Goal: Information Seeking & Learning: Learn about a topic

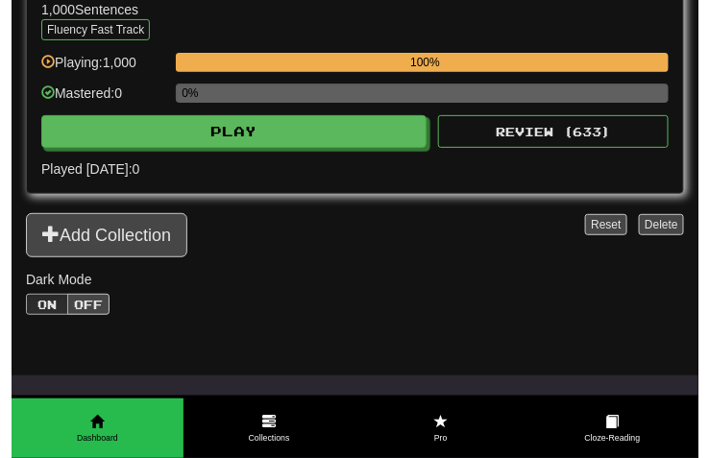
scroll to position [1153, 0]
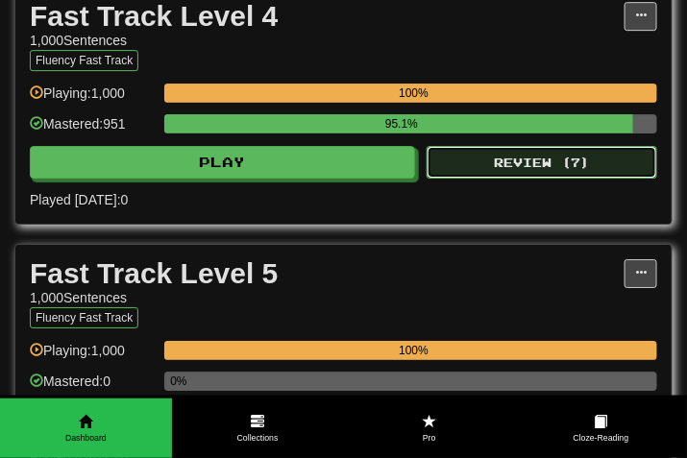
click at [493, 179] on button "Review ( 7 )" at bounding box center [542, 162] width 231 height 33
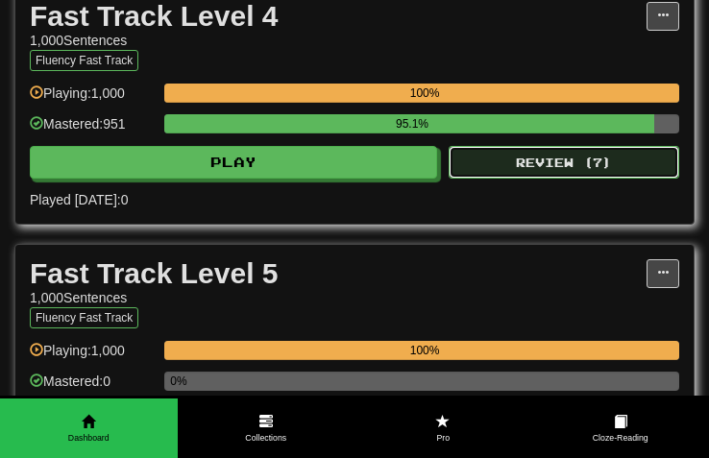
select select "***"
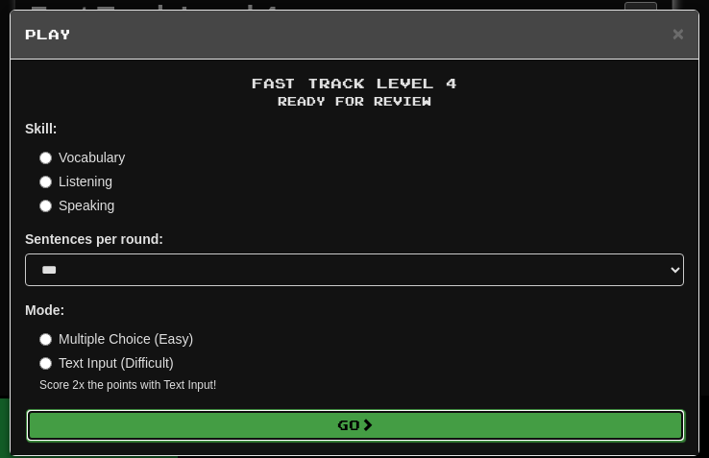
click at [332, 430] on button "Go" at bounding box center [355, 425] width 659 height 33
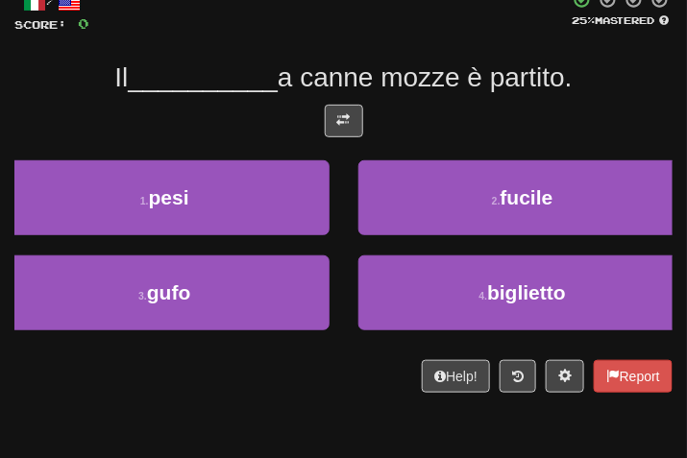
scroll to position [92, 0]
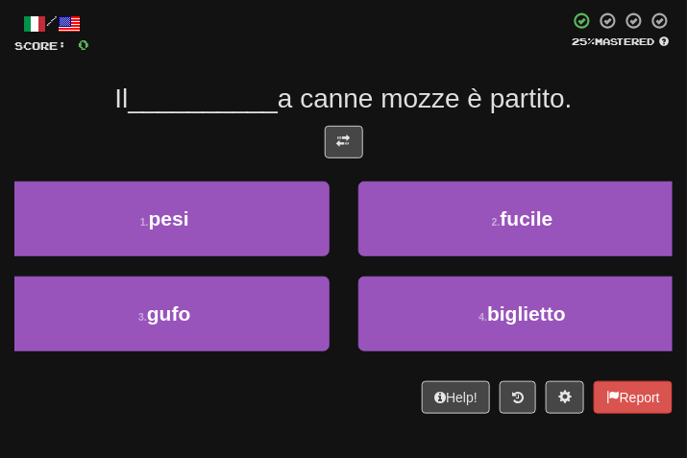
click at [637, 73] on div "/ Score: 0 25 % Mastered Il __________ a canne mozze è partito. 1 . pesi 2 . fu…" at bounding box center [343, 213] width 658 height 403
click at [361, 148] on button at bounding box center [344, 142] width 38 height 33
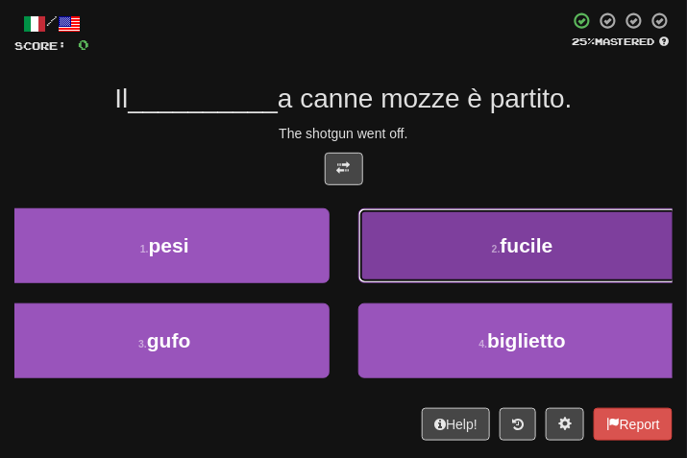
click at [510, 263] on button "2 . fucile" at bounding box center [523, 246] width 330 height 75
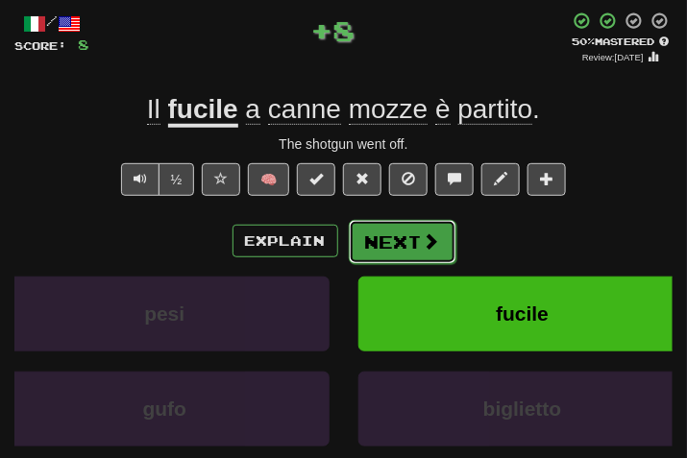
click at [413, 234] on button "Next" at bounding box center [403, 242] width 108 height 44
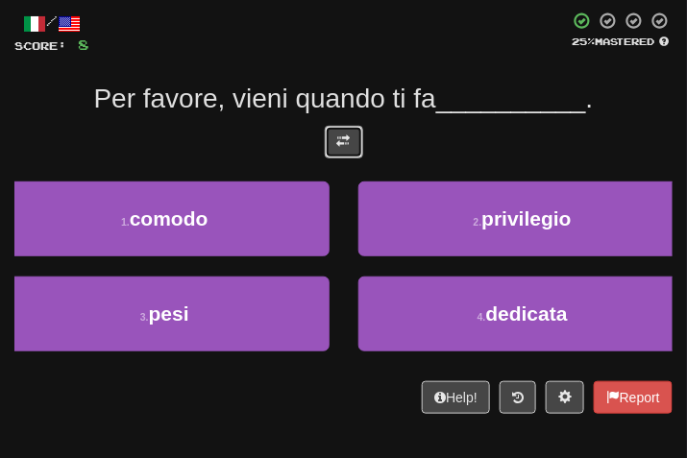
click at [347, 147] on span at bounding box center [343, 141] width 13 height 13
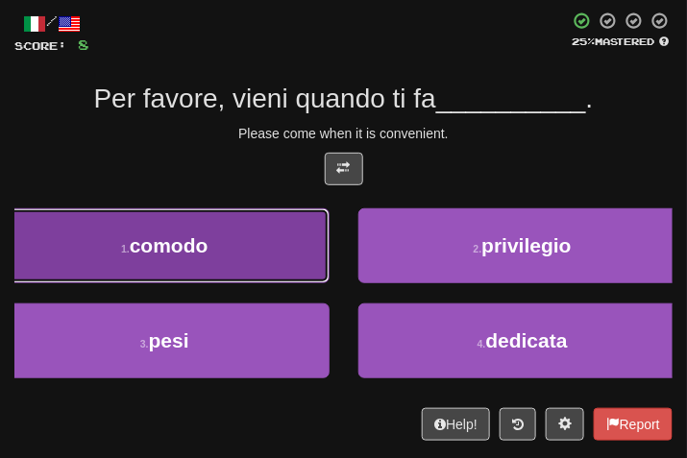
click at [260, 232] on button "1 . comodo" at bounding box center [165, 246] width 330 height 75
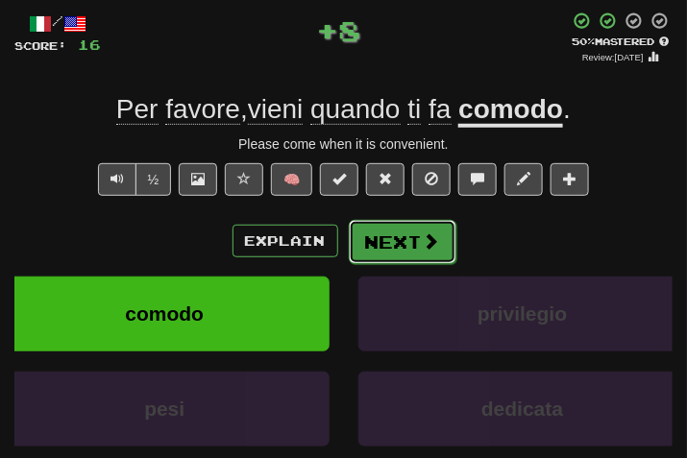
click at [401, 260] on button "Next" at bounding box center [403, 242] width 108 height 44
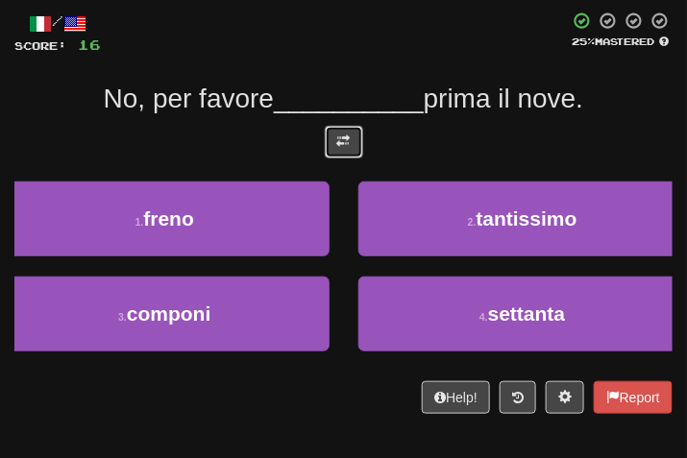
click at [343, 141] on span at bounding box center [343, 141] width 13 height 13
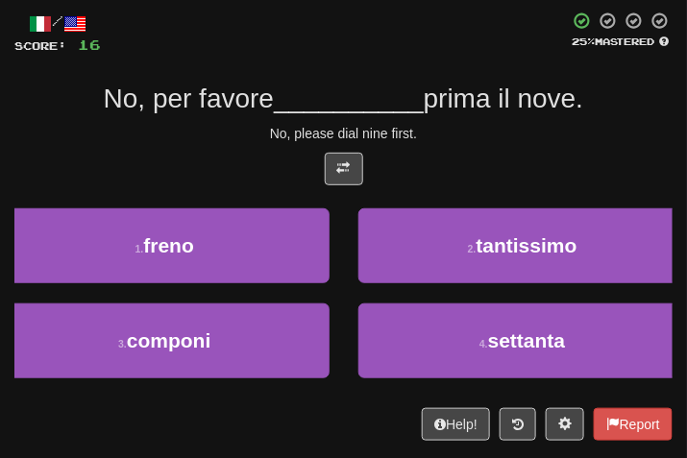
click at [458, 141] on div "No, please dial nine first." at bounding box center [343, 133] width 658 height 19
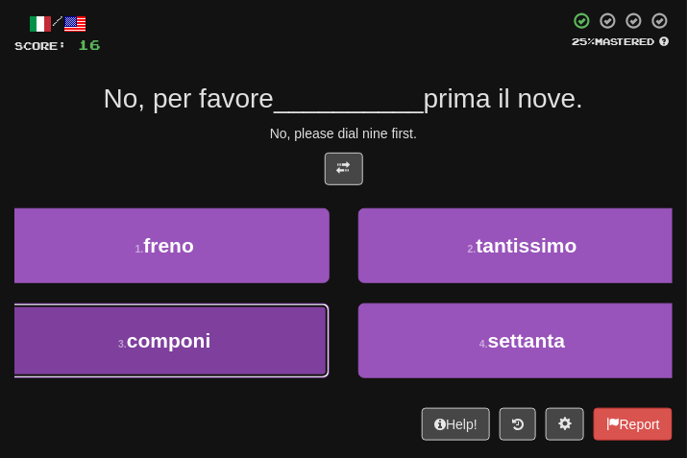
click at [228, 318] on button "3 . componi" at bounding box center [165, 341] width 330 height 75
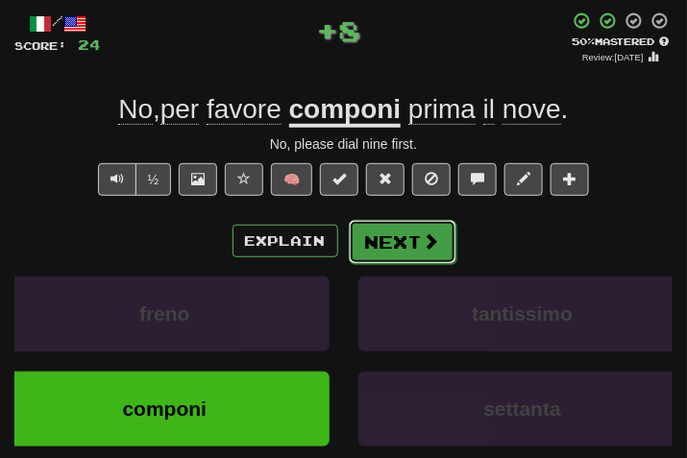
click at [370, 220] on button "Next" at bounding box center [403, 242] width 108 height 44
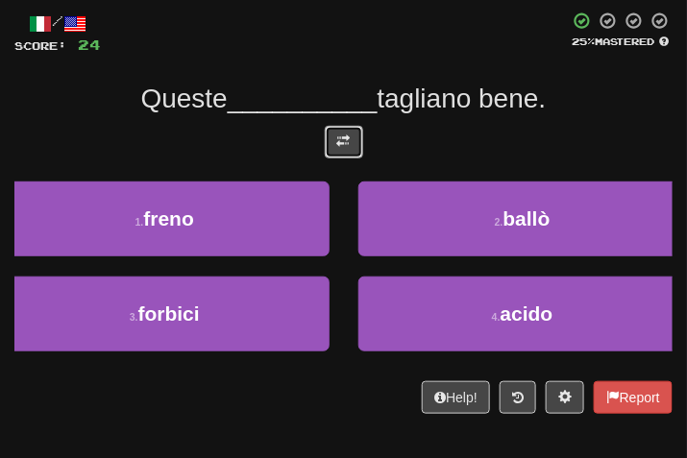
click at [337, 139] on span at bounding box center [343, 141] width 13 height 13
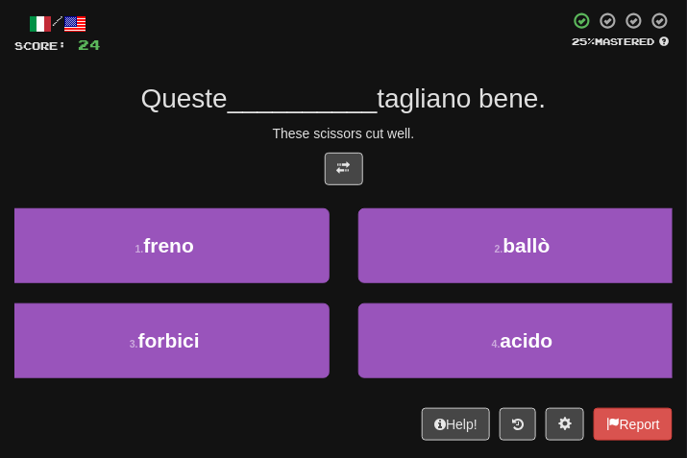
click at [592, 134] on div "These scissors cut well." at bounding box center [343, 133] width 658 height 19
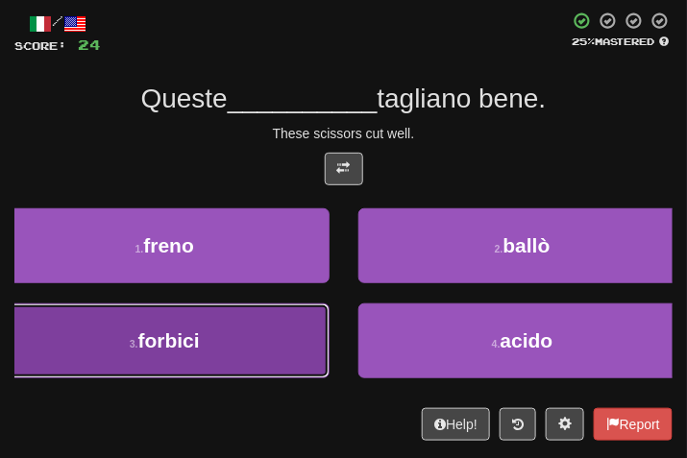
click at [249, 333] on button "3 . forbici" at bounding box center [165, 341] width 330 height 75
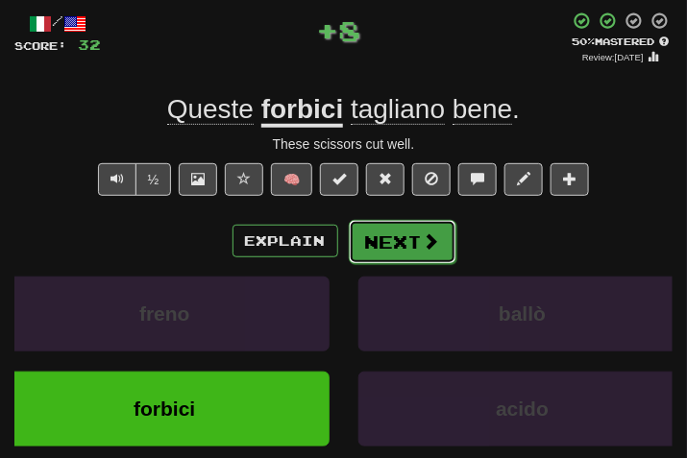
click at [392, 235] on button "Next" at bounding box center [403, 242] width 108 height 44
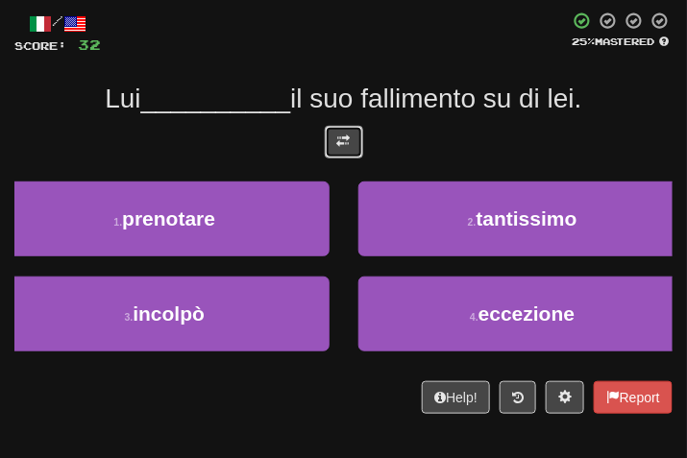
click at [347, 150] on button at bounding box center [344, 142] width 38 height 33
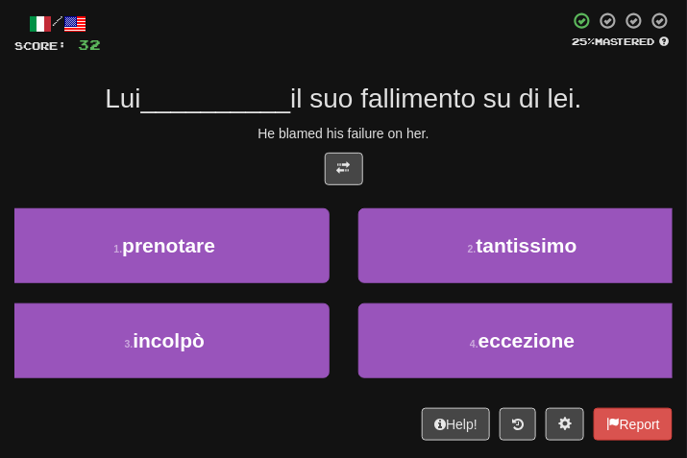
click at [444, 142] on div "He blamed his failure on her." at bounding box center [343, 133] width 658 height 19
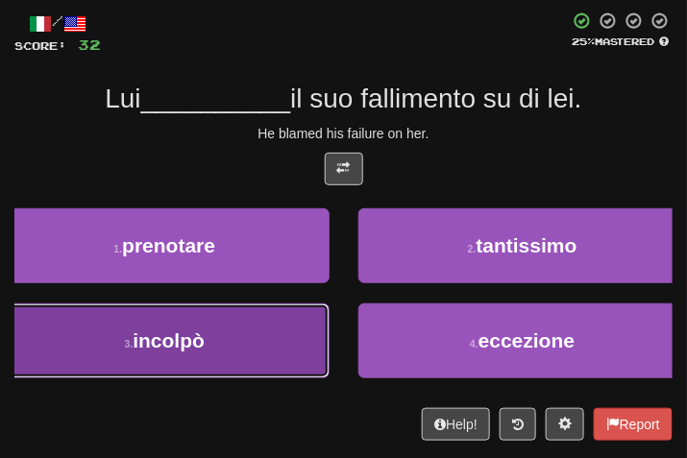
click at [219, 376] on button "3 . incolpò" at bounding box center [165, 341] width 330 height 75
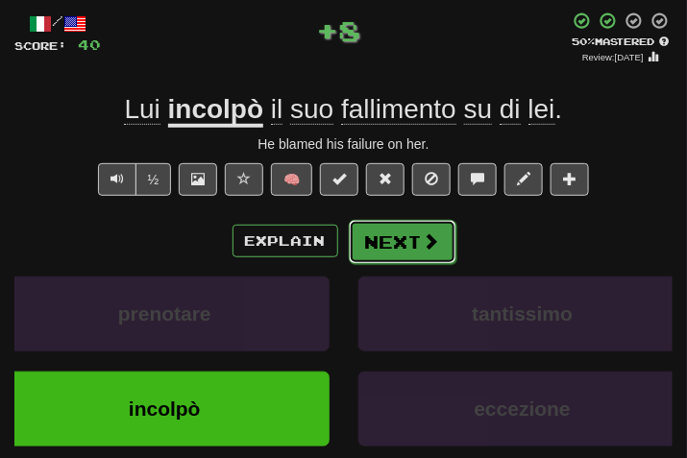
click at [396, 242] on button "Next" at bounding box center [403, 242] width 108 height 44
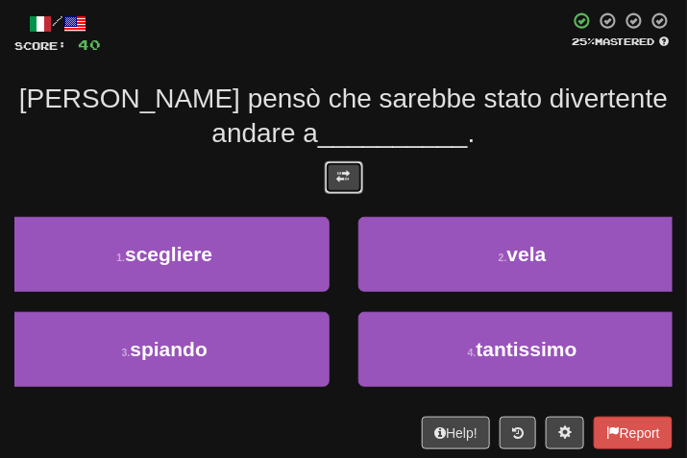
click at [358, 182] on button at bounding box center [344, 177] width 38 height 33
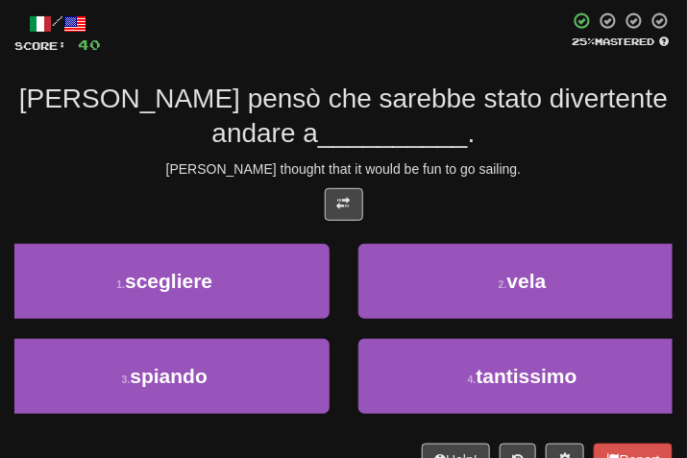
click at [519, 145] on div "Tom pensò che sarebbe stato divertente andare a __________ ." at bounding box center [343, 117] width 658 height 70
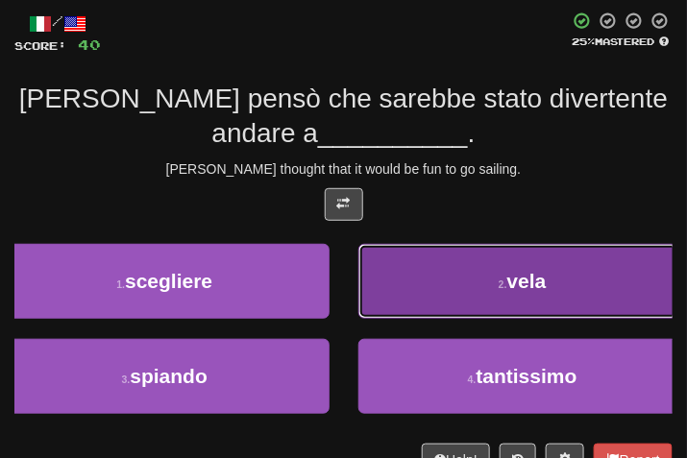
click at [471, 255] on button "2 . vela" at bounding box center [523, 281] width 330 height 75
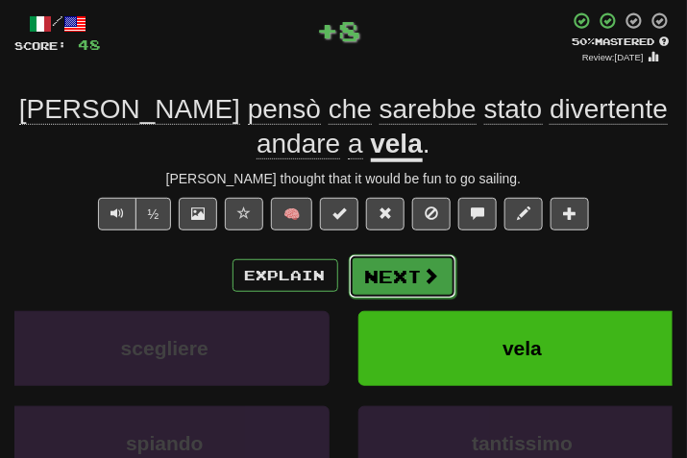
click at [369, 274] on button "Next" at bounding box center [403, 277] width 108 height 44
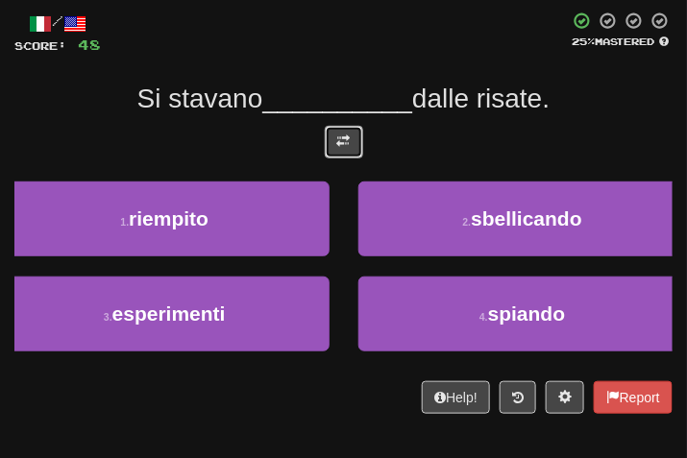
click at [346, 127] on button at bounding box center [344, 142] width 38 height 33
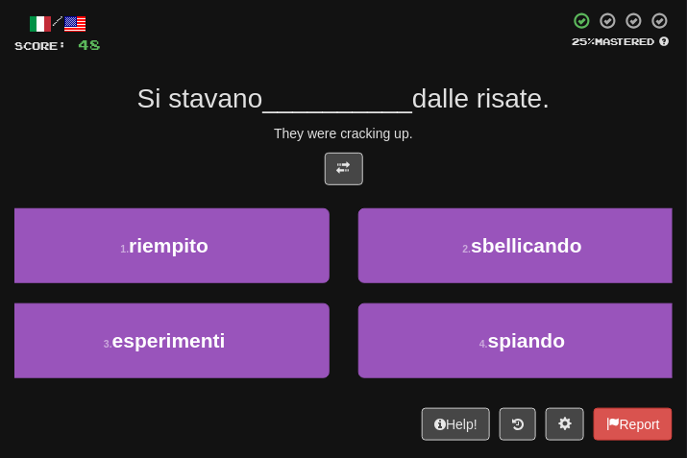
click at [480, 134] on div "They were cracking up." at bounding box center [343, 133] width 658 height 19
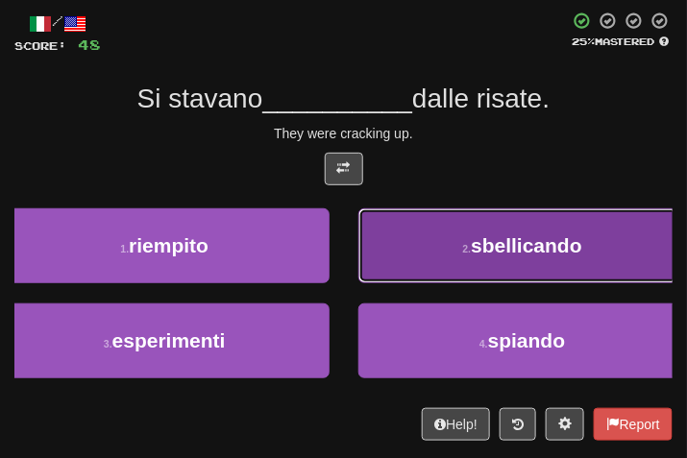
click at [422, 274] on button "2 . sbellicando" at bounding box center [523, 246] width 330 height 75
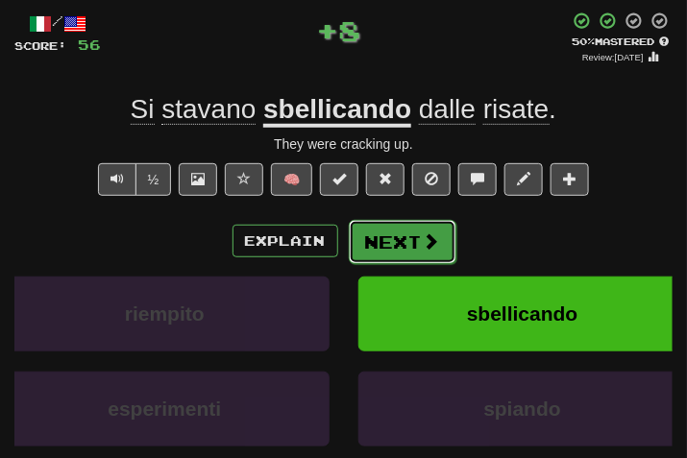
click at [424, 240] on span at bounding box center [431, 241] width 17 height 17
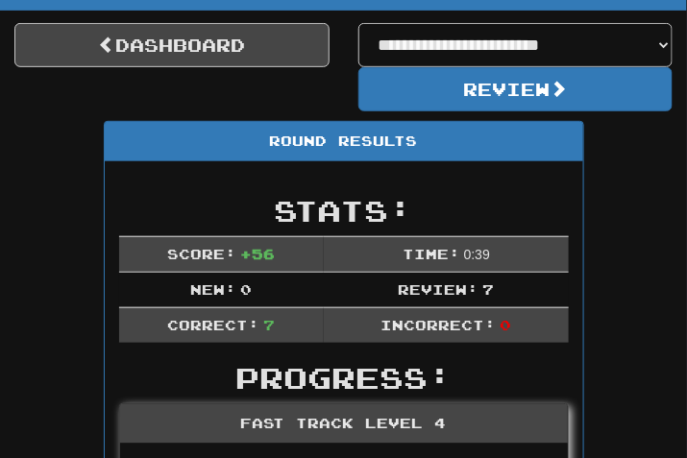
scroll to position [176, 0]
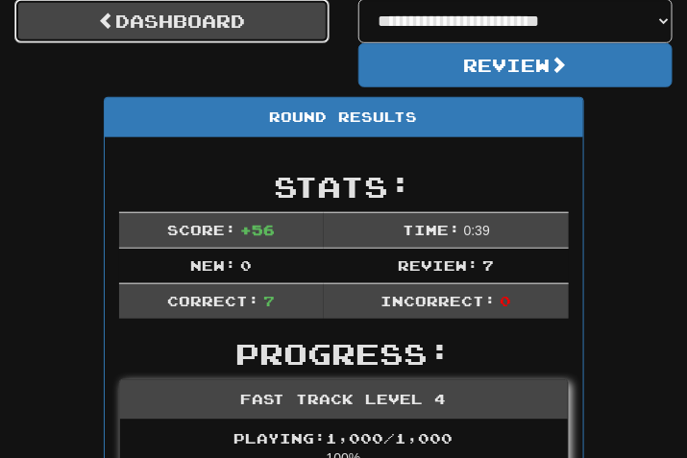
click at [235, 30] on link "Dashboard" at bounding box center [171, 21] width 315 height 44
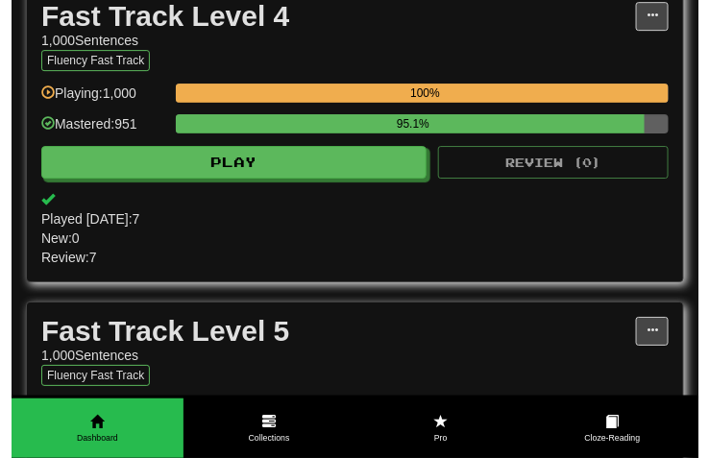
scroll to position [1442, 0]
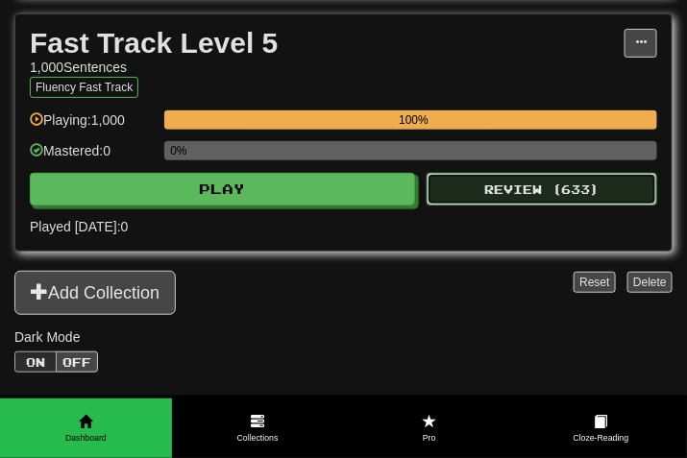
click at [459, 206] on button "Review ( 633 )" at bounding box center [542, 189] width 231 height 33
select select "***"
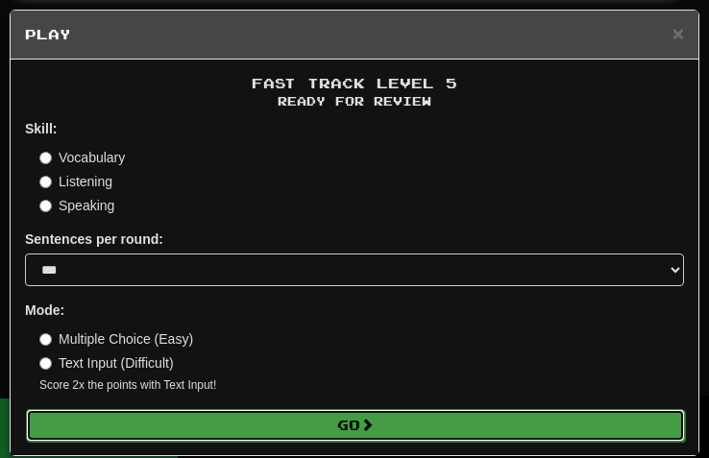
click at [427, 430] on button "Go" at bounding box center [355, 425] width 659 height 33
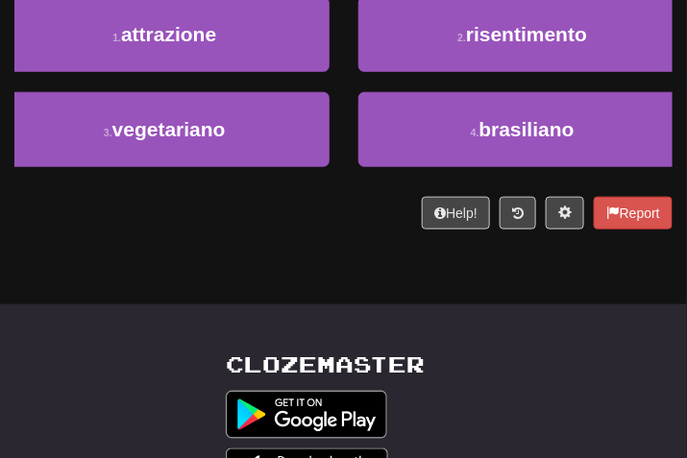
scroll to position [99, 0]
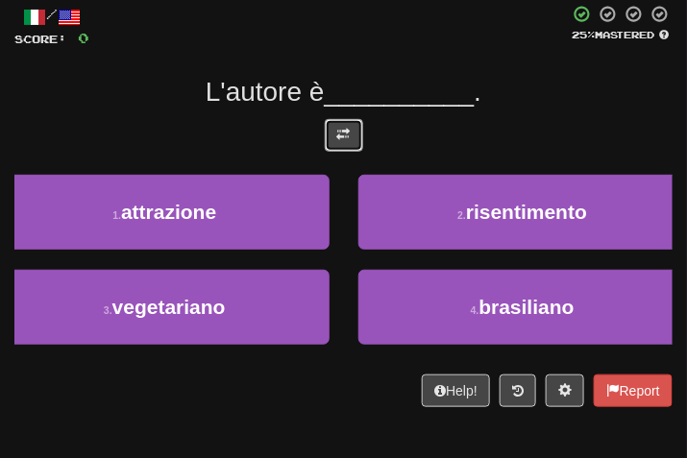
click at [356, 119] on button at bounding box center [344, 135] width 38 height 33
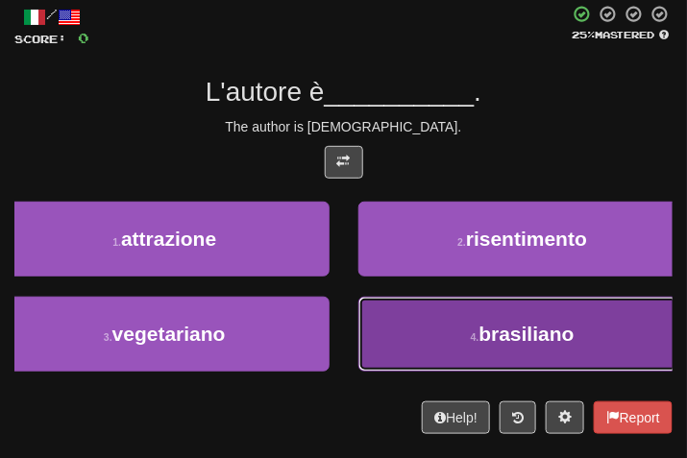
click at [513, 367] on button "4 . brasiliano" at bounding box center [523, 334] width 330 height 75
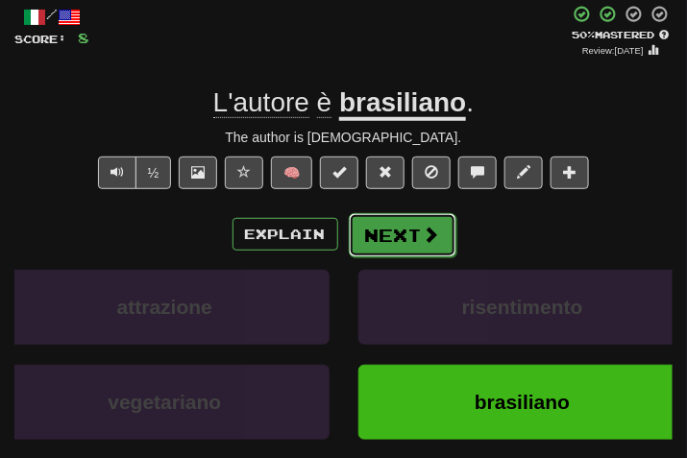
click at [444, 229] on button "Next" at bounding box center [403, 235] width 108 height 44
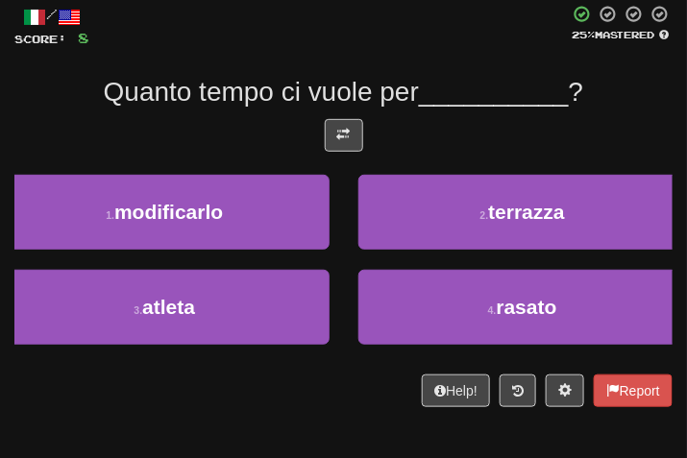
click at [370, 134] on div at bounding box center [343, 140] width 658 height 42
click at [321, 124] on div at bounding box center [343, 140] width 658 height 42
click at [349, 130] on span at bounding box center [343, 134] width 13 height 13
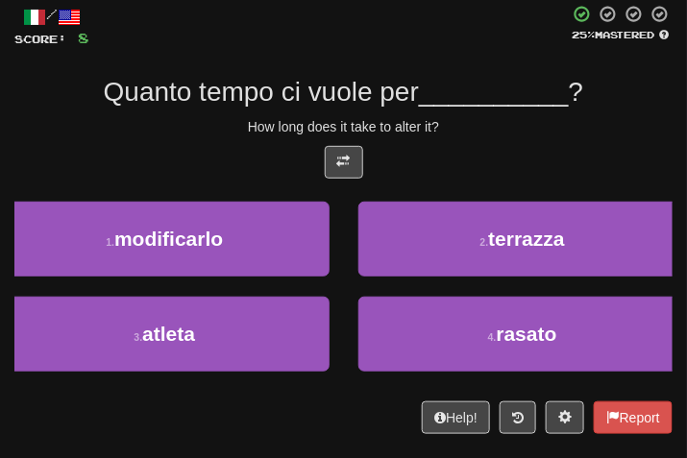
click at [476, 133] on div "How long does it take to alter it?" at bounding box center [343, 126] width 658 height 19
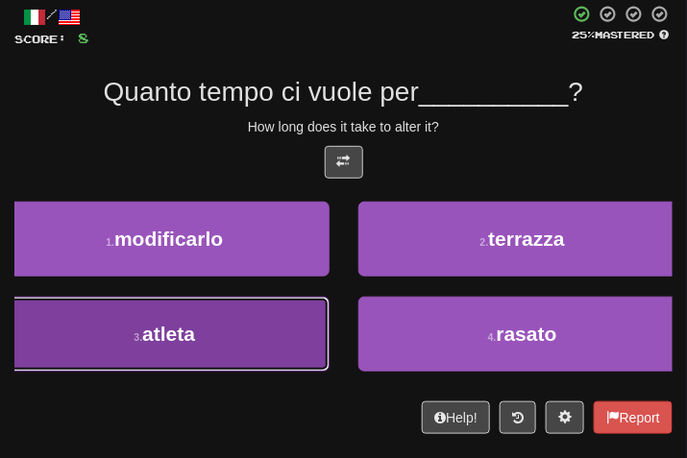
click at [248, 341] on button "3 . atleta" at bounding box center [165, 334] width 330 height 75
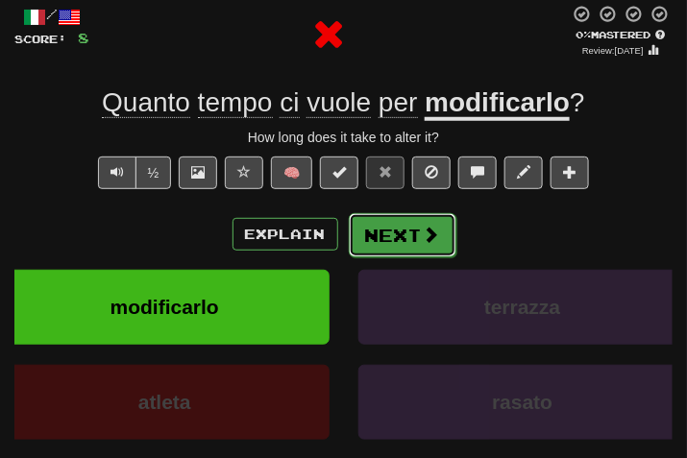
click at [408, 222] on button "Next" at bounding box center [403, 235] width 108 height 44
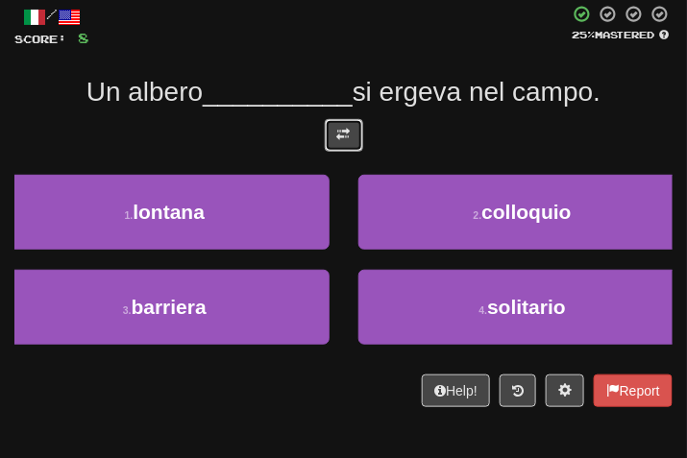
click at [340, 150] on button at bounding box center [344, 135] width 38 height 33
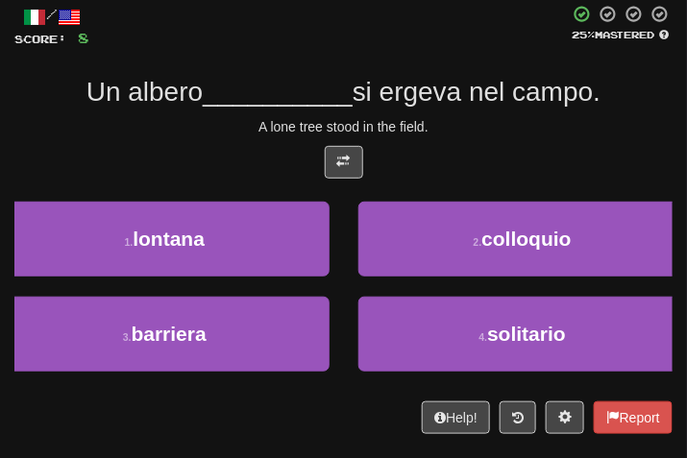
click at [461, 112] on div "/ Score: 8 25 % Mastered Un albero __________ si ergeva nel campo. A lone tree …" at bounding box center [343, 220] width 658 height 430
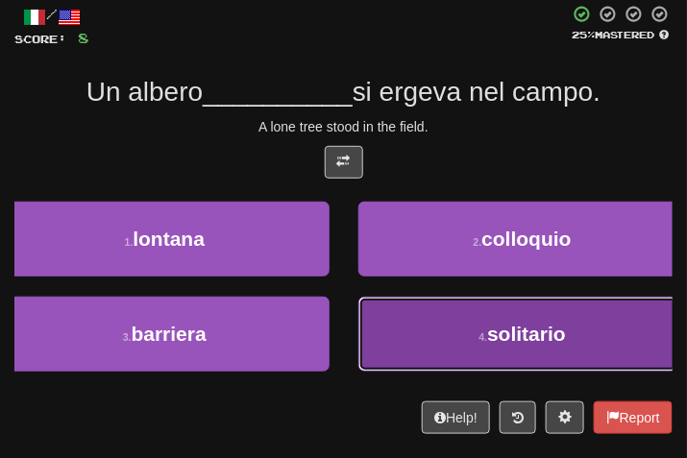
click at [435, 346] on button "4 . solitario" at bounding box center [523, 334] width 330 height 75
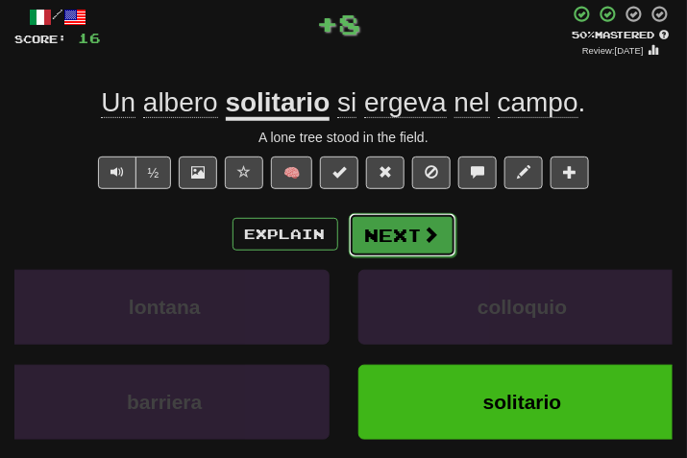
click at [395, 228] on button "Next" at bounding box center [403, 235] width 108 height 44
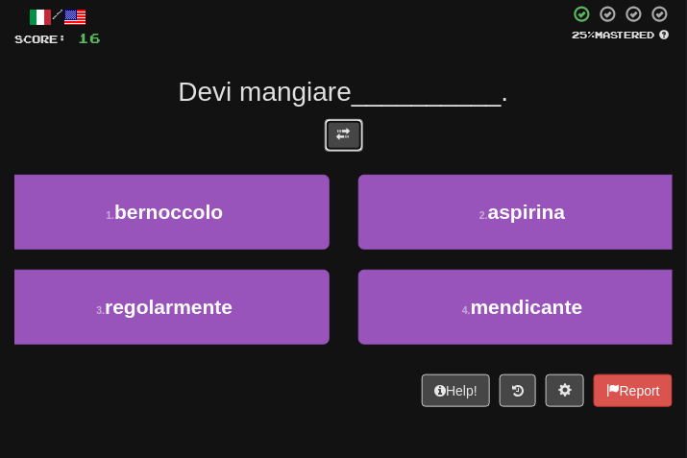
click at [343, 119] on button at bounding box center [344, 135] width 38 height 33
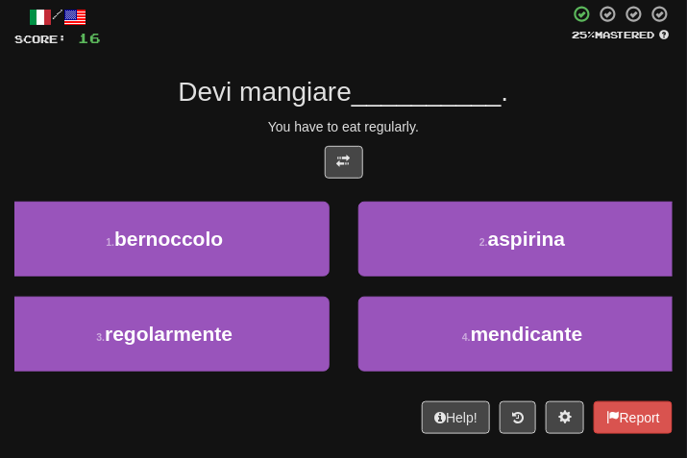
click at [536, 108] on div "Devi mangiare __________ ." at bounding box center [343, 92] width 658 height 35
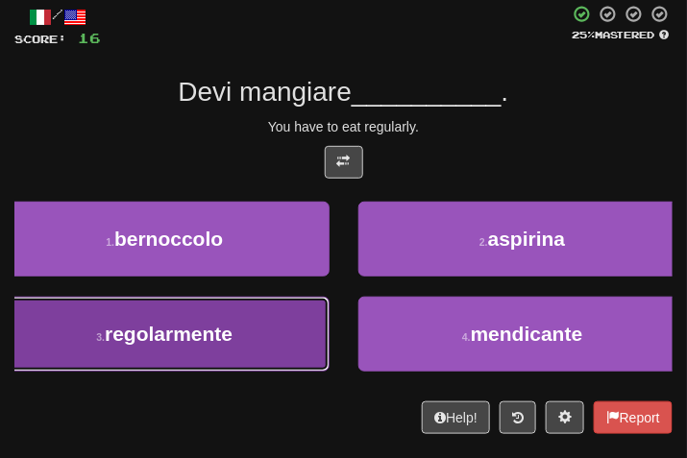
click at [154, 358] on button "3 . regolarmente" at bounding box center [165, 334] width 330 height 75
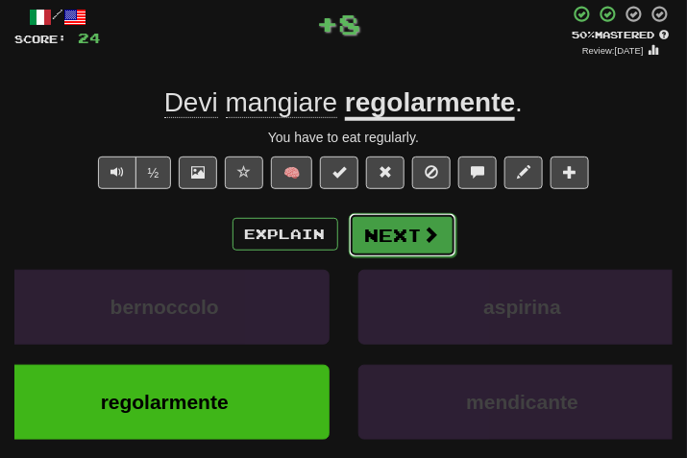
click at [379, 225] on button "Next" at bounding box center [403, 235] width 108 height 44
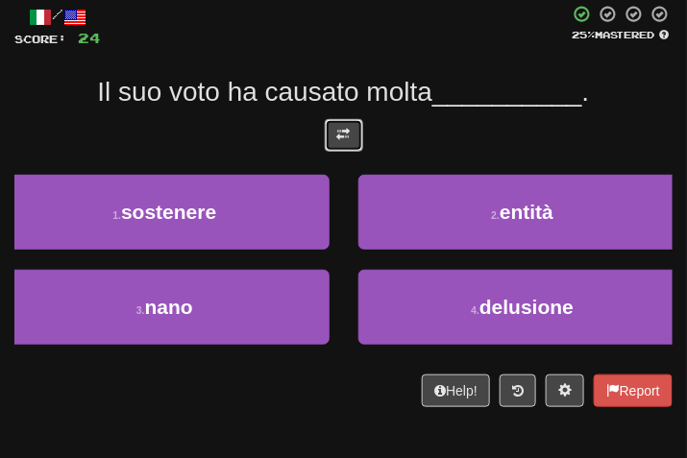
click at [349, 128] on span at bounding box center [343, 134] width 13 height 13
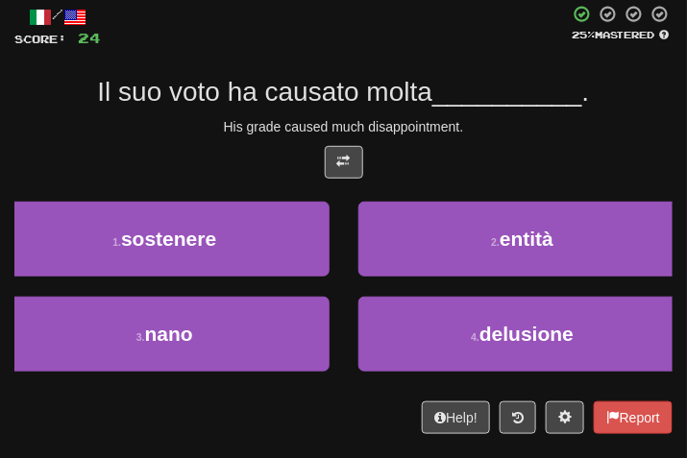
click at [462, 121] on div "His grade caused much disappointment." at bounding box center [343, 126] width 658 height 19
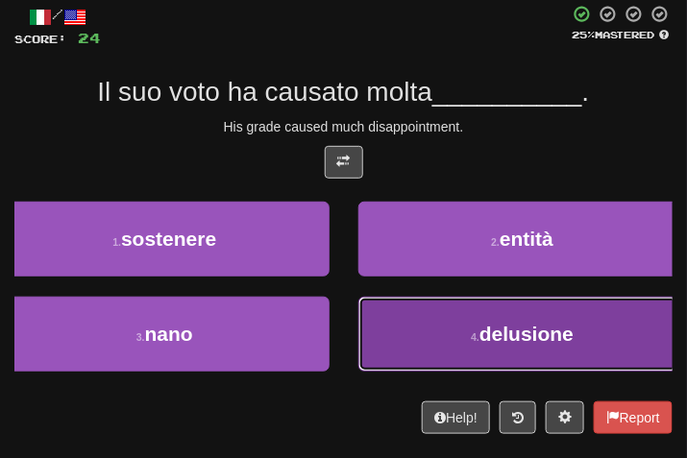
click at [554, 340] on span "delusione" at bounding box center [527, 334] width 94 height 22
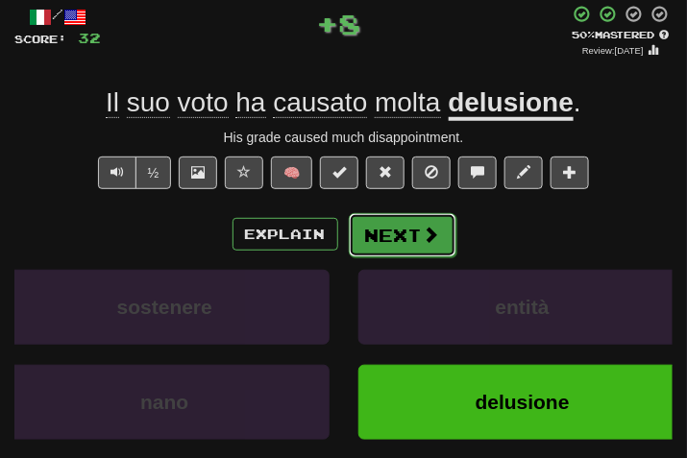
click at [439, 229] on button "Next" at bounding box center [403, 235] width 108 height 44
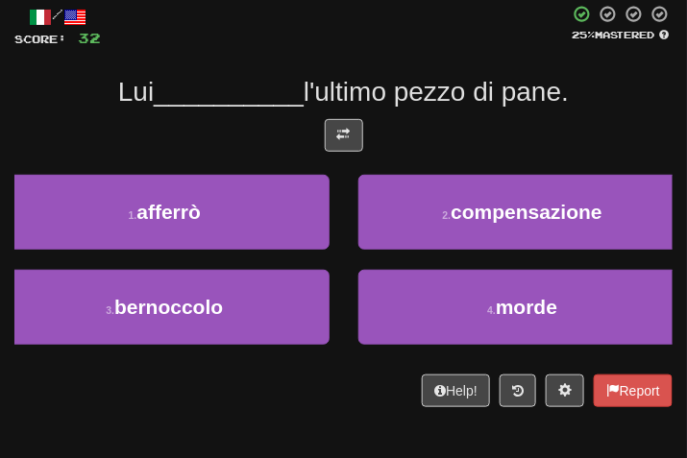
click at [358, 115] on div "/ Score: 32 25 % Mastered Lui __________ l'ultimo pezzo di pane. 1 . afferrò 2 …" at bounding box center [343, 206] width 658 height 403
click at [352, 119] on button at bounding box center [344, 135] width 38 height 33
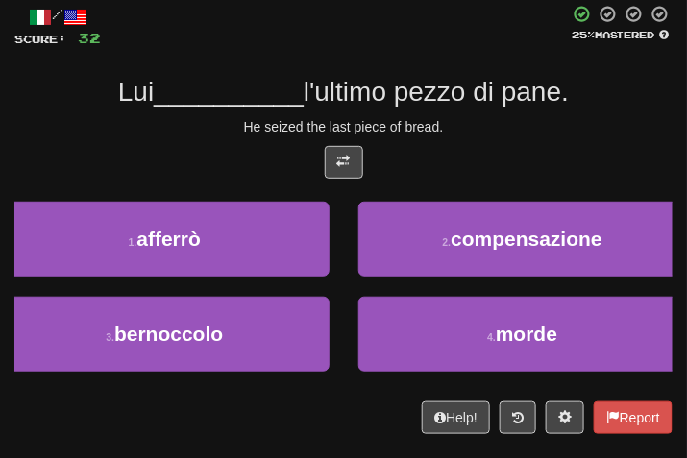
click at [445, 101] on span "l'ultimo pezzo di pane." at bounding box center [436, 92] width 265 height 30
click at [493, 124] on div "He seized the last piece of bread." at bounding box center [343, 126] width 658 height 19
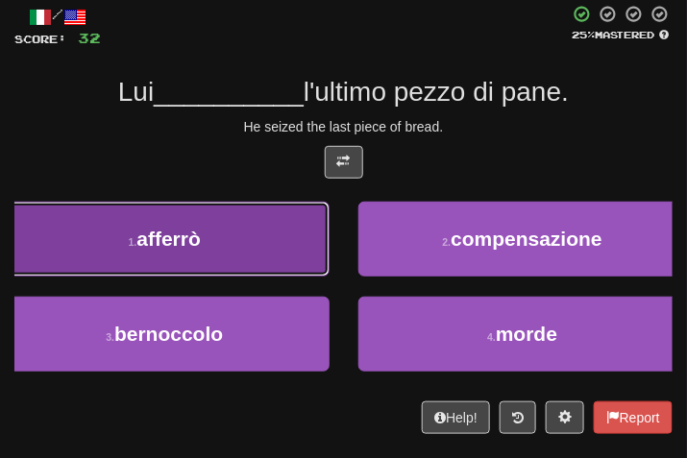
click at [219, 225] on button "1 . afferrò" at bounding box center [165, 239] width 330 height 75
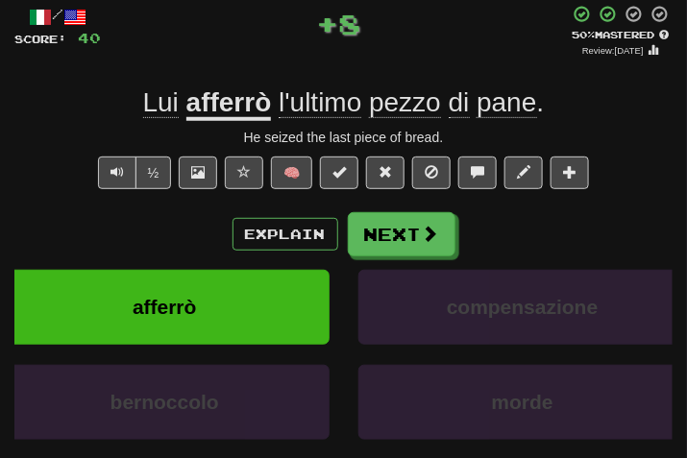
click at [458, 234] on div "Explain Next" at bounding box center [343, 234] width 658 height 44
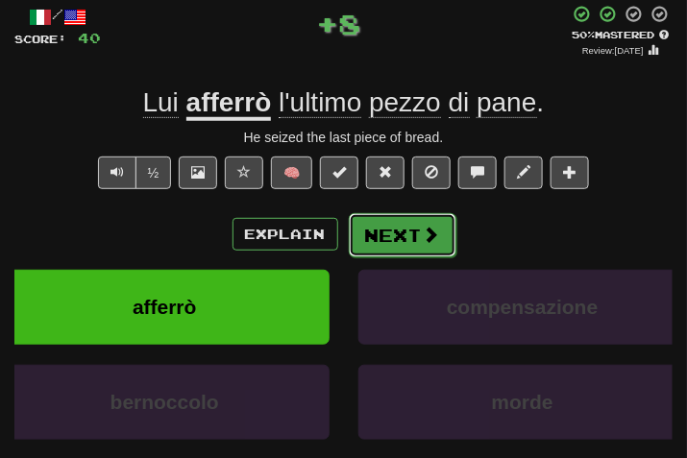
click at [410, 228] on button "Next" at bounding box center [403, 235] width 108 height 44
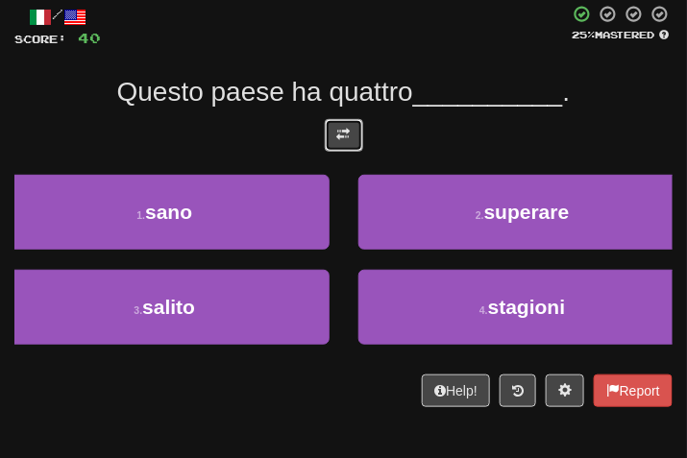
click at [327, 136] on button at bounding box center [344, 135] width 38 height 33
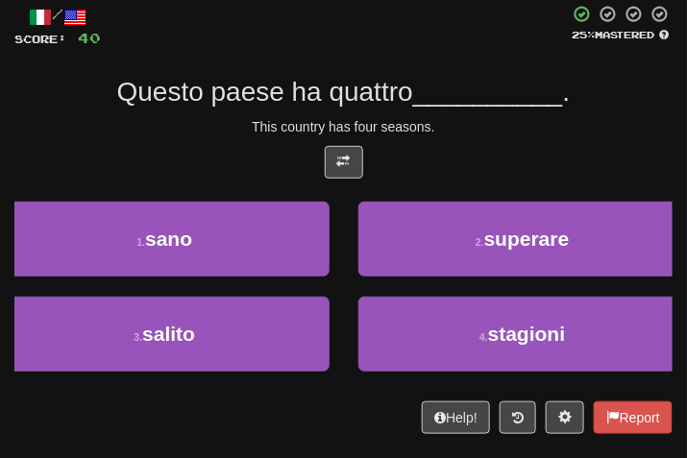
click at [522, 179] on div at bounding box center [343, 167] width 658 height 42
click at [520, 87] on span "__________" at bounding box center [488, 92] width 150 height 30
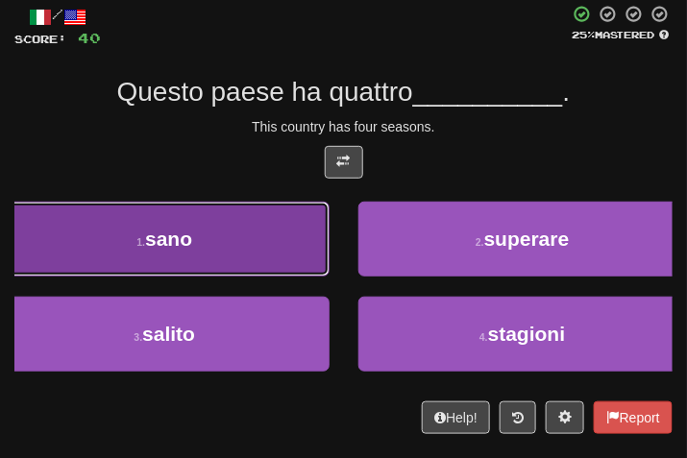
click at [231, 255] on button "1 . sano" at bounding box center [165, 239] width 330 height 75
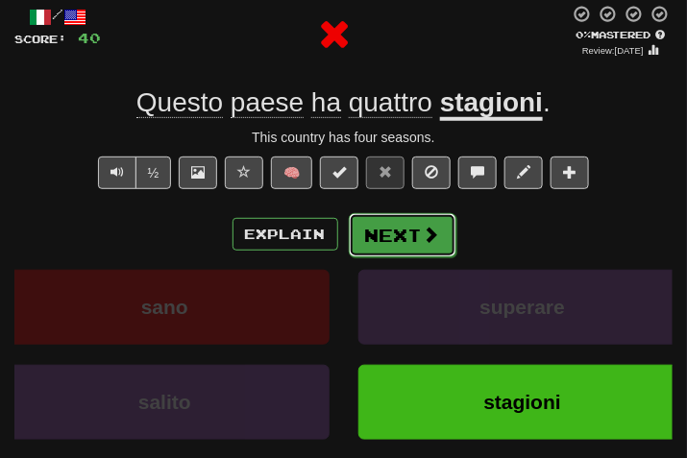
click at [401, 216] on button "Next" at bounding box center [403, 235] width 108 height 44
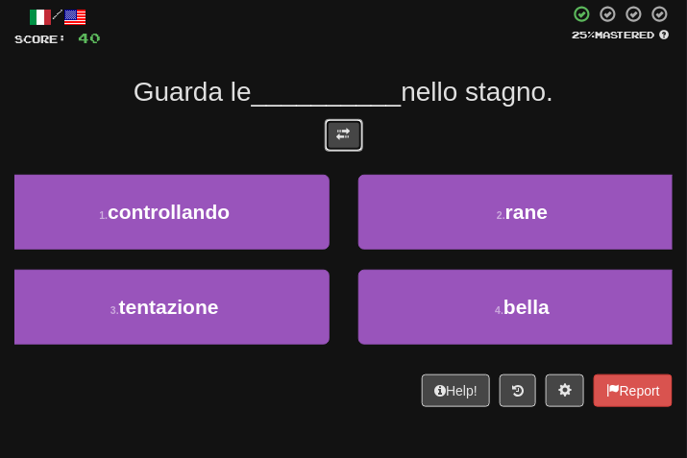
click at [344, 128] on span at bounding box center [343, 134] width 13 height 13
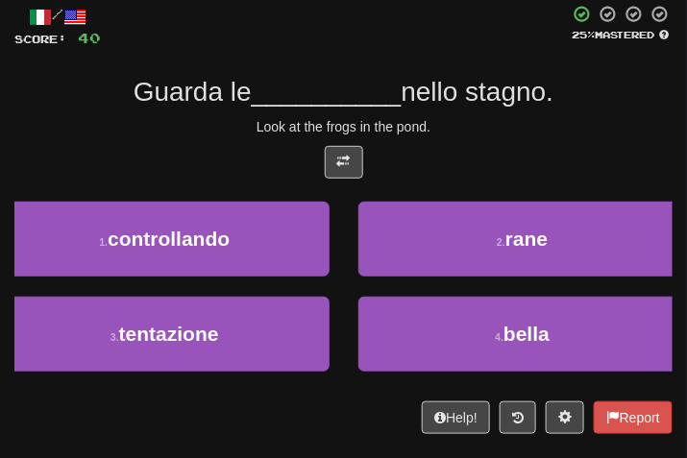
click at [432, 148] on div at bounding box center [343, 167] width 658 height 42
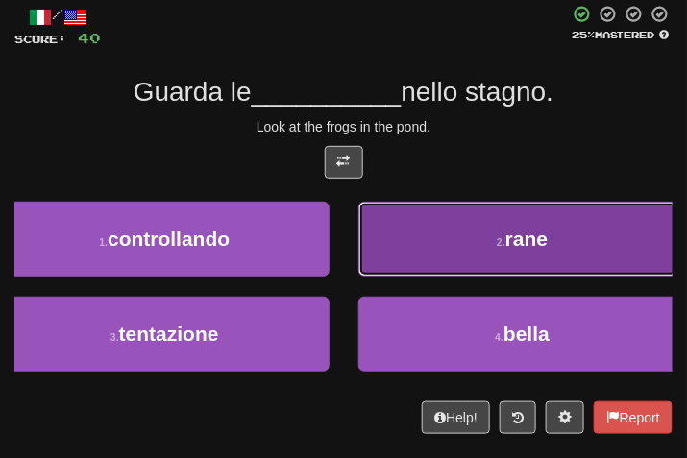
click at [415, 242] on button "2 . rane" at bounding box center [523, 239] width 330 height 75
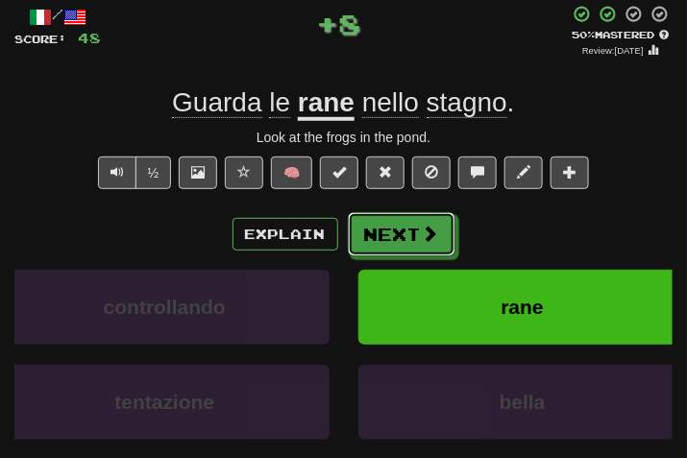
click at [396, 212] on div "Explain Next" at bounding box center [343, 234] width 658 height 44
click at [398, 222] on button "Next" at bounding box center [403, 235] width 108 height 44
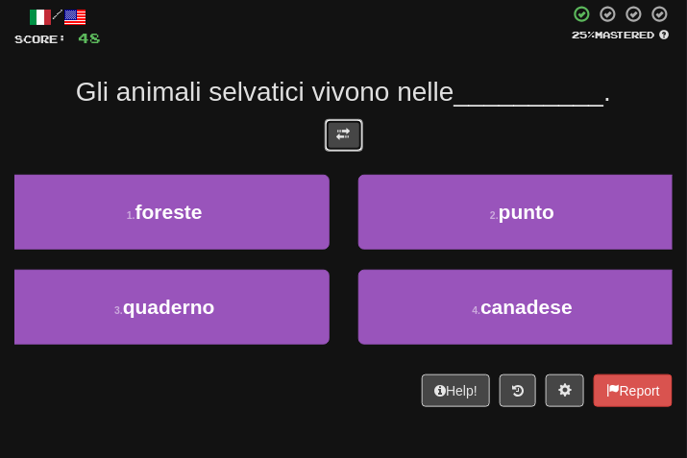
click at [340, 133] on span at bounding box center [343, 134] width 13 height 13
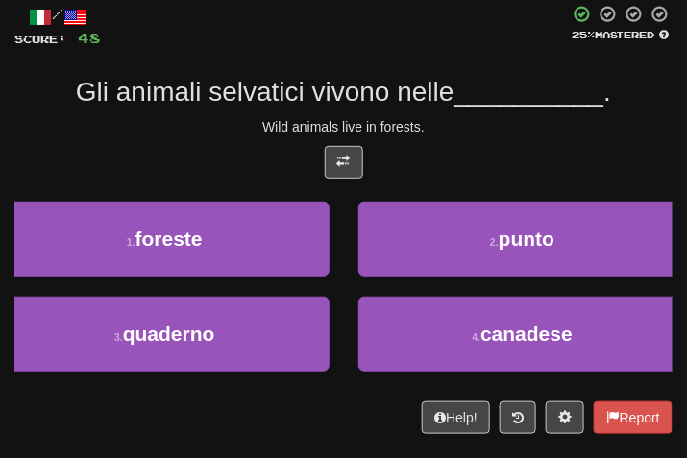
click at [493, 127] on div "Wild animals live in forests." at bounding box center [343, 126] width 658 height 19
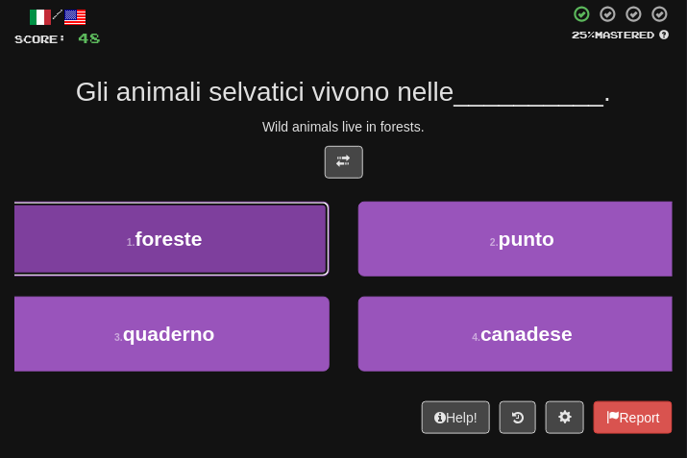
click at [119, 258] on button "1 . foreste" at bounding box center [165, 239] width 330 height 75
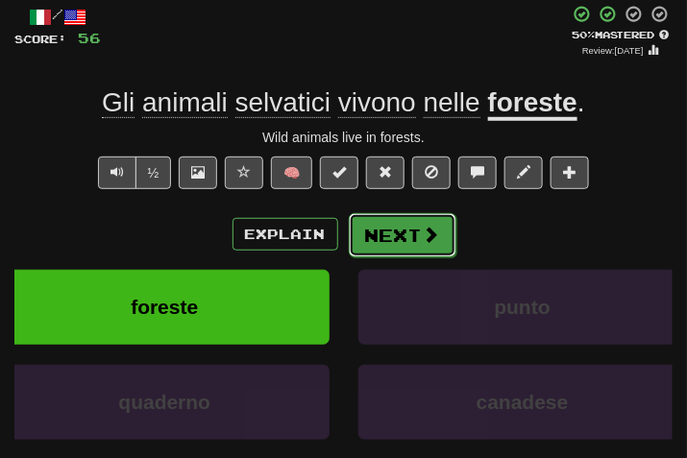
click at [428, 214] on button "Next" at bounding box center [403, 235] width 108 height 44
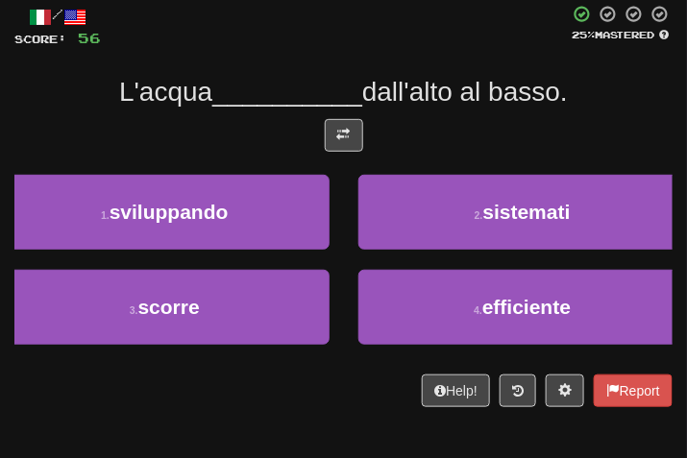
click at [347, 110] on div "/ Score: 56 25 % Mastered L'acqua __________ dall'alto al basso. 1 . sviluppand…" at bounding box center [343, 206] width 658 height 403
click at [344, 119] on button at bounding box center [344, 135] width 38 height 33
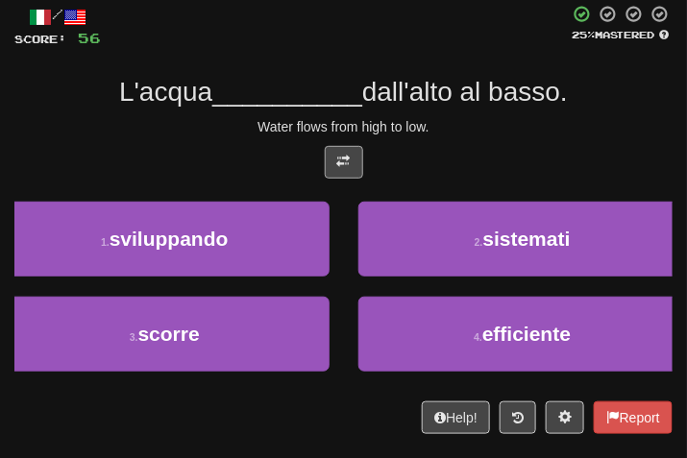
click at [482, 119] on div "Water flows from high to low." at bounding box center [343, 126] width 658 height 19
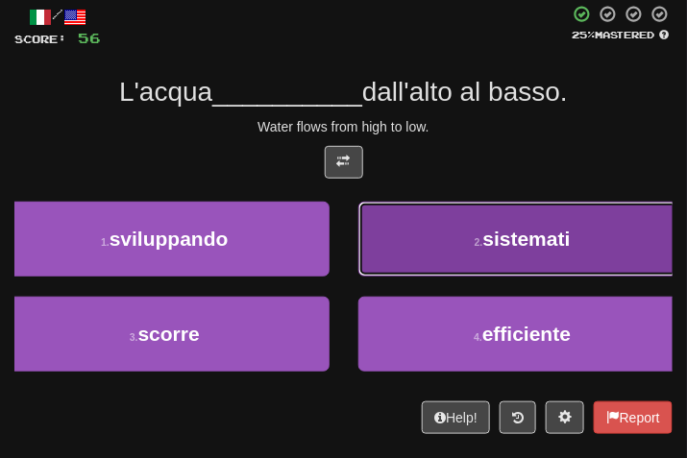
click at [484, 260] on button "2 . sistemati" at bounding box center [523, 239] width 330 height 75
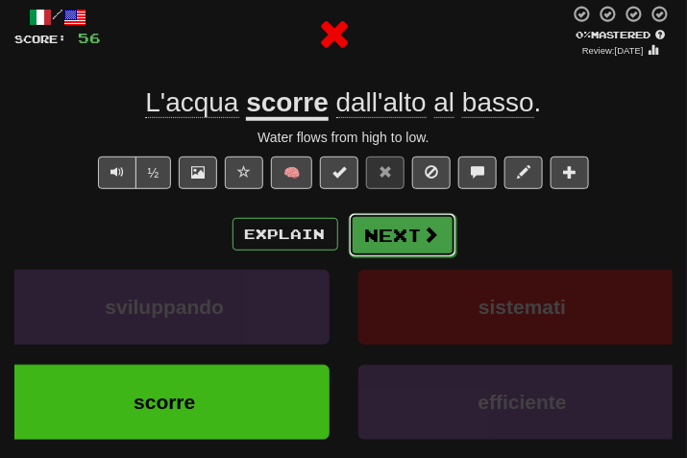
click at [398, 228] on button "Next" at bounding box center [403, 235] width 108 height 44
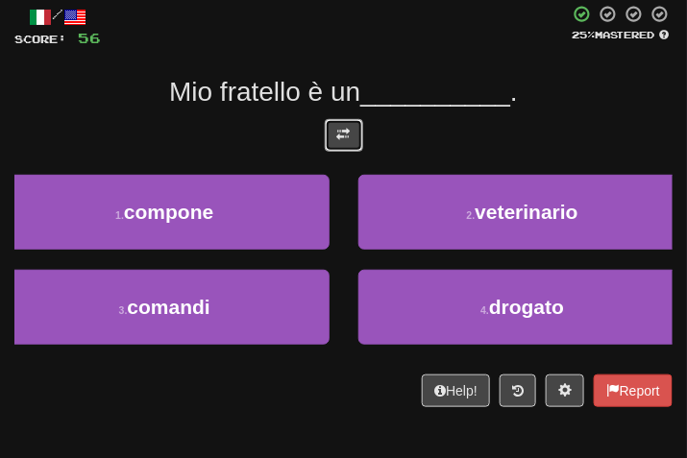
click at [355, 127] on button at bounding box center [344, 135] width 38 height 33
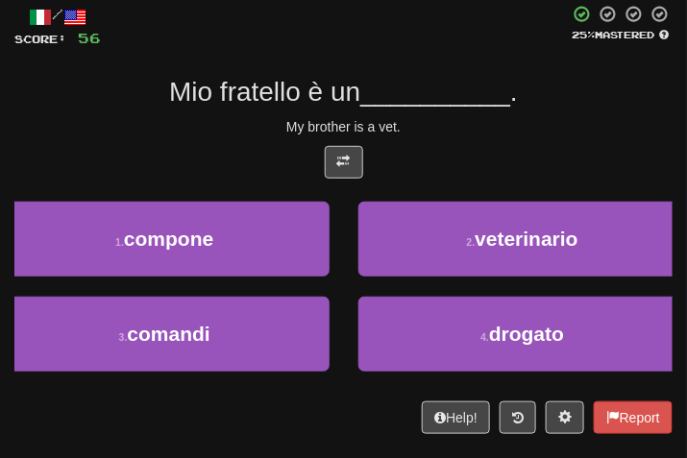
click at [497, 127] on div "My brother is a vet." at bounding box center [343, 126] width 658 height 19
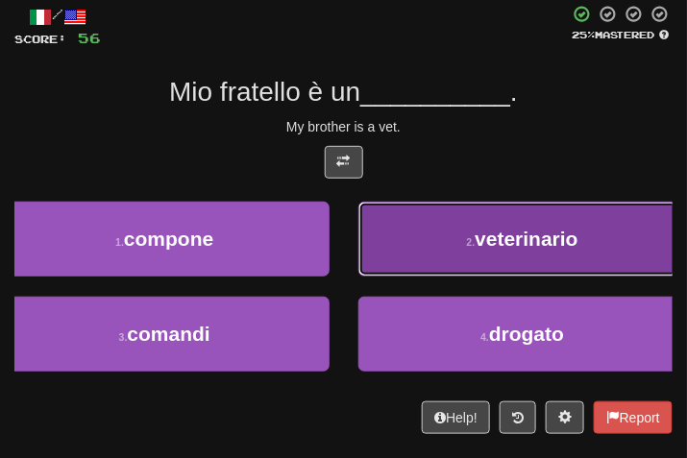
drag, startPoint x: 497, startPoint y: 249, endPoint x: 482, endPoint y: 248, distance: 14.4
click at [482, 248] on span "veterinario" at bounding box center [526, 239] width 103 height 22
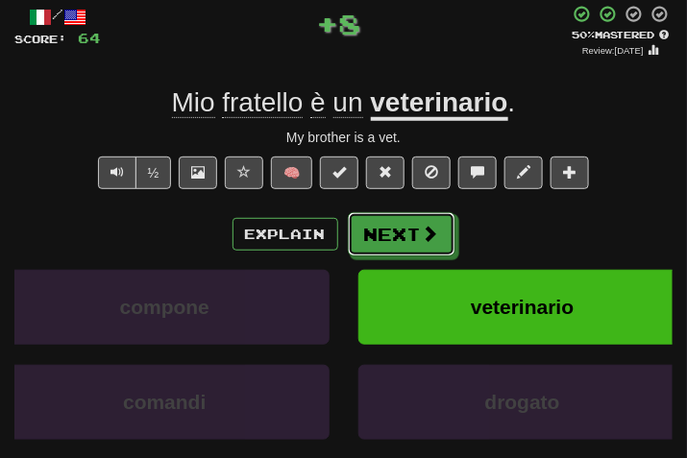
click at [407, 231] on button "Next" at bounding box center [402, 234] width 108 height 44
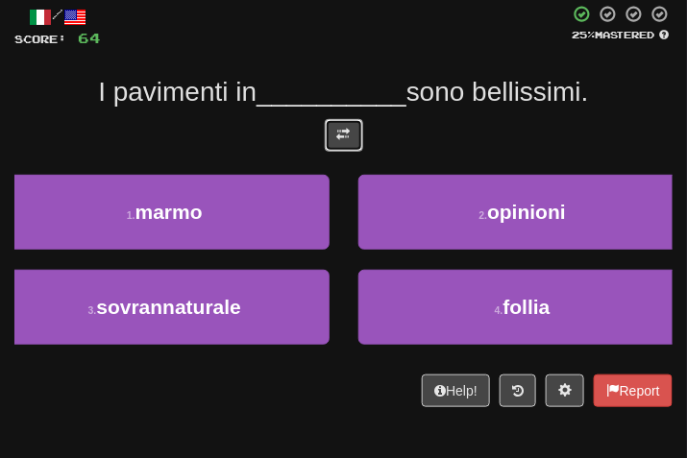
click at [325, 134] on button at bounding box center [344, 135] width 38 height 33
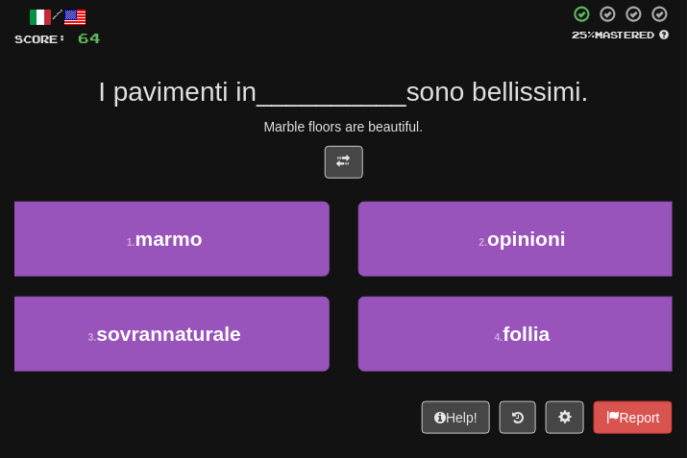
click at [430, 122] on div "Marble floors are beautiful." at bounding box center [343, 126] width 658 height 19
click at [503, 108] on div "I pavimenti in __________ sono bellissimi." at bounding box center [343, 92] width 658 height 35
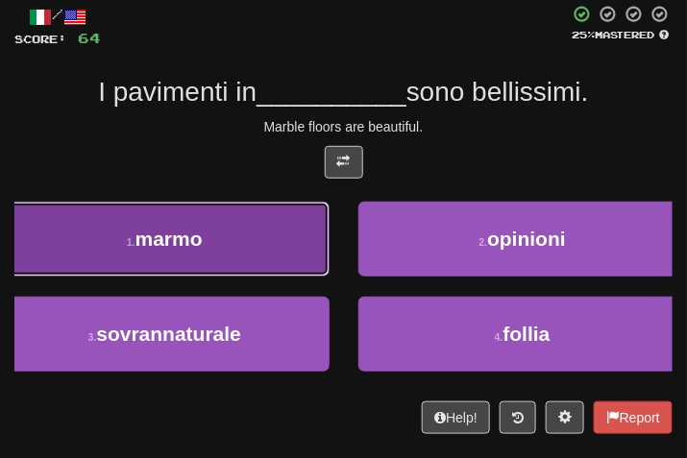
click at [263, 269] on button "1 . marmo" at bounding box center [165, 239] width 330 height 75
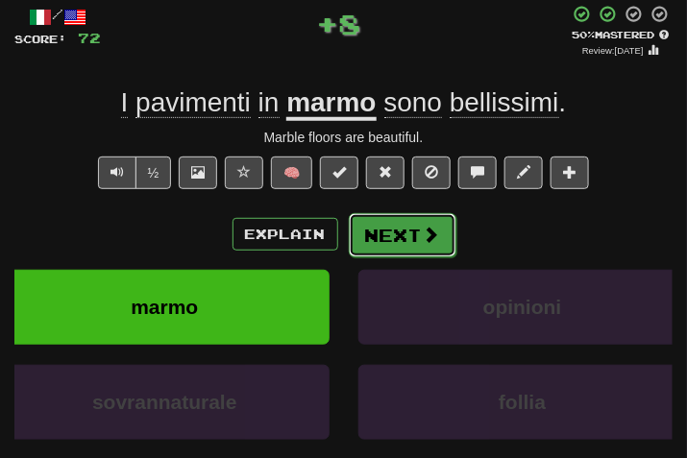
click at [373, 246] on button "Next" at bounding box center [403, 235] width 108 height 44
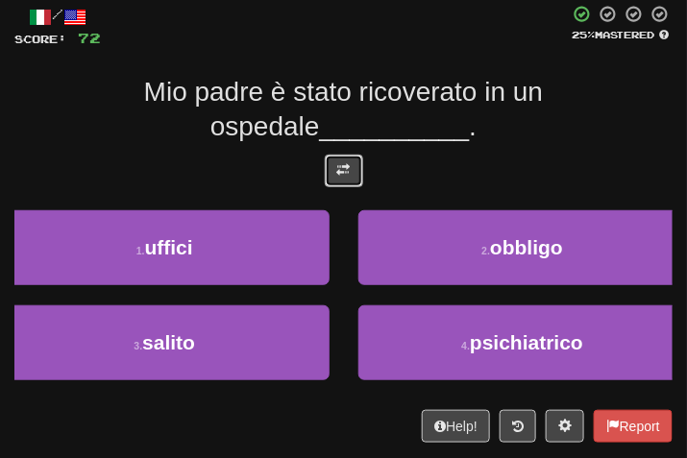
click at [350, 187] on button at bounding box center [344, 171] width 38 height 33
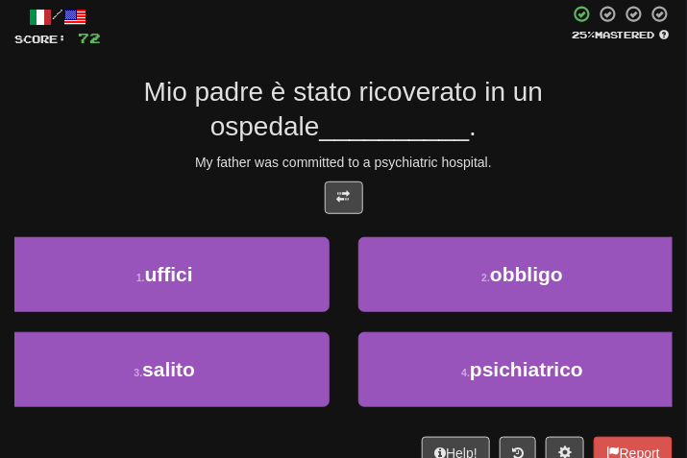
click at [493, 144] on div "Mio padre è stato ricoverato in un ospedale __________ ." at bounding box center [343, 110] width 658 height 70
click at [585, 130] on div "Mio padre è stato ricoverato in un ospedale __________ ." at bounding box center [343, 110] width 658 height 70
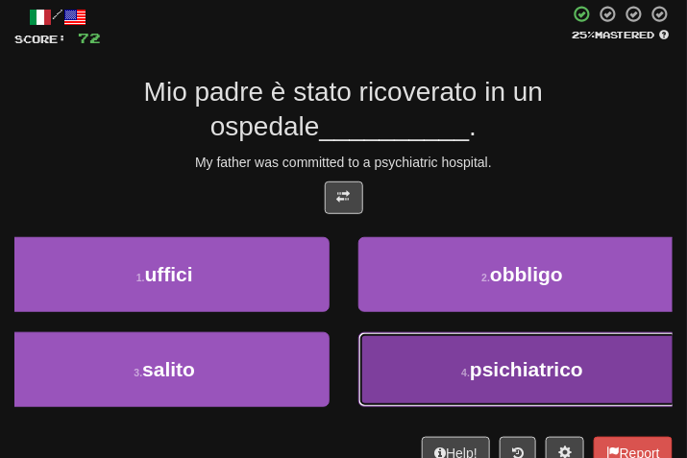
click at [456, 369] on button "4 . psichiatrico" at bounding box center [523, 370] width 330 height 75
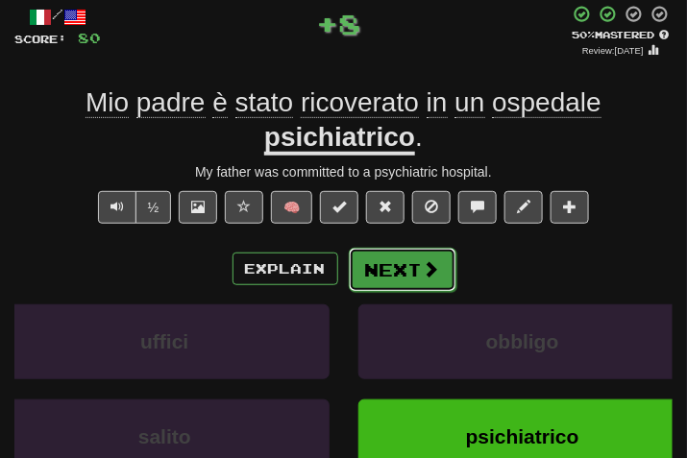
click at [396, 252] on button "Next" at bounding box center [403, 270] width 108 height 44
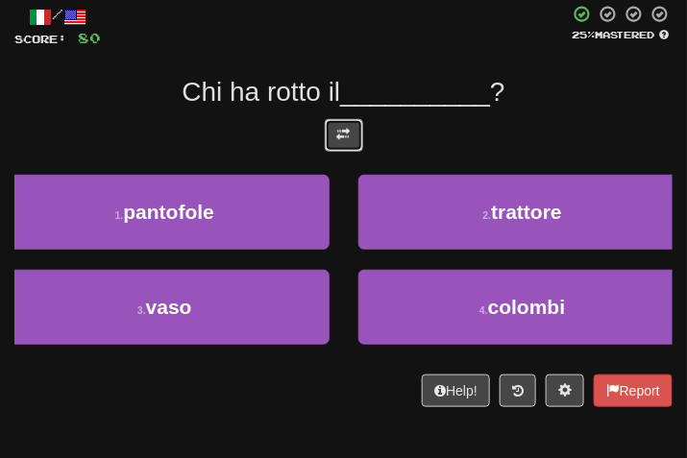
click at [349, 142] on button at bounding box center [344, 135] width 38 height 33
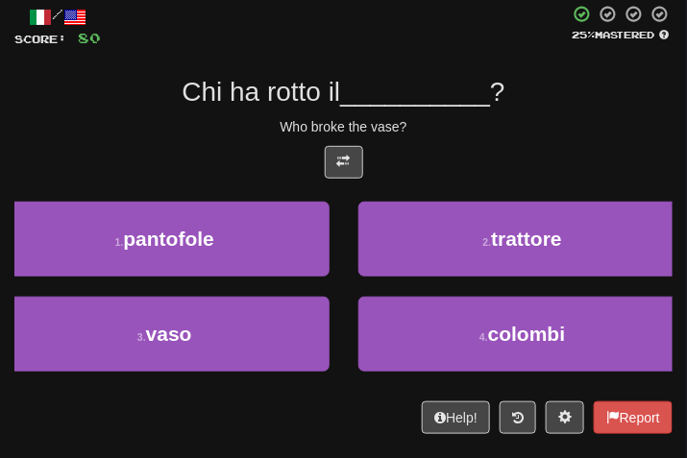
click at [533, 108] on div "Chi ha rotto il __________ ?" at bounding box center [343, 92] width 658 height 35
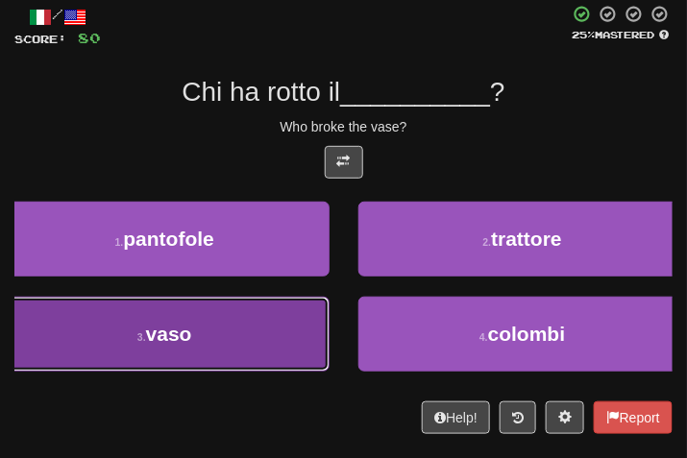
click at [234, 347] on button "3 . vaso" at bounding box center [165, 334] width 330 height 75
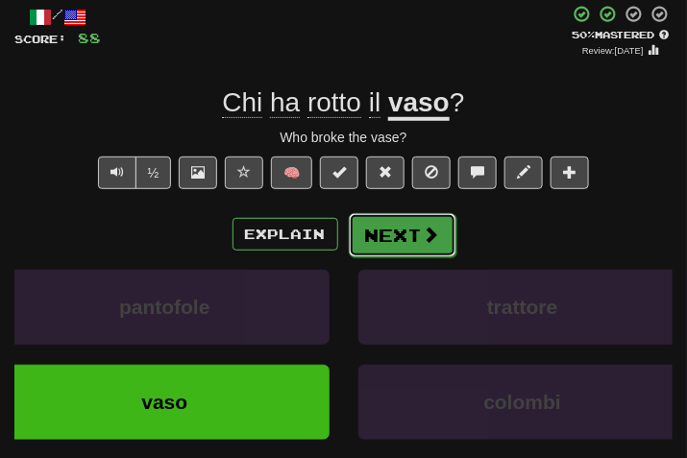
click at [395, 239] on button "Next" at bounding box center [403, 235] width 108 height 44
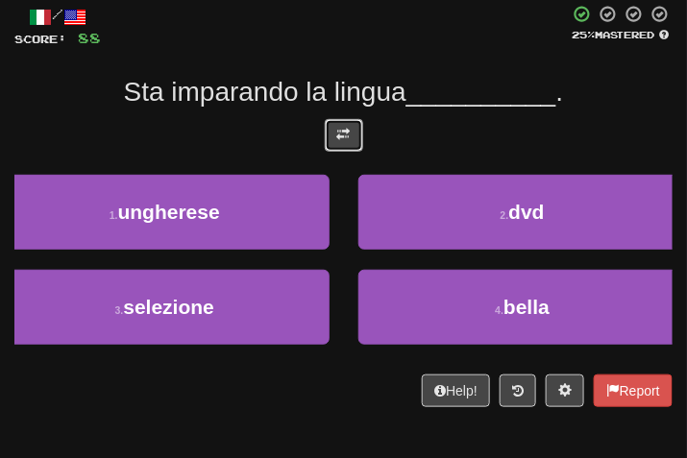
click at [341, 128] on span at bounding box center [343, 134] width 13 height 13
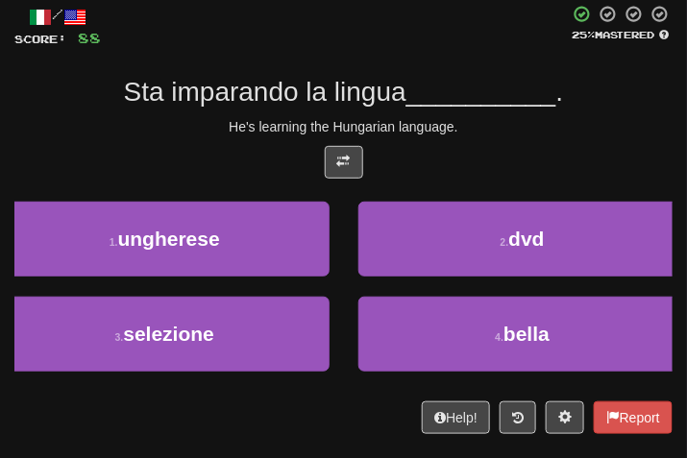
click at [477, 127] on div "He's learning the Hungarian language." at bounding box center [343, 126] width 658 height 19
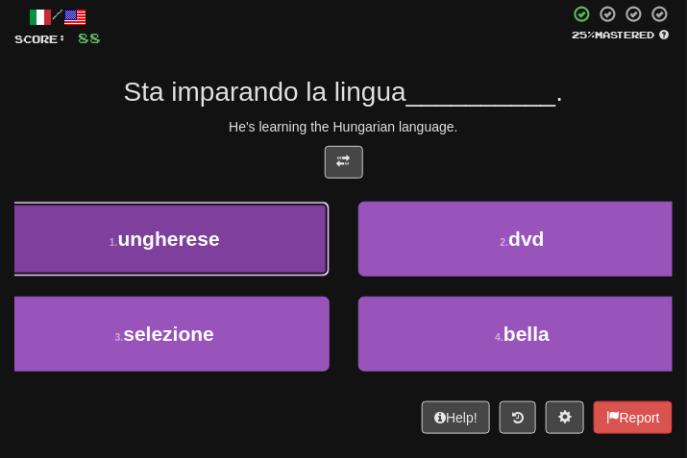
click at [197, 249] on span "ungherese" at bounding box center [169, 239] width 102 height 22
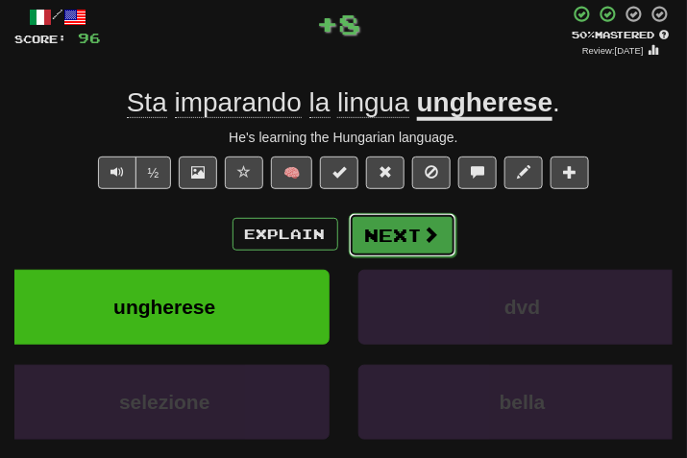
click at [407, 231] on button "Next" at bounding box center [403, 235] width 108 height 44
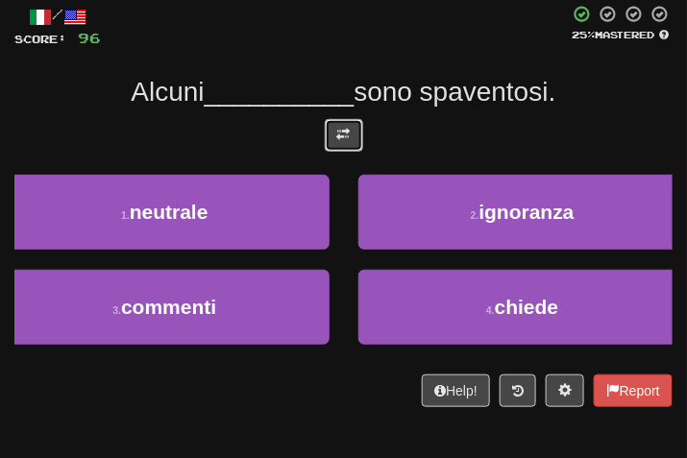
click at [346, 138] on span at bounding box center [343, 134] width 13 height 13
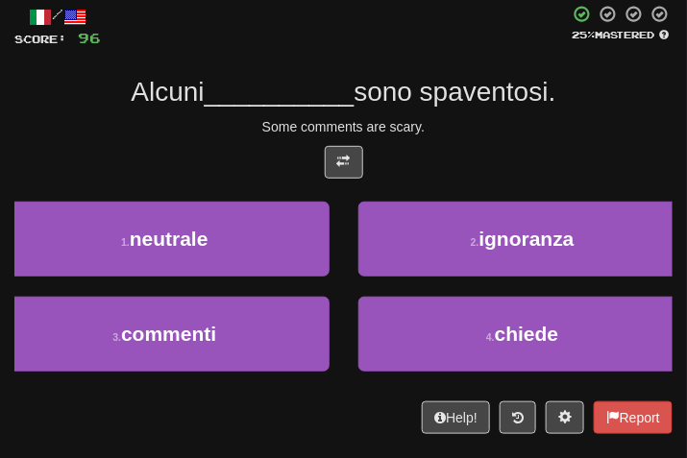
click at [508, 139] on div "/ Score: 96 25 % Mastered Alcuni __________ sono spaventosi. Some comments are …" at bounding box center [343, 220] width 658 height 430
drag, startPoint x: 508, startPoint y: 139, endPoint x: 444, endPoint y: 112, distance: 69.8
click at [444, 112] on div "/ Score: 96 25 % Mastered Alcuni __________ sono spaventosi. Some comments are …" at bounding box center [343, 220] width 658 height 430
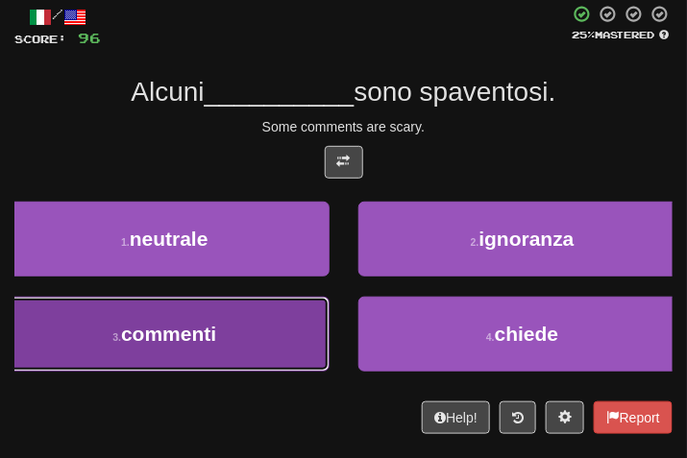
click at [288, 330] on button "3 . commenti" at bounding box center [165, 334] width 330 height 75
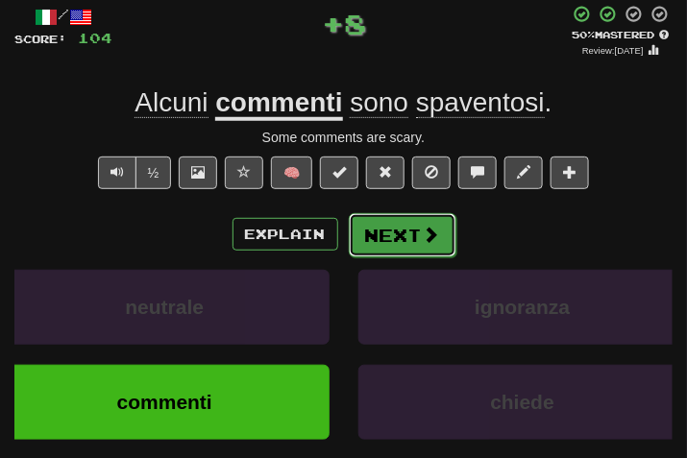
click at [412, 234] on button "Next" at bounding box center [403, 235] width 108 height 44
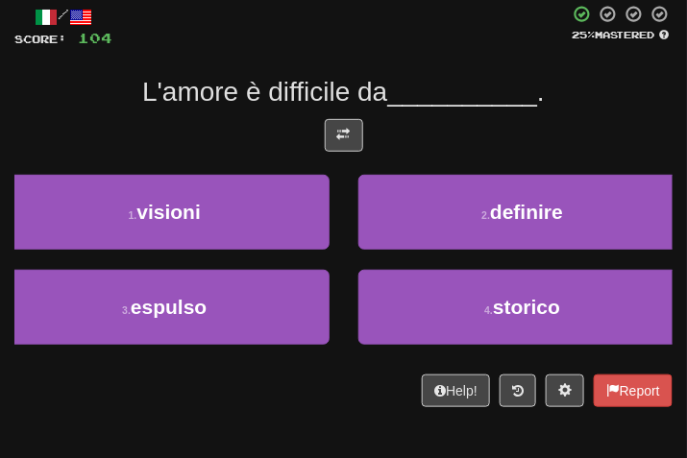
click at [344, 112] on div "/ Score: 104 25 % Mastered L'amore è difficile da __________ . 1 . visioni 2 . …" at bounding box center [343, 206] width 658 height 403
click at [341, 122] on button at bounding box center [344, 135] width 38 height 33
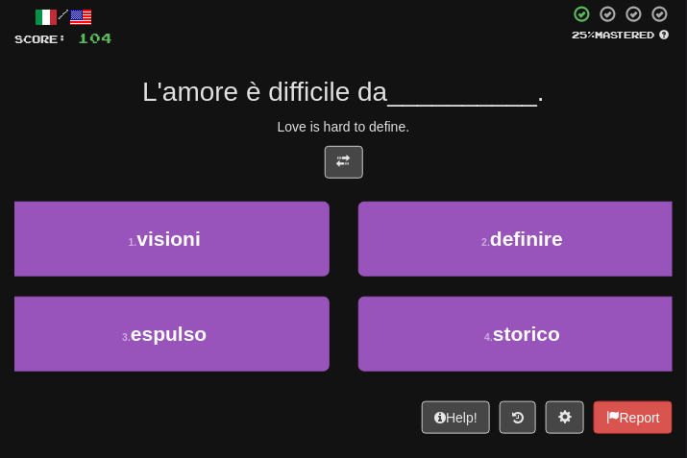
click at [476, 141] on div "/ Score: 104 25 % Mastered L'amore è difficile da __________ . Love is hard to …" at bounding box center [343, 220] width 658 height 430
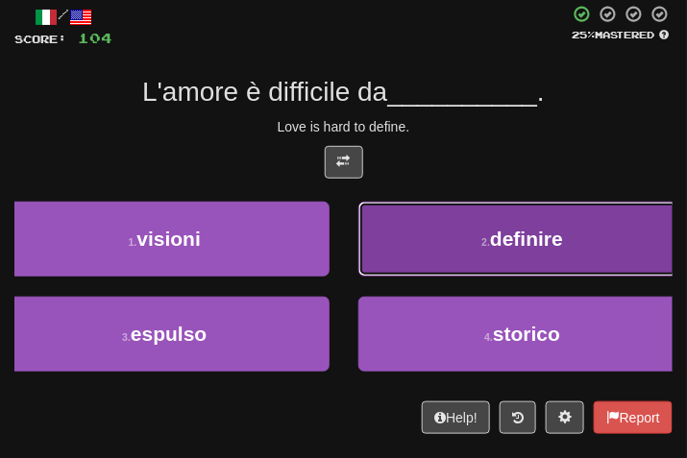
click at [497, 248] on span "definire" at bounding box center [526, 239] width 73 height 22
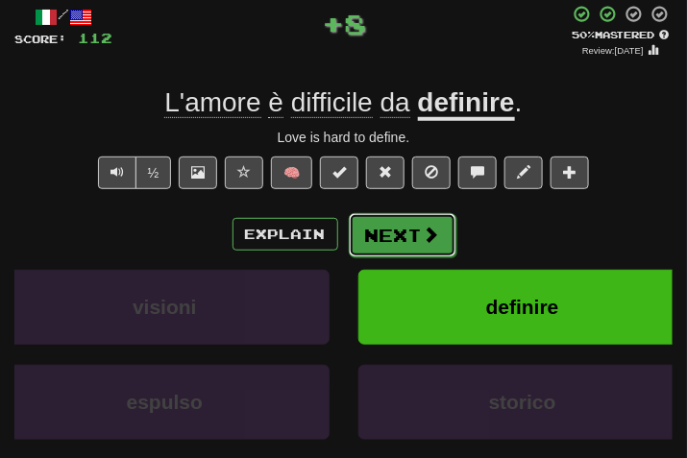
click at [402, 228] on button "Next" at bounding box center [403, 235] width 108 height 44
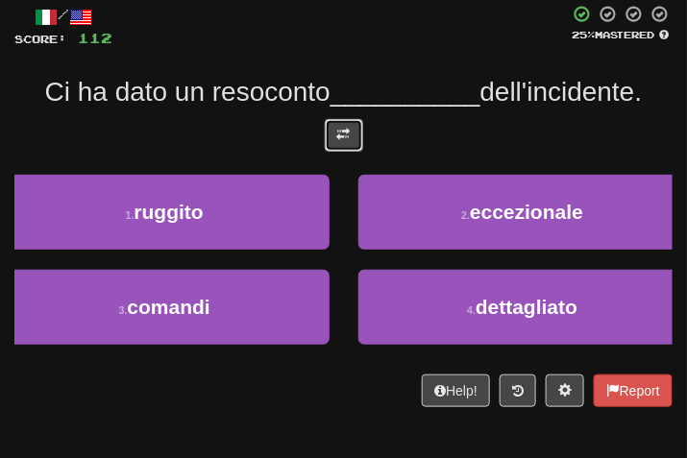
click at [330, 142] on button at bounding box center [344, 135] width 38 height 33
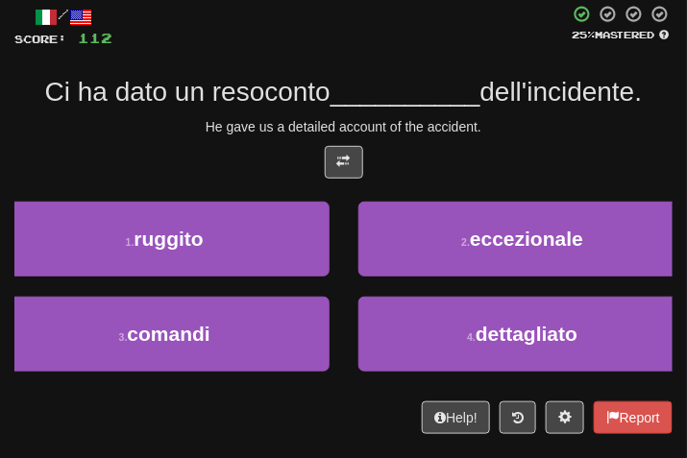
drag, startPoint x: 456, startPoint y: 144, endPoint x: 435, endPoint y: 145, distance: 20.2
click at [448, 144] on div "/ Score: 112 25 % Mastered Ci ha dato un resoconto __________ dell'incidente. H…" at bounding box center [343, 220] width 658 height 430
click at [432, 142] on div "/ Score: 112 25 % Mastered Ci ha dato un resoconto __________ dell'incidente. H…" at bounding box center [343, 220] width 658 height 430
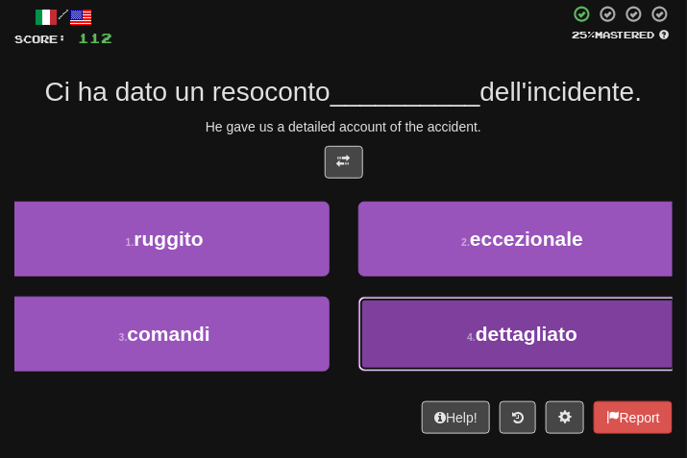
click at [438, 356] on button "4 . dettagliato" at bounding box center [523, 334] width 330 height 75
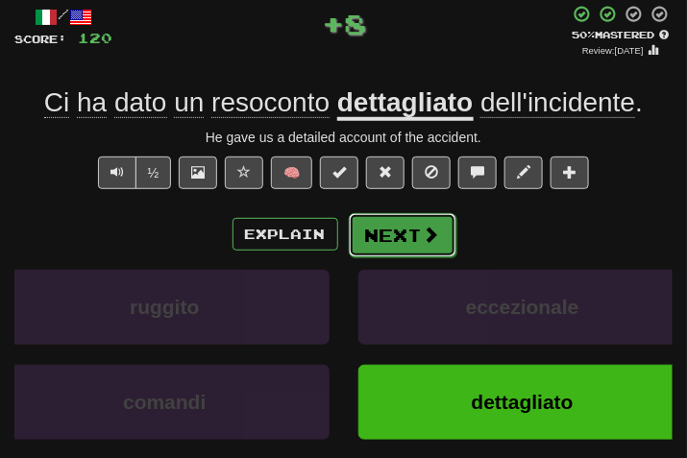
drag, startPoint x: 413, startPoint y: 234, endPoint x: 350, endPoint y: 153, distance: 102.7
click at [410, 234] on button "Next" at bounding box center [402, 234] width 108 height 44
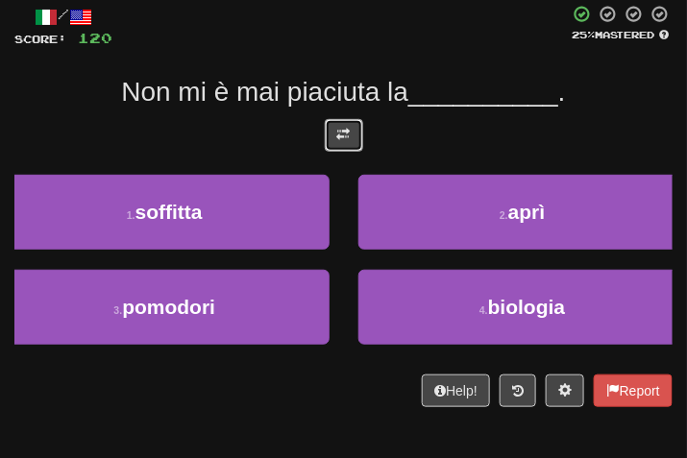
click at [355, 127] on button at bounding box center [344, 135] width 38 height 33
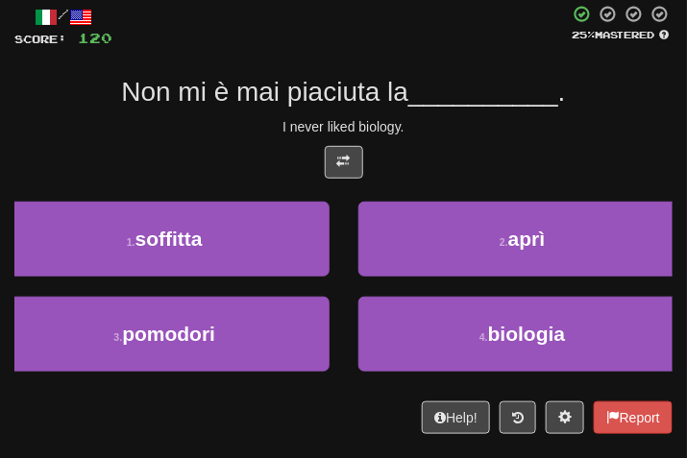
click at [456, 153] on div at bounding box center [343, 167] width 658 height 42
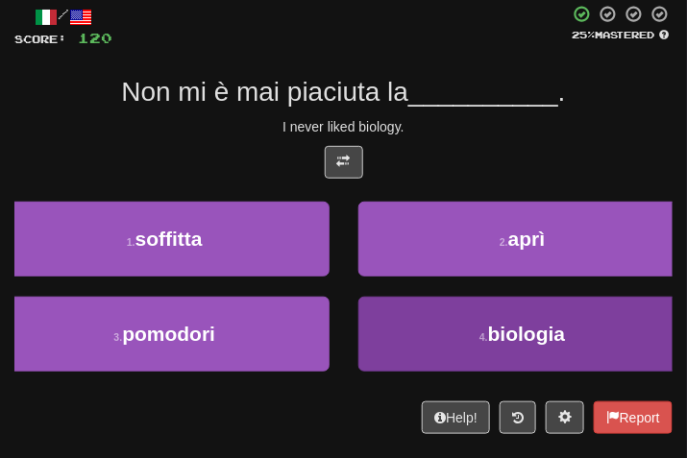
drag, startPoint x: 487, startPoint y: 383, endPoint x: 488, endPoint y: 347, distance: 36.5
click at [488, 376] on div "4 . biologia" at bounding box center [523, 344] width 358 height 95
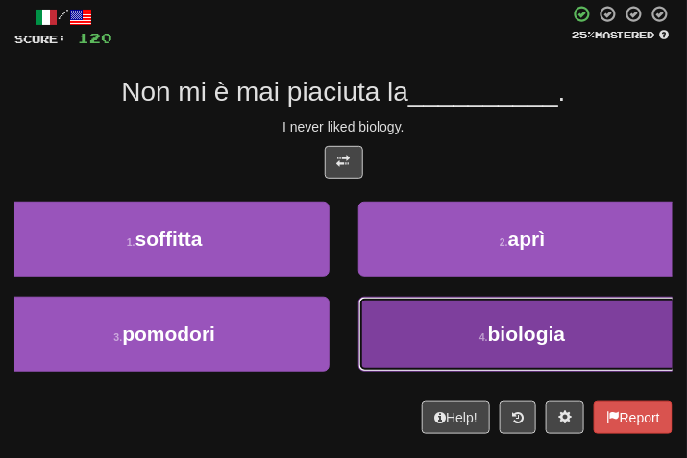
click at [488, 345] on span "biologia" at bounding box center [527, 334] width 78 height 22
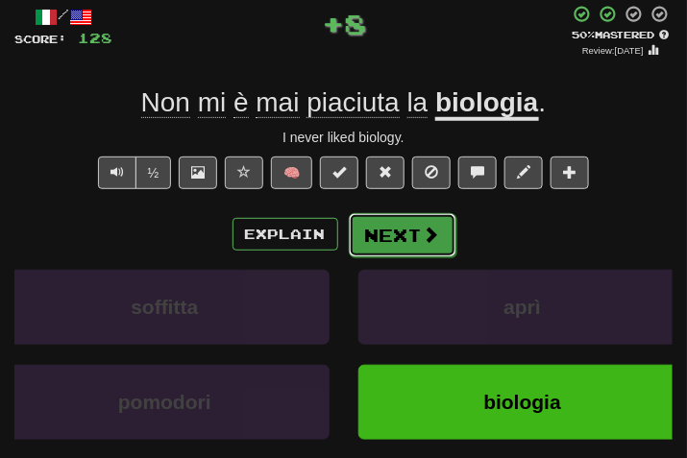
click at [424, 239] on span at bounding box center [431, 234] width 17 height 17
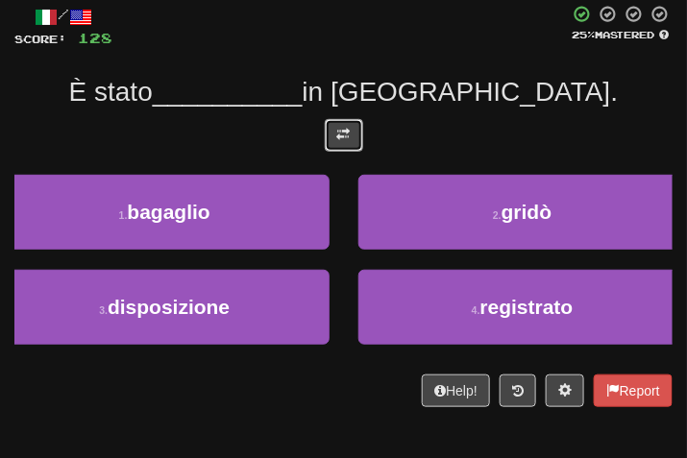
click at [327, 122] on button at bounding box center [344, 135] width 38 height 33
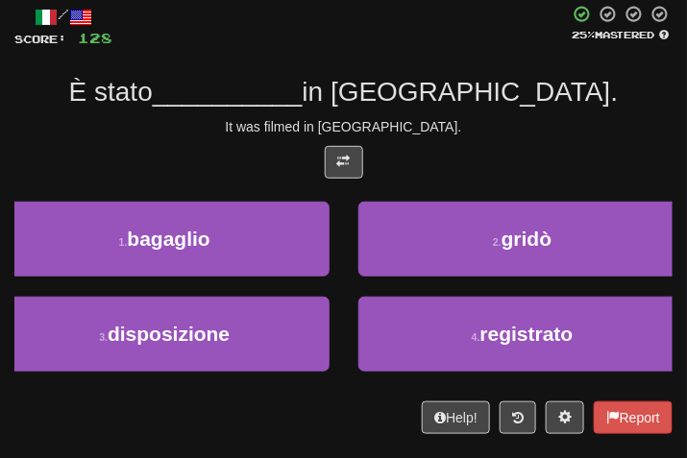
click at [482, 121] on div "It was filmed in Australia." at bounding box center [343, 126] width 658 height 19
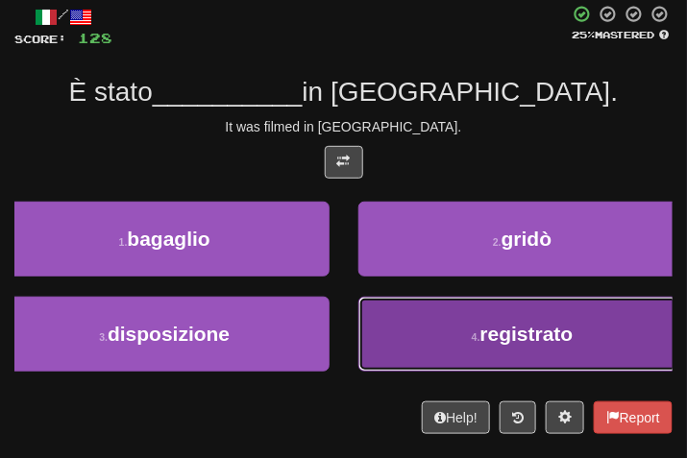
click at [410, 353] on button "4 . registrato" at bounding box center [523, 334] width 330 height 75
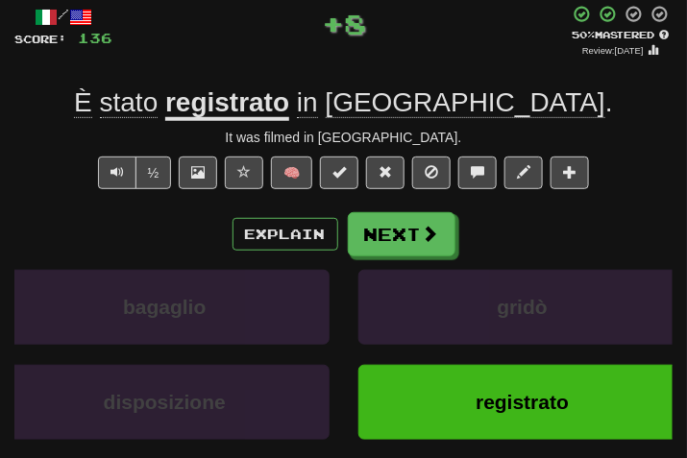
click at [418, 266] on div "Explain Next bagaglio gridò disposizione registrato Learn more: bagaglio gridò …" at bounding box center [343, 350] width 658 height 277
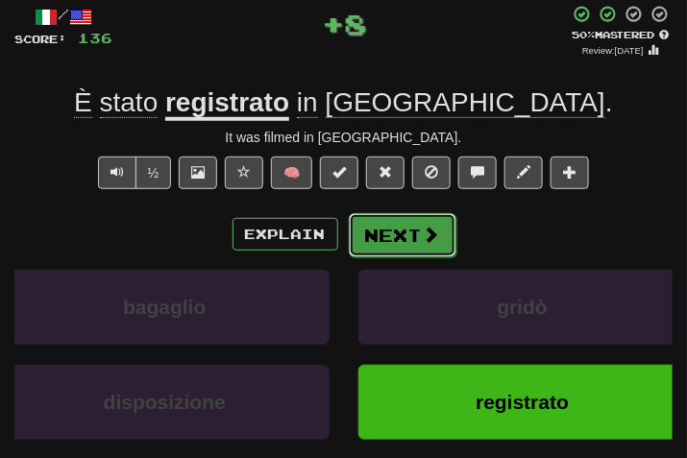
click at [407, 242] on button "Next" at bounding box center [403, 235] width 108 height 44
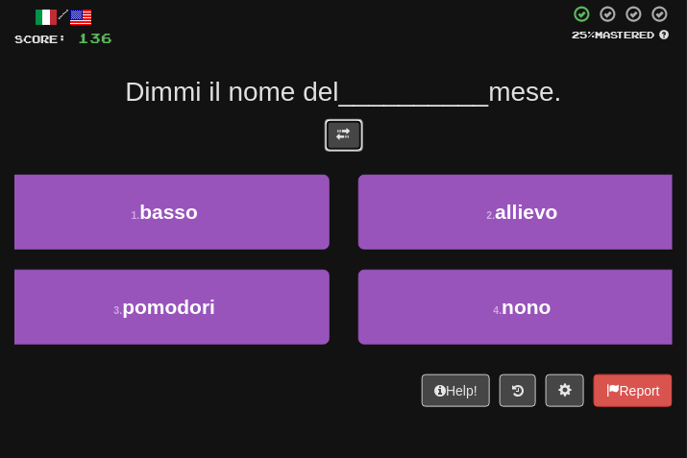
click at [334, 139] on button at bounding box center [344, 135] width 38 height 33
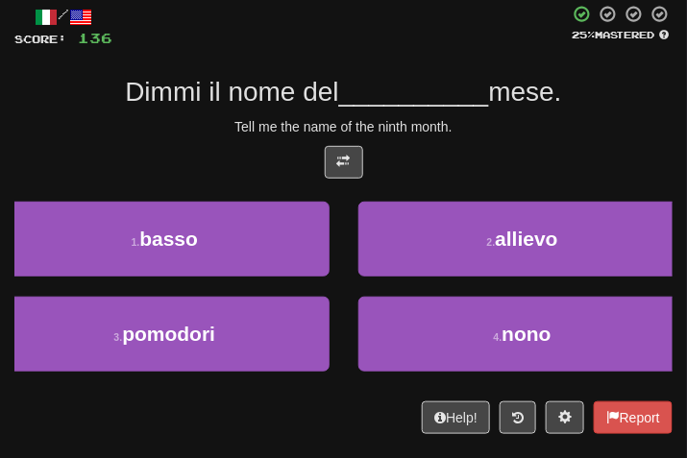
click at [505, 118] on div "Tell me the name of the ninth month." at bounding box center [343, 126] width 658 height 19
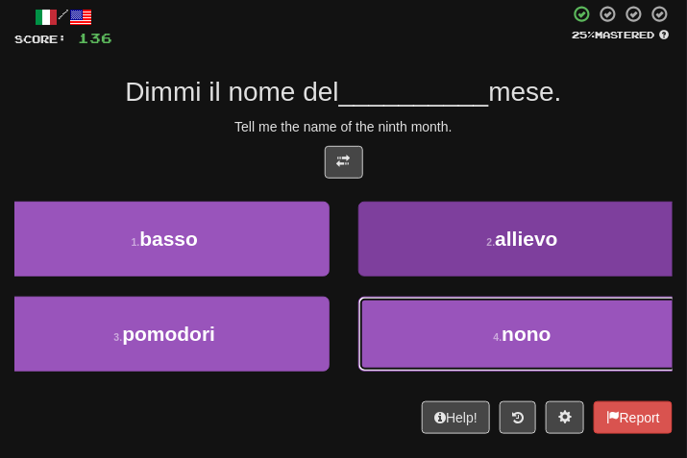
drag, startPoint x: 474, startPoint y: 360, endPoint x: 419, endPoint y: 324, distance: 65.8
click at [470, 360] on button "4 . nono" at bounding box center [523, 334] width 330 height 75
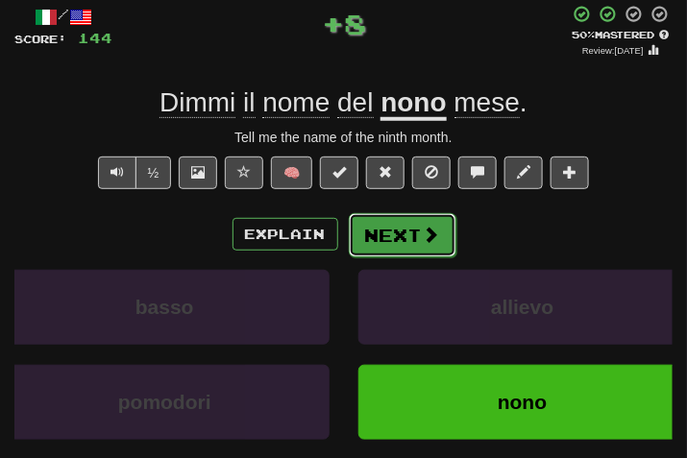
click at [410, 251] on button "Next" at bounding box center [403, 235] width 108 height 44
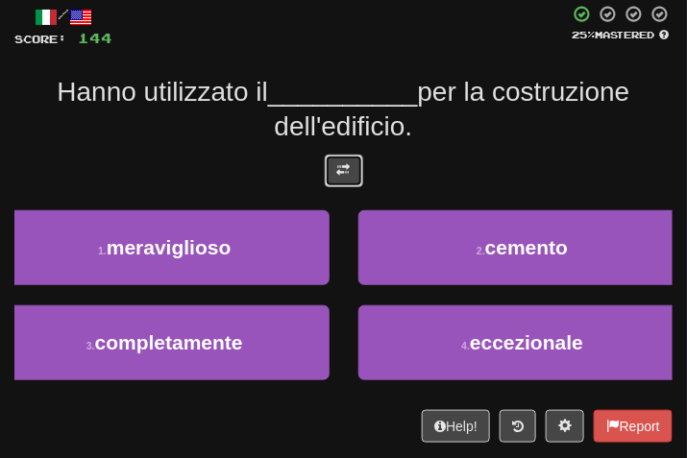
click at [358, 162] on button at bounding box center [344, 171] width 38 height 33
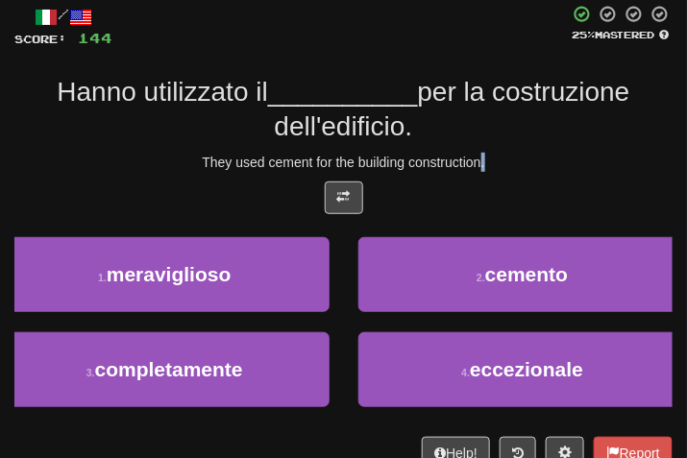
click at [488, 167] on div "They used cement for the building construction." at bounding box center [343, 162] width 658 height 19
drag, startPoint x: 488, startPoint y: 167, endPoint x: 461, endPoint y: 161, distance: 27.5
click at [461, 161] on div "They used cement for the building construction." at bounding box center [343, 162] width 658 height 19
click at [454, 202] on div at bounding box center [343, 203] width 658 height 42
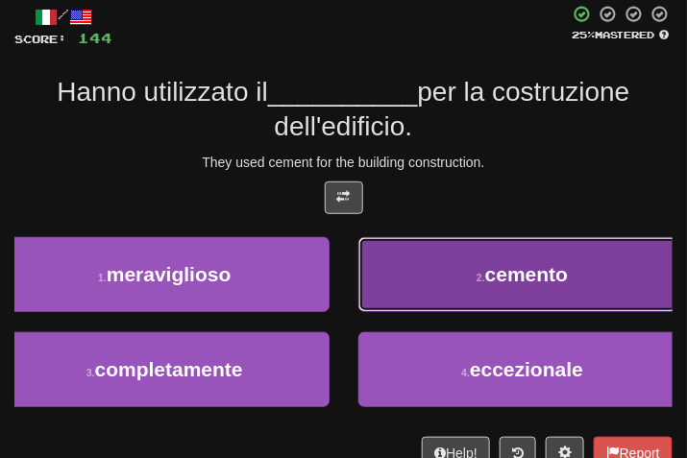
click at [523, 285] on span "cemento" at bounding box center [526, 274] width 83 height 22
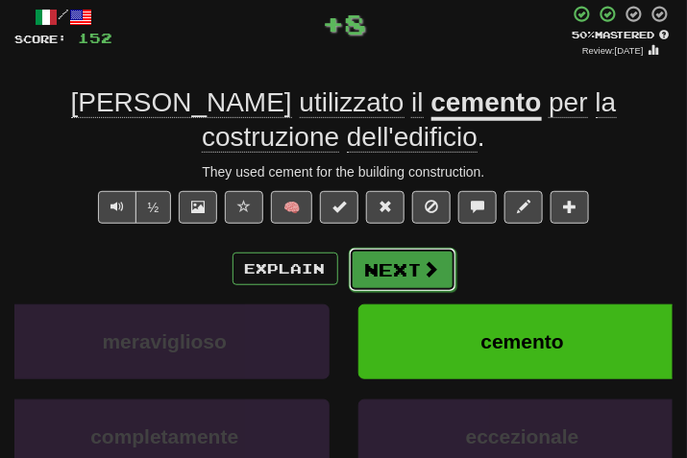
click at [367, 266] on button "Next" at bounding box center [403, 270] width 108 height 44
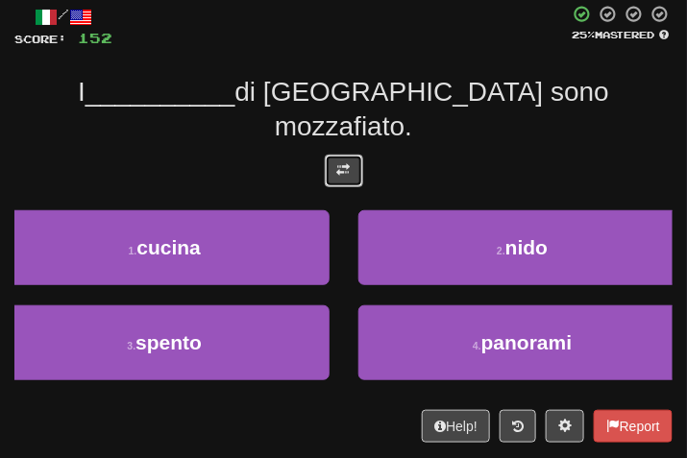
click at [350, 155] on button at bounding box center [344, 171] width 38 height 33
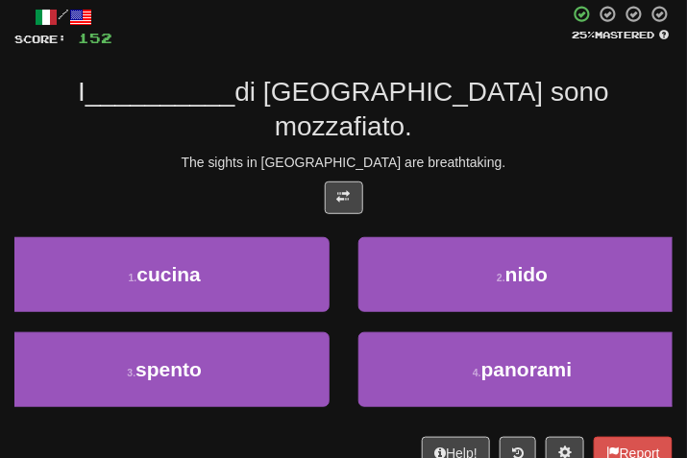
click at [497, 153] on div "The sights in Rome are breathtaking." at bounding box center [343, 162] width 658 height 19
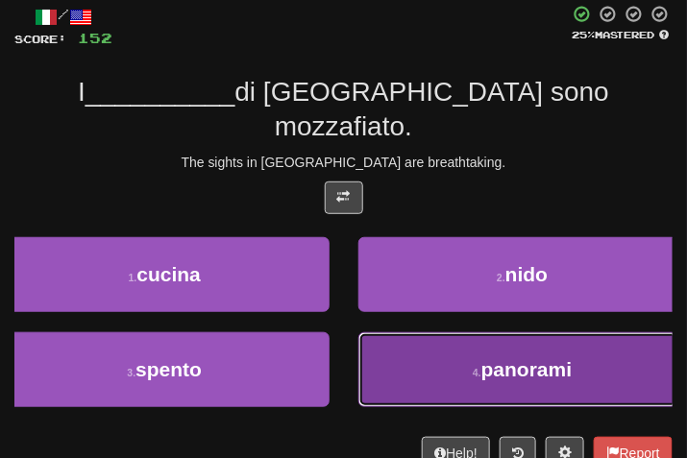
click at [454, 333] on button "4 . panorami" at bounding box center [523, 370] width 330 height 75
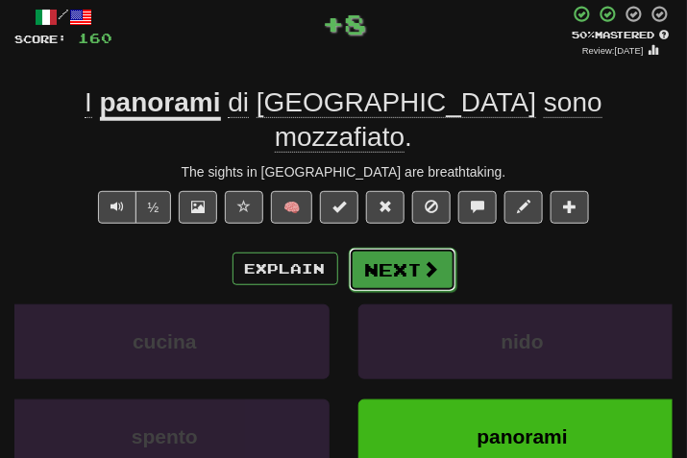
click at [381, 248] on button "Next" at bounding box center [403, 270] width 108 height 44
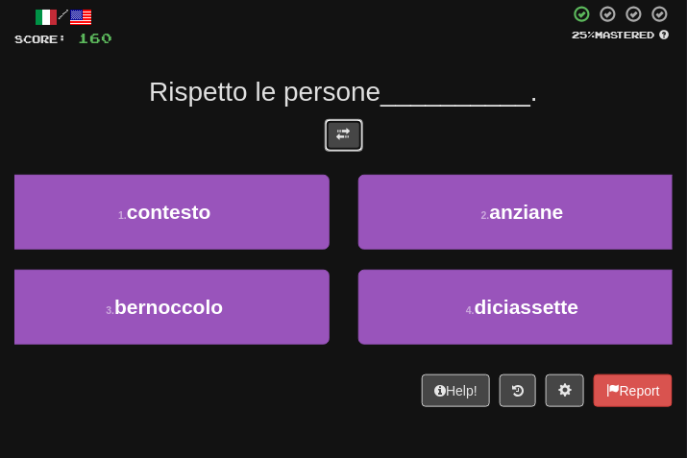
click at [346, 133] on span at bounding box center [343, 134] width 13 height 13
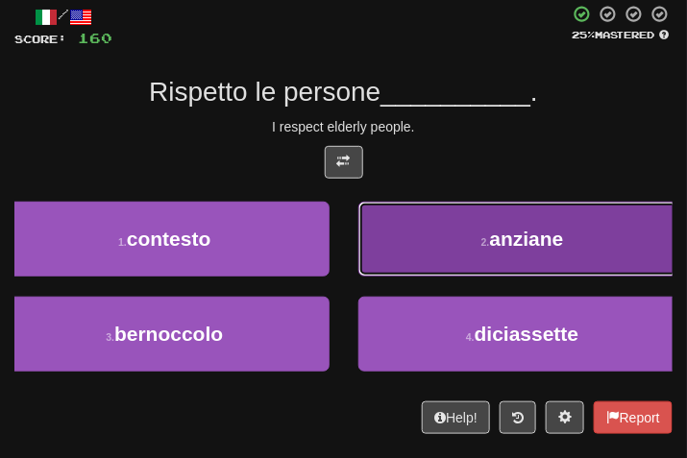
click at [560, 249] on span "anziane" at bounding box center [527, 239] width 74 height 22
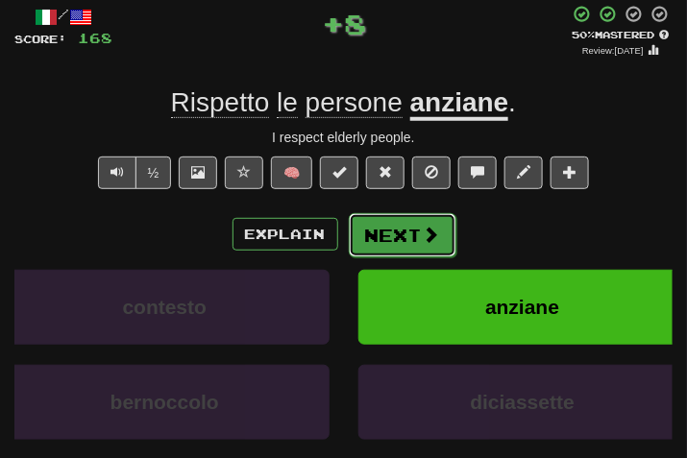
click at [408, 243] on button "Next" at bounding box center [403, 235] width 108 height 44
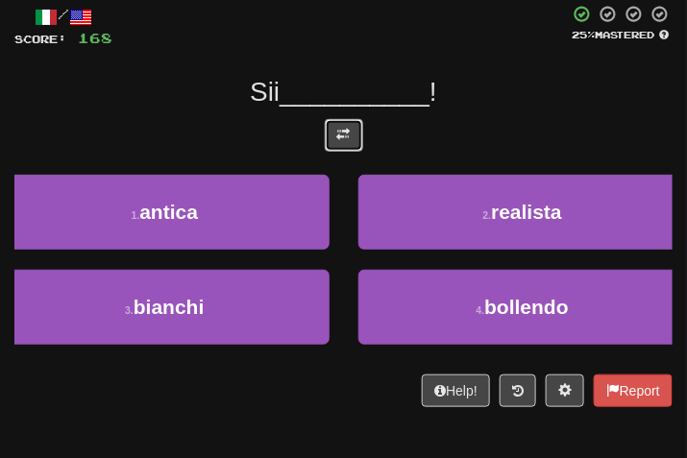
click at [341, 136] on span at bounding box center [343, 134] width 13 height 13
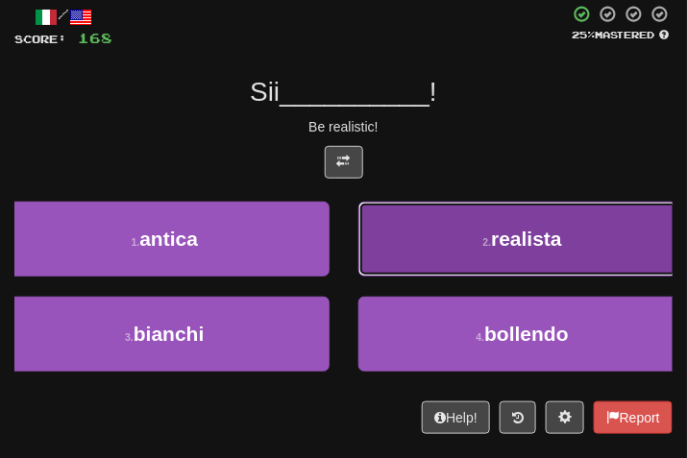
click at [456, 229] on button "2 . realista" at bounding box center [523, 239] width 330 height 75
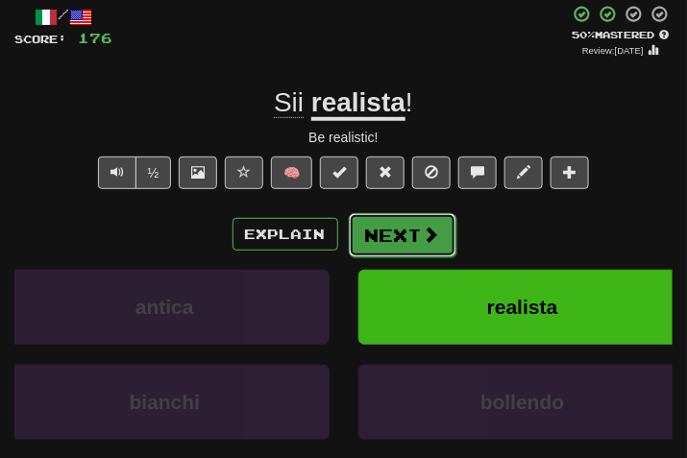
click at [430, 219] on button "Next" at bounding box center [403, 235] width 108 height 44
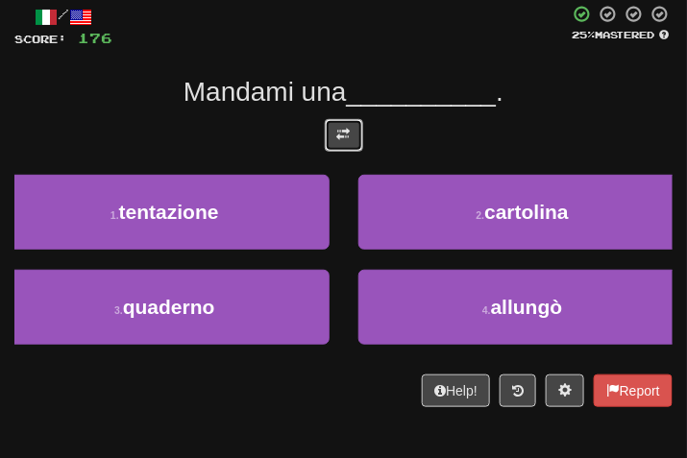
click at [338, 130] on span at bounding box center [343, 134] width 13 height 13
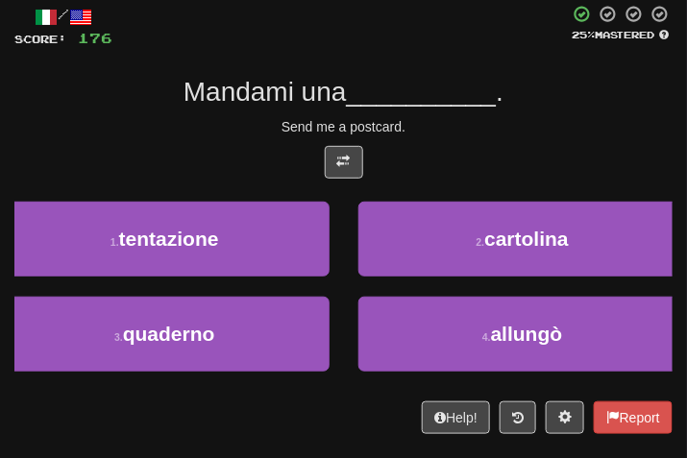
click at [450, 159] on div at bounding box center [343, 167] width 658 height 42
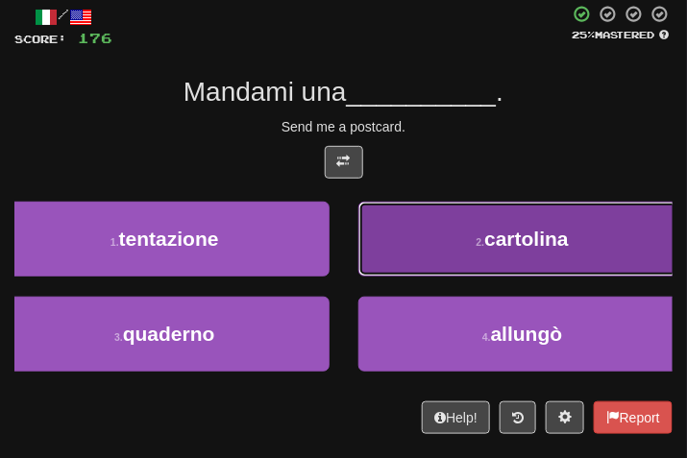
click at [562, 236] on span "cartolina" at bounding box center [526, 239] width 85 height 22
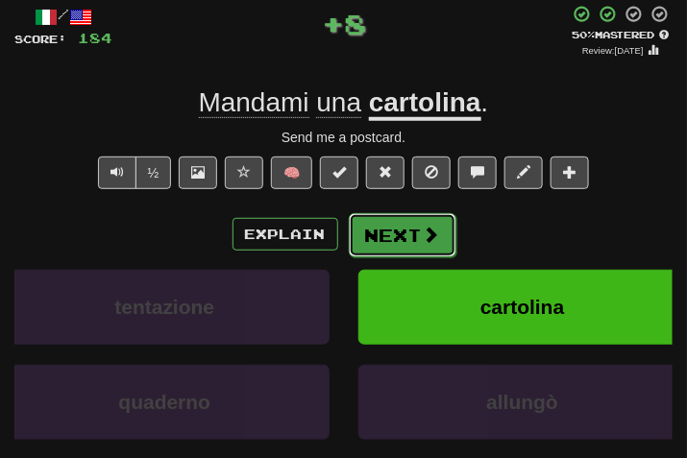
click at [376, 231] on button "Next" at bounding box center [403, 235] width 108 height 44
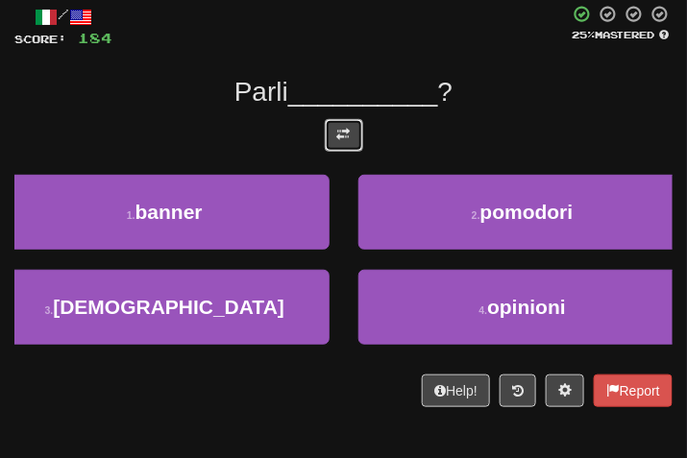
click at [337, 131] on span at bounding box center [343, 134] width 13 height 13
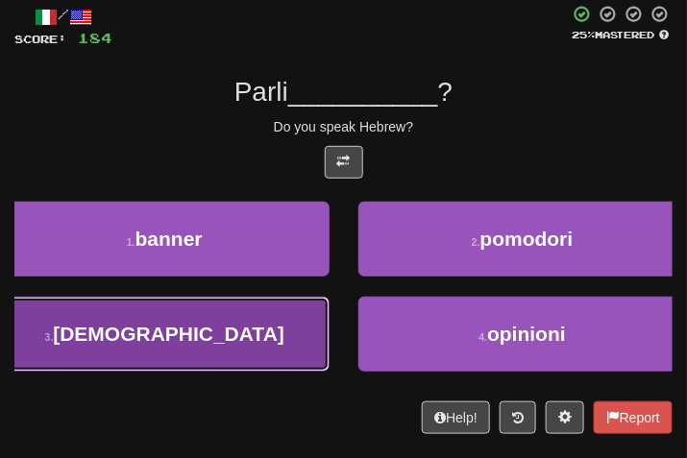
click at [245, 349] on button "3 . ebraico" at bounding box center [165, 334] width 330 height 75
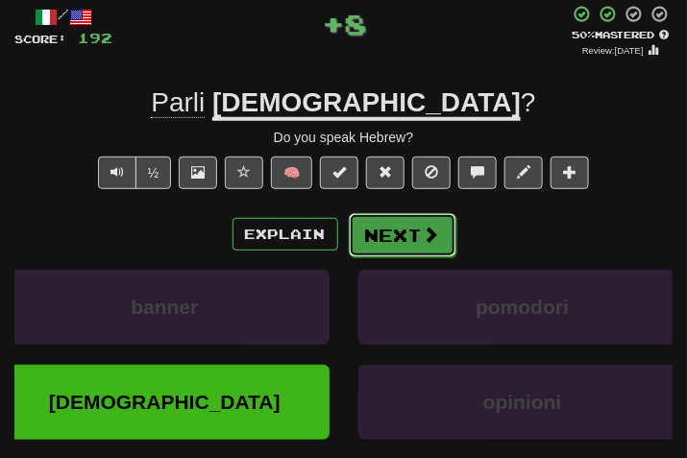
click at [378, 243] on button "Next" at bounding box center [403, 235] width 108 height 44
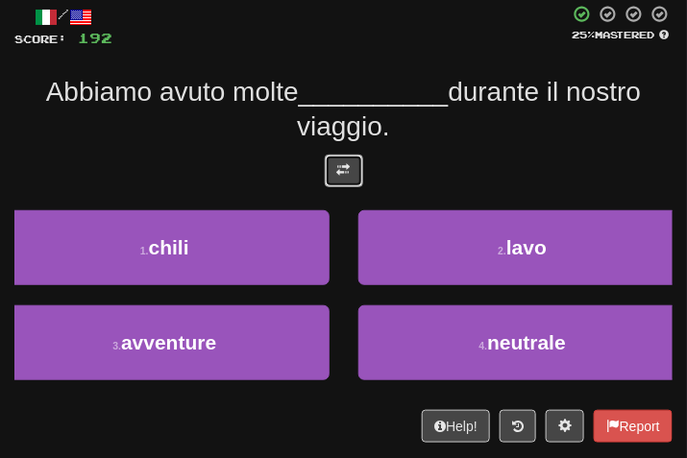
click at [347, 163] on span at bounding box center [343, 169] width 13 height 13
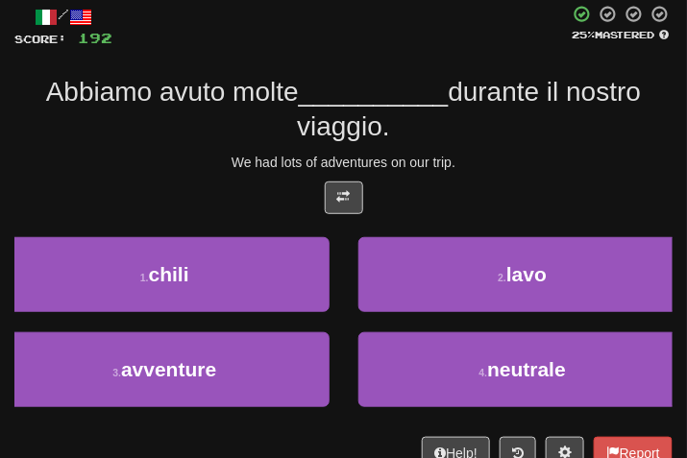
click at [505, 145] on div "/ Score: 192 25 % Mastered Abbiamo avuto molte __________ durante il nostro via…" at bounding box center [343, 237] width 658 height 464
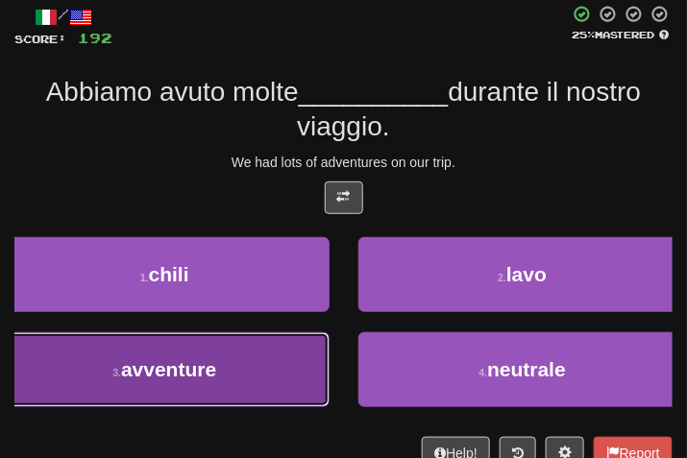
click at [211, 370] on span "avventure" at bounding box center [168, 369] width 95 height 22
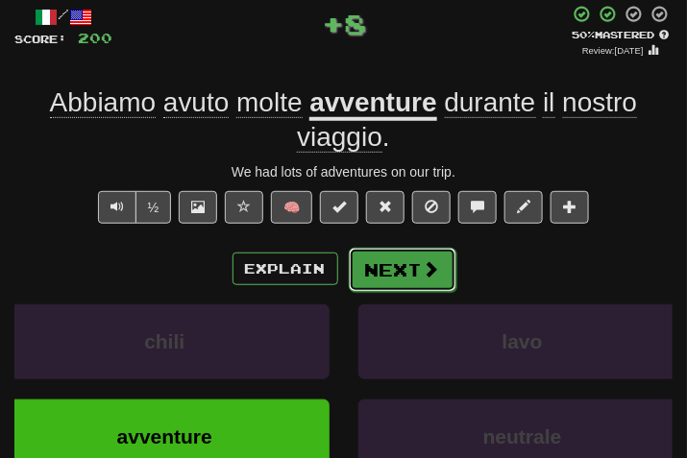
click at [402, 288] on button "Next" at bounding box center [403, 270] width 108 height 44
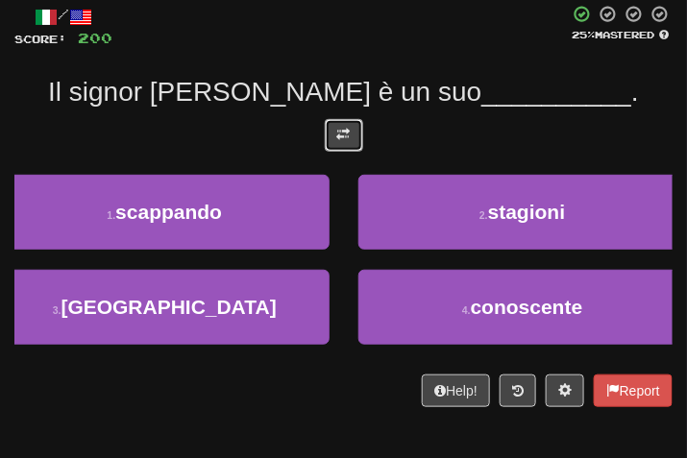
click at [341, 148] on button at bounding box center [344, 135] width 38 height 33
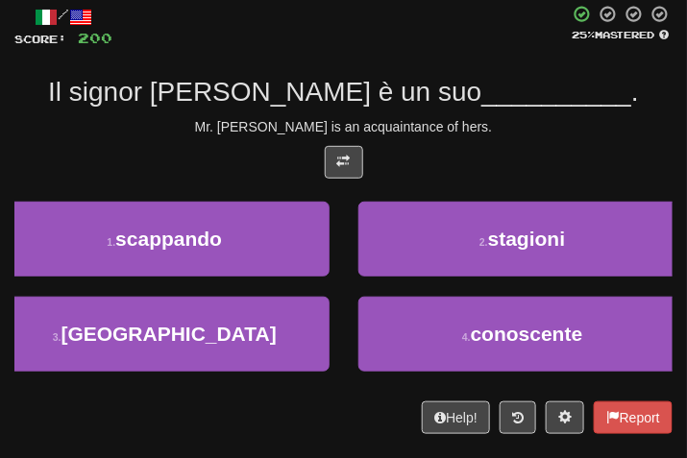
click at [529, 115] on div "/ Score: 200 25 % Mastered Il signor Smith è un suo __________ . Mr. Smith is a…" at bounding box center [343, 220] width 658 height 430
click at [545, 131] on div "Mr. Smith is an acquaintance of hers." at bounding box center [343, 126] width 658 height 19
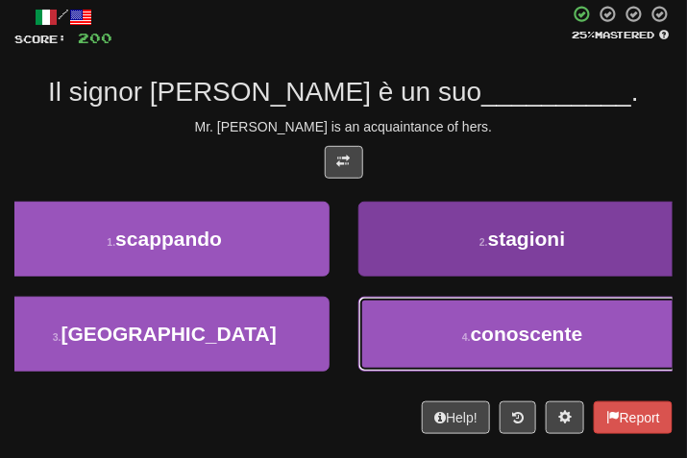
drag, startPoint x: 441, startPoint y: 332, endPoint x: 422, endPoint y: 297, distance: 39.6
click at [444, 333] on button "4 . conoscente" at bounding box center [523, 334] width 330 height 75
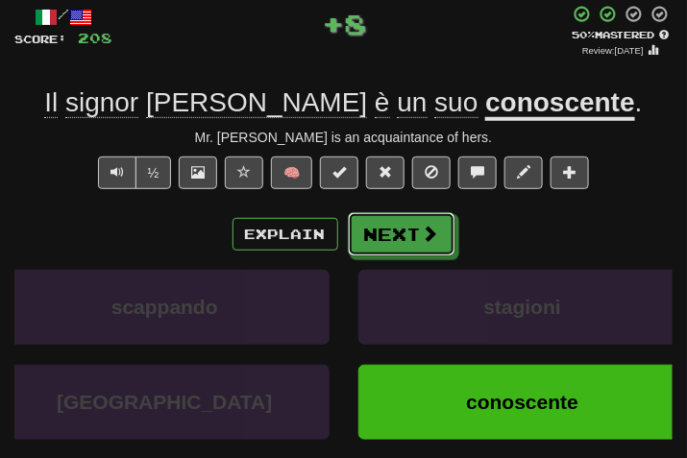
click at [410, 249] on button "Next" at bounding box center [402, 234] width 108 height 44
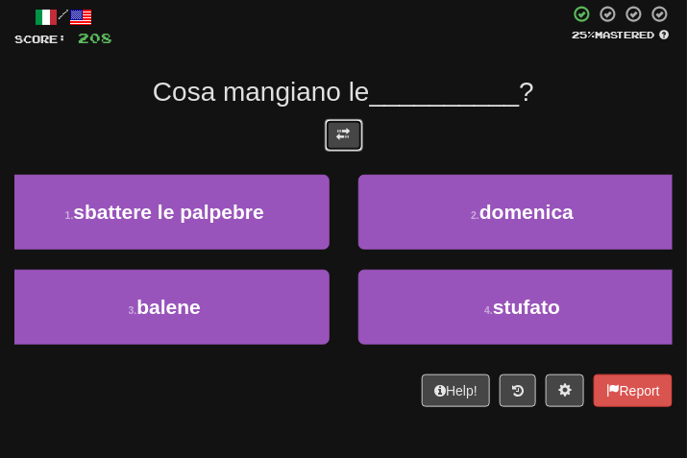
click at [361, 150] on button at bounding box center [344, 135] width 38 height 33
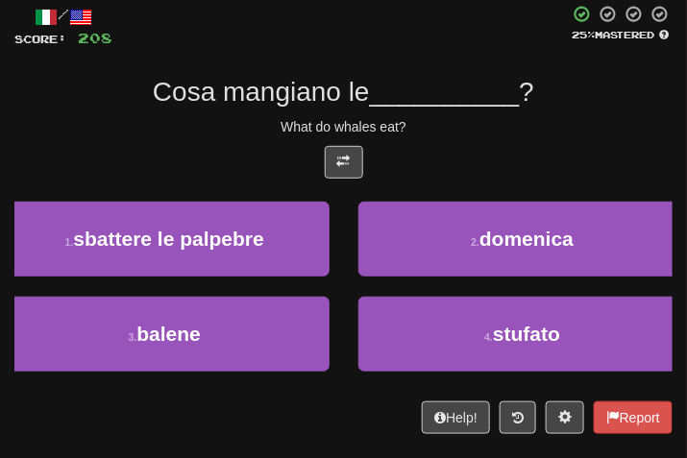
drag, startPoint x: 506, startPoint y: 167, endPoint x: 450, endPoint y: 150, distance: 58.4
click at [474, 161] on div at bounding box center [343, 167] width 658 height 42
drag, startPoint x: 531, startPoint y: 148, endPoint x: 519, endPoint y: 145, distance: 11.9
click at [519, 146] on div at bounding box center [343, 167] width 658 height 42
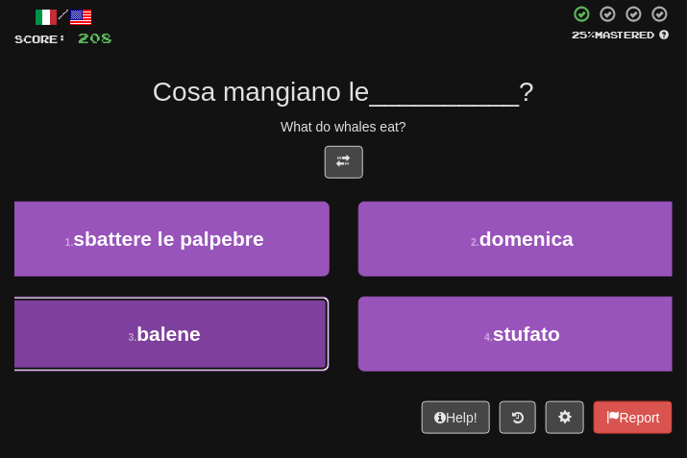
click at [240, 367] on button "3 . balene" at bounding box center [165, 334] width 330 height 75
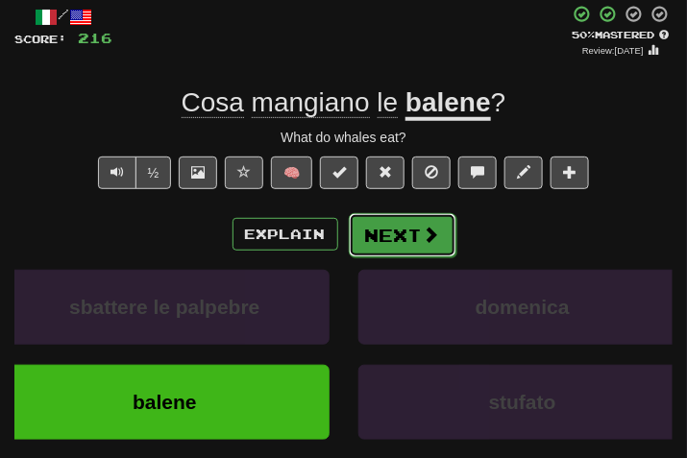
click at [428, 214] on button "Next" at bounding box center [403, 235] width 108 height 44
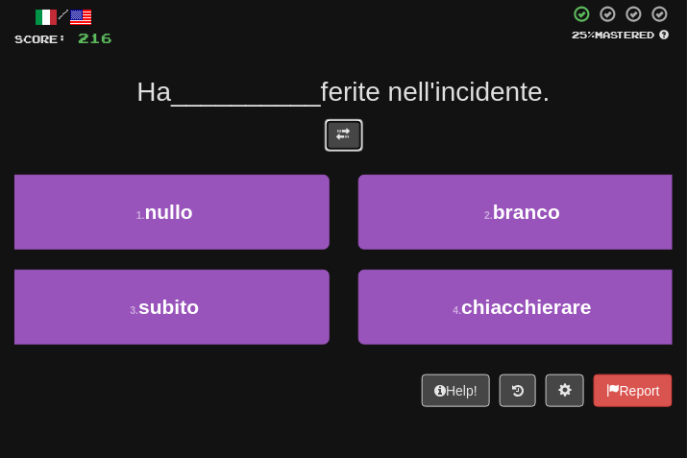
click at [346, 122] on button at bounding box center [344, 135] width 38 height 33
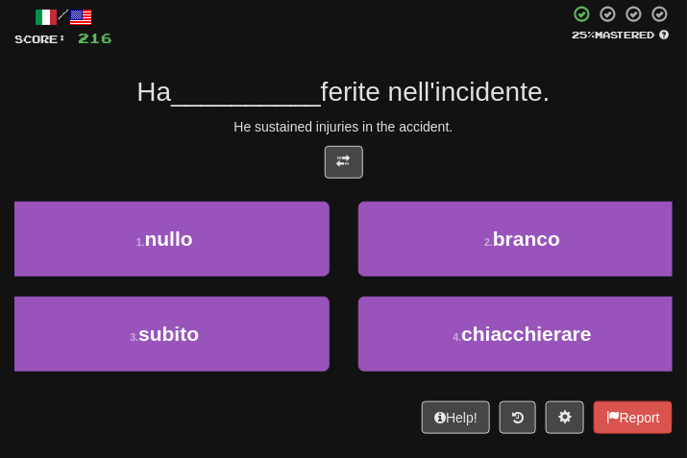
click at [546, 136] on div "/ Score: 216 25 % Mastered Ha __________ ferite nell'incidente. He sustained in…" at bounding box center [343, 220] width 658 height 430
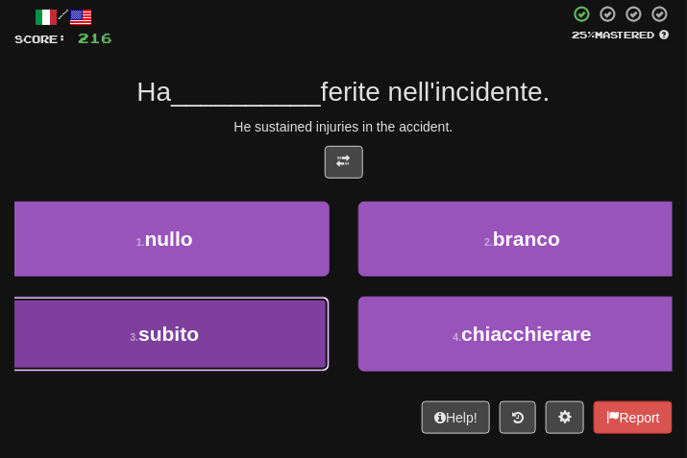
click at [234, 329] on button "3 . subito" at bounding box center [165, 334] width 330 height 75
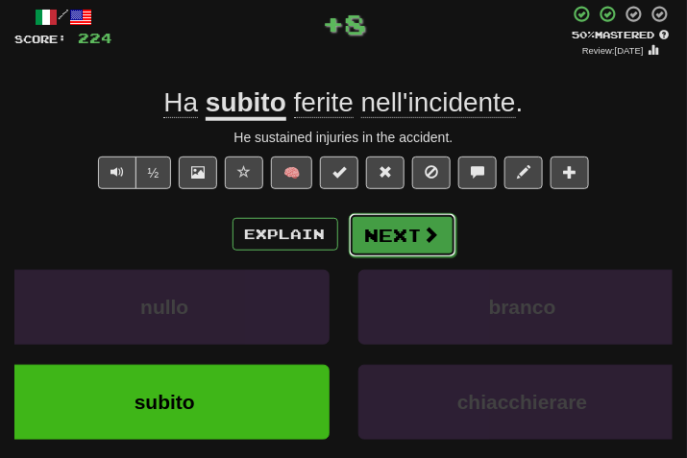
click at [447, 243] on button "Next" at bounding box center [403, 235] width 108 height 44
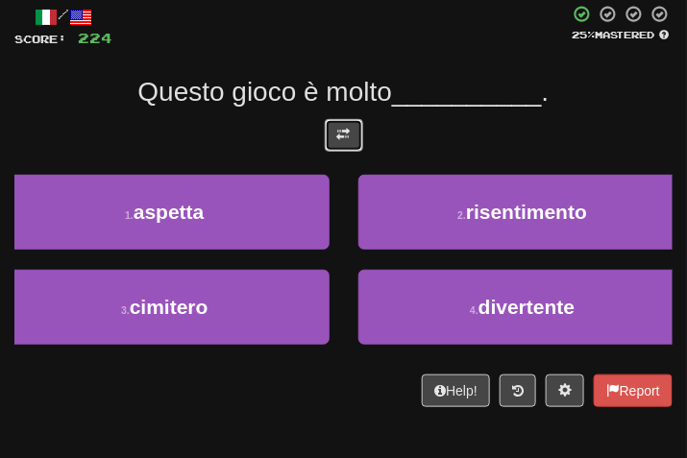
click at [347, 142] on button at bounding box center [344, 135] width 38 height 33
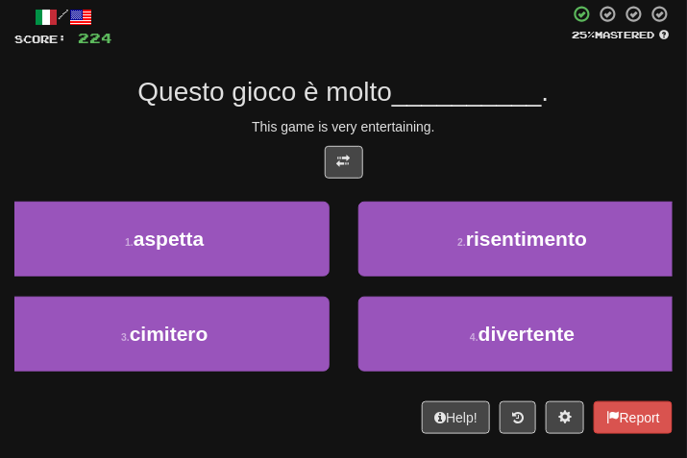
click at [467, 150] on div at bounding box center [343, 167] width 658 height 42
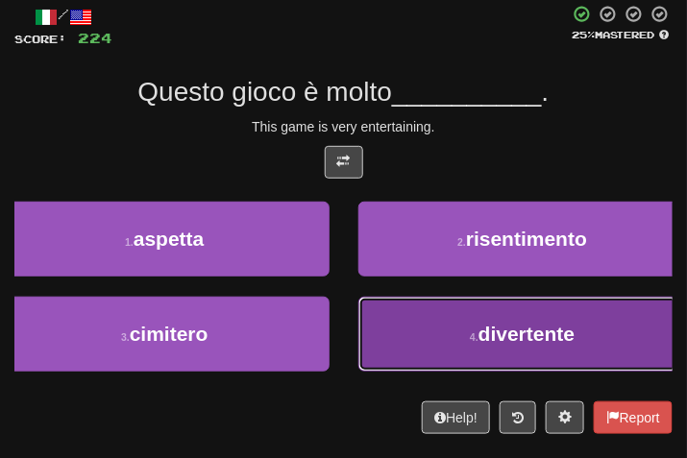
click at [505, 309] on button "4 . divertente" at bounding box center [523, 334] width 330 height 75
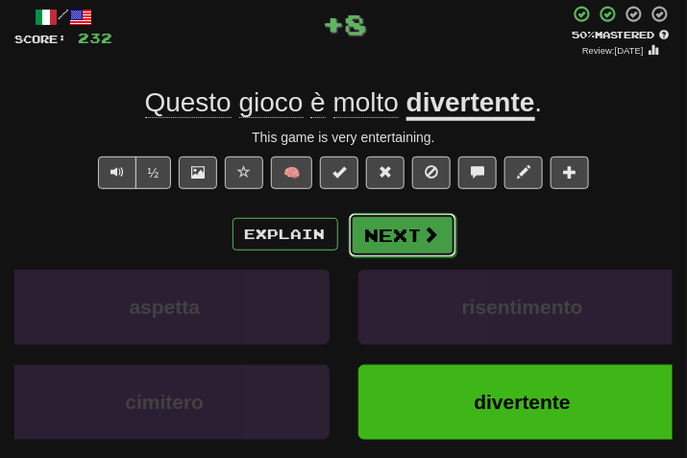
click at [408, 252] on button "Next" at bounding box center [403, 235] width 108 height 44
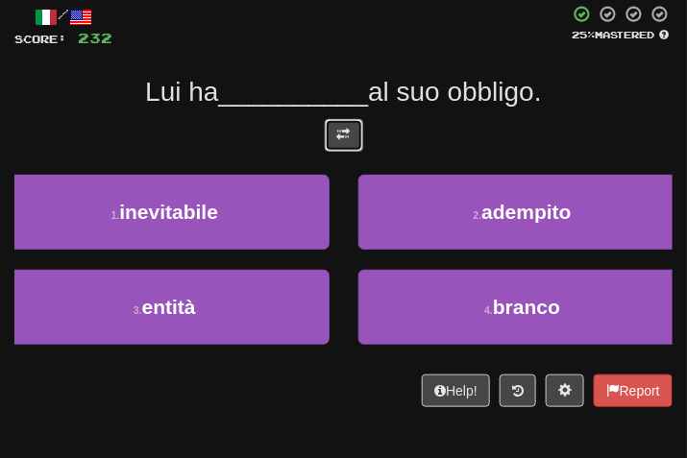
click at [356, 122] on button at bounding box center [344, 135] width 38 height 33
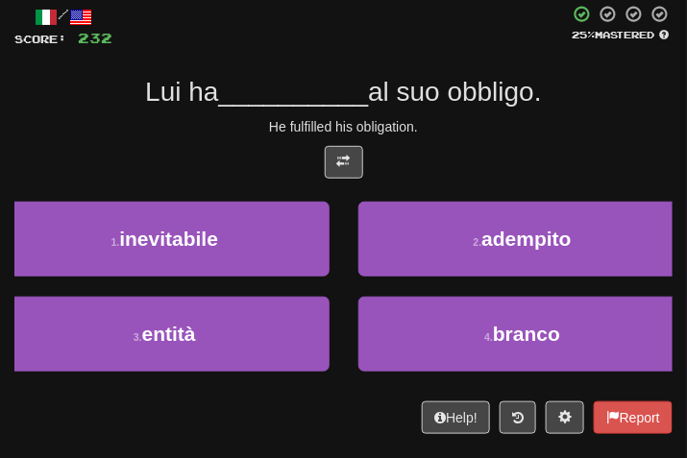
click at [496, 127] on div "He fulfilled his obligation." at bounding box center [343, 126] width 658 height 19
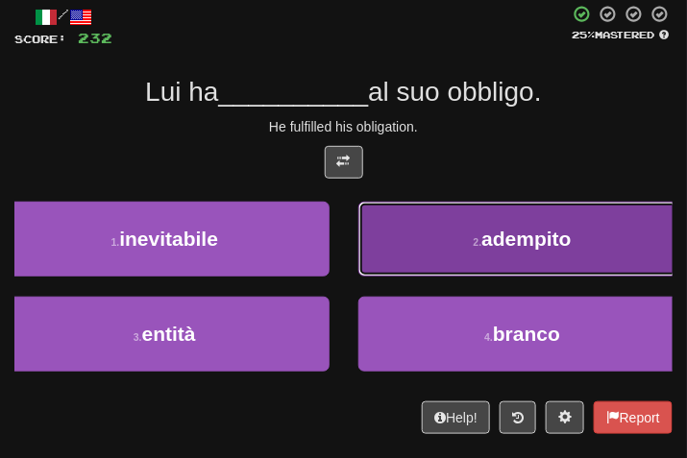
click at [517, 232] on span "adempito" at bounding box center [526, 239] width 89 height 22
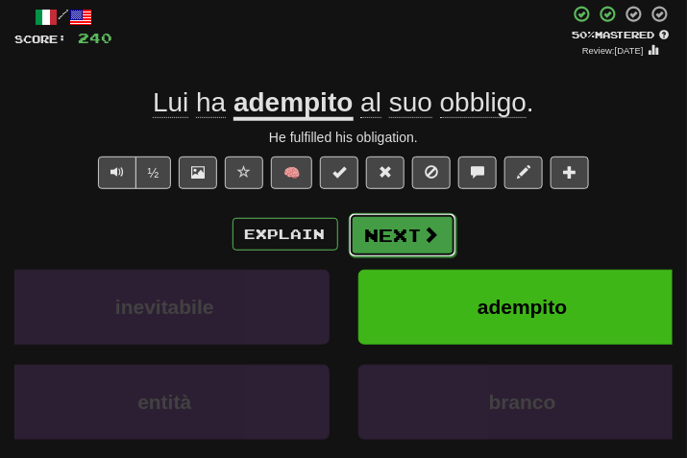
click at [408, 240] on button "Next" at bounding box center [403, 235] width 108 height 44
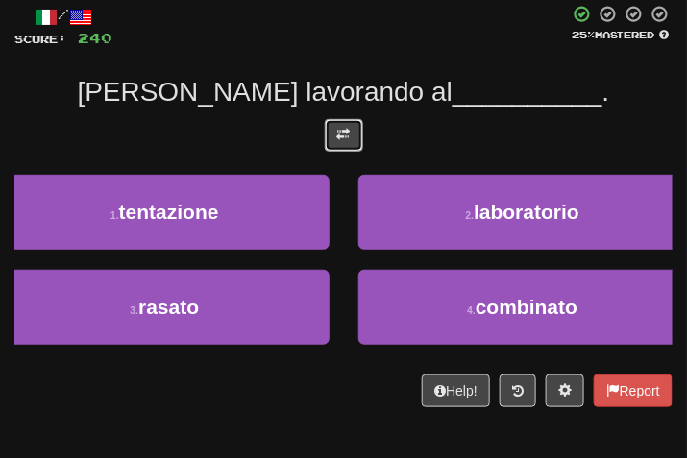
click at [353, 136] on button at bounding box center [344, 135] width 38 height 33
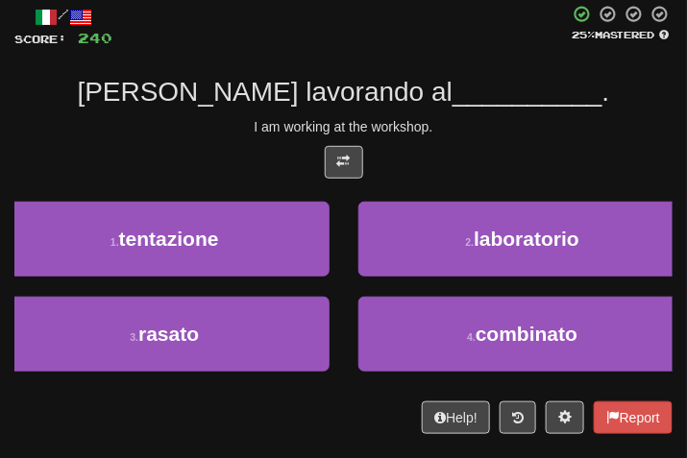
click at [560, 121] on div "I am working at the workshop." at bounding box center [343, 126] width 658 height 19
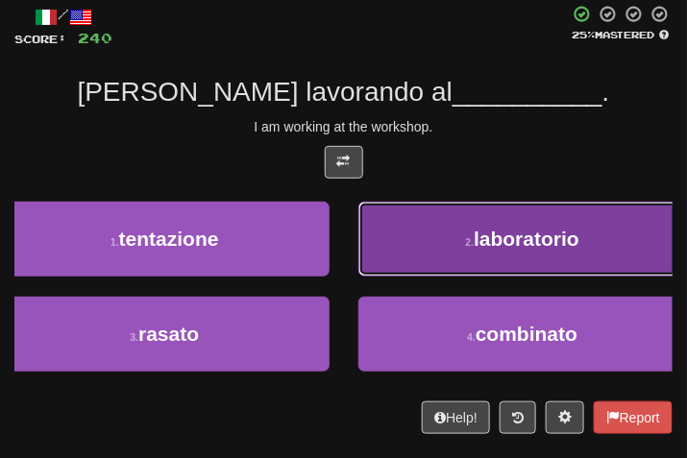
click at [466, 240] on small "2 ." at bounding box center [470, 242] width 9 height 12
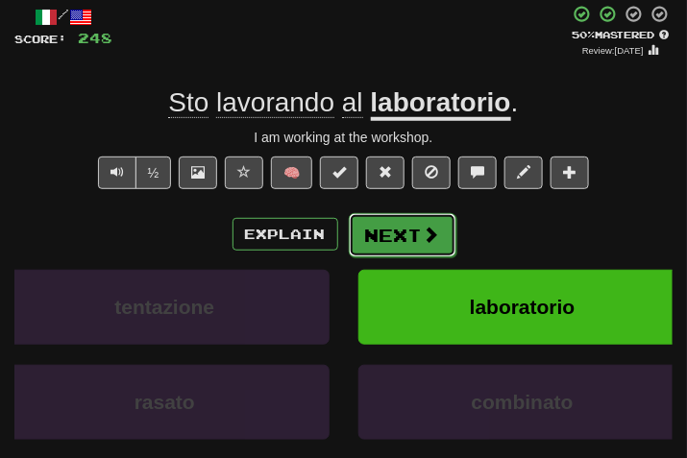
click at [389, 229] on button "Next" at bounding box center [403, 235] width 108 height 44
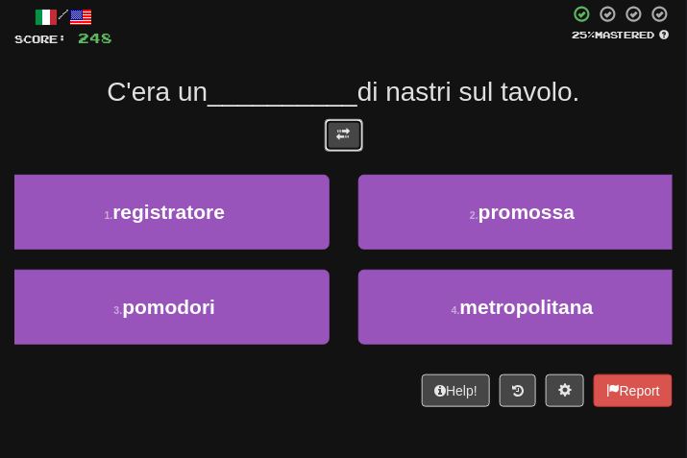
click at [340, 141] on button at bounding box center [344, 135] width 38 height 33
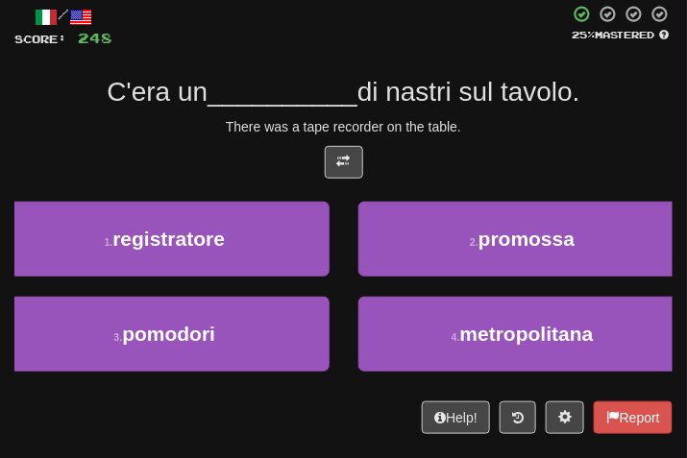
click at [528, 144] on div "/ Score: 248 25 % Mastered C'era un __________ di nastri sul tavolo. There was …" at bounding box center [343, 220] width 658 height 430
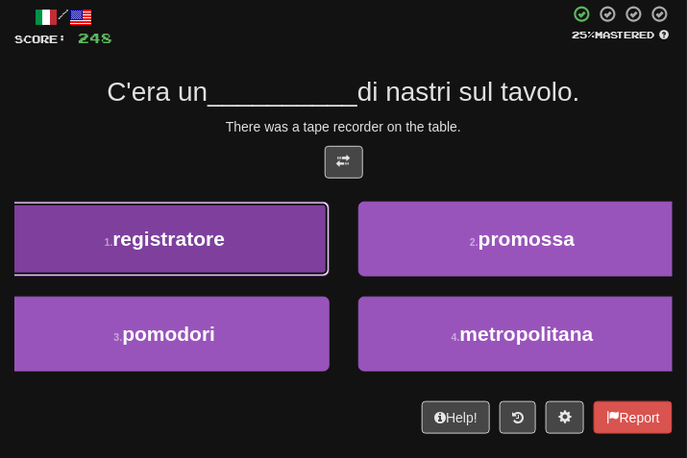
click at [252, 248] on button "1 . registratore" at bounding box center [165, 239] width 330 height 75
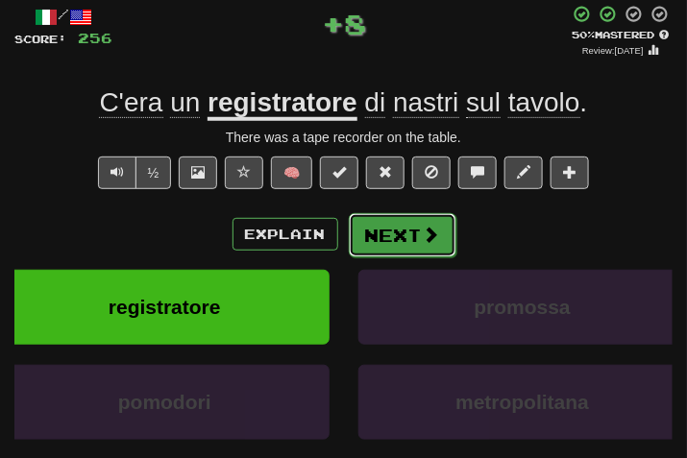
click at [436, 243] on button "Next" at bounding box center [403, 235] width 108 height 44
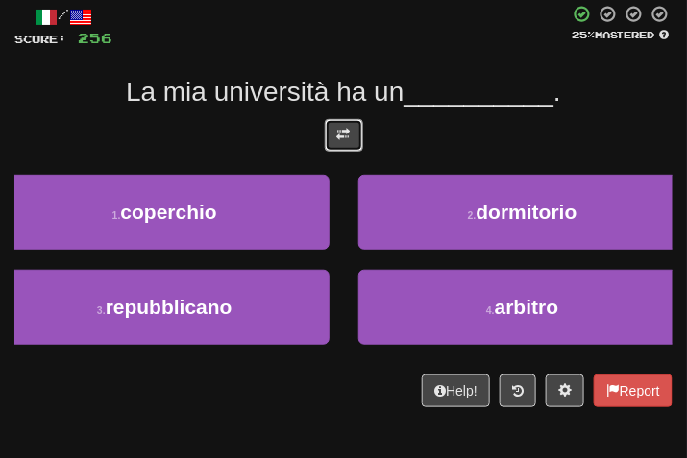
click at [349, 142] on button at bounding box center [344, 135] width 38 height 33
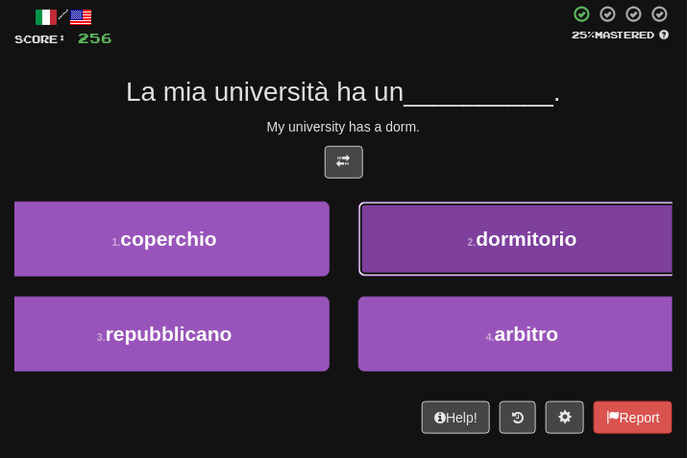
click at [598, 235] on button "2 . dormitorio" at bounding box center [523, 239] width 330 height 75
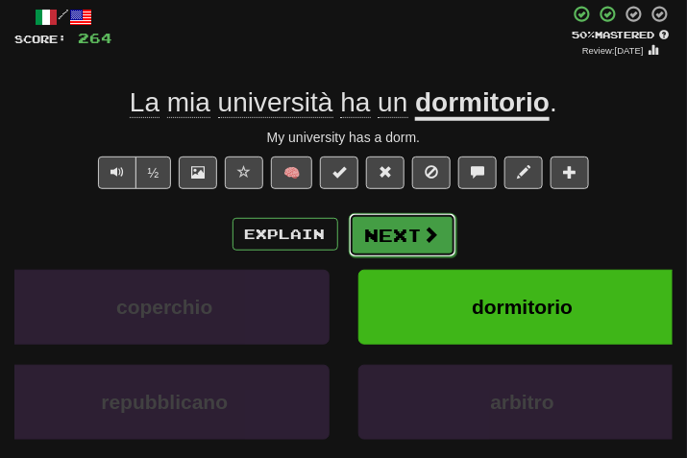
click at [425, 248] on button "Next" at bounding box center [403, 235] width 108 height 44
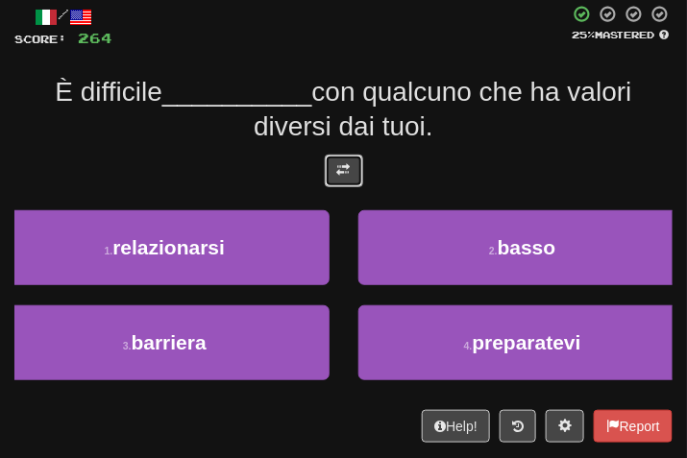
click at [349, 159] on button at bounding box center [344, 171] width 38 height 33
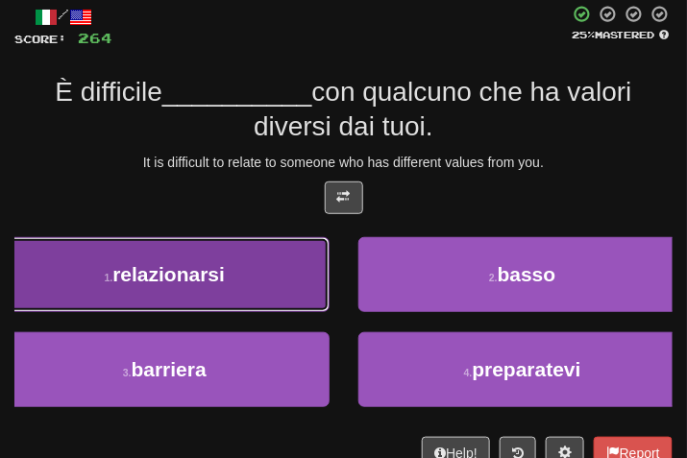
click at [162, 265] on span "relazionarsi" at bounding box center [168, 274] width 112 height 22
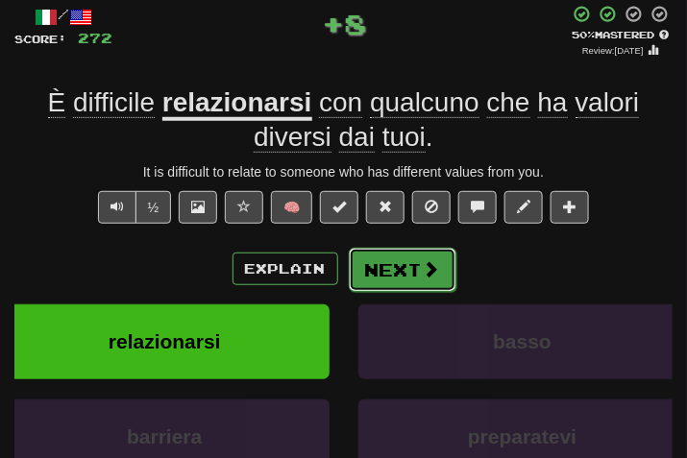
click at [378, 263] on button "Next" at bounding box center [403, 270] width 108 height 44
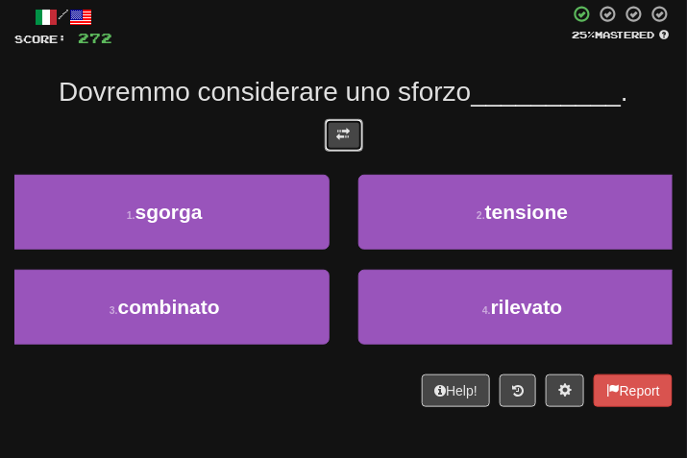
click at [358, 127] on button at bounding box center [344, 135] width 38 height 33
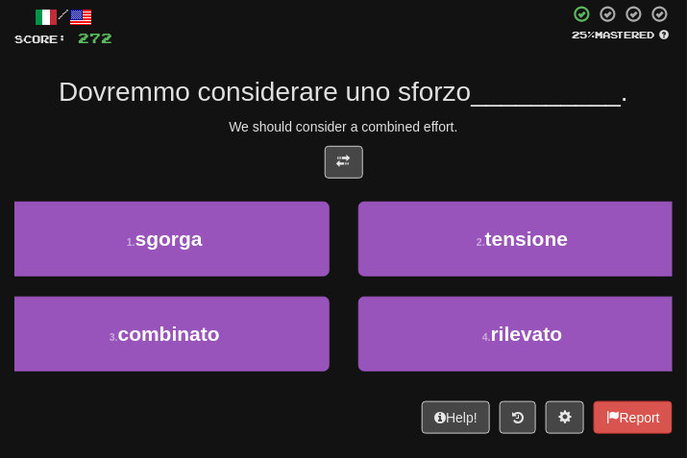
drag, startPoint x: 540, startPoint y: 151, endPoint x: 522, endPoint y: 160, distance: 20.2
click at [533, 156] on div at bounding box center [343, 167] width 658 height 42
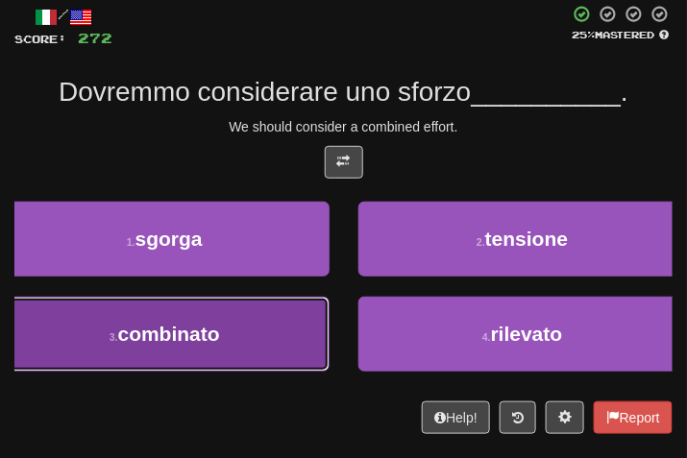
click at [260, 372] on button "3 . combinato" at bounding box center [165, 334] width 330 height 75
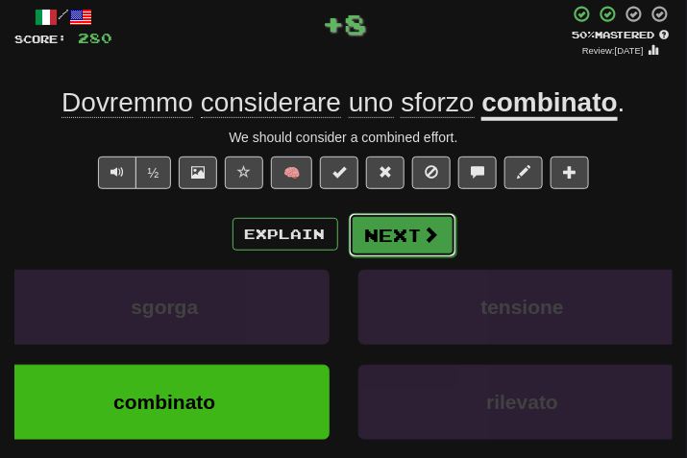
click at [407, 245] on button "Next" at bounding box center [403, 235] width 108 height 44
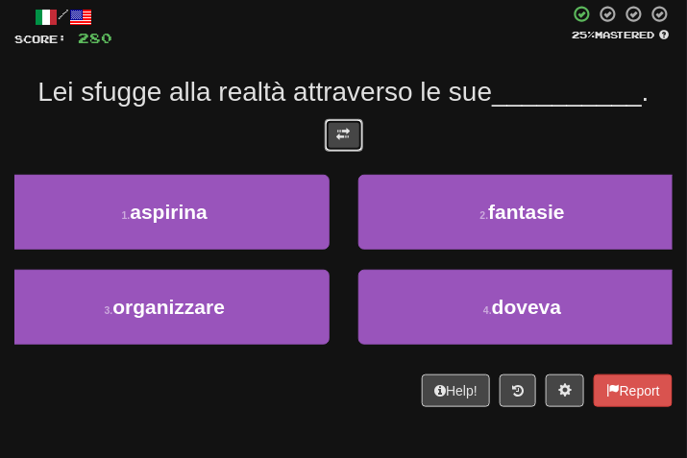
click at [335, 130] on button at bounding box center [344, 135] width 38 height 33
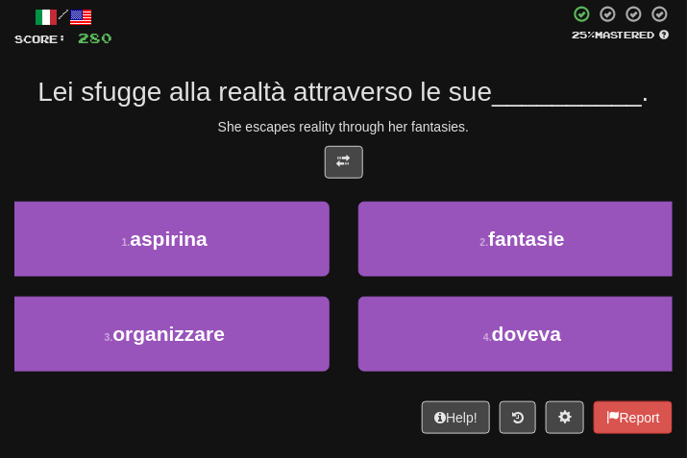
click at [491, 156] on div at bounding box center [343, 167] width 658 height 42
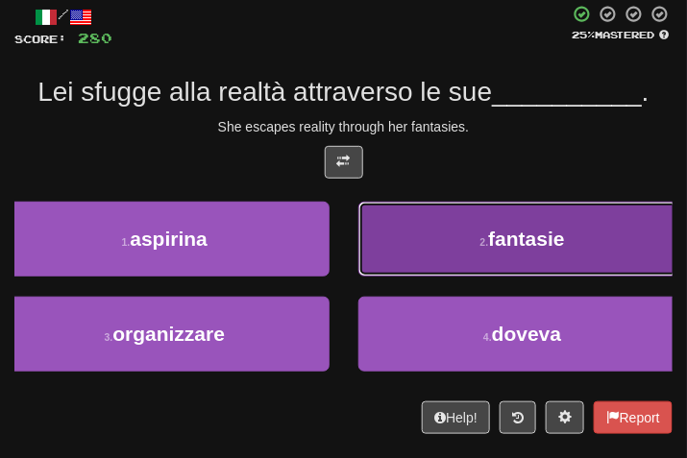
click at [514, 229] on span "fantasie" at bounding box center [526, 239] width 76 height 22
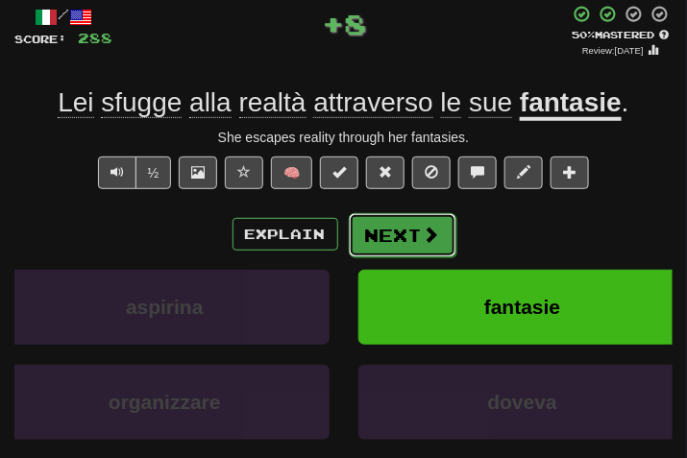
click at [384, 237] on button "Next" at bounding box center [403, 235] width 108 height 44
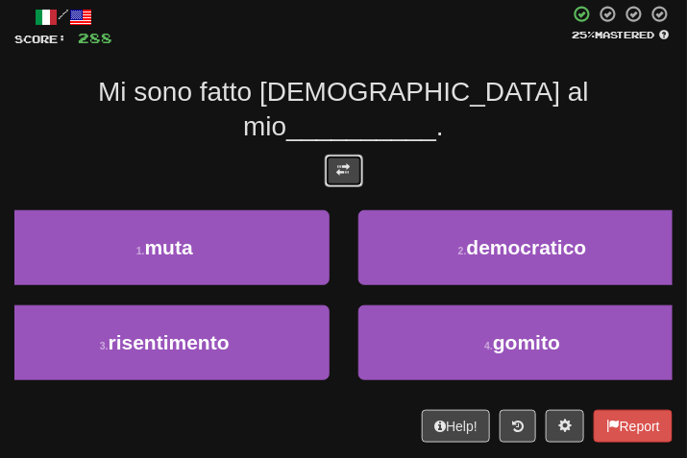
click at [352, 155] on button at bounding box center [344, 171] width 38 height 33
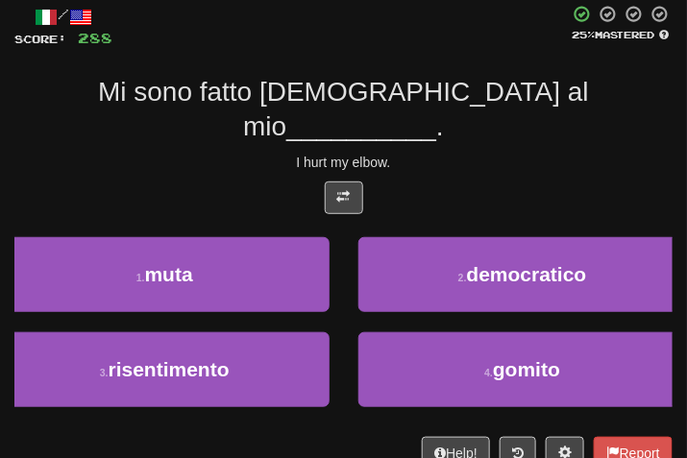
click at [488, 153] on div "I hurt my elbow." at bounding box center [343, 162] width 658 height 19
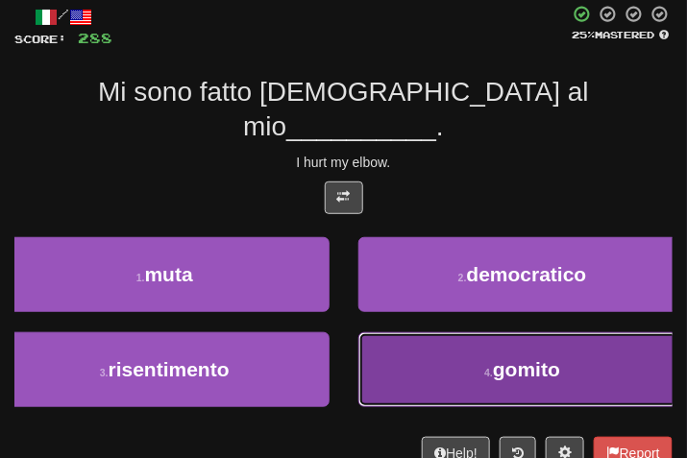
click at [477, 333] on button "4 . gomito" at bounding box center [523, 370] width 330 height 75
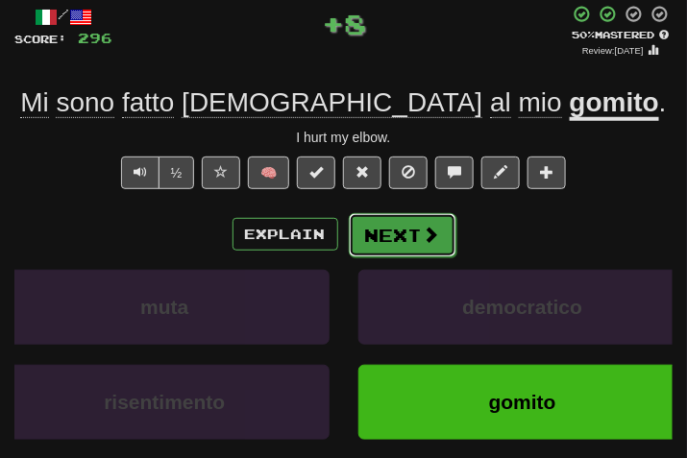
click at [393, 222] on button "Next" at bounding box center [403, 235] width 108 height 44
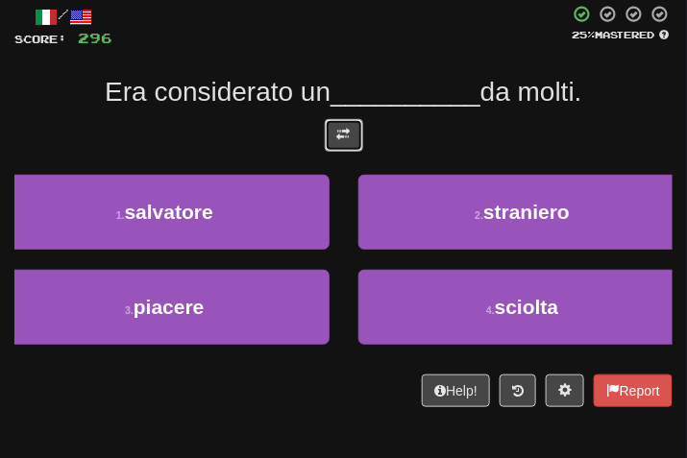
click at [349, 128] on span at bounding box center [343, 134] width 13 height 13
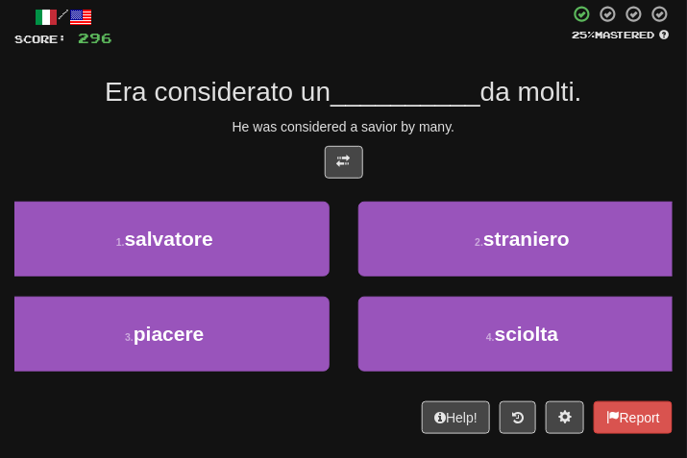
click at [528, 136] on div "He was considered a savior by many." at bounding box center [343, 126] width 658 height 19
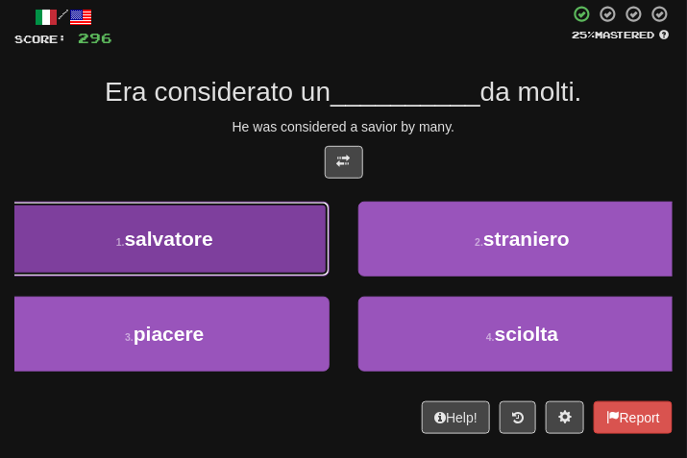
click at [243, 219] on button "1 . salvatore" at bounding box center [165, 239] width 330 height 75
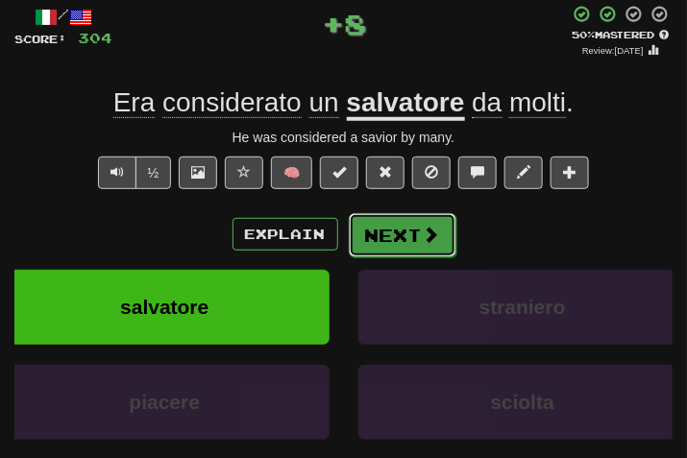
click at [405, 251] on button "Next" at bounding box center [403, 235] width 108 height 44
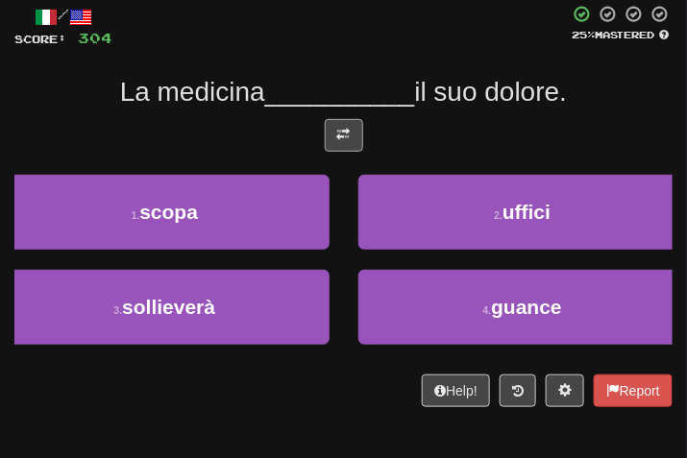
drag, startPoint x: 358, startPoint y: 115, endPoint x: 352, endPoint y: 136, distance: 21.0
click at [358, 116] on div "/ Score: 304 25 % Mastered La medicina __________ il suo dolore. 1 . scopa 2 . …" at bounding box center [343, 206] width 658 height 403
click at [352, 142] on button at bounding box center [344, 135] width 38 height 33
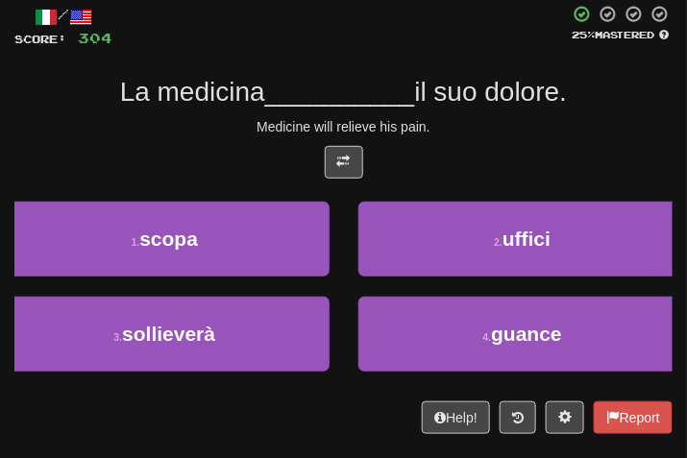
click at [467, 133] on div "Medicine will relieve his pain." at bounding box center [343, 126] width 658 height 19
click at [497, 151] on div at bounding box center [343, 167] width 658 height 42
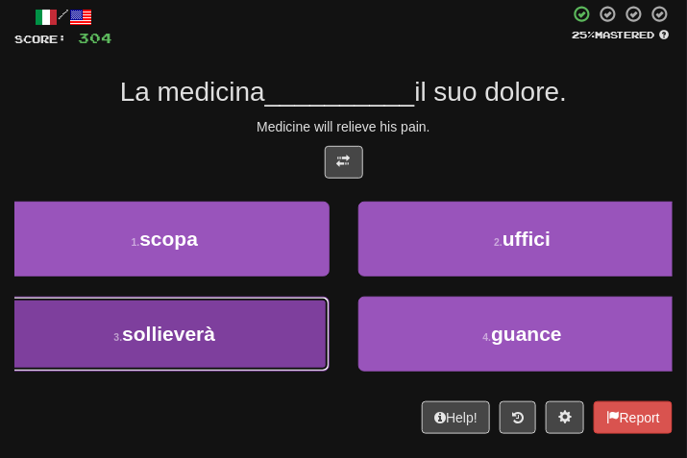
click at [258, 307] on button "3 . sollieverà" at bounding box center [165, 334] width 330 height 75
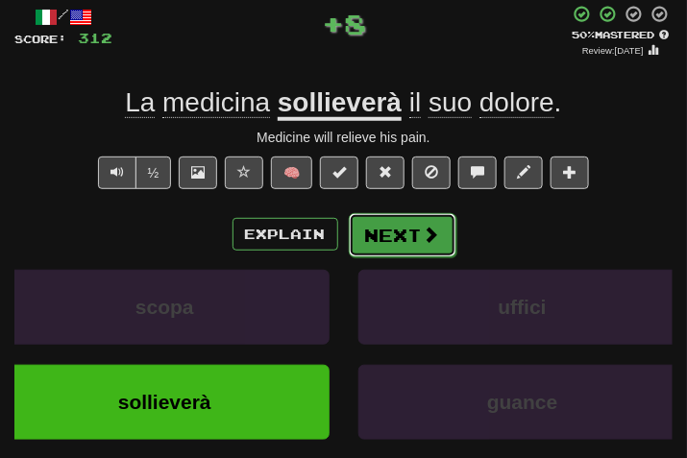
click at [353, 252] on button "Next" at bounding box center [403, 235] width 108 height 44
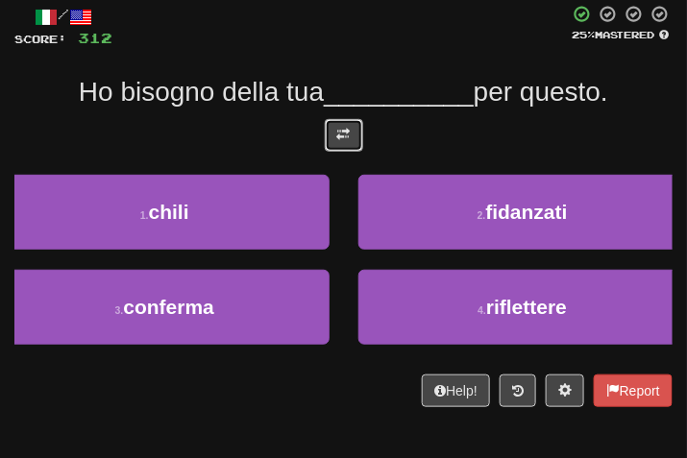
click at [352, 128] on button at bounding box center [344, 135] width 38 height 33
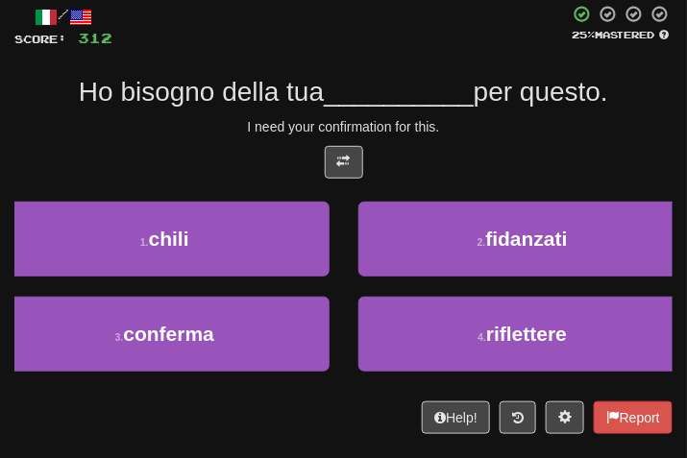
click at [465, 121] on div "I need your confirmation for this." at bounding box center [343, 126] width 658 height 19
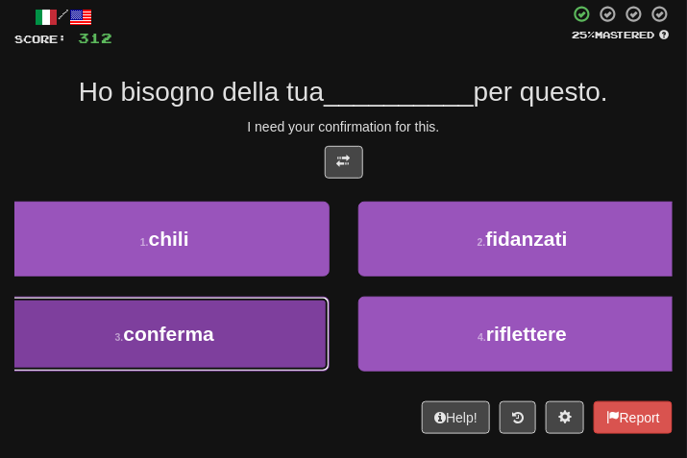
click at [231, 350] on button "3 . conferma" at bounding box center [165, 334] width 330 height 75
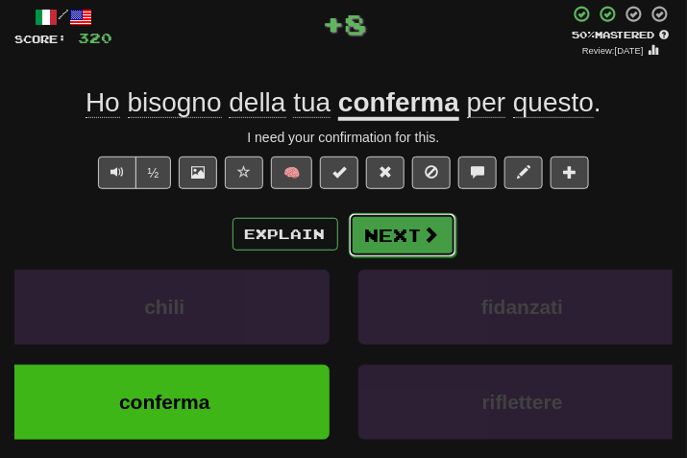
click at [392, 235] on button "Next" at bounding box center [403, 235] width 108 height 44
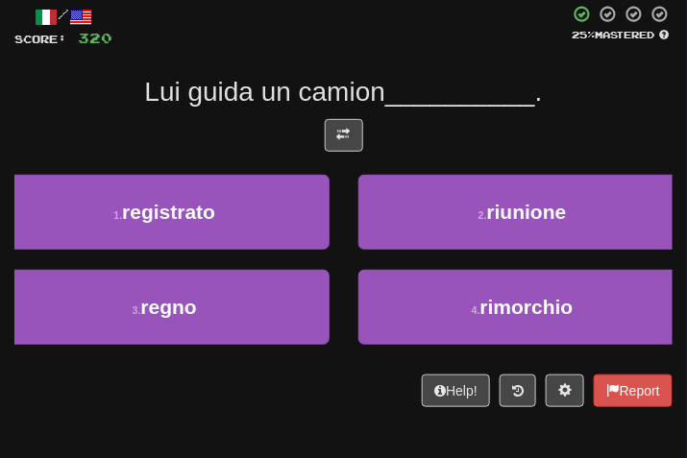
click at [326, 156] on div at bounding box center [343, 140] width 658 height 42
click at [346, 133] on span at bounding box center [343, 134] width 13 height 13
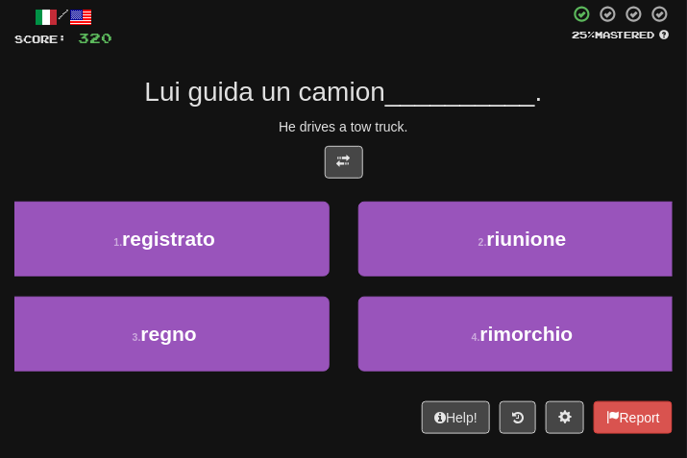
click at [450, 124] on div "He drives a tow truck." at bounding box center [343, 126] width 658 height 19
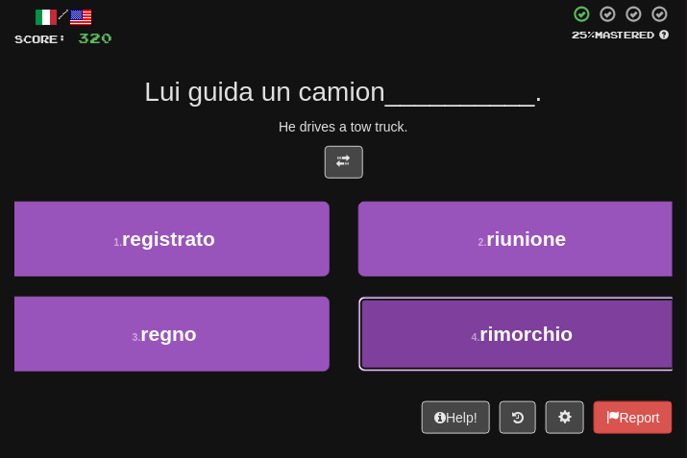
click at [392, 311] on button "4 . rimorchio" at bounding box center [523, 334] width 330 height 75
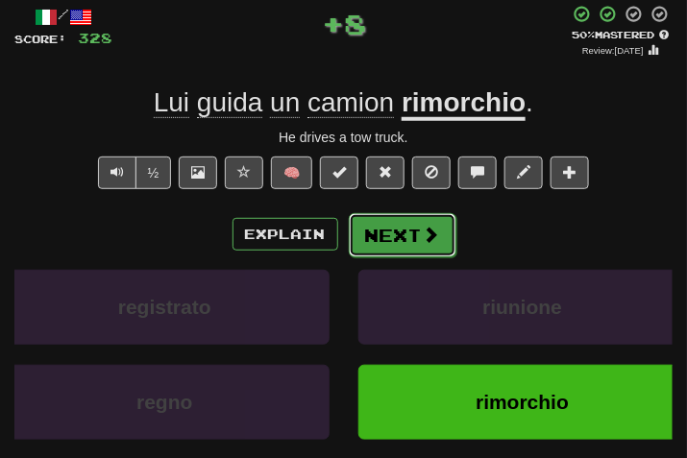
click at [358, 225] on button "Next" at bounding box center [403, 235] width 108 height 44
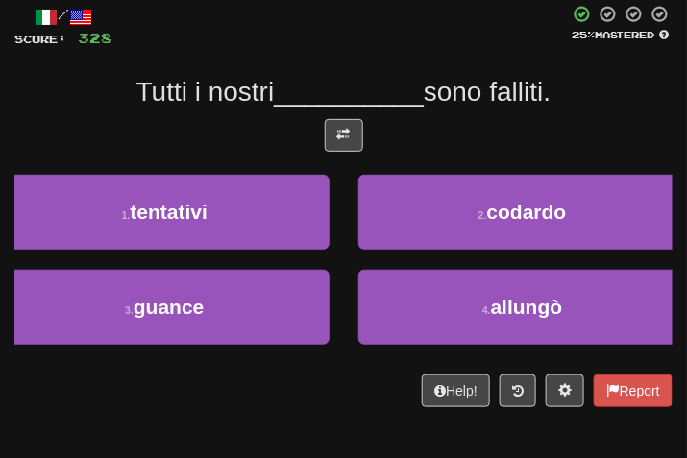
click at [323, 138] on div at bounding box center [343, 140] width 658 height 42
click at [346, 128] on span at bounding box center [343, 134] width 13 height 13
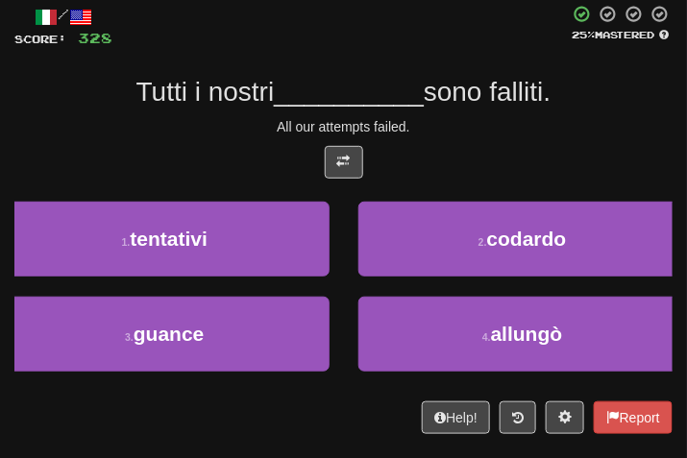
click at [432, 150] on div at bounding box center [343, 167] width 658 height 42
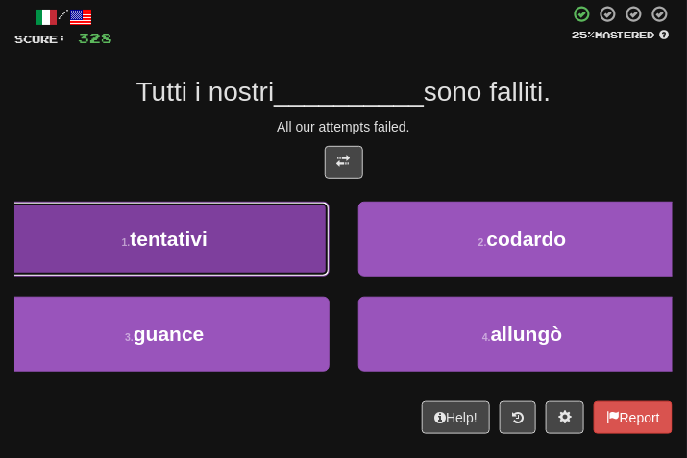
click at [283, 245] on button "1 . tentativi" at bounding box center [165, 239] width 330 height 75
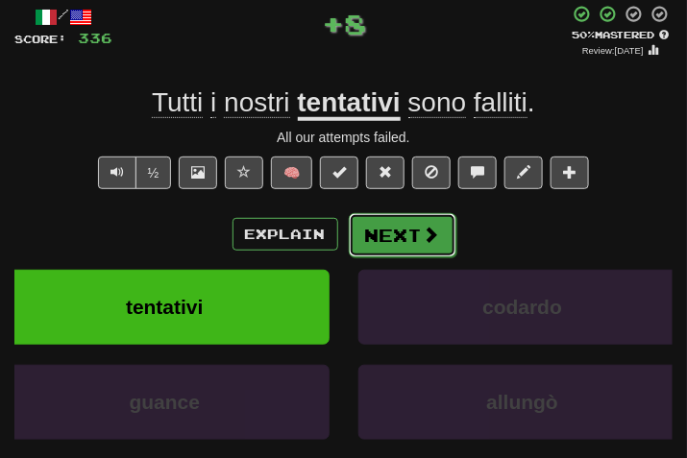
click at [392, 226] on button "Next" at bounding box center [403, 235] width 108 height 44
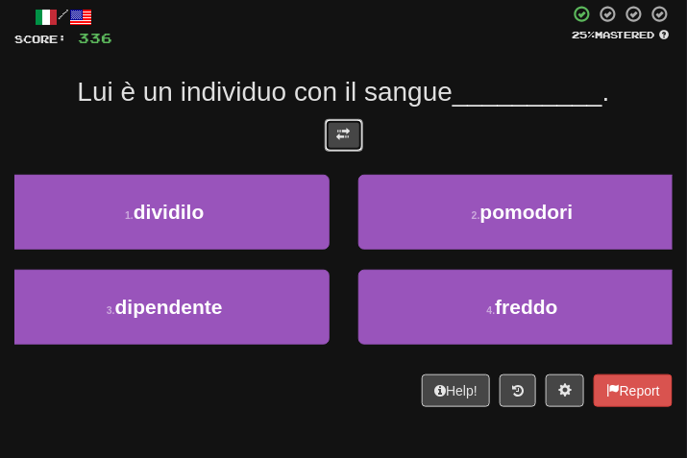
click at [352, 138] on button at bounding box center [344, 135] width 38 height 33
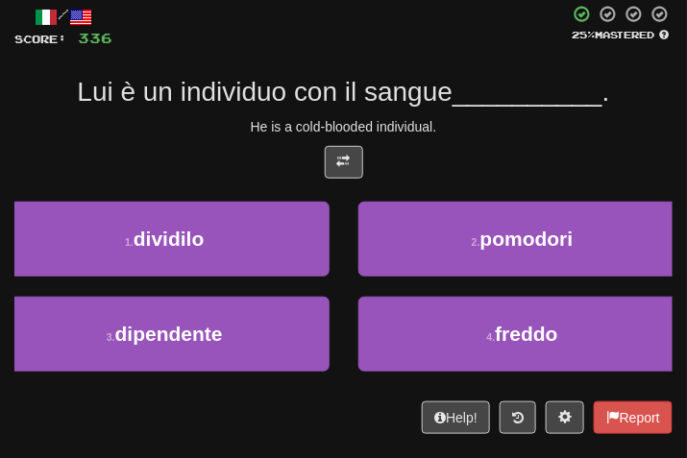
click at [488, 151] on div at bounding box center [343, 167] width 658 height 42
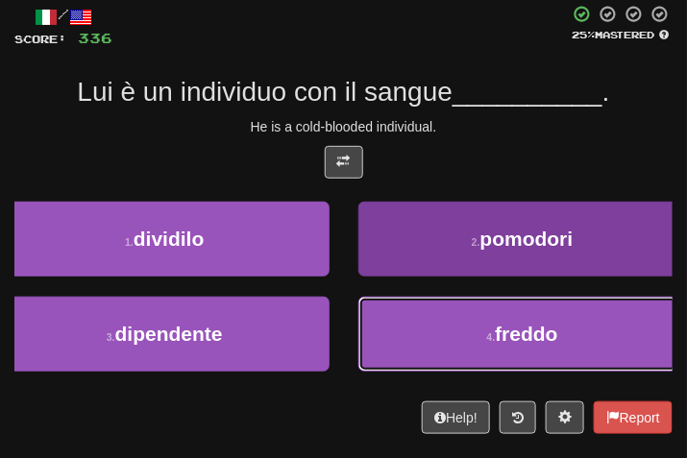
drag, startPoint x: 490, startPoint y: 363, endPoint x: 451, endPoint y: 295, distance: 78.8
click at [487, 363] on button "4 . freddo" at bounding box center [523, 334] width 330 height 75
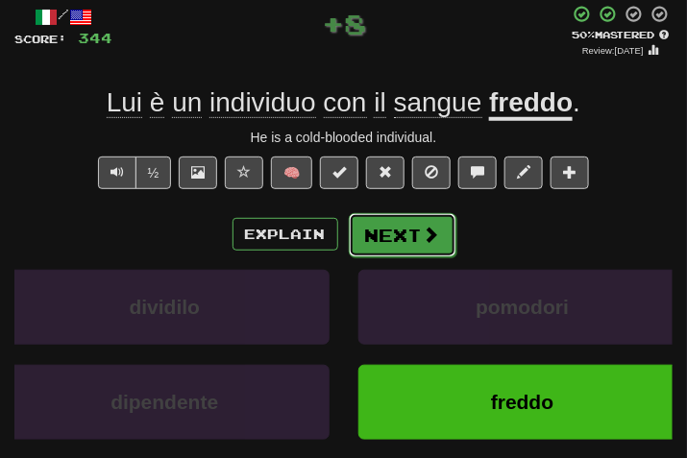
click at [424, 228] on span at bounding box center [431, 234] width 17 height 17
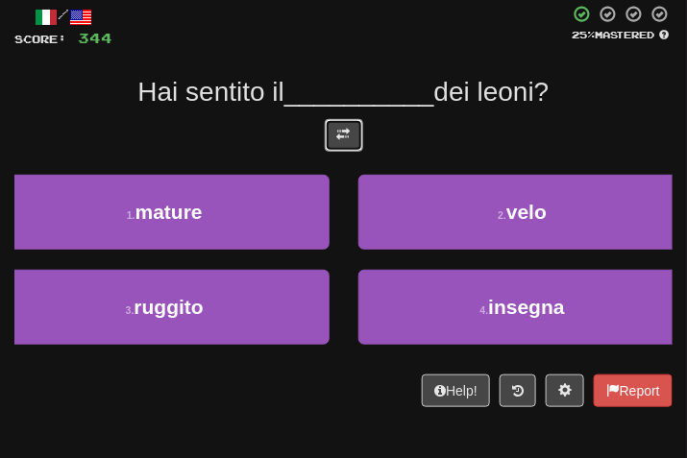
click at [350, 131] on button at bounding box center [344, 135] width 38 height 33
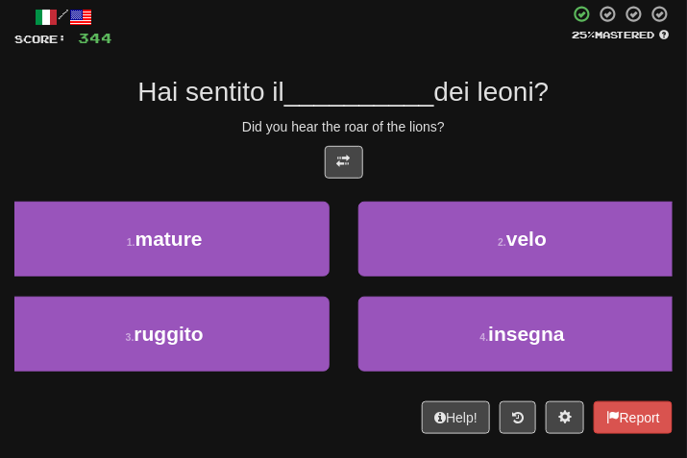
click at [451, 136] on div "Did you hear the roar of the lions?" at bounding box center [343, 126] width 658 height 19
click at [482, 119] on div "Did you hear the roar of the lions?" at bounding box center [343, 126] width 658 height 19
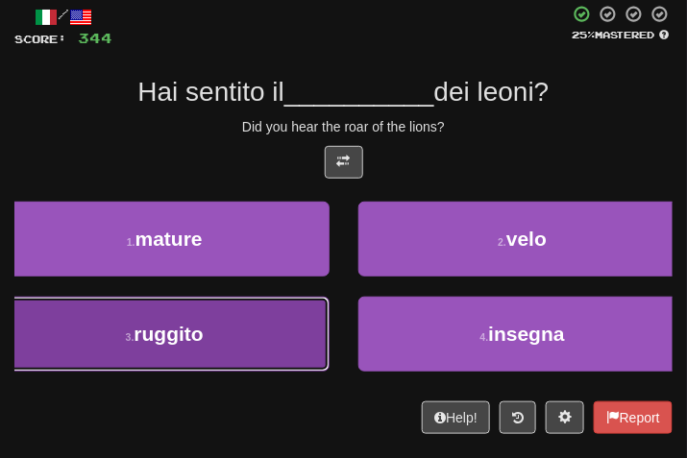
click at [240, 346] on button "3 . ruggito" at bounding box center [165, 334] width 330 height 75
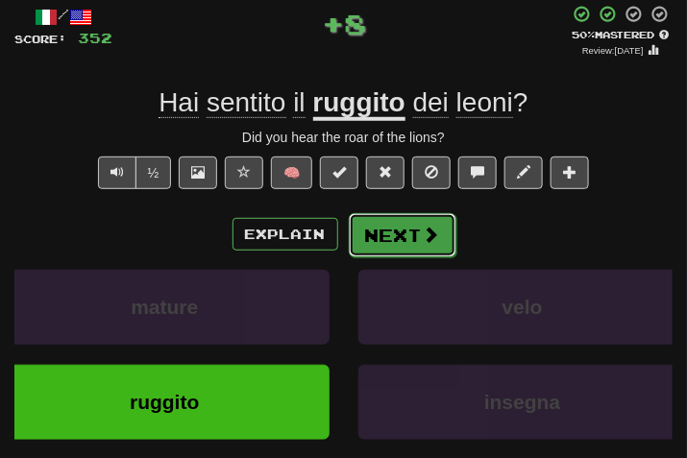
click at [361, 251] on button "Next" at bounding box center [403, 235] width 108 height 44
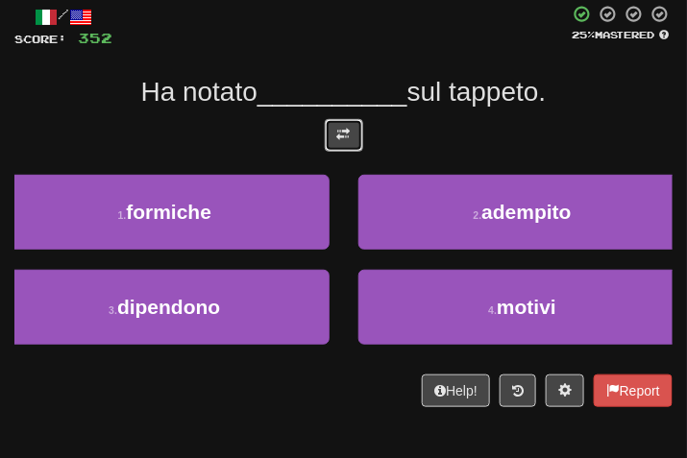
click at [353, 138] on button at bounding box center [344, 135] width 38 height 33
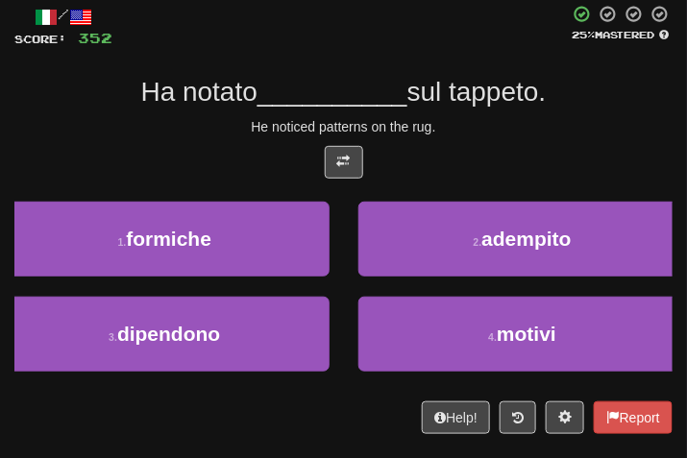
click at [493, 85] on span "sul tappeto." at bounding box center [477, 92] width 139 height 30
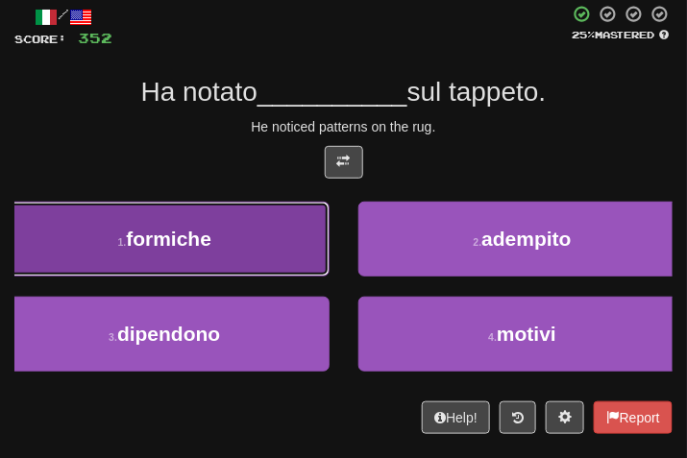
click at [147, 213] on button "1 . formiche" at bounding box center [165, 239] width 330 height 75
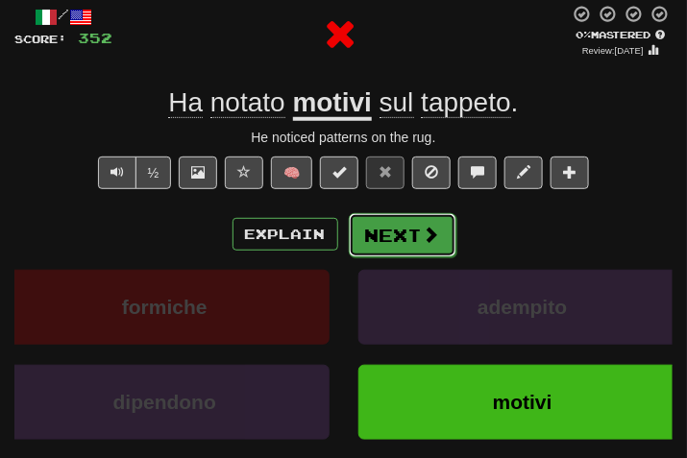
click at [442, 237] on button "Next" at bounding box center [403, 235] width 108 height 44
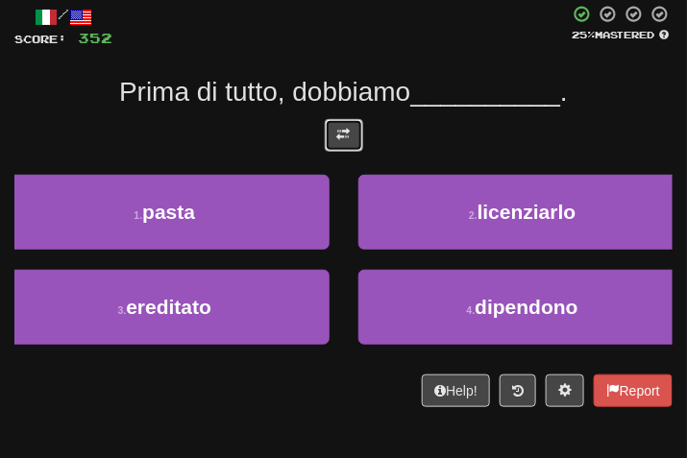
click at [347, 134] on span at bounding box center [343, 134] width 13 height 13
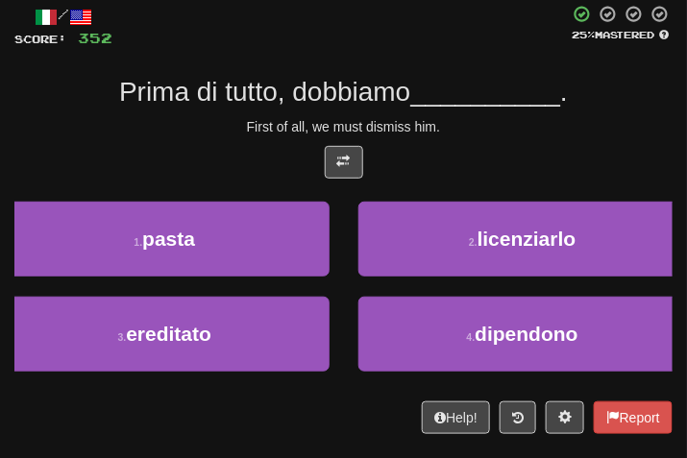
click at [453, 146] on div at bounding box center [343, 167] width 658 height 42
click at [519, 157] on div at bounding box center [343, 167] width 658 height 42
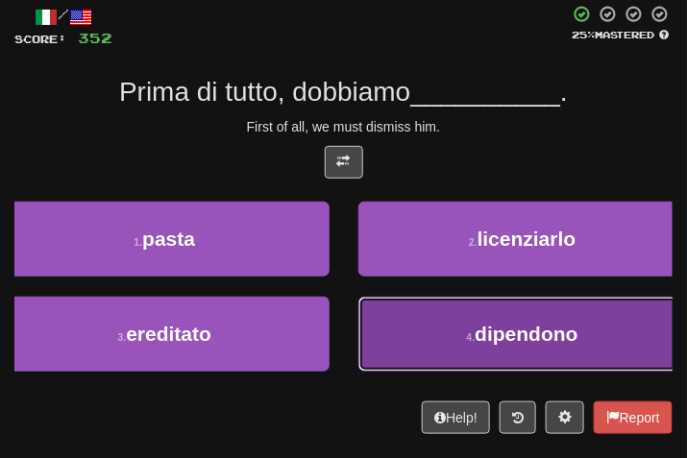
click at [424, 367] on button "4 . dipendono" at bounding box center [523, 334] width 330 height 75
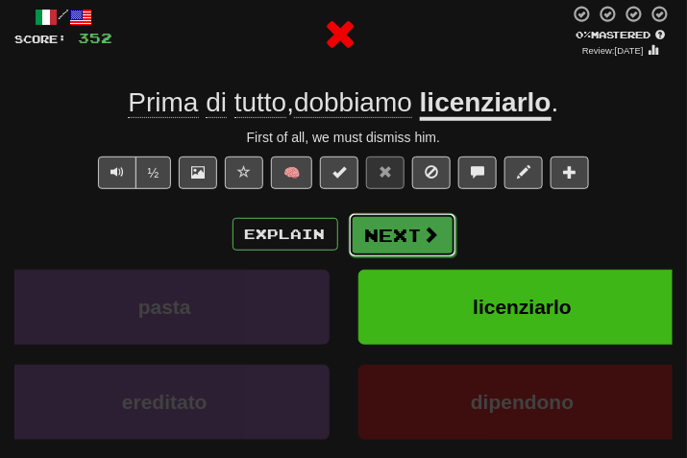
click at [410, 216] on button "Next" at bounding box center [403, 235] width 108 height 44
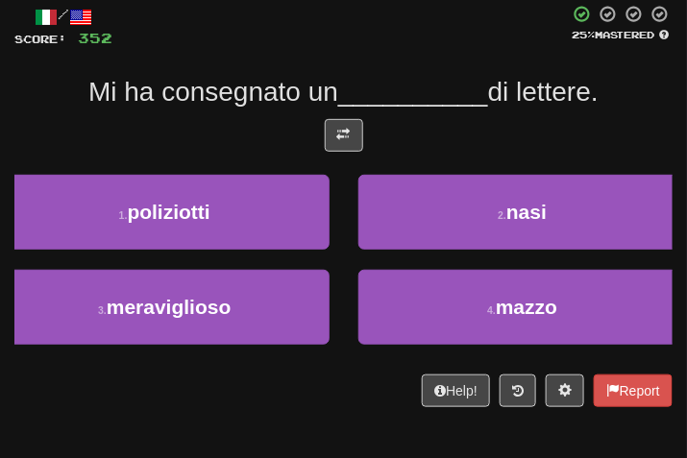
click at [341, 112] on div "/ Score: 352 25 % Mastered Mi ha consegnato un __________ di lettere. 1 . poliz…" at bounding box center [343, 206] width 658 height 403
click at [344, 134] on span at bounding box center [343, 134] width 13 height 13
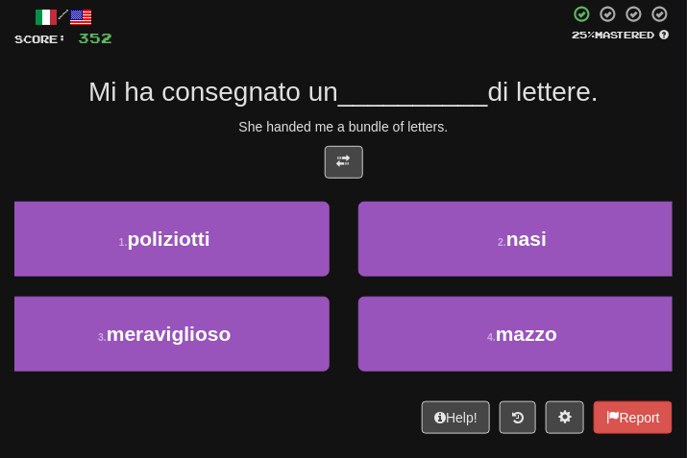
click at [456, 138] on div "/ Score: 352 25 % Mastered Mi ha consegnato un __________ di lettere. She hande…" at bounding box center [343, 220] width 658 height 430
click at [494, 148] on div at bounding box center [343, 167] width 658 height 42
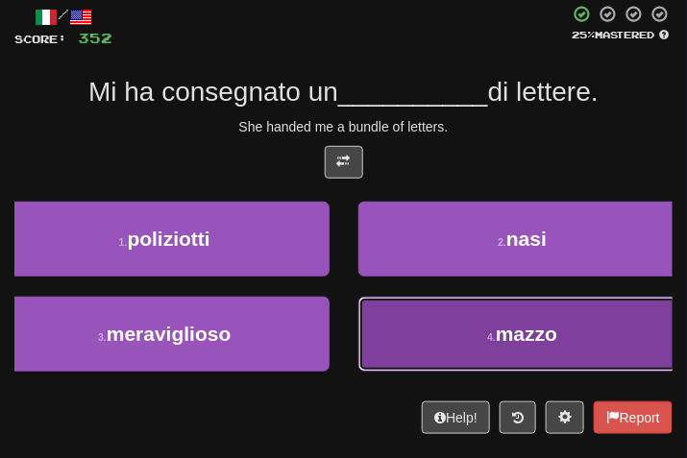
click at [467, 364] on button "4 . mazzo" at bounding box center [523, 334] width 330 height 75
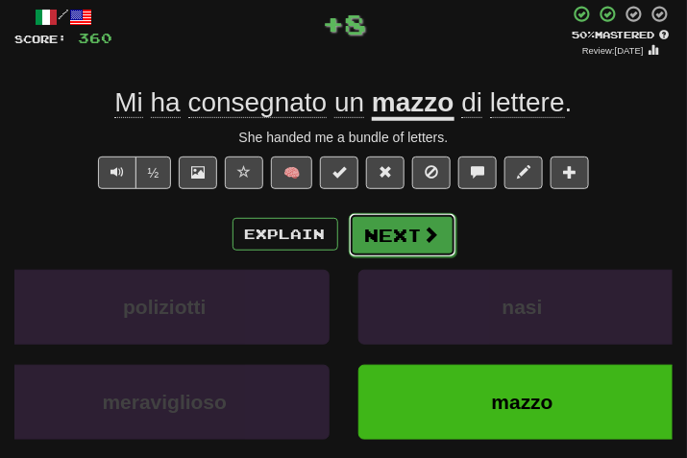
click at [393, 228] on button "Next" at bounding box center [403, 235] width 108 height 44
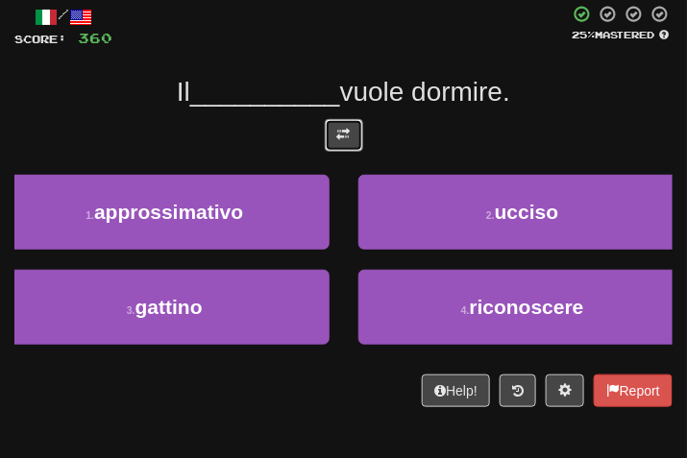
click at [341, 144] on button at bounding box center [344, 135] width 38 height 33
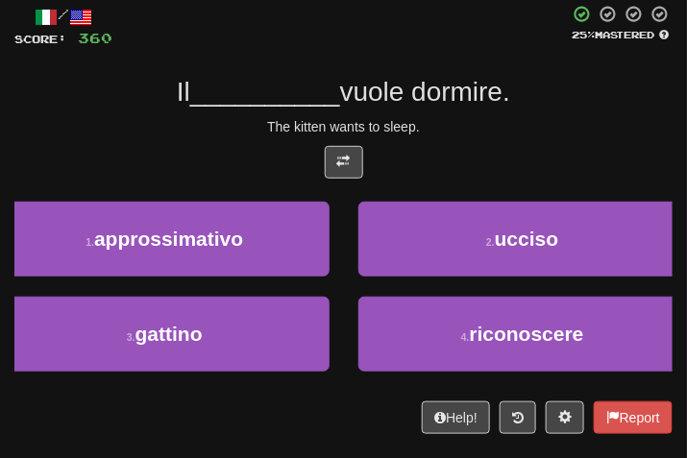
click at [467, 127] on div "The kitten wants to sleep." at bounding box center [343, 126] width 658 height 19
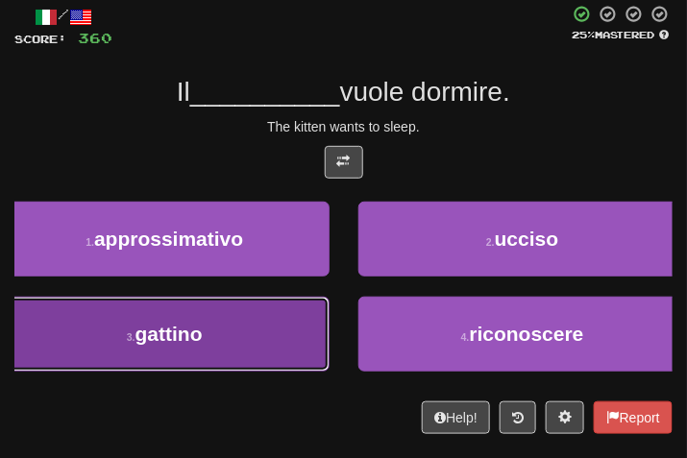
click at [220, 330] on button "3 . gattino" at bounding box center [165, 334] width 330 height 75
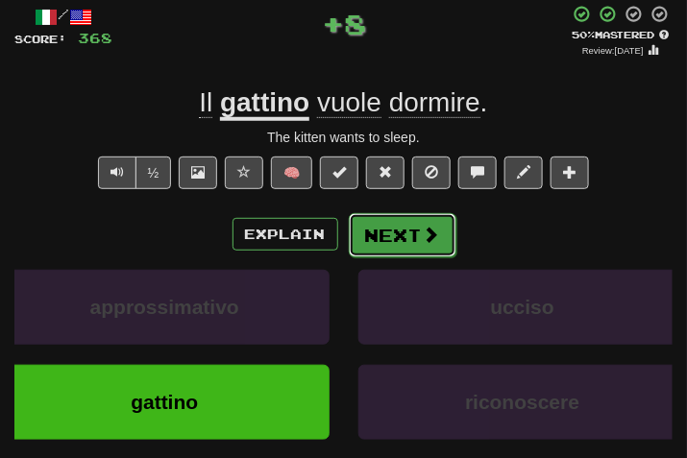
click at [381, 234] on button "Next" at bounding box center [403, 235] width 108 height 44
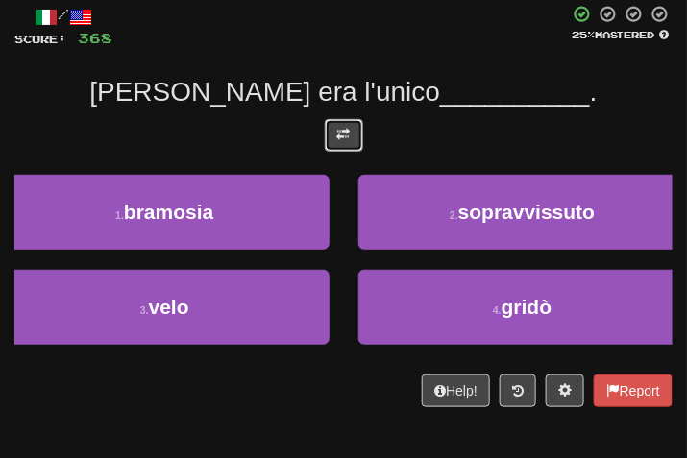
click at [338, 141] on button at bounding box center [344, 135] width 38 height 33
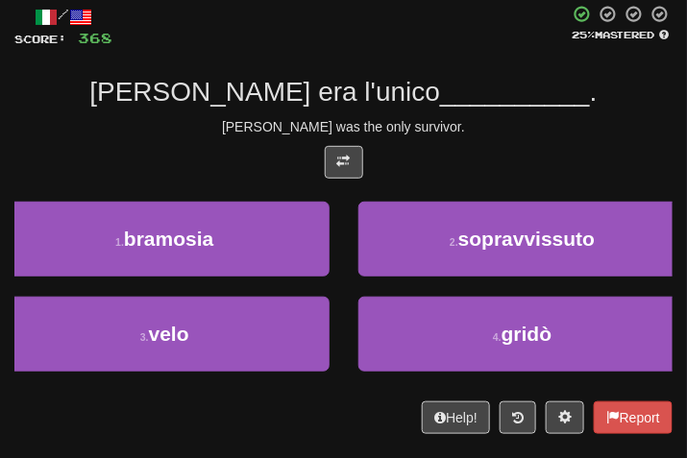
click at [422, 139] on div "/ Score: 368 25 % Mastered Tom era l'unico __________ . Tom was the only surviv…" at bounding box center [343, 220] width 658 height 430
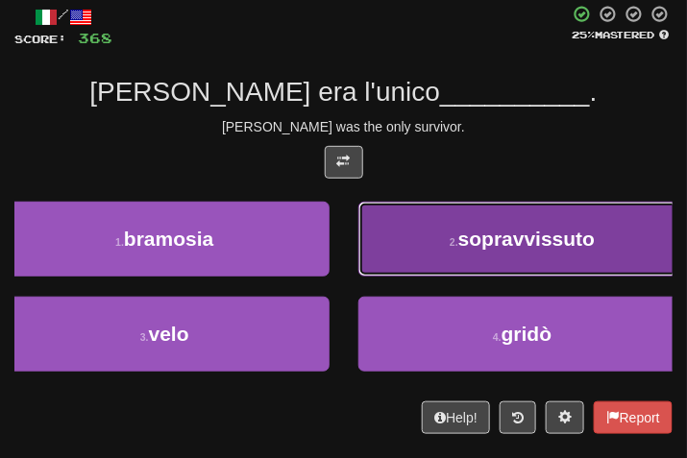
click at [445, 213] on button "2 . sopravvissuto" at bounding box center [523, 239] width 330 height 75
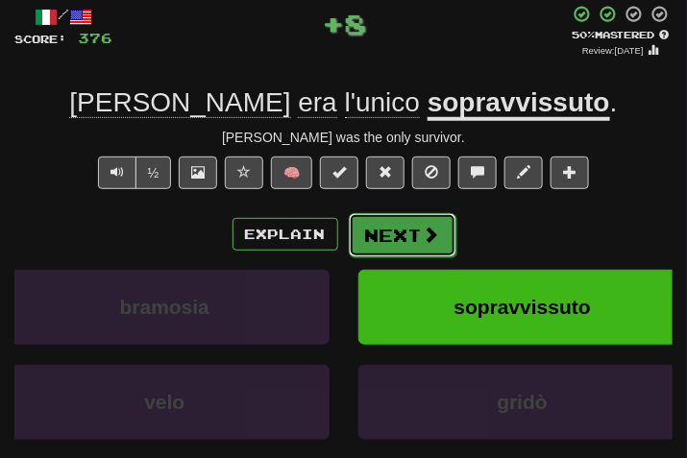
click at [393, 226] on button "Next" at bounding box center [403, 235] width 108 height 44
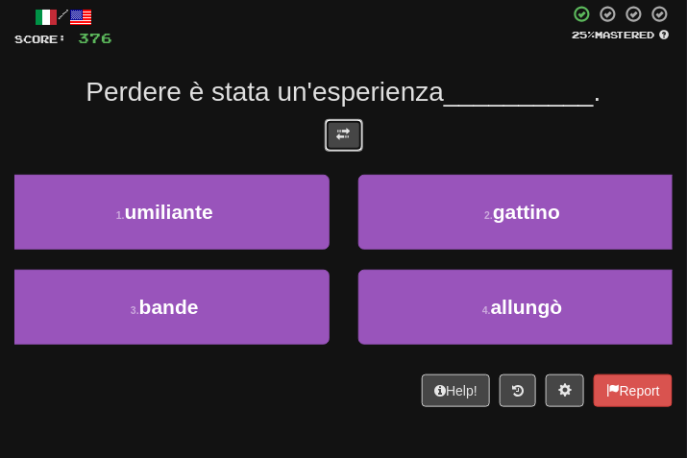
click at [346, 136] on span at bounding box center [343, 134] width 13 height 13
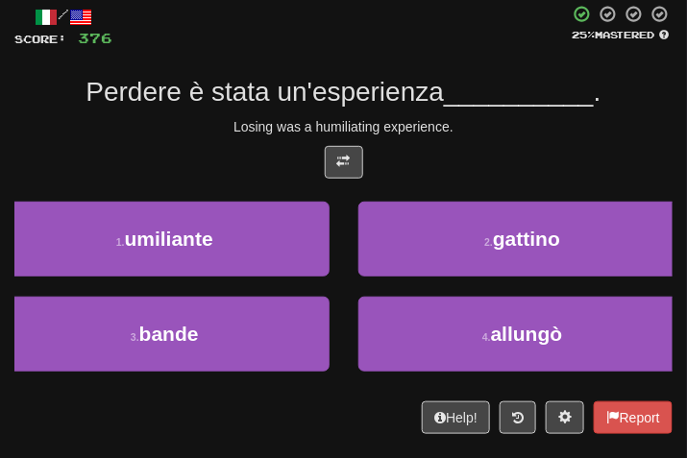
click at [476, 139] on div "/ Score: 376 25 % Mastered Perdere è stata un'esperienza __________ . Losing wa…" at bounding box center [343, 220] width 658 height 430
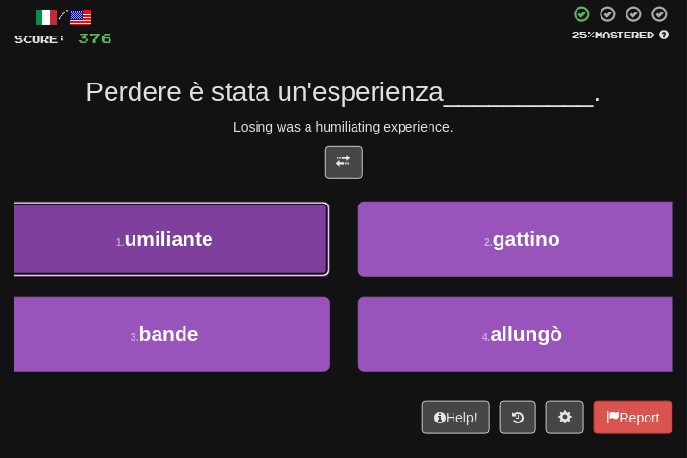
click at [271, 265] on button "1 . umiliante" at bounding box center [165, 239] width 330 height 75
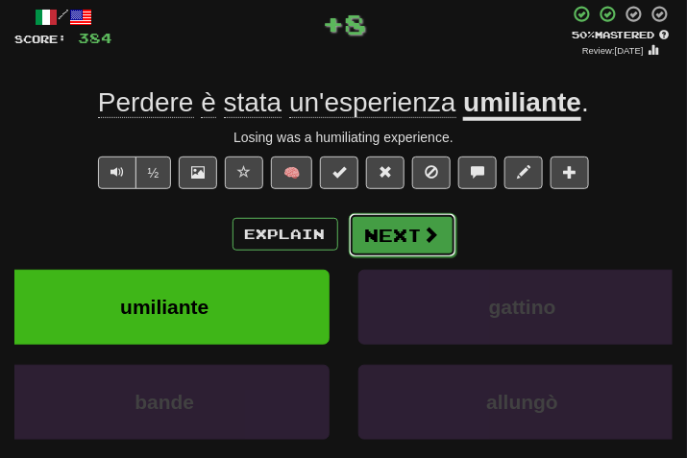
click at [432, 235] on span at bounding box center [431, 234] width 17 height 17
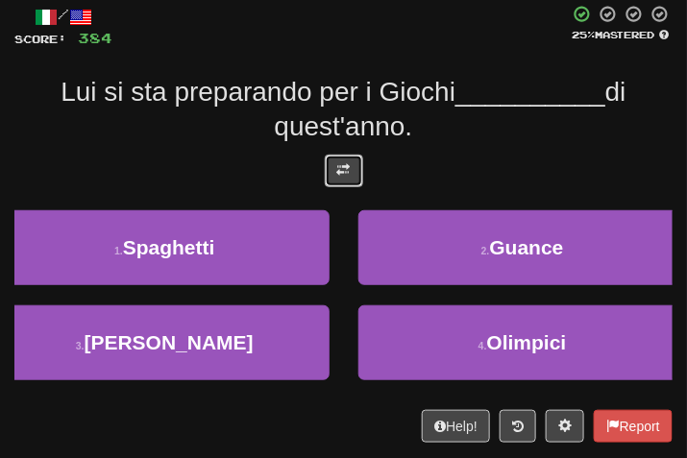
click at [349, 174] on span at bounding box center [343, 169] width 13 height 13
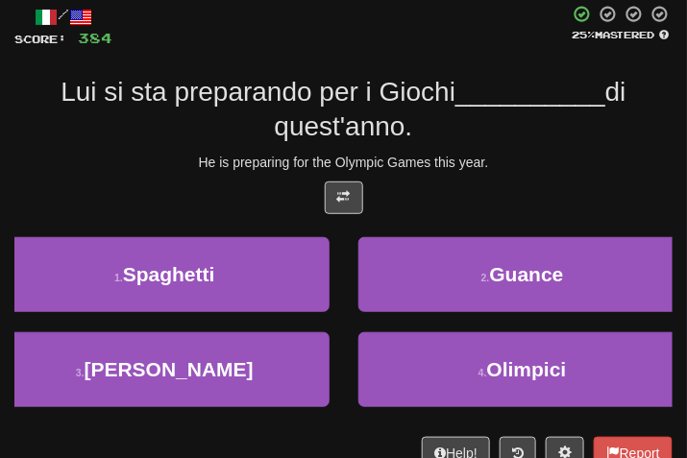
click at [511, 147] on div "/ Score: 384 25 % Mastered Lui si sta preparando per i Giochi __________ di que…" at bounding box center [343, 237] width 658 height 464
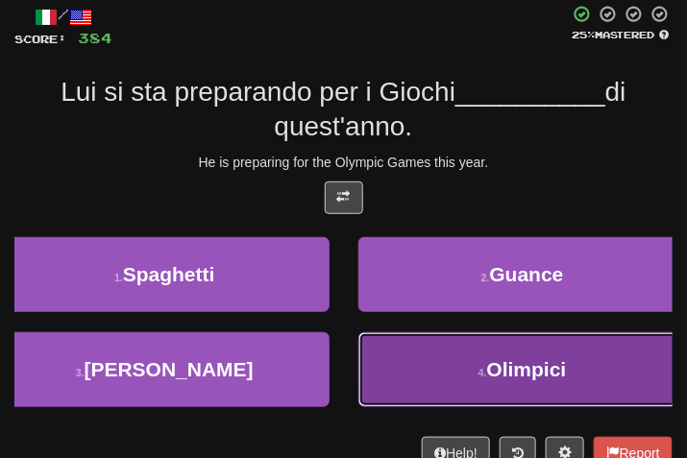
click at [583, 364] on button "4 . Olimpici" at bounding box center [523, 370] width 330 height 75
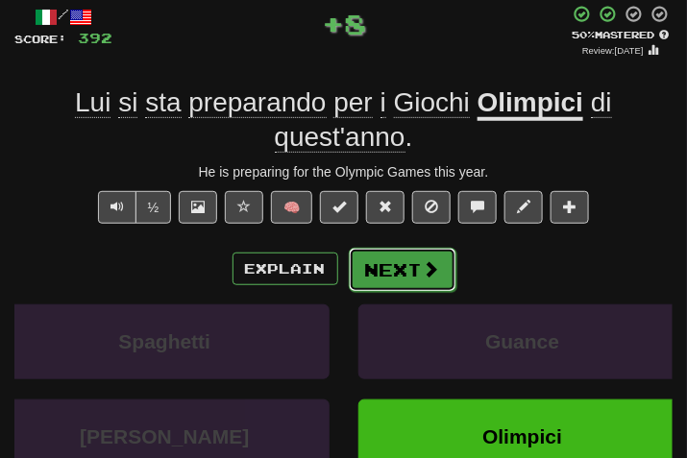
click at [396, 265] on button "Next" at bounding box center [403, 270] width 108 height 44
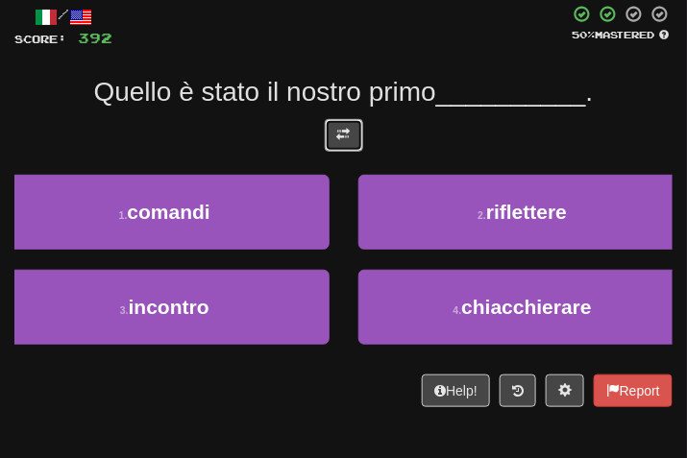
click at [352, 136] on button at bounding box center [344, 135] width 38 height 33
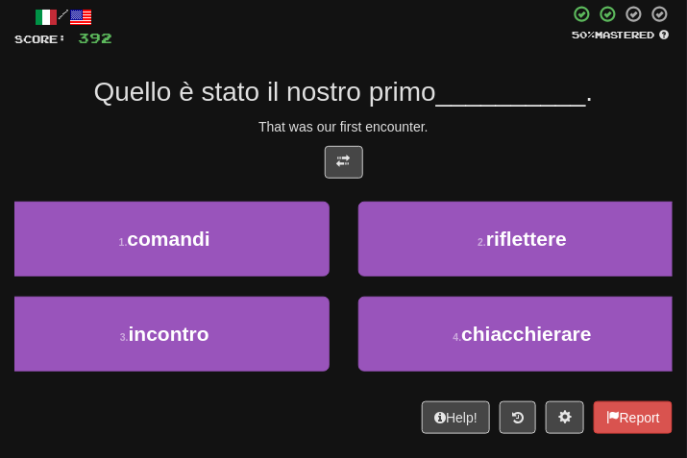
click at [436, 136] on div "That was our first encounter." at bounding box center [343, 126] width 658 height 19
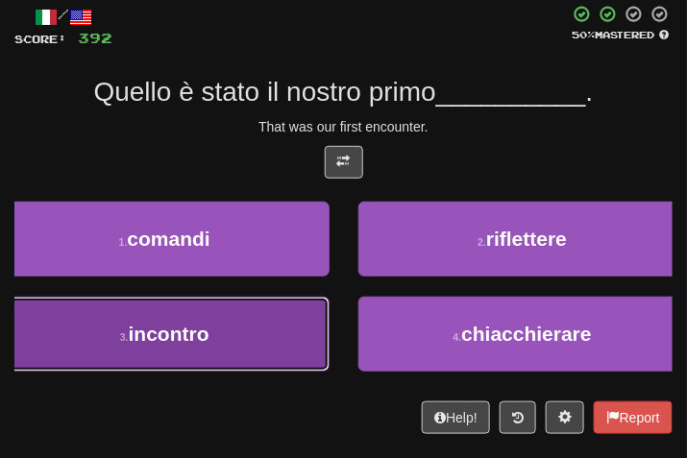
click at [245, 352] on button "3 . incontro" at bounding box center [165, 334] width 330 height 75
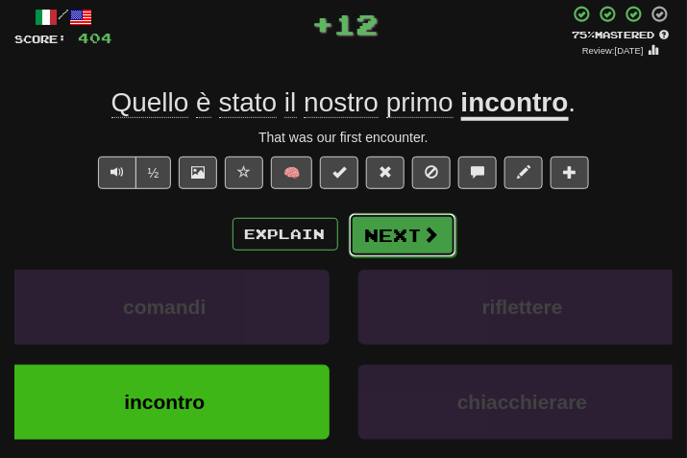
click at [386, 242] on button "Next" at bounding box center [403, 235] width 108 height 44
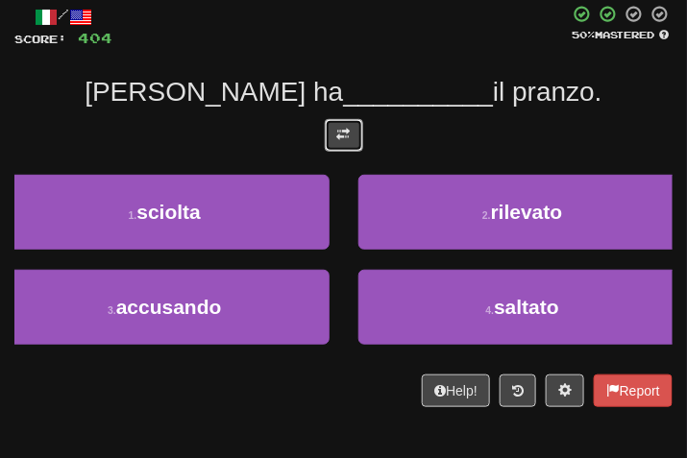
click at [344, 136] on span at bounding box center [343, 134] width 13 height 13
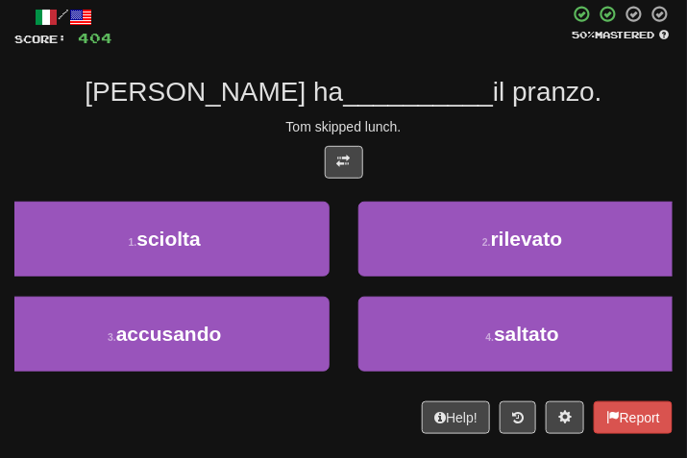
drag, startPoint x: 344, startPoint y: 136, endPoint x: 482, endPoint y: 124, distance: 137.9
click at [482, 124] on div "Tom skipped lunch." at bounding box center [343, 126] width 658 height 19
drag, startPoint x: 485, startPoint y: 159, endPoint x: 470, endPoint y: 156, distance: 15.6
click at [474, 157] on div at bounding box center [343, 167] width 658 height 42
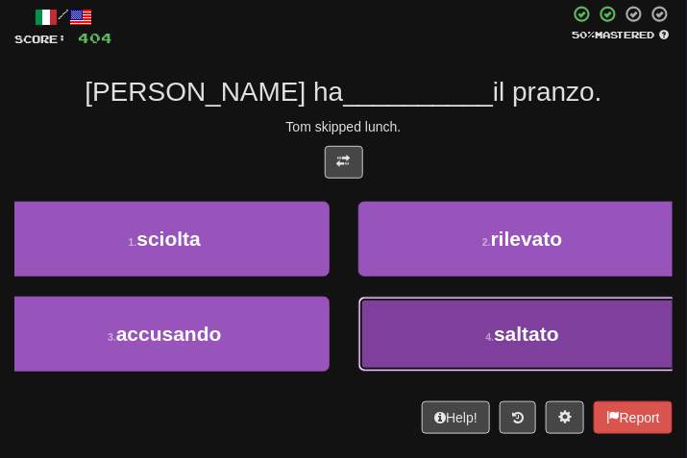
click at [422, 334] on button "4 . saltato" at bounding box center [523, 334] width 330 height 75
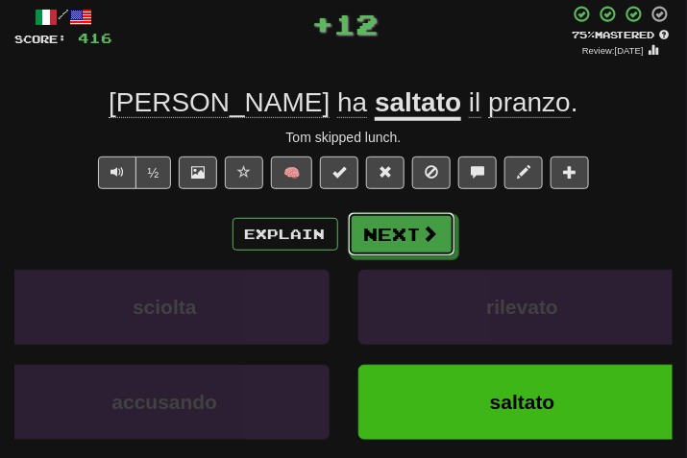
click at [425, 246] on button "Next" at bounding box center [402, 234] width 108 height 44
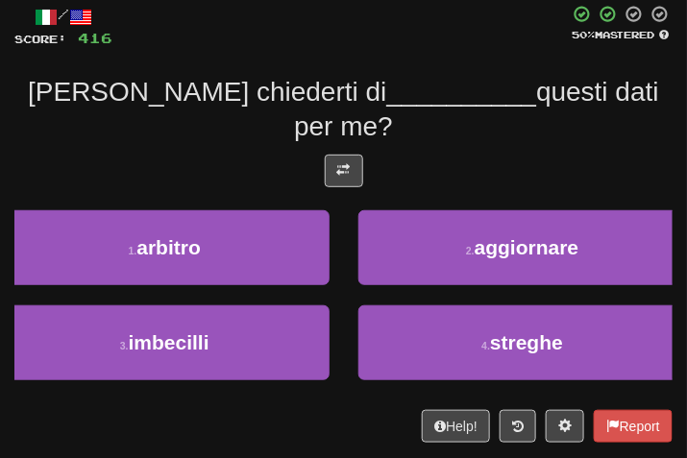
click at [363, 155] on div at bounding box center [343, 176] width 658 height 42
click at [355, 155] on button at bounding box center [344, 171] width 38 height 33
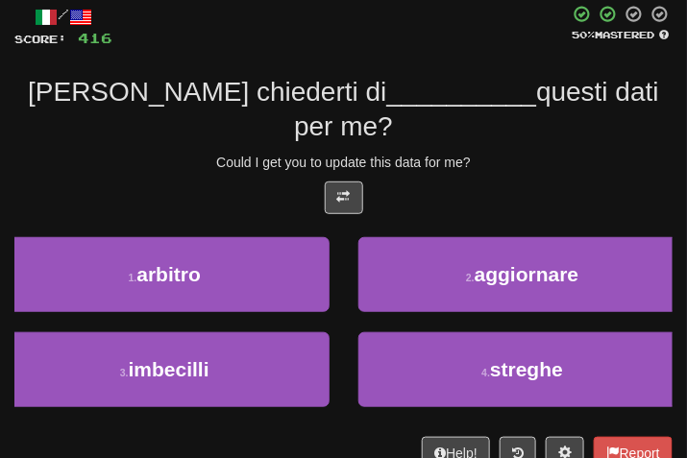
drag, startPoint x: 497, startPoint y: 154, endPoint x: 482, endPoint y: 157, distance: 14.7
click at [484, 182] on div at bounding box center [343, 203] width 658 height 42
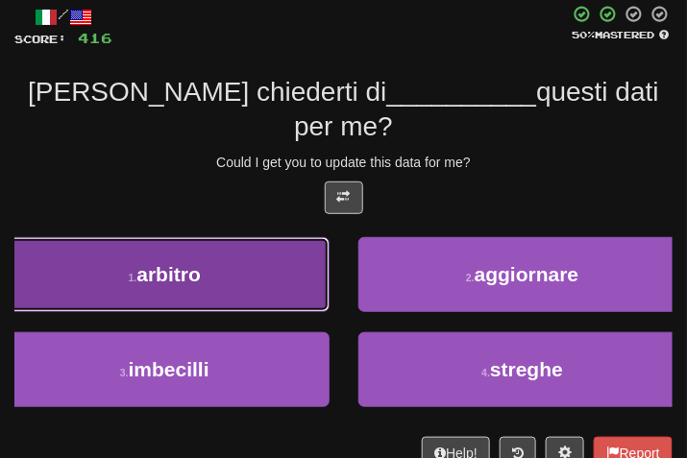
click at [254, 275] on button "1 . arbitro" at bounding box center [165, 274] width 330 height 75
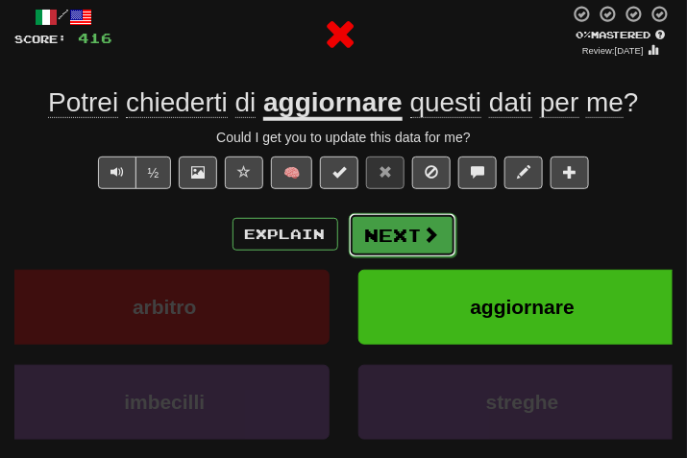
click at [382, 234] on button "Next" at bounding box center [403, 235] width 108 height 44
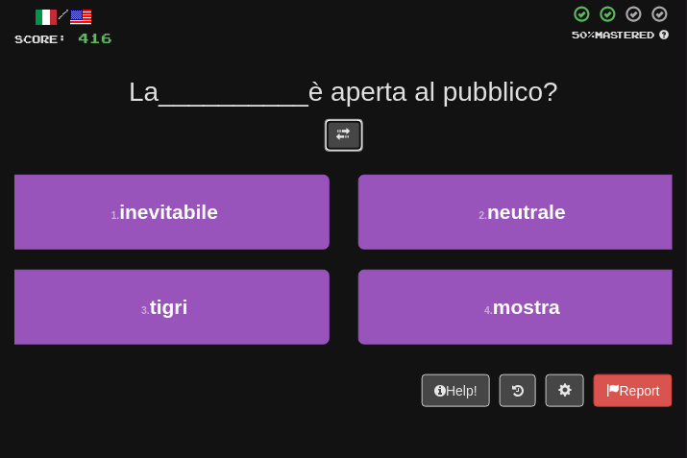
click at [349, 136] on span at bounding box center [343, 134] width 13 height 13
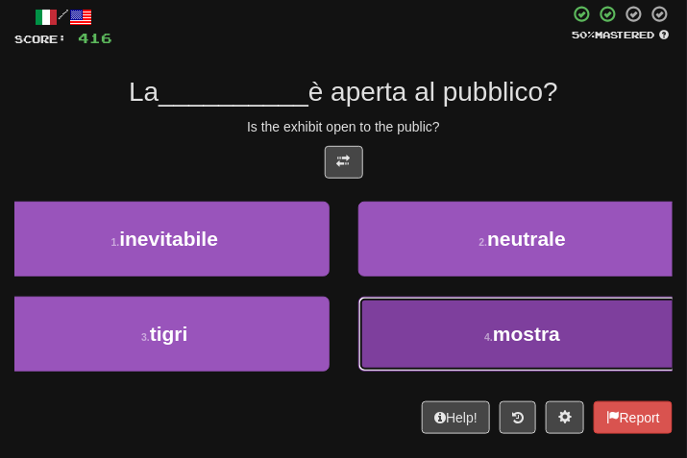
click at [454, 309] on button "4 . mostra" at bounding box center [523, 334] width 330 height 75
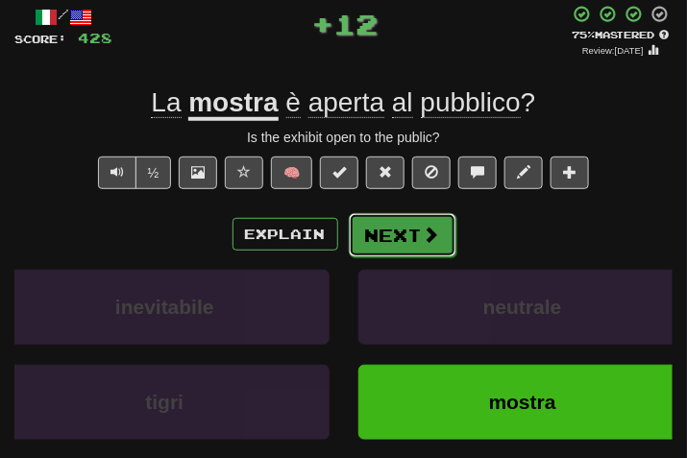
click at [432, 229] on span at bounding box center [431, 234] width 17 height 17
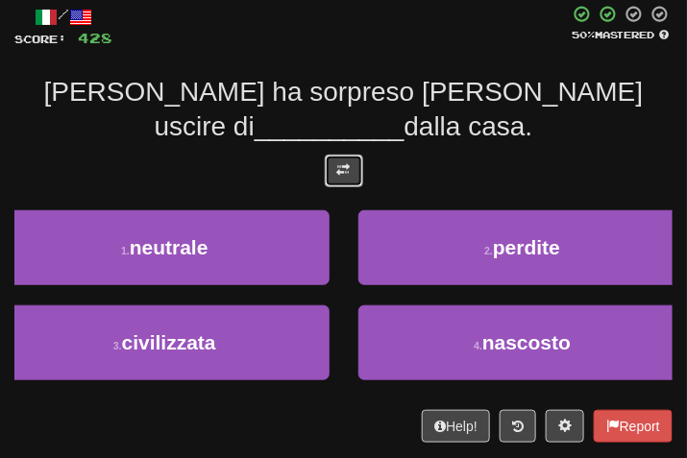
click at [341, 170] on span at bounding box center [343, 169] width 13 height 13
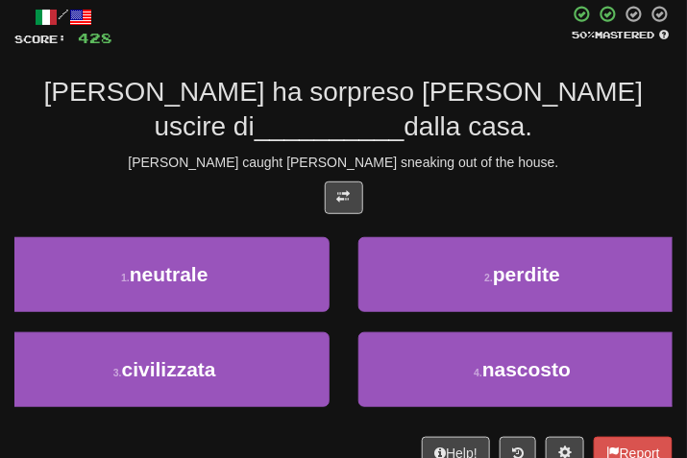
click at [514, 150] on div "/ Score: 428 50 % Mastered Tom ha sorpreso Mary uscire di __________ dalla casa…" at bounding box center [343, 237] width 658 height 464
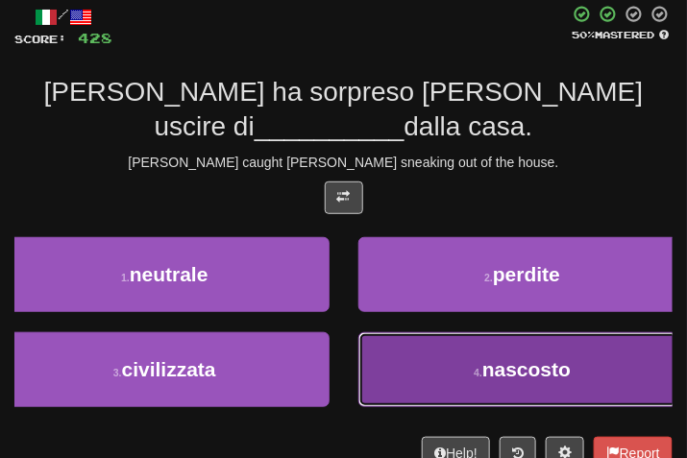
click at [461, 387] on button "4 . nascosto" at bounding box center [523, 370] width 330 height 75
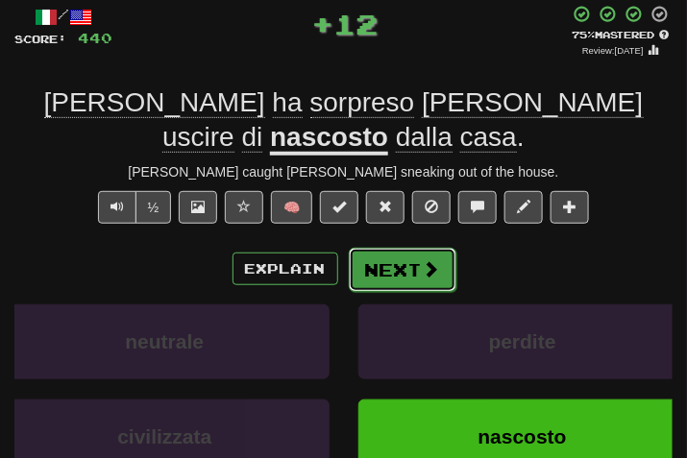
click at [401, 251] on button "Next" at bounding box center [403, 270] width 108 height 44
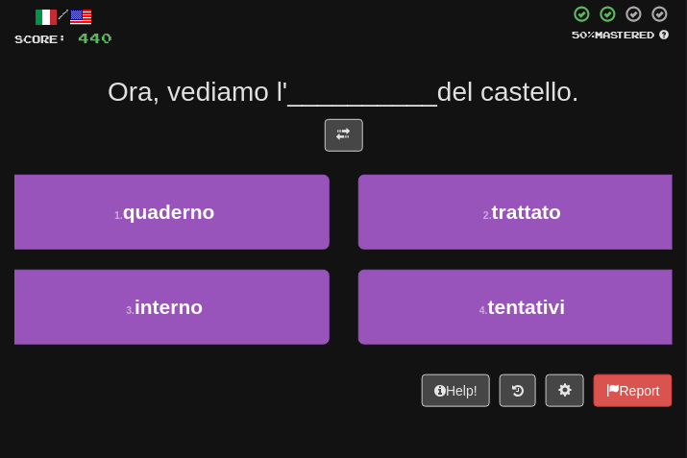
click at [361, 153] on div at bounding box center [343, 140] width 658 height 42
click at [327, 122] on button at bounding box center [344, 135] width 38 height 33
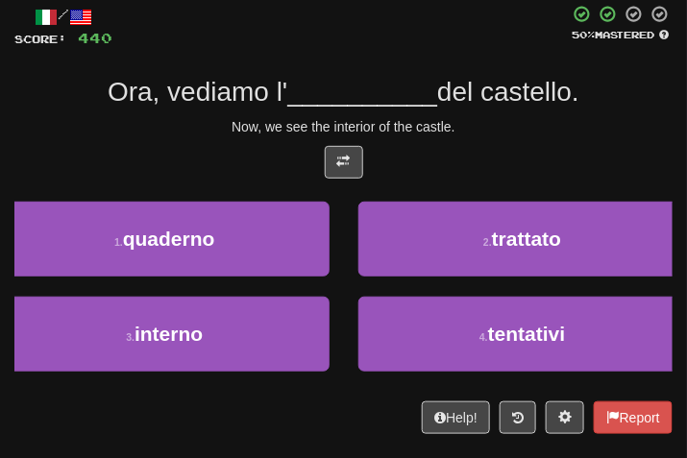
click at [453, 156] on div at bounding box center [343, 167] width 658 height 42
click at [428, 139] on div "/ Score: 440 50 % Mastered Ora, vediamo l' __________ del castello. Now, we see…" at bounding box center [343, 220] width 658 height 430
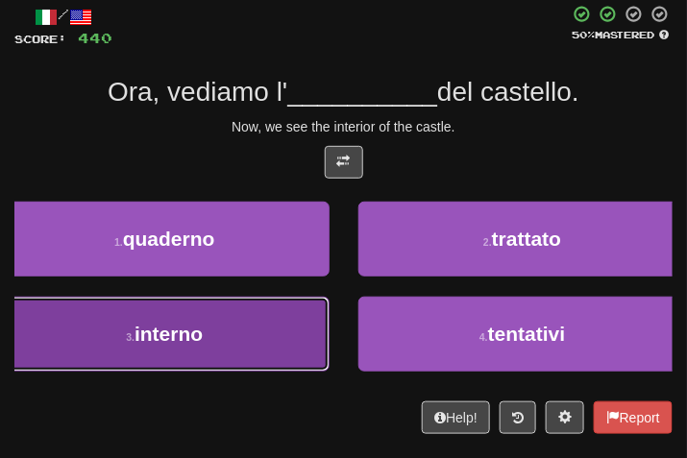
click at [219, 334] on button "3 . interno" at bounding box center [165, 334] width 330 height 75
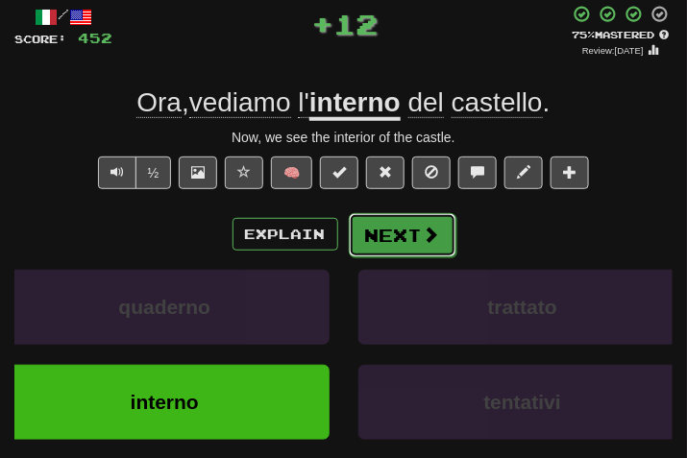
click at [393, 226] on button "Next" at bounding box center [403, 235] width 108 height 44
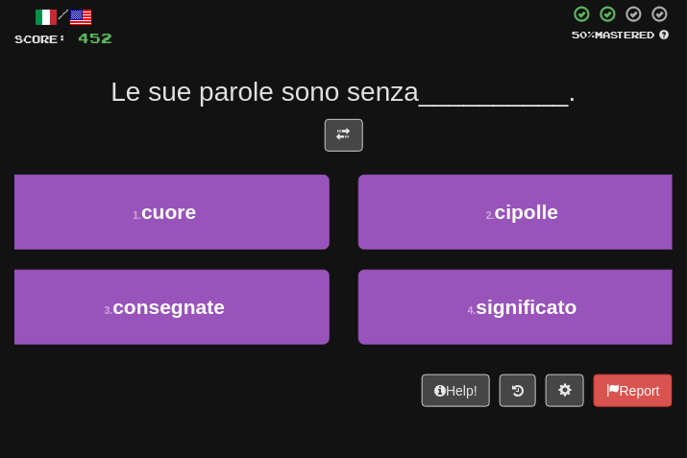
click at [358, 153] on div at bounding box center [343, 140] width 658 height 42
click at [346, 138] on span at bounding box center [343, 134] width 13 height 13
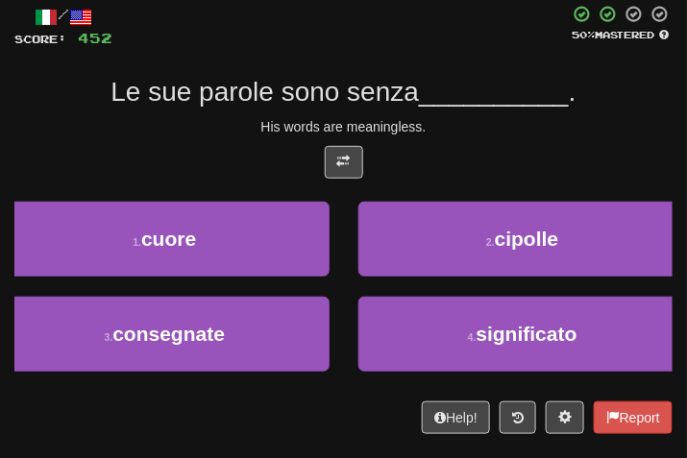
click at [507, 118] on div "His words are meaningless." at bounding box center [343, 126] width 658 height 19
click at [464, 138] on div "/ Score: 452 50 % Mastered Le sue parole sono senza __________ . His words are …" at bounding box center [343, 220] width 658 height 430
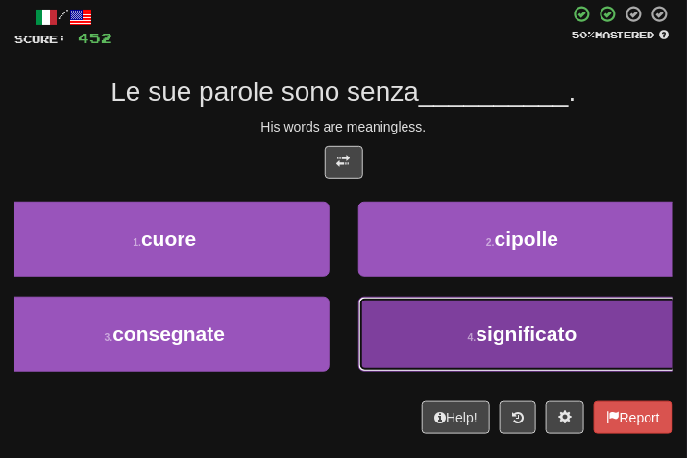
click at [487, 333] on span "significato" at bounding box center [527, 334] width 101 height 22
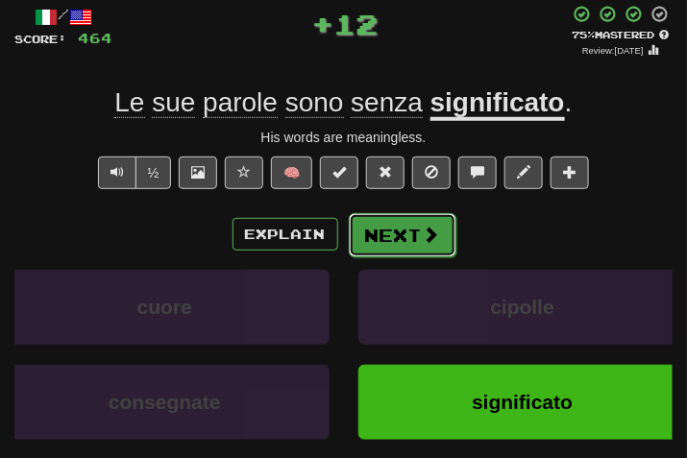
click at [416, 213] on button "Next" at bounding box center [403, 235] width 108 height 44
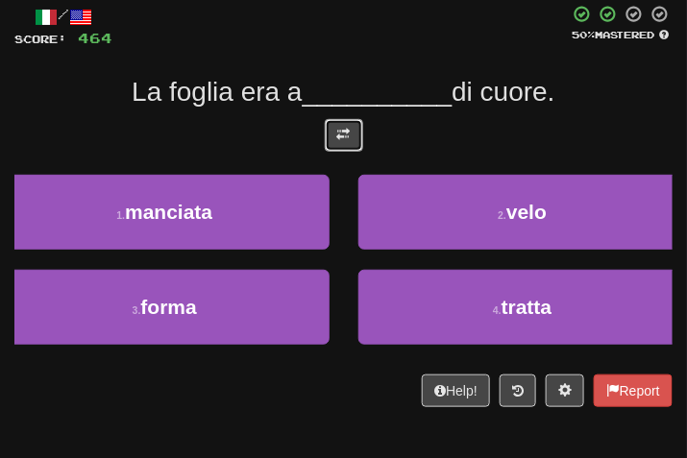
click at [353, 136] on button at bounding box center [344, 135] width 38 height 33
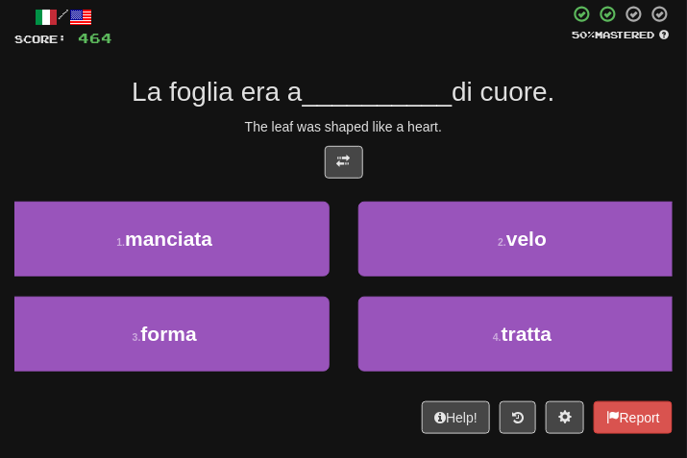
click at [491, 136] on div "/ Score: 464 50 % Mastered La foglia era a __________ di cuore. The leaf was sh…" at bounding box center [343, 220] width 658 height 430
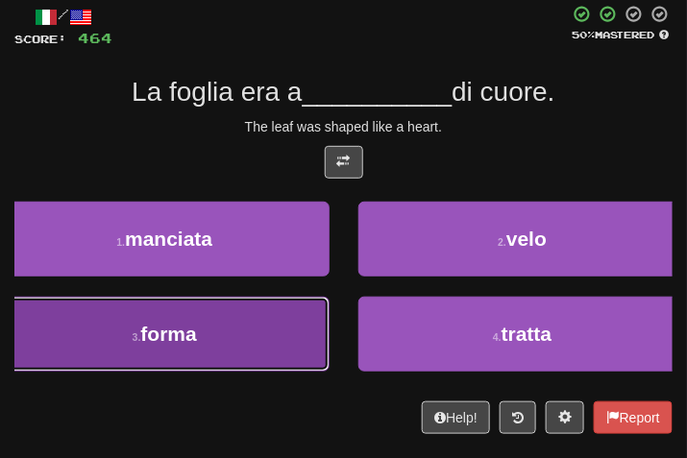
click at [283, 334] on button "3 . forma" at bounding box center [165, 334] width 330 height 75
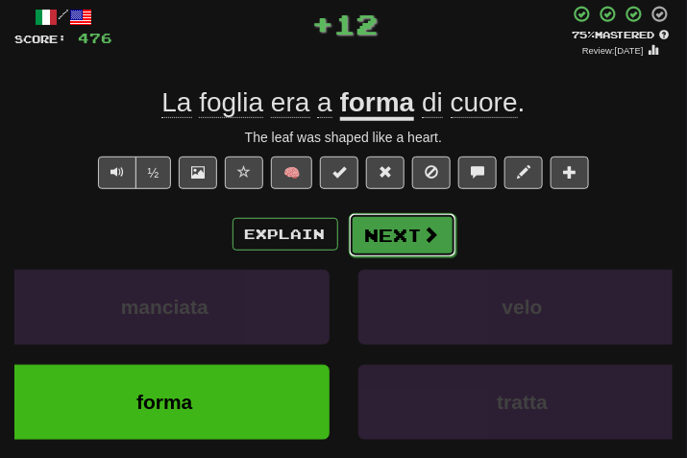
click at [370, 255] on button "Next" at bounding box center [403, 235] width 108 height 44
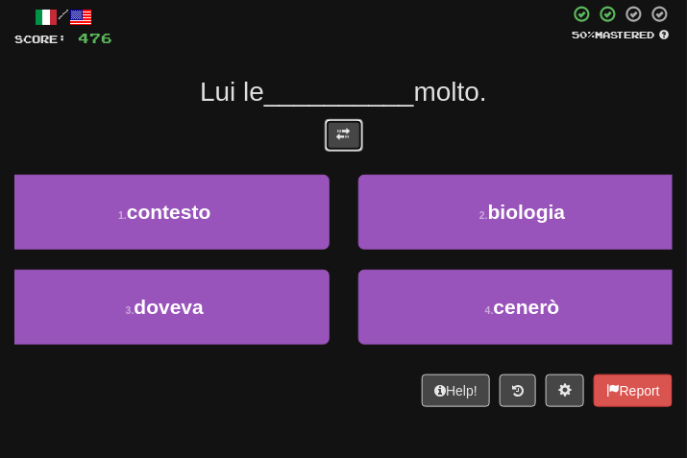
click at [358, 142] on button at bounding box center [344, 135] width 38 height 33
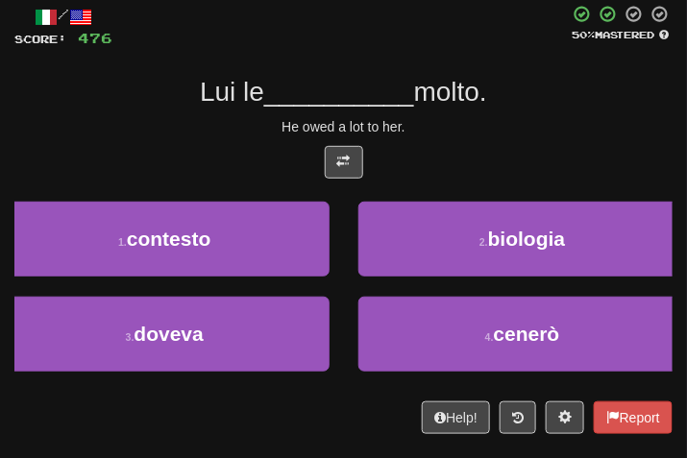
click at [514, 118] on div "He owed a lot to her." at bounding box center [343, 126] width 658 height 19
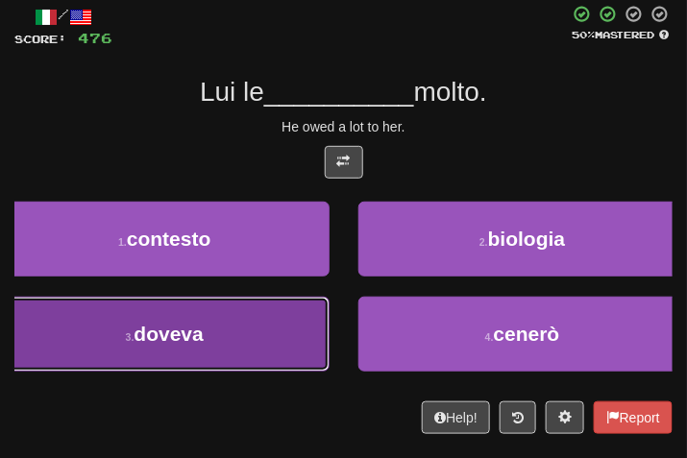
click at [223, 326] on button "3 . doveva" at bounding box center [165, 334] width 330 height 75
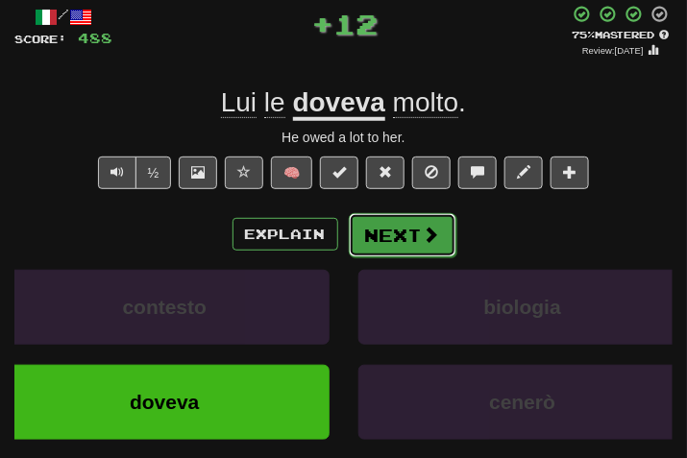
click at [386, 236] on button "Next" at bounding box center [403, 235] width 108 height 44
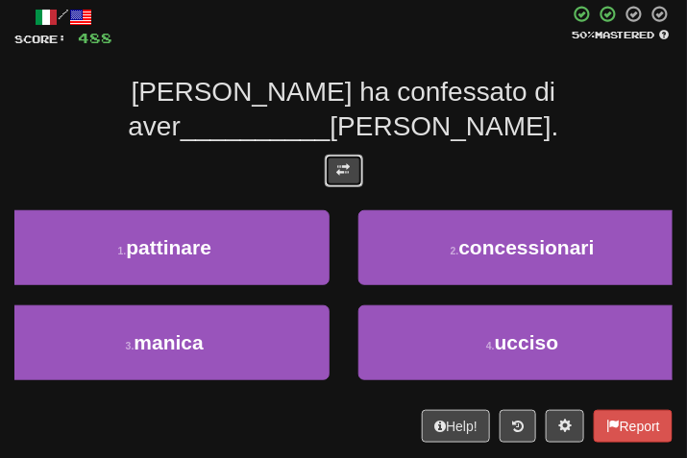
click at [337, 163] on span at bounding box center [343, 169] width 13 height 13
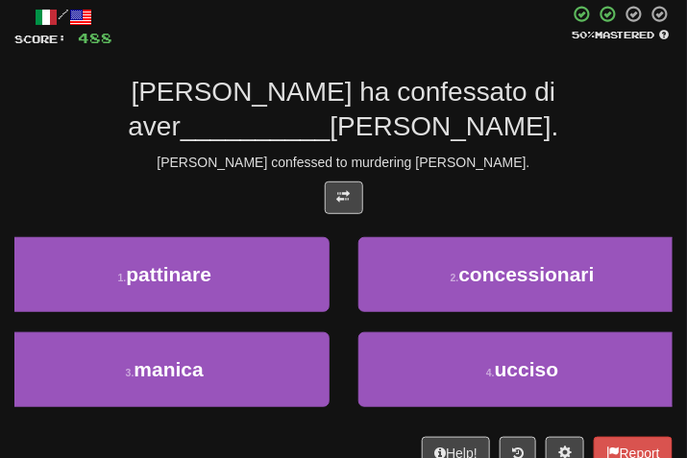
click at [331, 111] on span "__________" at bounding box center [256, 126] width 150 height 30
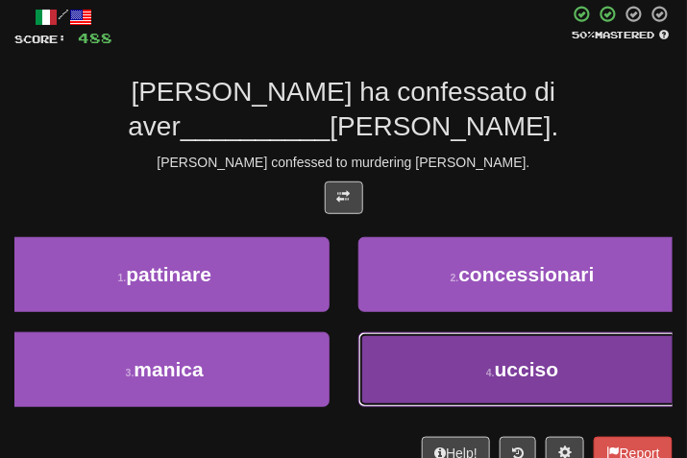
click at [467, 333] on button "4 . ucciso" at bounding box center [523, 370] width 330 height 75
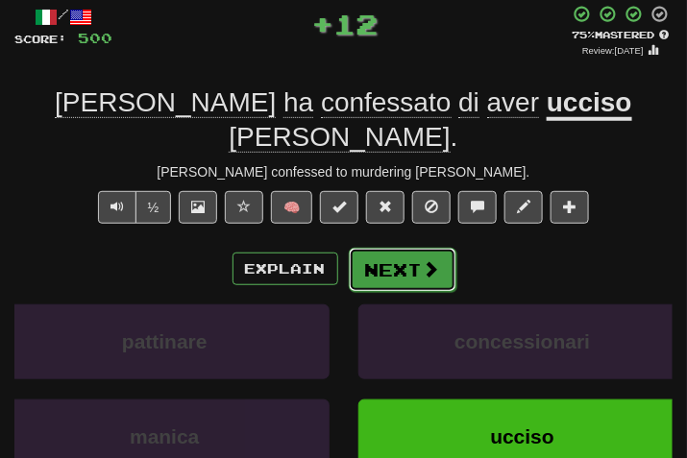
click at [401, 248] on button "Next" at bounding box center [403, 270] width 108 height 44
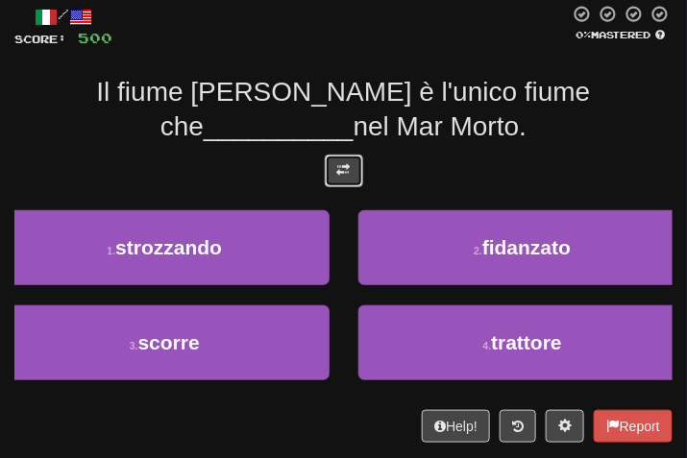
click at [347, 171] on span at bounding box center [343, 169] width 13 height 13
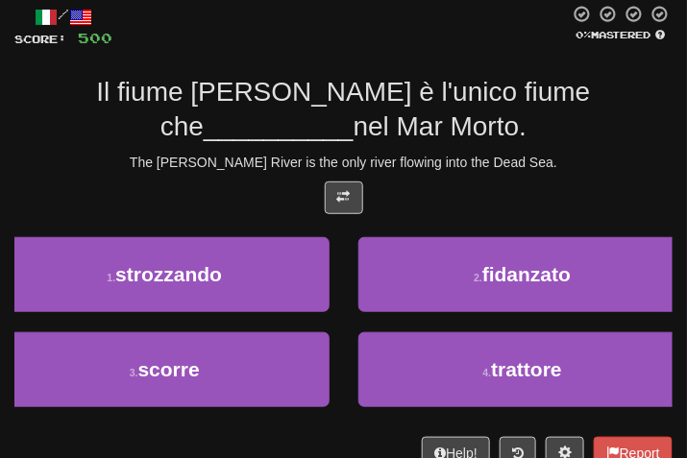
click at [487, 185] on div at bounding box center [343, 203] width 658 height 42
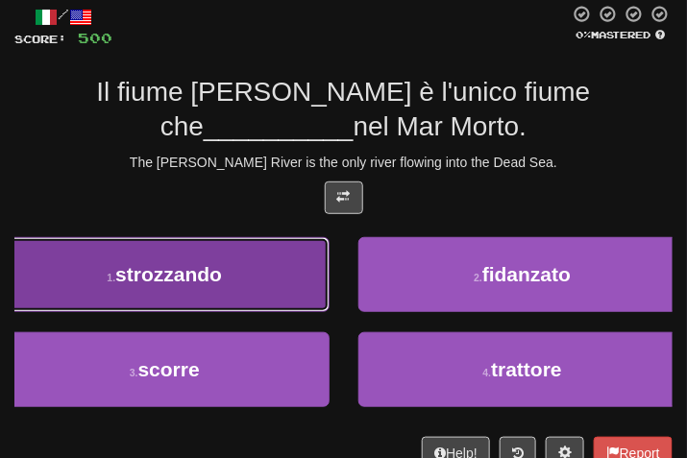
click at [239, 291] on button "1 . strozzando" at bounding box center [165, 274] width 330 height 75
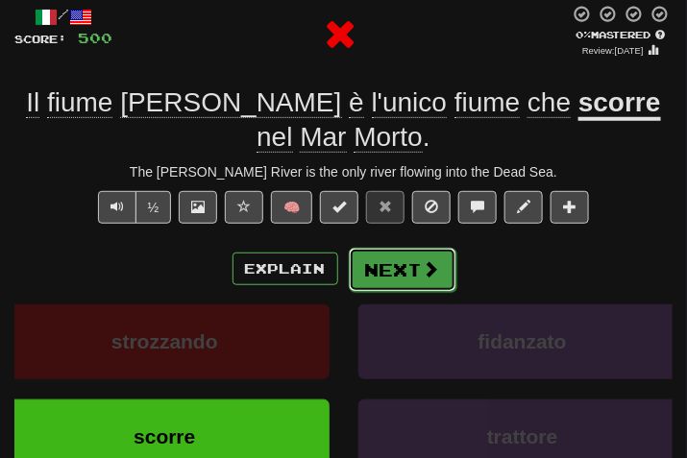
click at [408, 278] on button "Next" at bounding box center [403, 270] width 108 height 44
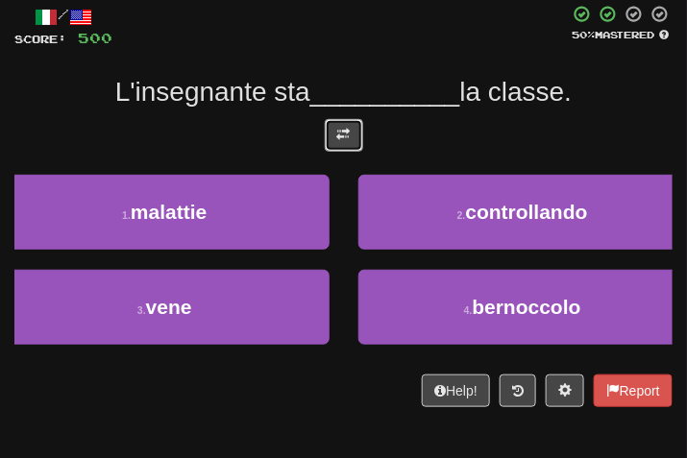
click at [353, 131] on button at bounding box center [344, 135] width 38 height 33
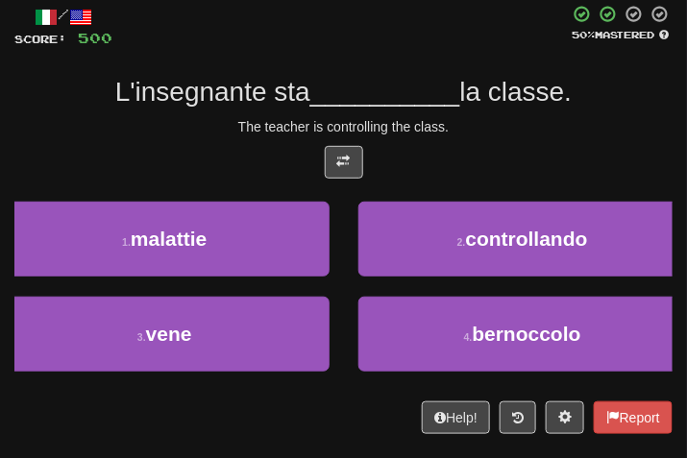
click at [476, 157] on div at bounding box center [343, 167] width 658 height 42
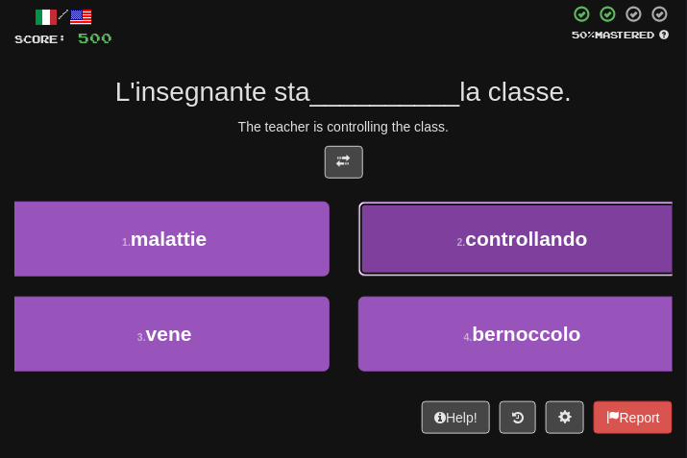
click at [485, 235] on span "controllando" at bounding box center [527, 239] width 122 height 22
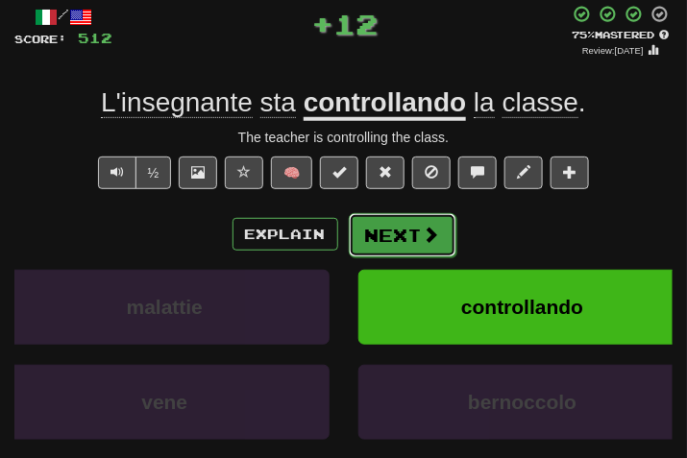
click at [396, 245] on button "Next" at bounding box center [403, 235] width 108 height 44
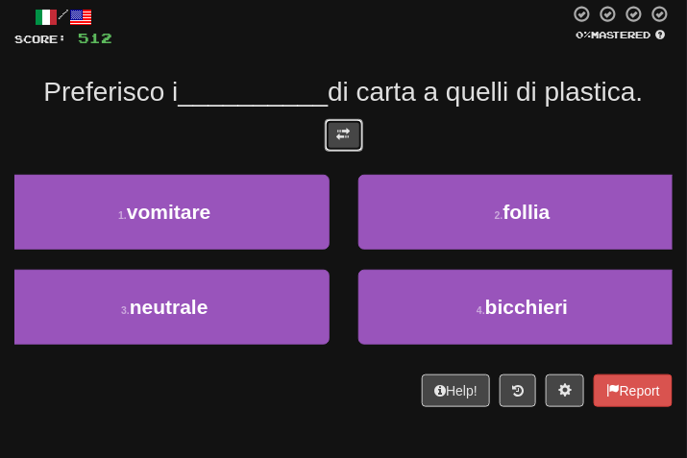
click at [338, 139] on span at bounding box center [343, 134] width 13 height 13
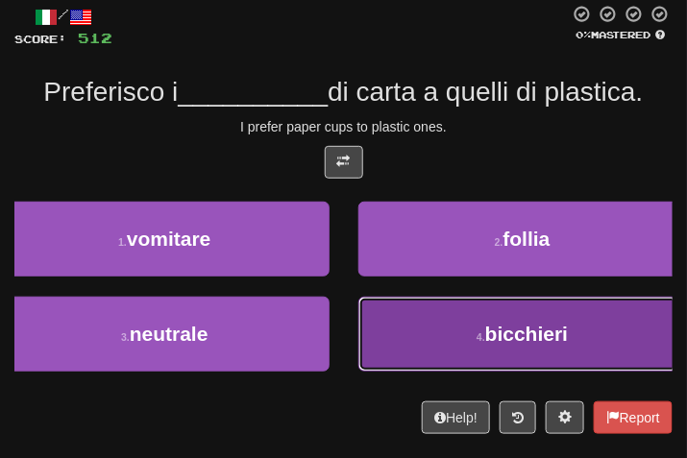
click at [431, 333] on button "4 . bicchieri" at bounding box center [523, 334] width 330 height 75
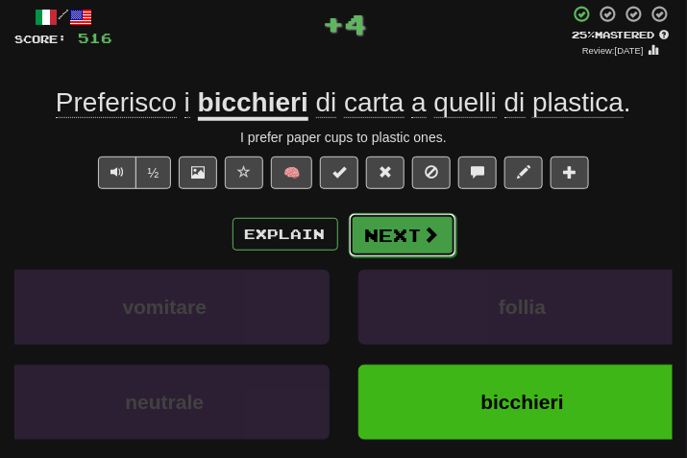
click at [409, 235] on button "Next" at bounding box center [403, 235] width 108 height 44
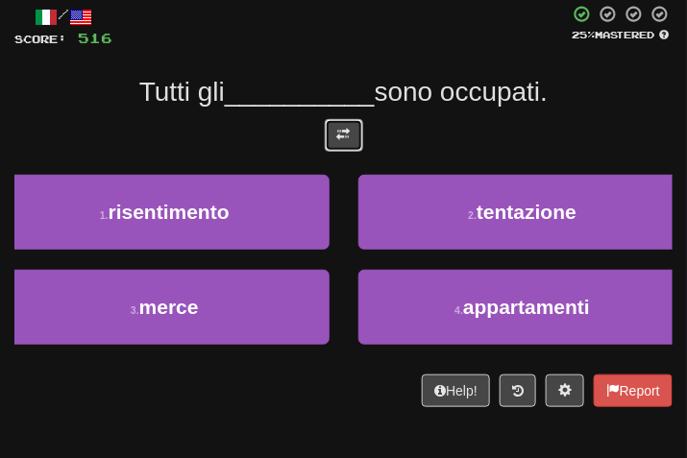
click at [338, 147] on button at bounding box center [344, 135] width 38 height 33
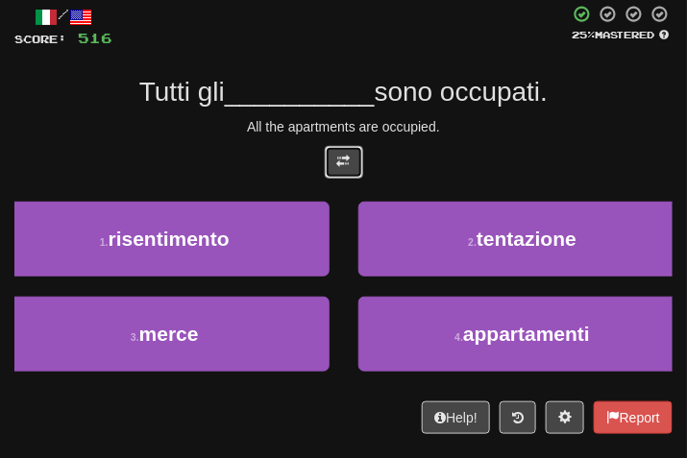
click at [341, 165] on span at bounding box center [343, 161] width 13 height 13
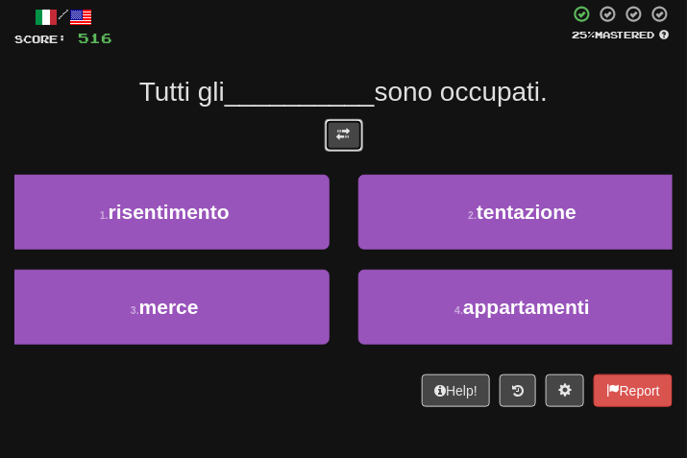
click at [356, 148] on button at bounding box center [344, 135] width 38 height 33
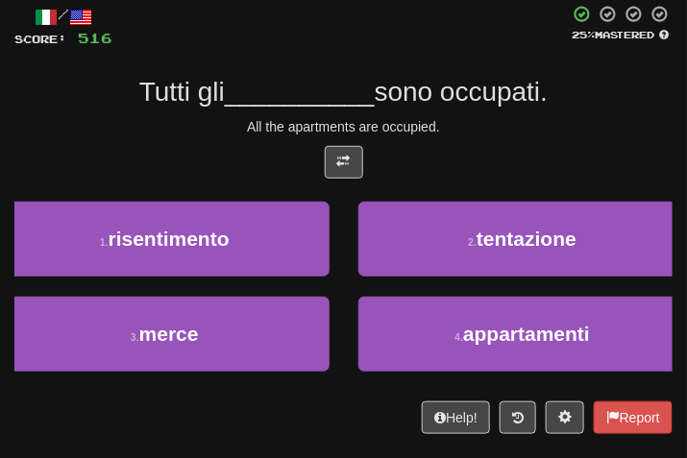
drag, startPoint x: 479, startPoint y: 138, endPoint x: 457, endPoint y: 139, distance: 22.1
click at [468, 138] on div "/ Score: 516 25 % Mastered Tutti gli __________ sono occupati. All the apartmen…" at bounding box center [343, 220] width 658 height 430
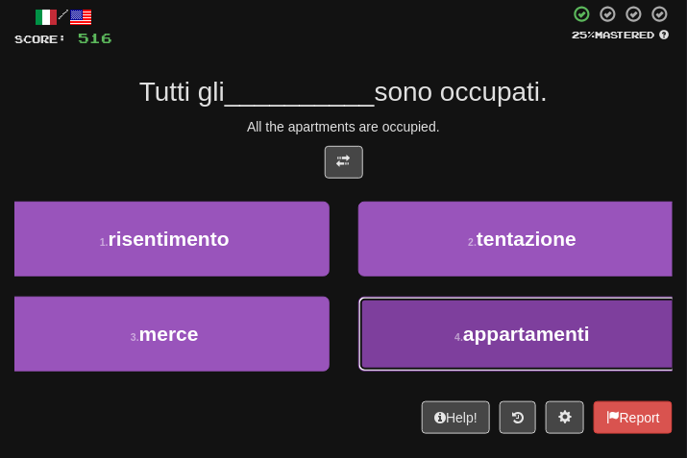
click at [436, 309] on button "4 . appartamenti" at bounding box center [523, 334] width 330 height 75
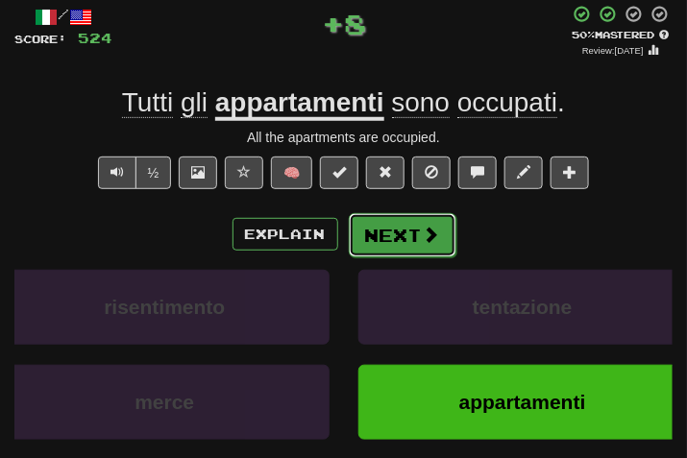
click at [409, 226] on button "Next" at bounding box center [403, 235] width 108 height 44
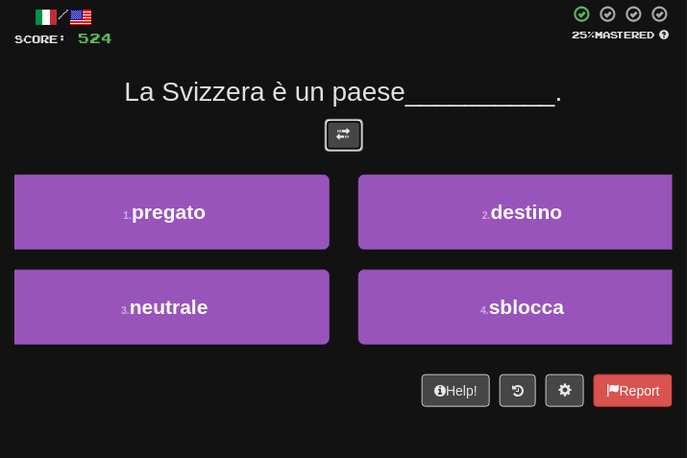
click at [343, 131] on span at bounding box center [343, 134] width 13 height 13
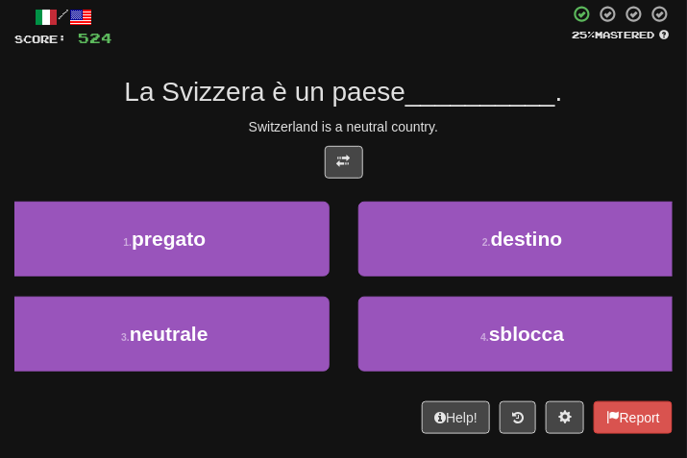
drag, startPoint x: 499, startPoint y: 139, endPoint x: 473, endPoint y: 145, distance: 26.6
click at [474, 145] on div "/ Score: 524 25 % Mastered La Svizzera è un paese __________ . Switzerland is a…" at bounding box center [343, 220] width 658 height 430
click at [222, 378] on div "3 . neutrale" at bounding box center [165, 344] width 358 height 95
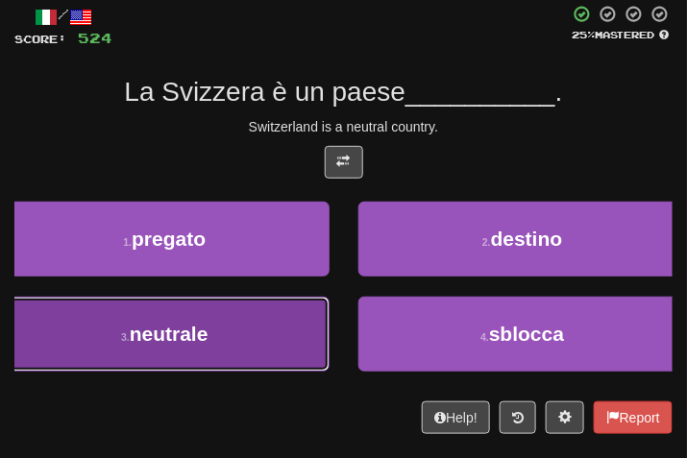
click at [268, 321] on button "3 . neutrale" at bounding box center [165, 334] width 330 height 75
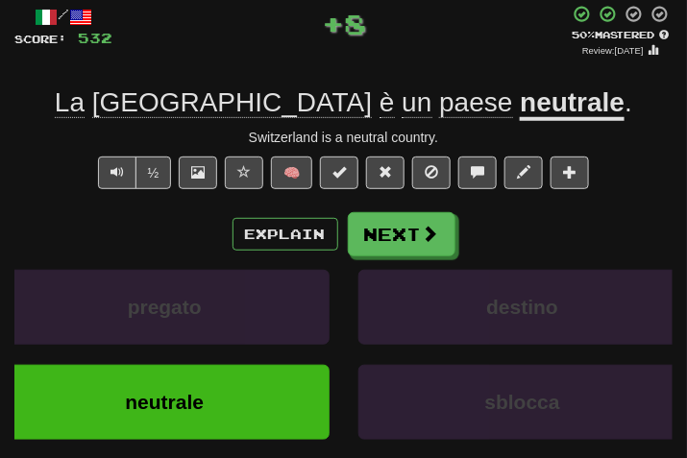
click at [405, 209] on div "/ Score: 532 + 8 50 % Mastered Review: 2025-08-29 La Svizzera è un paese neutra…" at bounding box center [343, 268] width 658 height 527
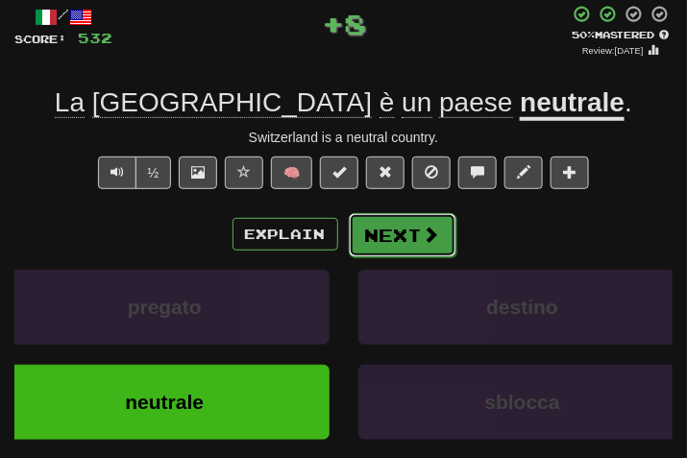
click at [399, 228] on button "Next" at bounding box center [403, 235] width 108 height 44
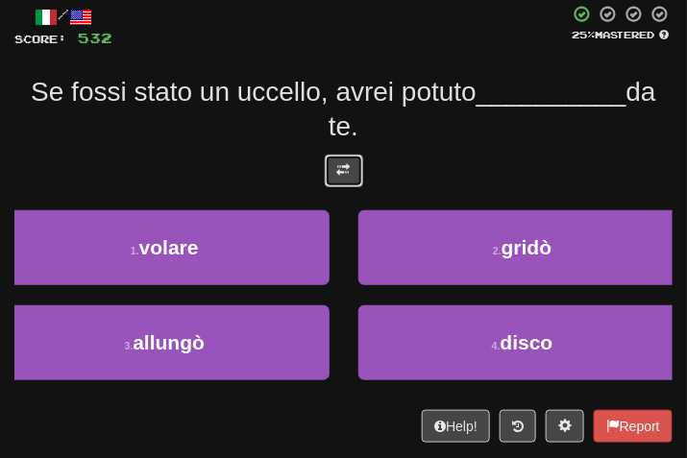
click at [360, 170] on button at bounding box center [344, 171] width 38 height 33
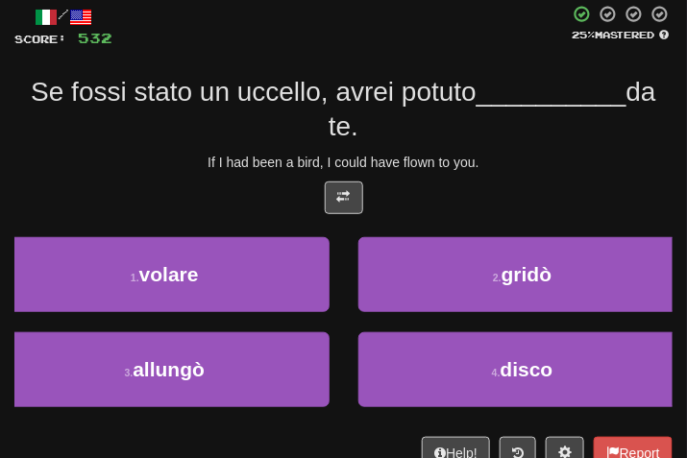
click at [583, 136] on div "Se fossi stato un uccello, avrei potuto __________ da te." at bounding box center [343, 110] width 658 height 70
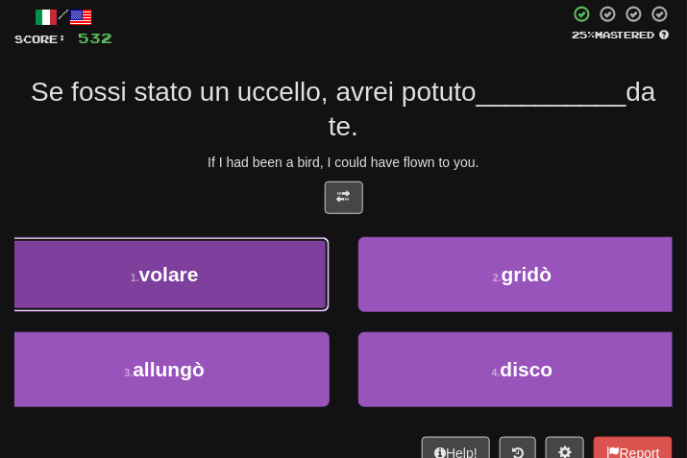
click at [139, 269] on span "volare" at bounding box center [169, 274] width 60 height 22
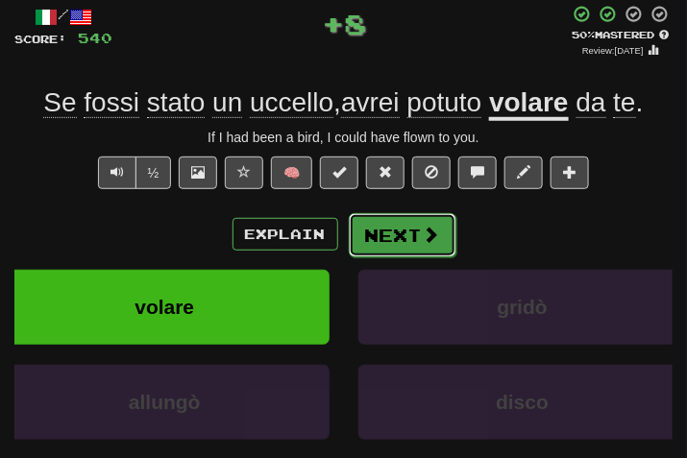
click at [428, 240] on span at bounding box center [431, 234] width 17 height 17
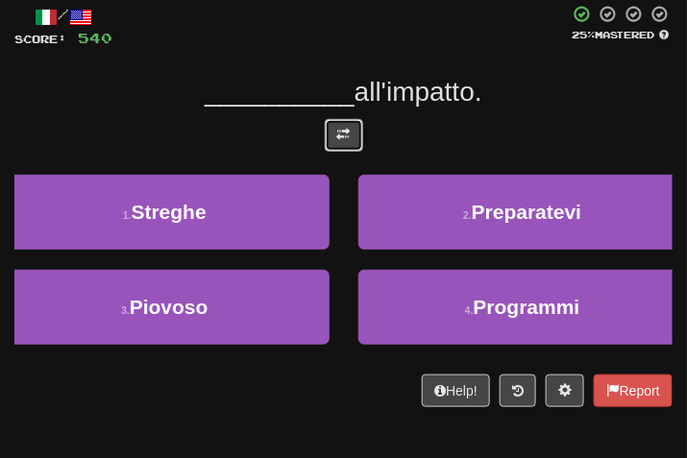
click at [352, 127] on button at bounding box center [344, 135] width 38 height 33
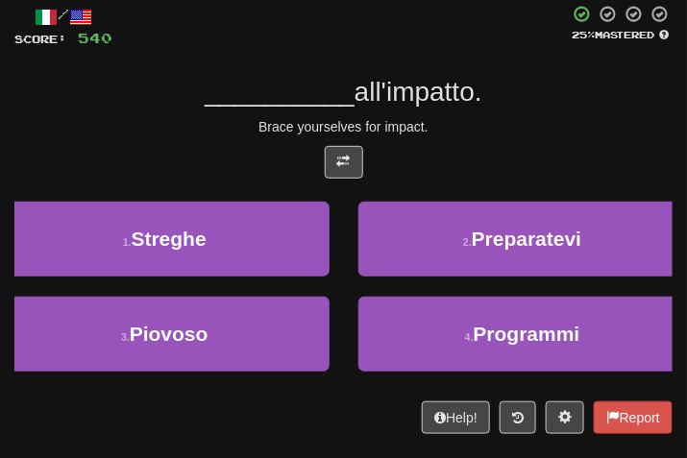
click at [496, 124] on div "Brace yourselves for impact." at bounding box center [343, 126] width 658 height 19
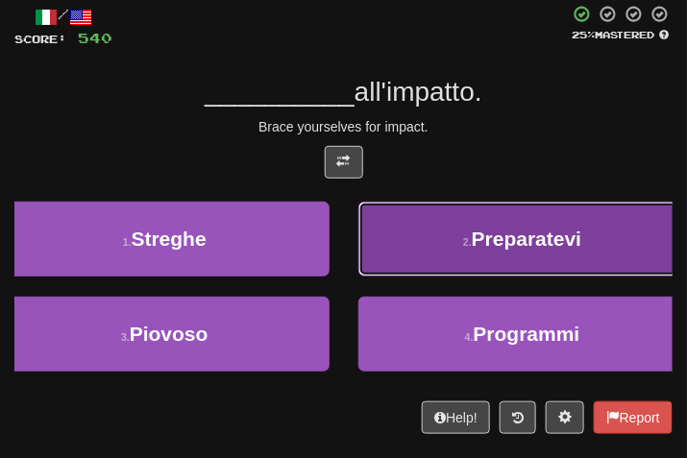
click at [435, 219] on button "2 . Preparatevi" at bounding box center [523, 239] width 330 height 75
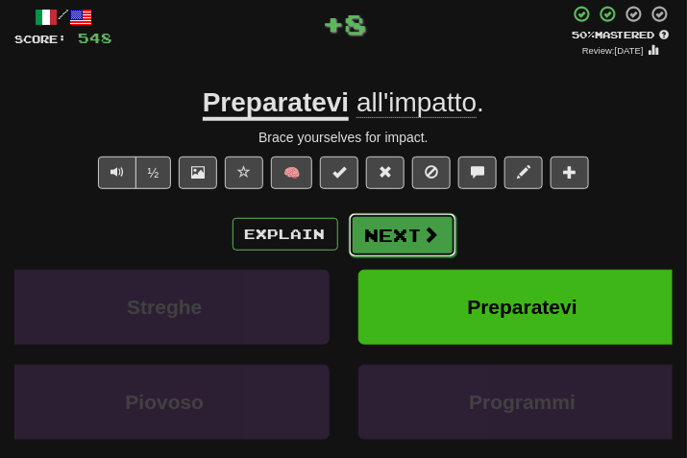
click at [413, 222] on button "Next" at bounding box center [403, 235] width 108 height 44
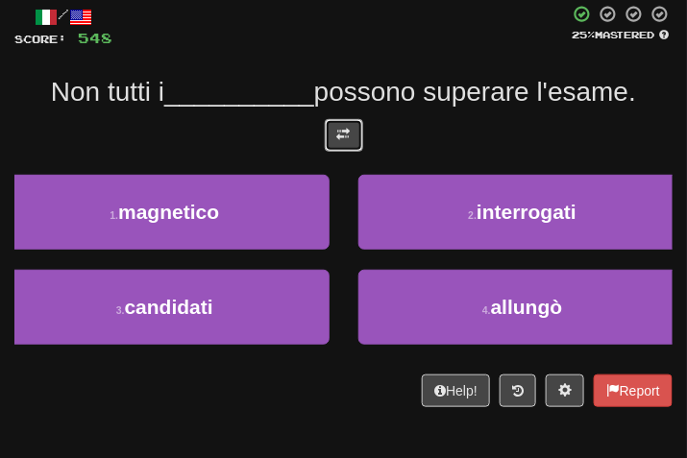
click at [347, 136] on span at bounding box center [343, 134] width 13 height 13
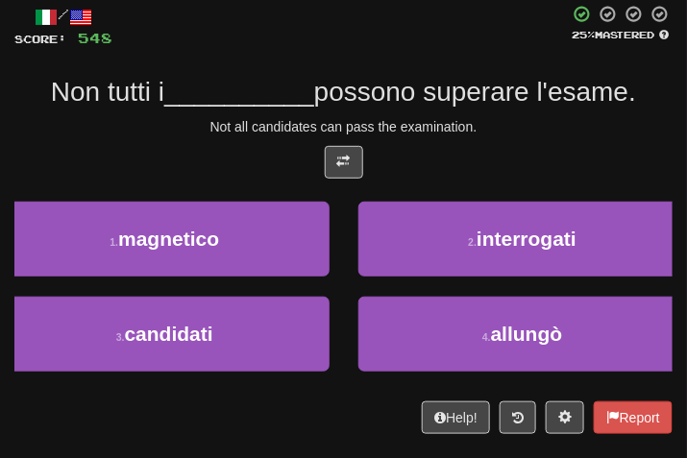
click at [462, 170] on div at bounding box center [343, 167] width 658 height 42
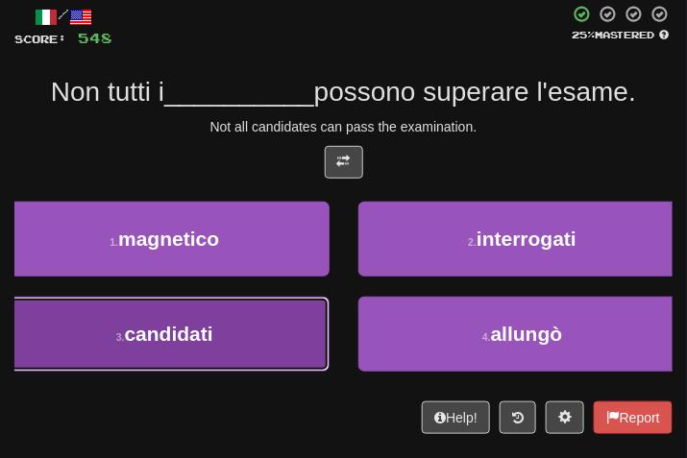
click at [214, 309] on button "3 . candidati" at bounding box center [165, 334] width 330 height 75
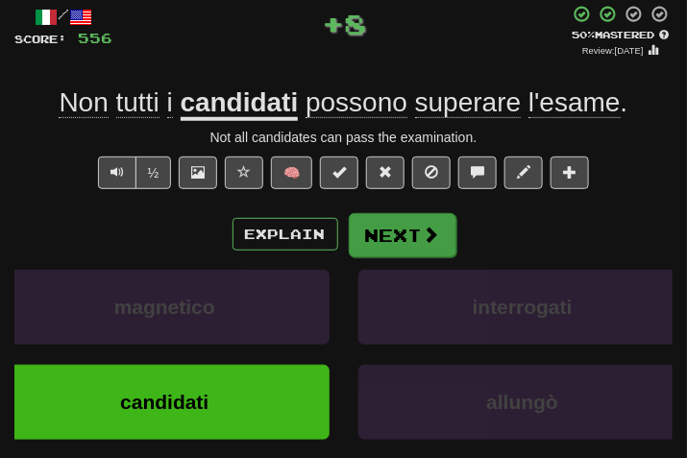
click at [350, 257] on div "Explain Next magnetico interrogati candidati allungò Learn more: magnetico inte…" at bounding box center [343, 350] width 658 height 277
click at [361, 243] on button "Next" at bounding box center [403, 235] width 108 height 44
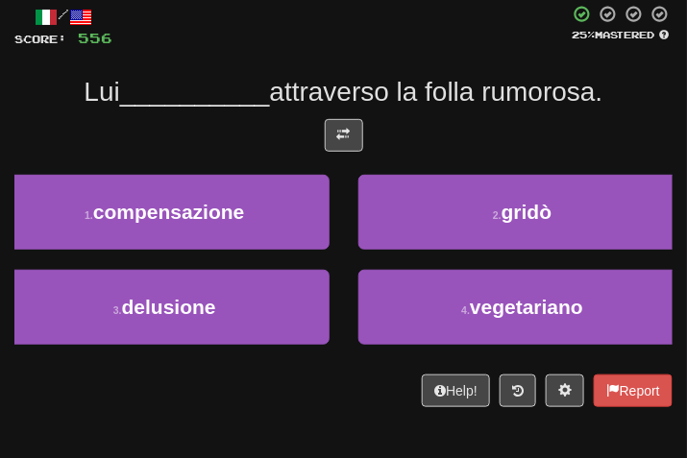
click at [321, 142] on div at bounding box center [343, 140] width 658 height 42
drag, startPoint x: 346, startPoint y: 142, endPoint x: 510, endPoint y: 86, distance: 173.5
click at [344, 142] on button at bounding box center [344, 135] width 38 height 33
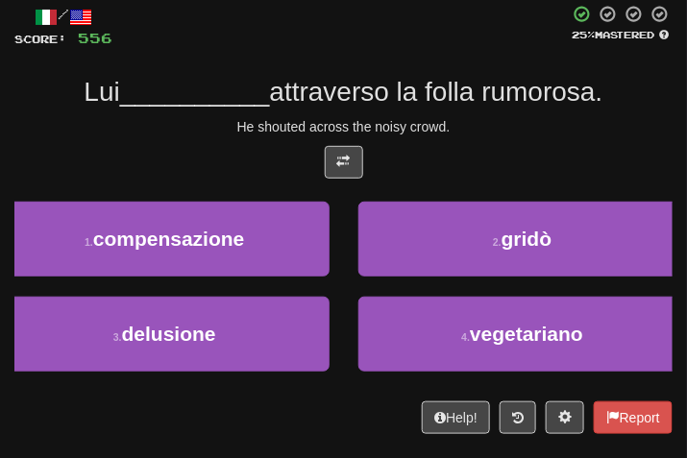
click at [525, 128] on div "He shouted across the noisy crowd." at bounding box center [343, 126] width 658 height 19
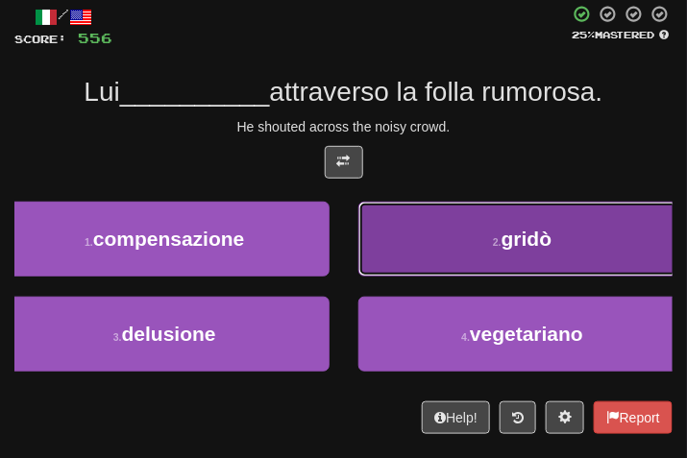
click at [416, 258] on button "2 . gridò" at bounding box center [523, 239] width 330 height 75
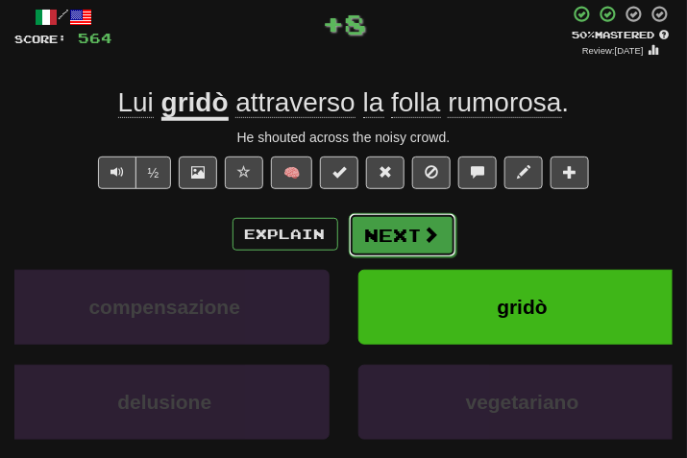
click at [386, 226] on button "Next" at bounding box center [403, 235] width 108 height 44
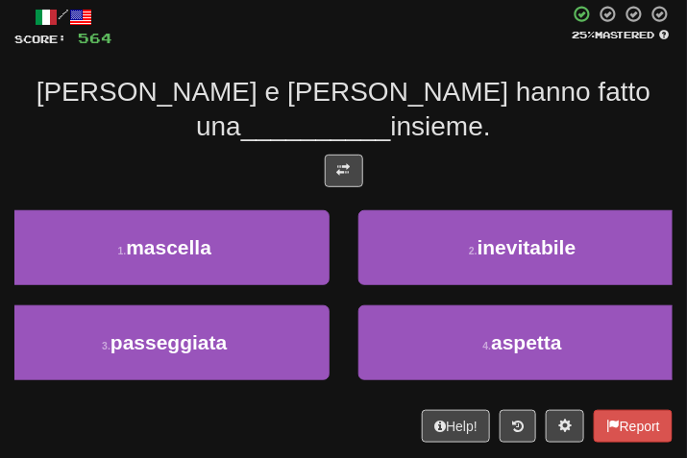
click at [323, 155] on div at bounding box center [343, 176] width 658 height 42
click at [340, 163] on span at bounding box center [343, 169] width 13 height 13
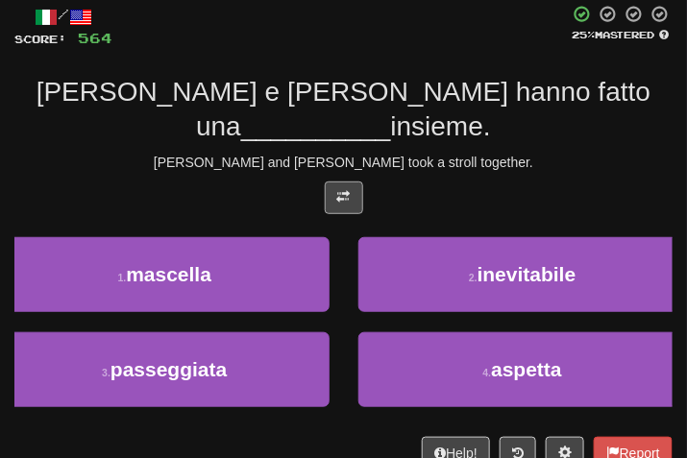
click at [453, 153] on div "Tom and Mary took a stroll together." at bounding box center [343, 162] width 658 height 19
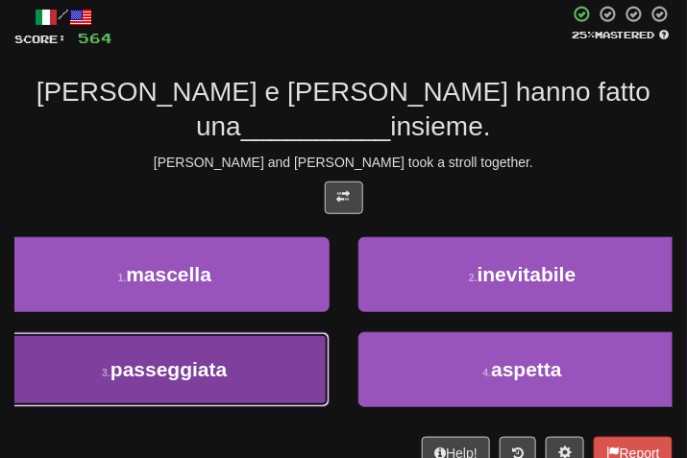
click at [227, 358] on span "passeggiata" at bounding box center [169, 369] width 116 height 22
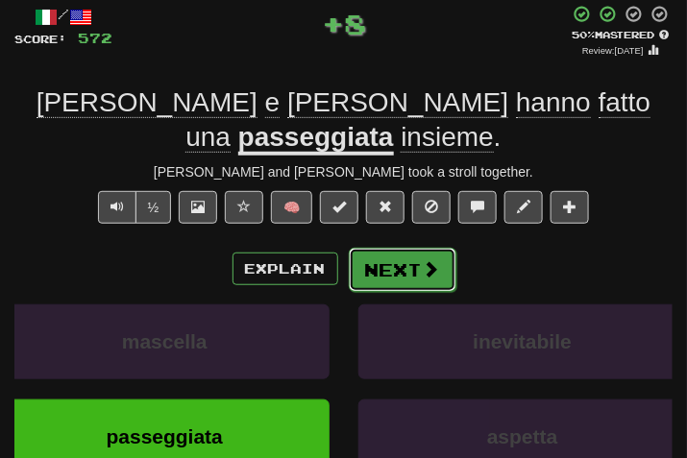
click at [366, 248] on button "Next" at bounding box center [403, 270] width 108 height 44
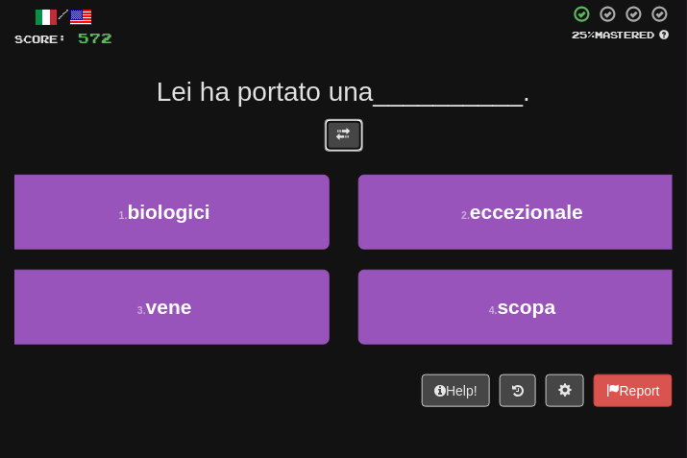
click at [347, 136] on span at bounding box center [343, 134] width 13 height 13
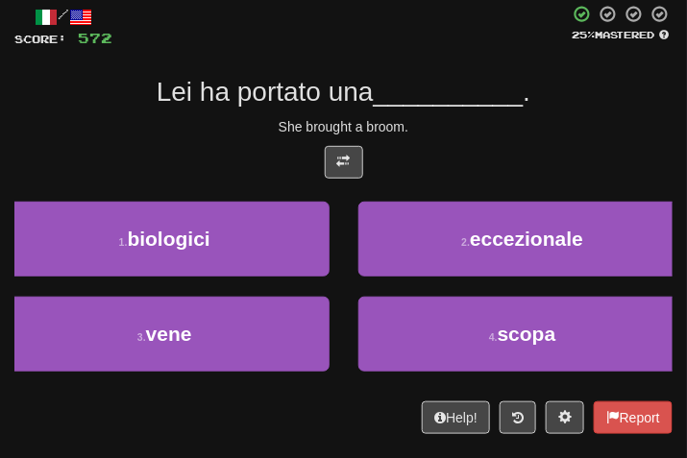
drag, startPoint x: 471, startPoint y: 150, endPoint x: 456, endPoint y: 154, distance: 15.9
click at [456, 154] on div at bounding box center [343, 167] width 658 height 42
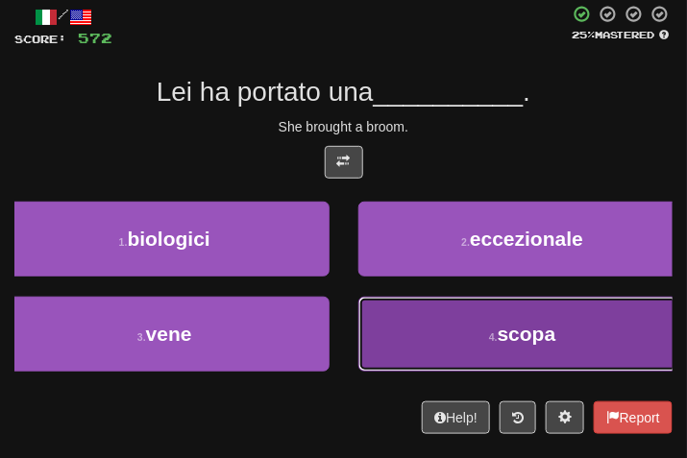
click at [482, 347] on button "4 . scopa" at bounding box center [523, 334] width 330 height 75
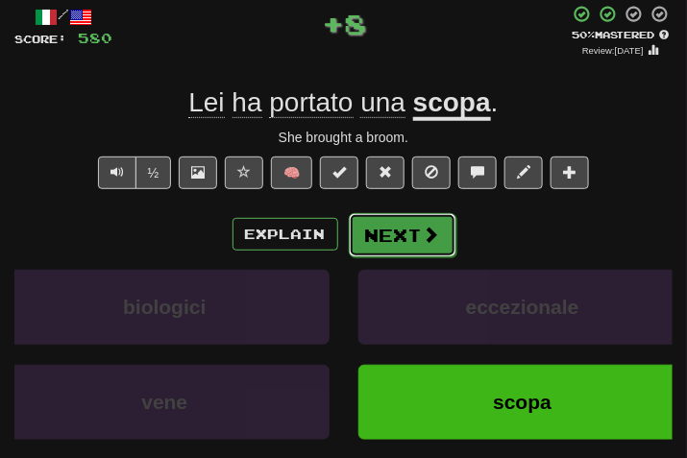
click at [392, 234] on button "Next" at bounding box center [403, 235] width 108 height 44
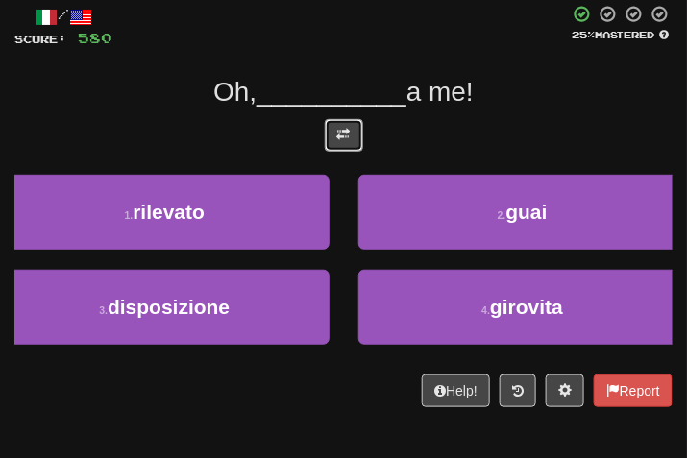
click at [338, 144] on button at bounding box center [344, 135] width 38 height 33
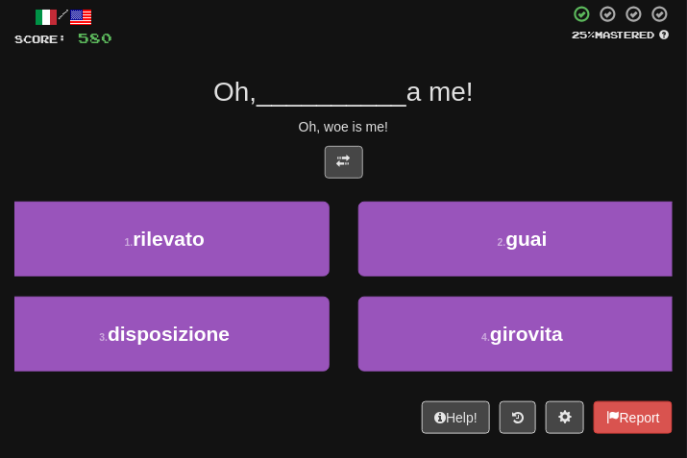
click at [474, 122] on div "Oh, woe is me!" at bounding box center [343, 126] width 658 height 19
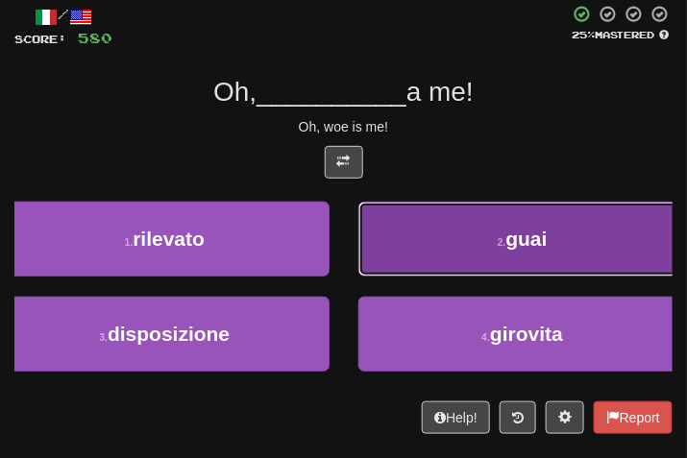
click at [506, 226] on button "2 . guai" at bounding box center [523, 239] width 330 height 75
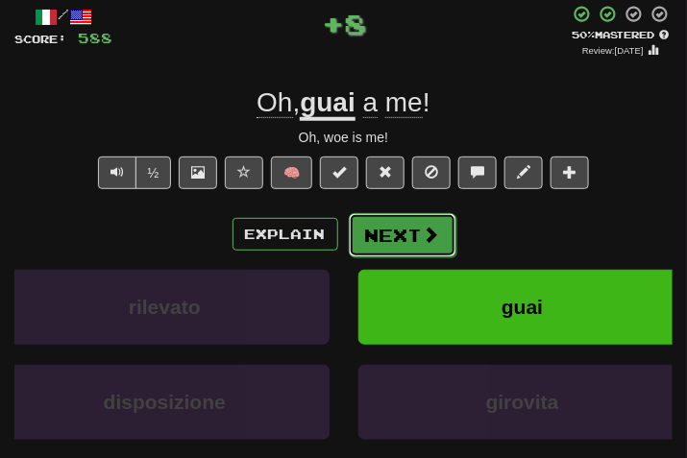
click at [423, 231] on span at bounding box center [431, 234] width 17 height 17
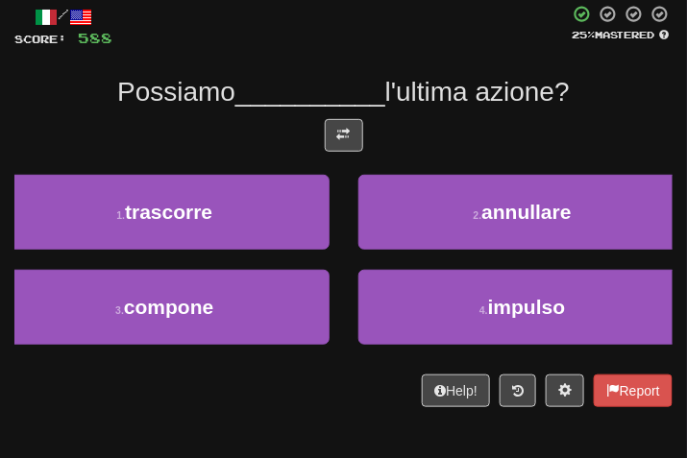
click at [337, 153] on div at bounding box center [343, 140] width 658 height 42
click at [349, 128] on span at bounding box center [343, 134] width 13 height 13
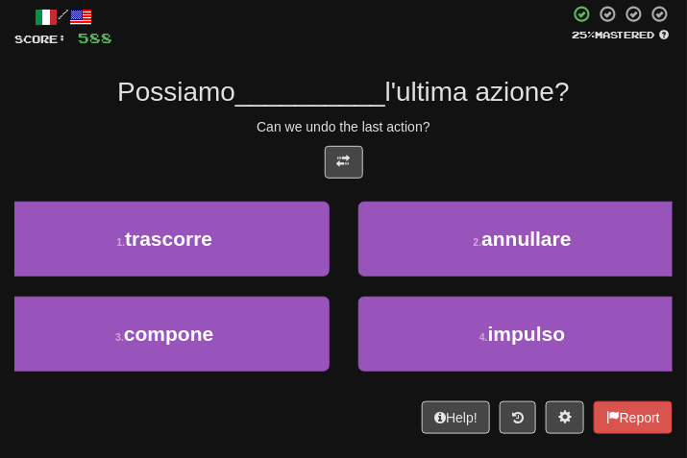
click at [461, 121] on div "Can we undo the last action?" at bounding box center [343, 126] width 658 height 19
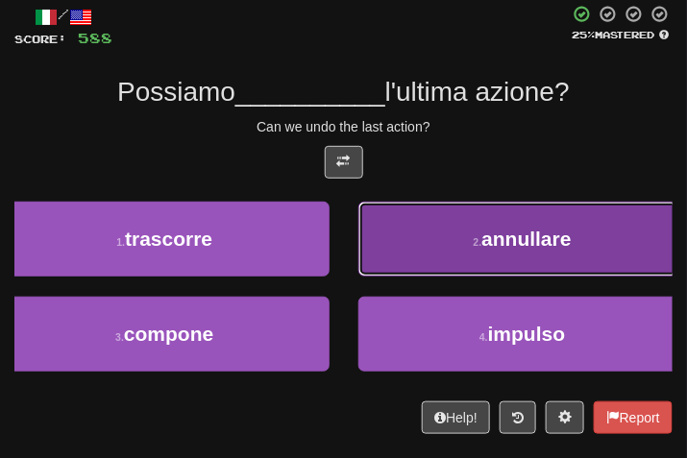
click at [496, 219] on button "2 . annullare" at bounding box center [523, 239] width 330 height 75
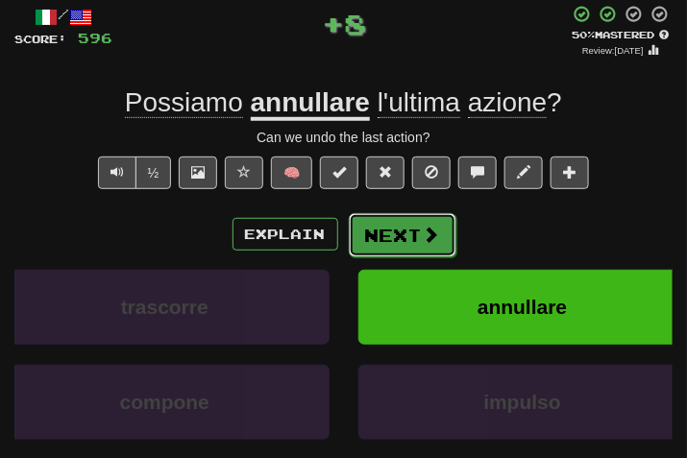
click at [431, 236] on span at bounding box center [431, 234] width 17 height 17
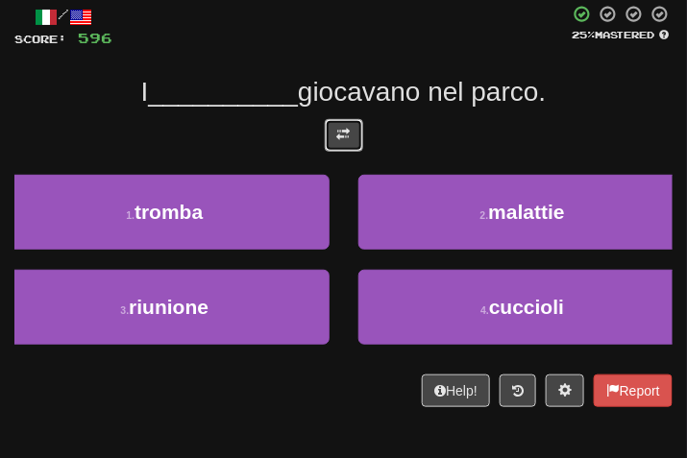
click at [358, 142] on button at bounding box center [344, 135] width 38 height 33
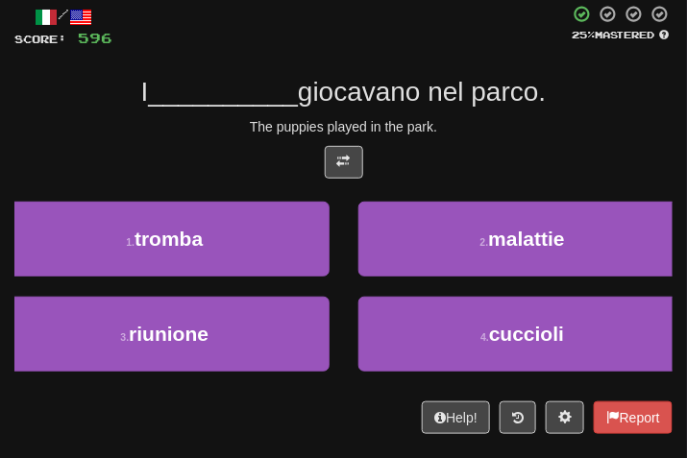
click at [484, 133] on div "The puppies played in the park." at bounding box center [343, 126] width 658 height 19
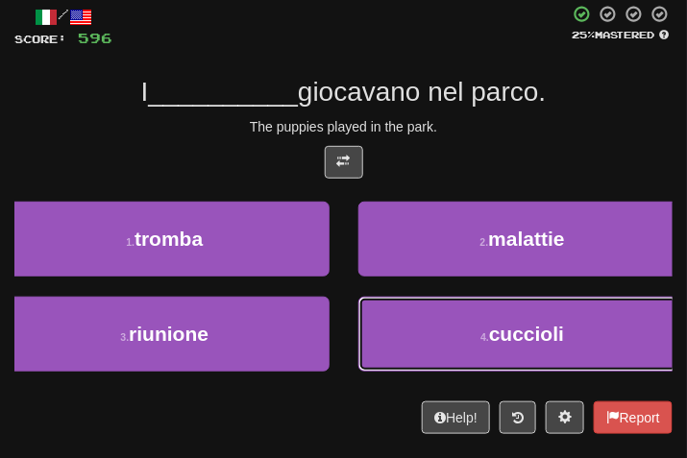
drag, startPoint x: 503, startPoint y: 340, endPoint x: 439, endPoint y: 260, distance: 101.9
click at [494, 337] on span "cuccioli" at bounding box center [526, 334] width 75 height 22
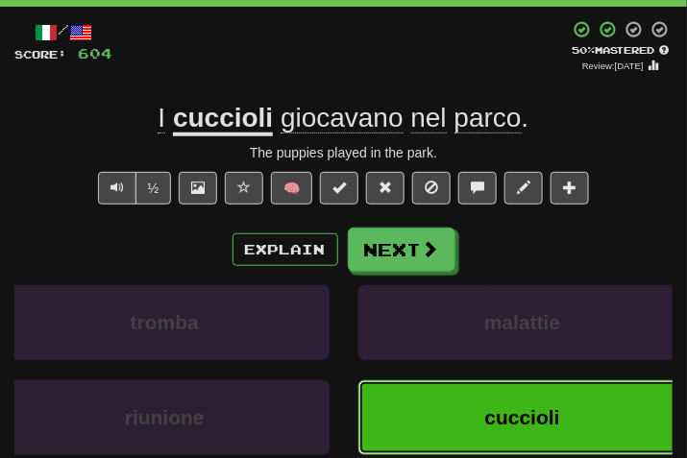
scroll to position [90, 0]
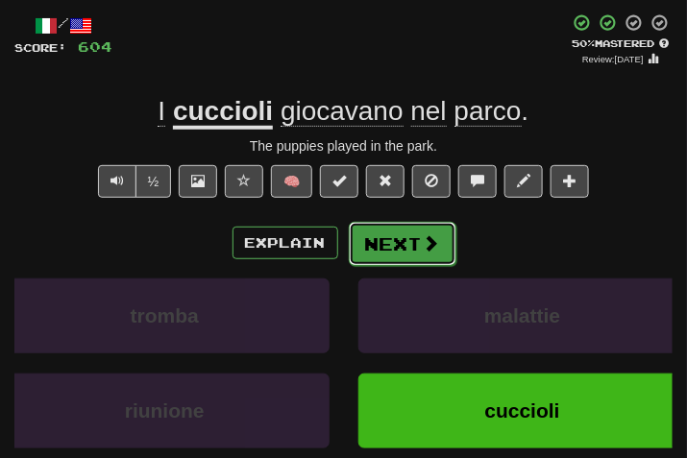
click at [410, 228] on button "Next" at bounding box center [403, 244] width 108 height 44
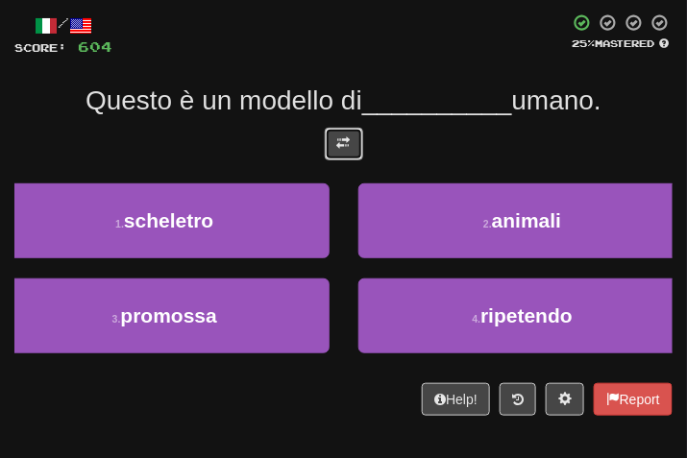
click at [358, 151] on button at bounding box center [344, 144] width 38 height 33
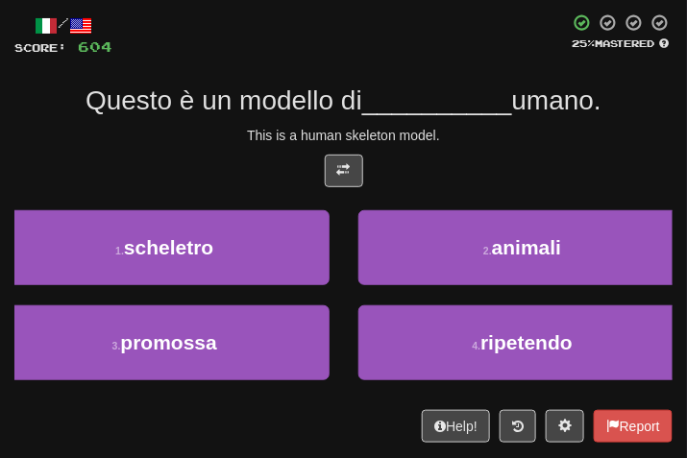
click at [502, 118] on div "/ Score: 604 25 % Mastered Questo è un modello di __________ umano. This is a h…" at bounding box center [343, 228] width 658 height 430
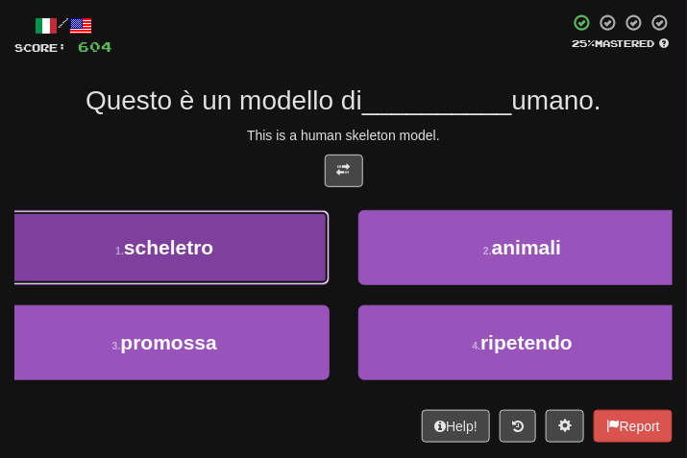
click at [200, 275] on button "1 . scheletro" at bounding box center [165, 247] width 330 height 75
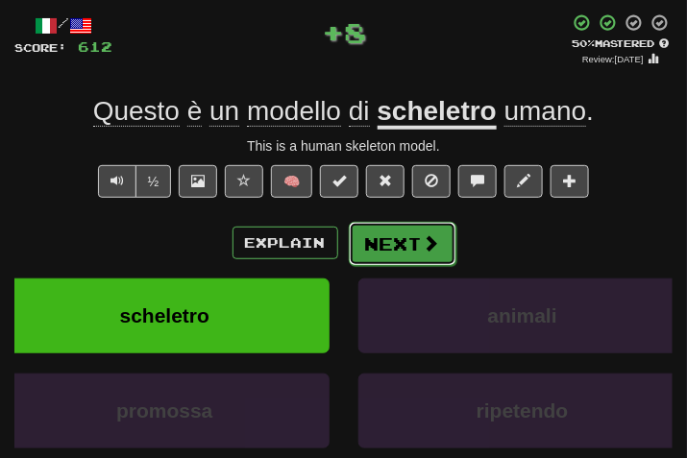
click at [370, 239] on button "Next" at bounding box center [403, 244] width 108 height 44
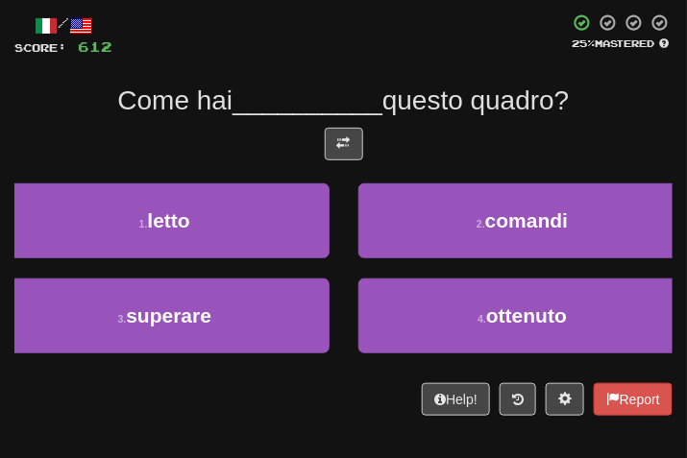
click at [344, 170] on div at bounding box center [343, 149] width 658 height 42
click at [335, 116] on div "Come hai __________ questo quadro?" at bounding box center [343, 101] width 658 height 35
click at [349, 148] on span at bounding box center [343, 142] width 13 height 13
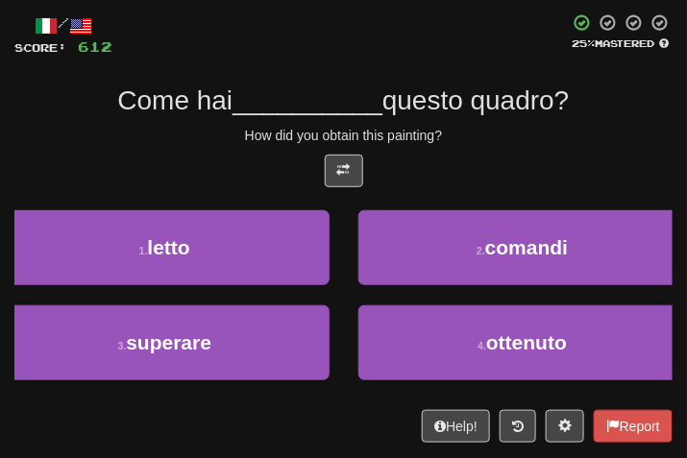
drag, startPoint x: 487, startPoint y: 154, endPoint x: 453, endPoint y: 144, distance: 35.9
click at [461, 151] on div "/ Score: 612 25 % Mastered Come hai __________ questo quadro? How did you obtai…" at bounding box center [343, 228] width 658 height 430
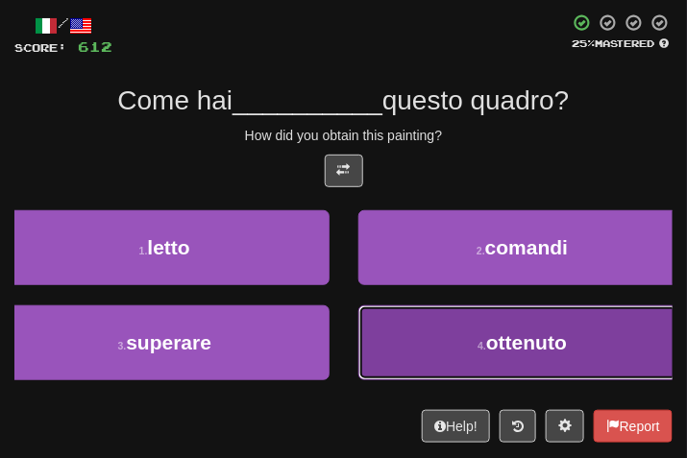
click at [490, 375] on button "4 . ottenuto" at bounding box center [523, 343] width 330 height 75
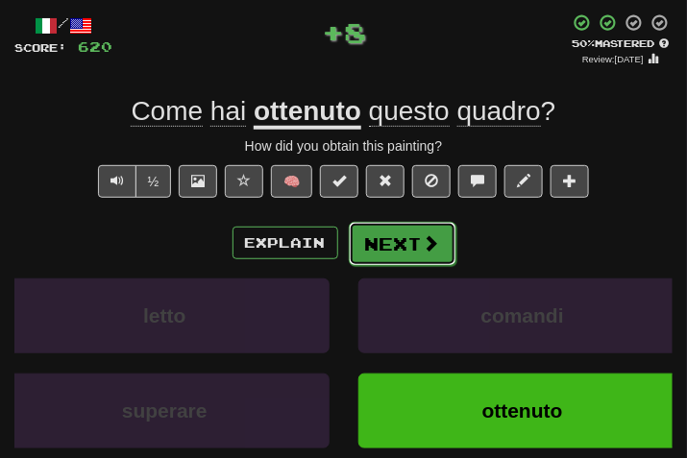
click at [410, 228] on button "Next" at bounding box center [403, 244] width 108 height 44
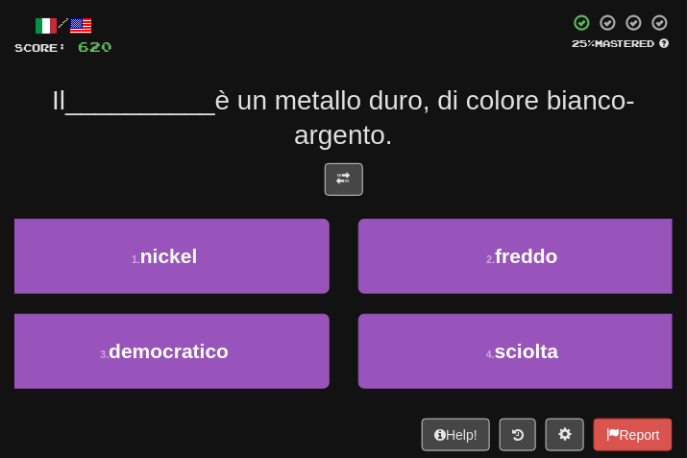
click at [321, 167] on div at bounding box center [343, 184] width 658 height 42
click at [353, 187] on button at bounding box center [344, 179] width 38 height 33
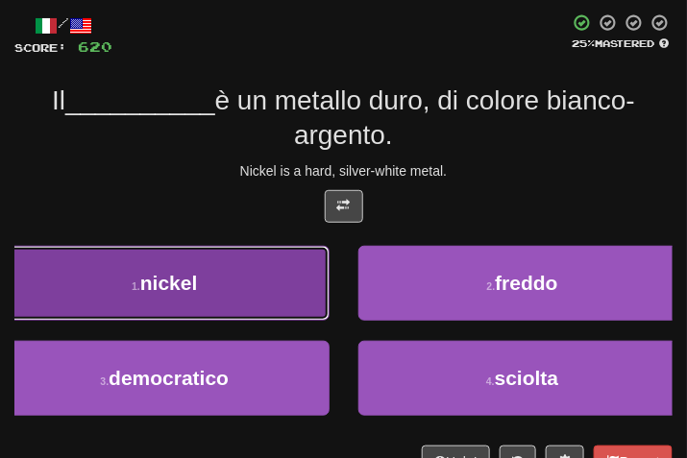
click at [214, 292] on button "1 . nickel" at bounding box center [165, 283] width 330 height 75
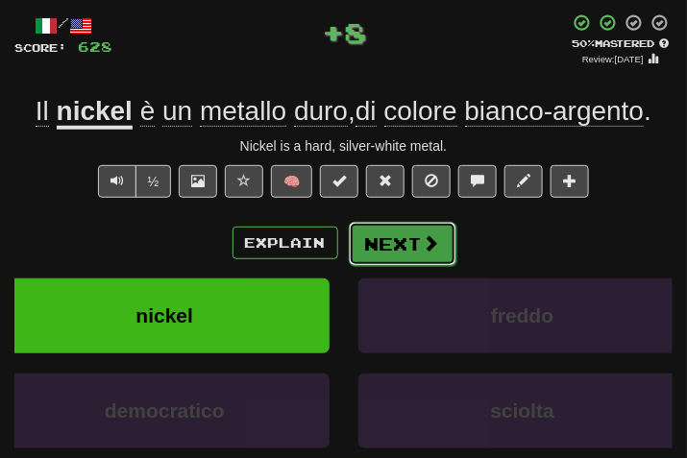
click at [375, 243] on button "Next" at bounding box center [403, 244] width 108 height 44
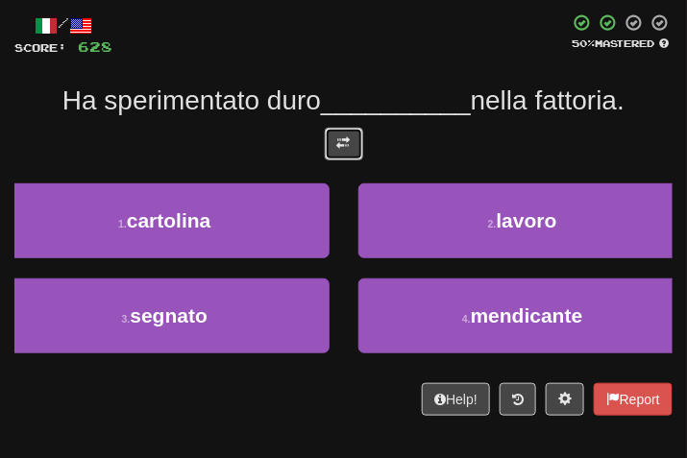
click at [343, 148] on span at bounding box center [343, 142] width 13 height 13
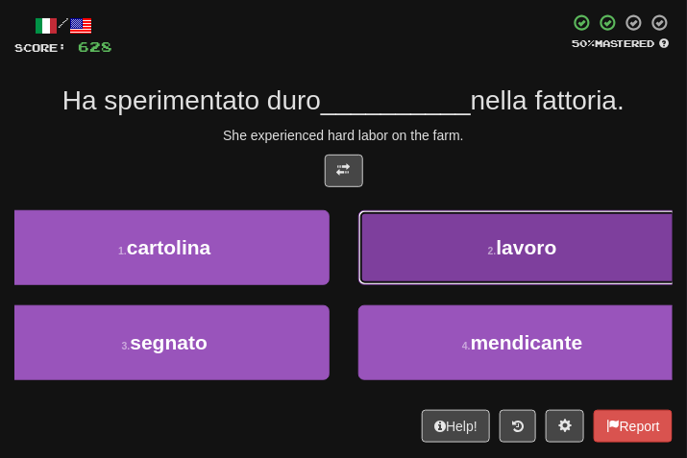
click at [496, 228] on button "2 . lavoro" at bounding box center [523, 247] width 330 height 75
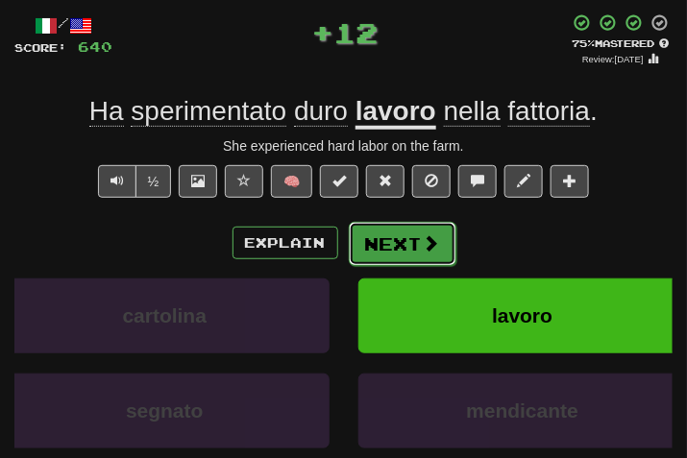
click at [416, 231] on button "Next" at bounding box center [403, 244] width 108 height 44
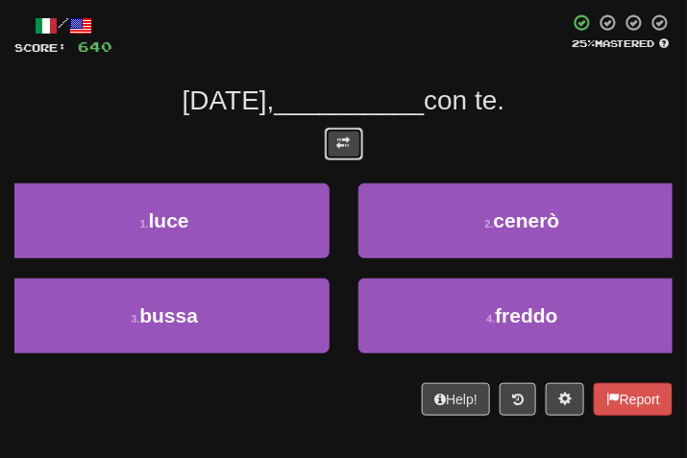
click at [349, 136] on span at bounding box center [343, 142] width 13 height 13
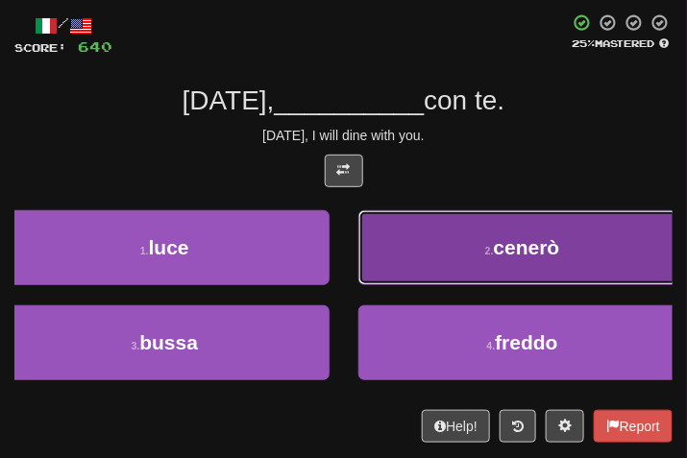
click at [479, 275] on button "2 . cenerò" at bounding box center [523, 247] width 330 height 75
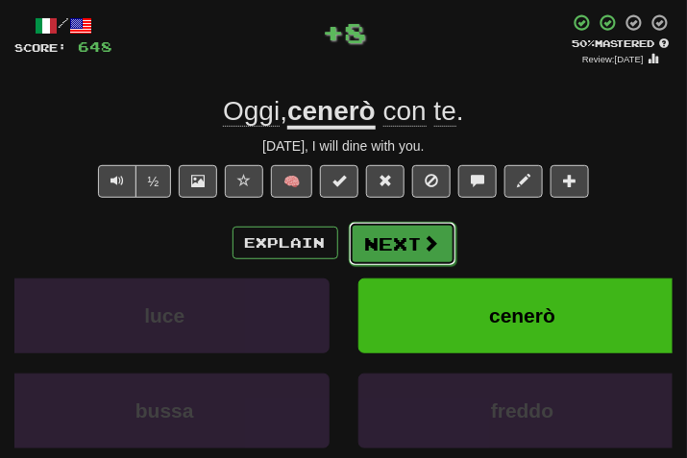
click at [423, 239] on span at bounding box center [431, 243] width 17 height 17
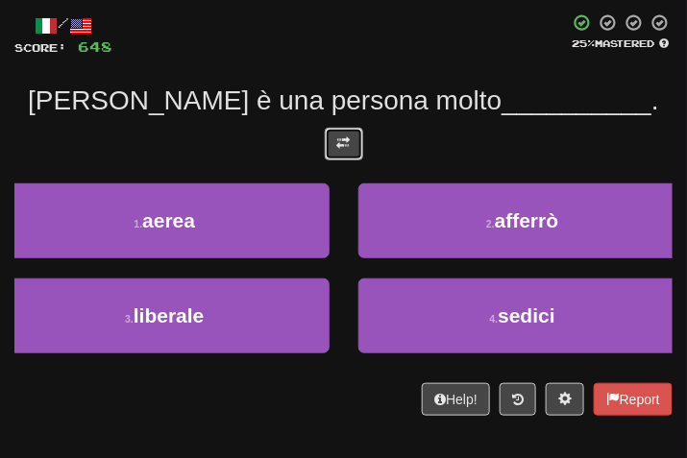
click at [332, 128] on button at bounding box center [344, 144] width 38 height 33
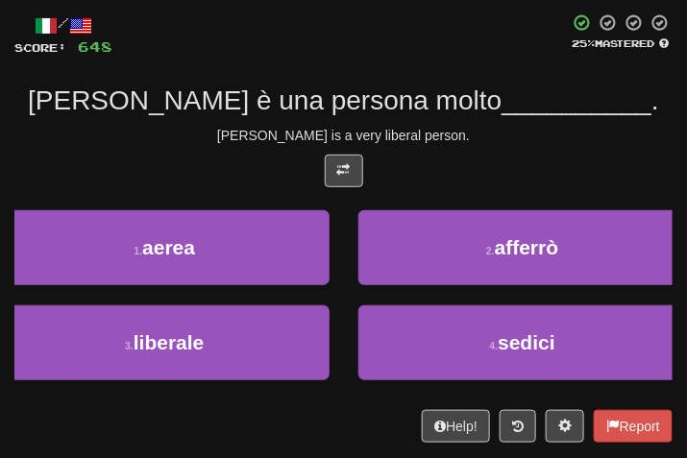
click at [491, 170] on div at bounding box center [343, 176] width 658 height 42
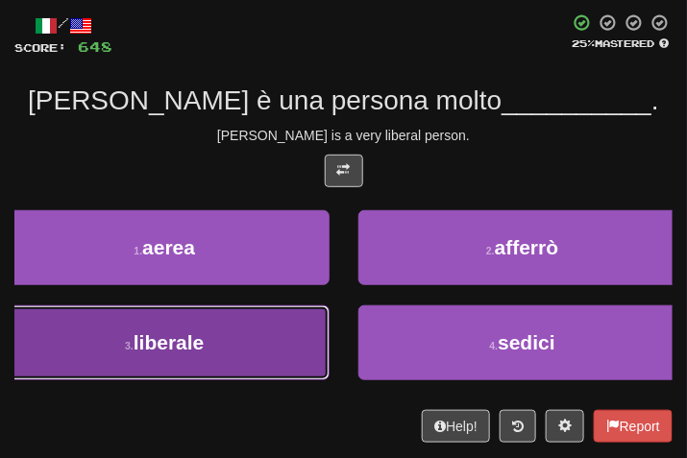
click at [234, 356] on button "3 . liberale" at bounding box center [165, 343] width 330 height 75
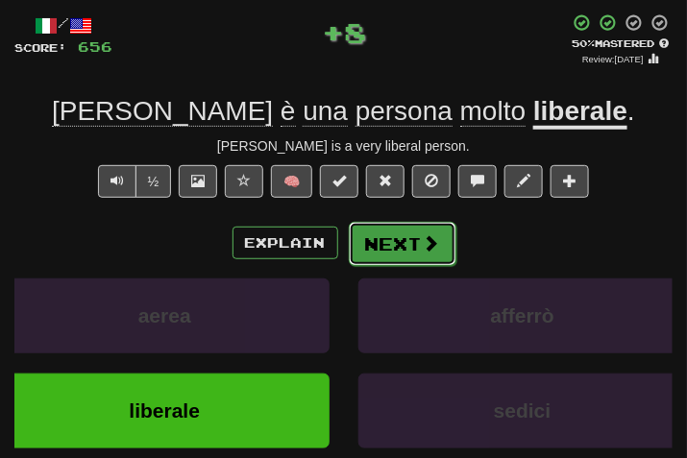
click at [370, 255] on button "Next" at bounding box center [403, 244] width 108 height 44
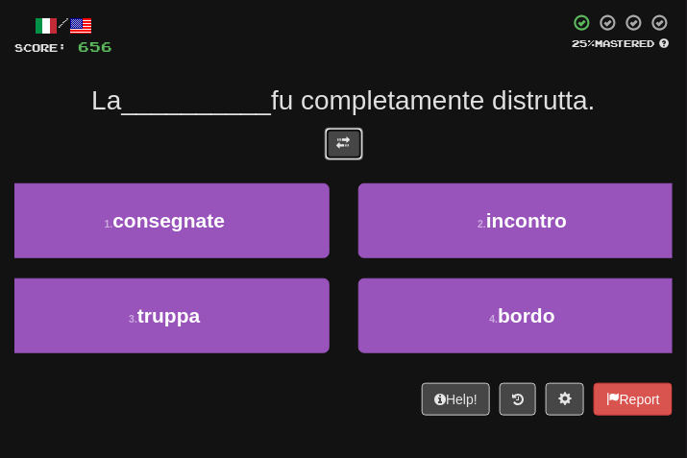
drag, startPoint x: 349, startPoint y: 147, endPoint x: 338, endPoint y: 147, distance: 10.6
click at [338, 147] on span at bounding box center [343, 142] width 13 height 13
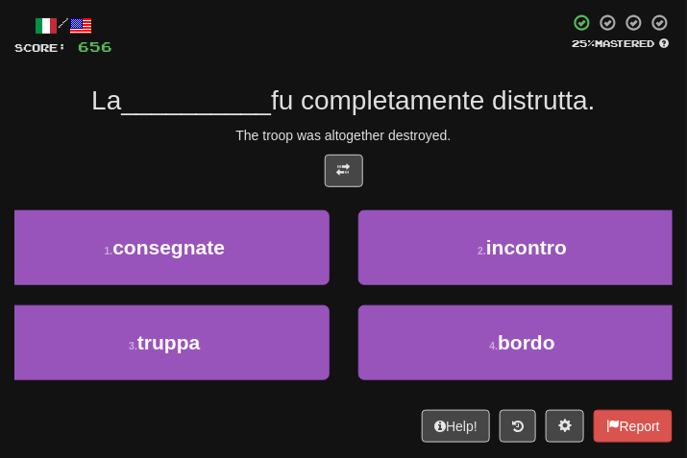
click at [507, 127] on div "The troop was altogether destroyed." at bounding box center [343, 135] width 658 height 19
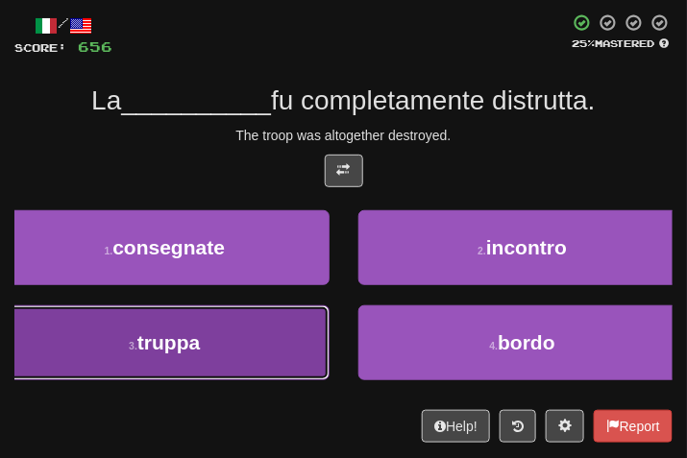
click at [115, 341] on button "3 . truppa" at bounding box center [165, 343] width 330 height 75
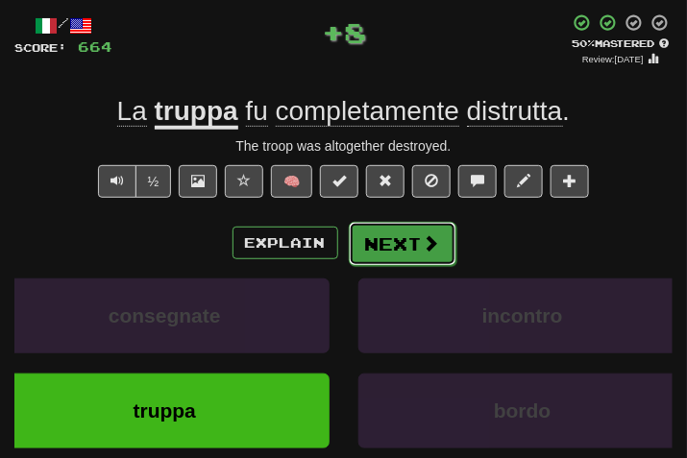
drag, startPoint x: 399, startPoint y: 248, endPoint x: 379, endPoint y: 248, distance: 20.2
click at [379, 248] on button "Next" at bounding box center [403, 244] width 108 height 44
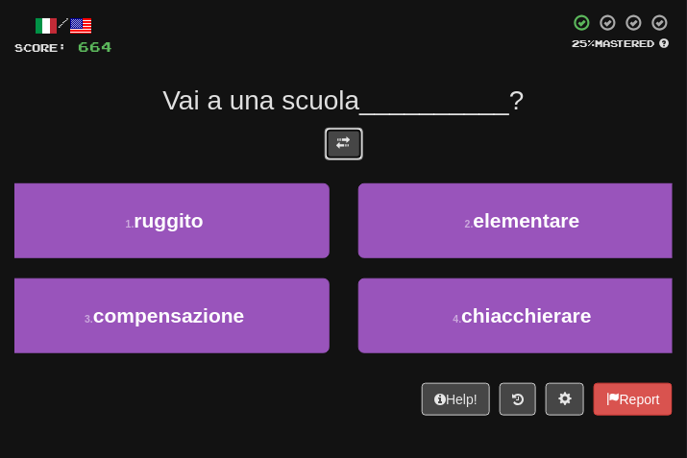
click at [344, 130] on button at bounding box center [344, 144] width 38 height 33
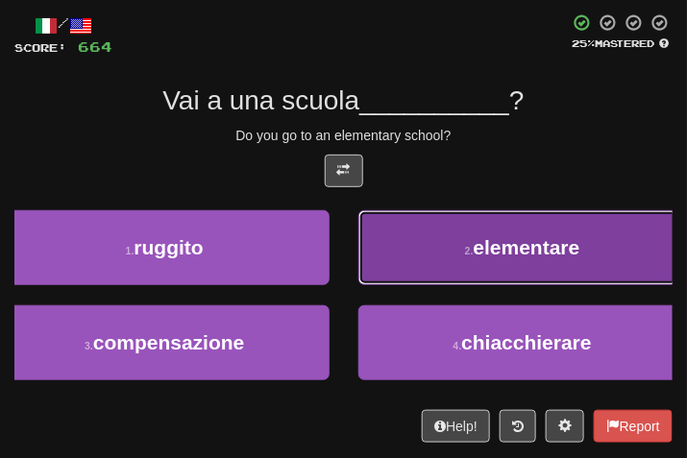
click at [569, 258] on span "elementare" at bounding box center [527, 247] width 107 height 22
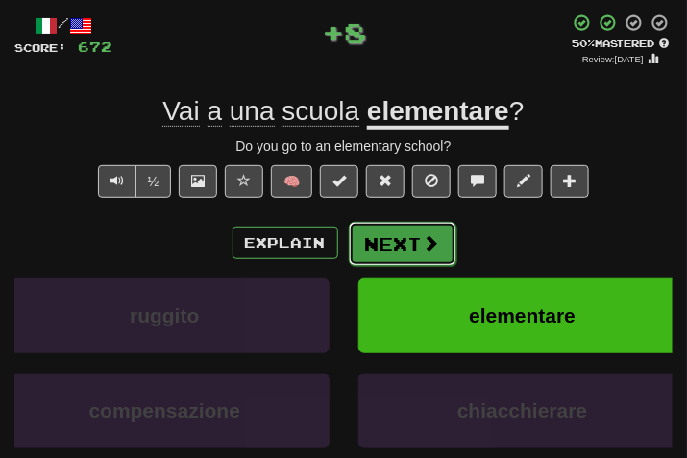
click at [379, 239] on button "Next" at bounding box center [403, 244] width 108 height 44
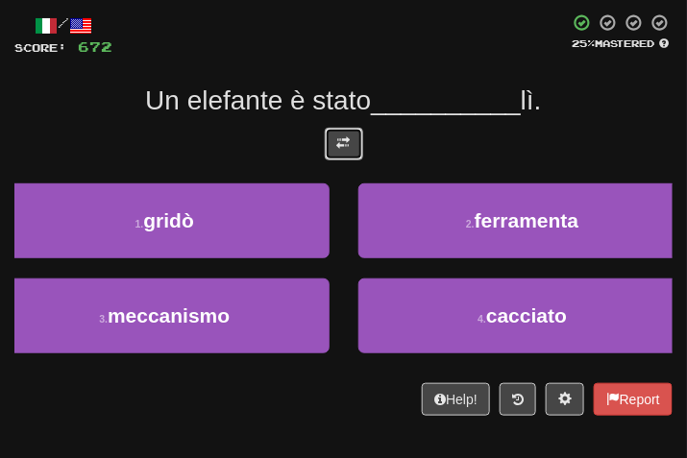
click at [343, 153] on button at bounding box center [344, 144] width 38 height 33
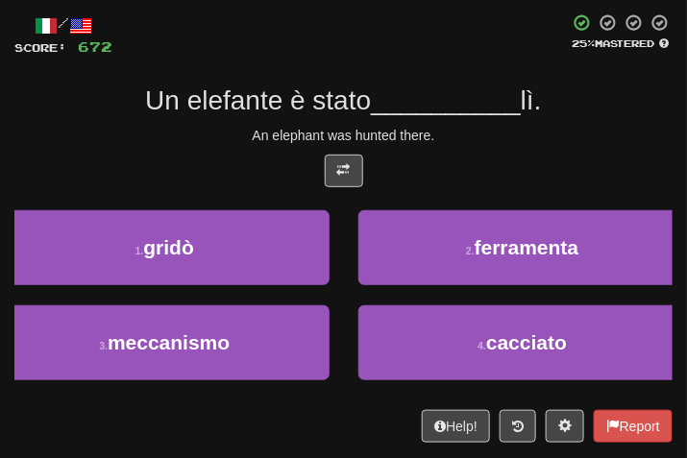
click at [441, 122] on div "/ Score: 672 25 % Mastered Un elefante è stato __________ lì. An elephant was h…" at bounding box center [343, 228] width 658 height 430
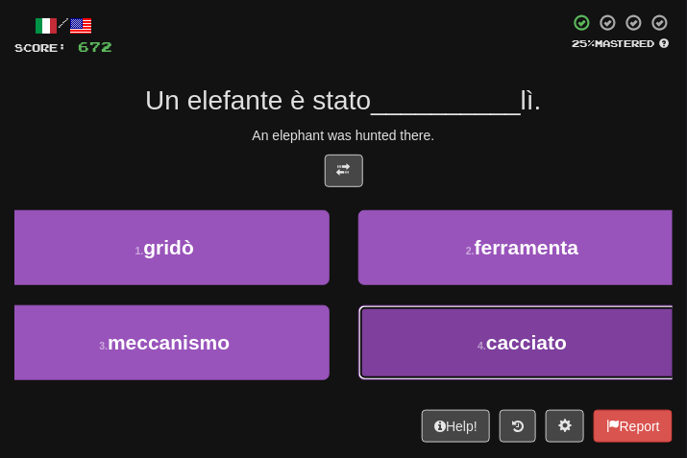
click at [476, 370] on button "4 . cacciato" at bounding box center [523, 343] width 330 height 75
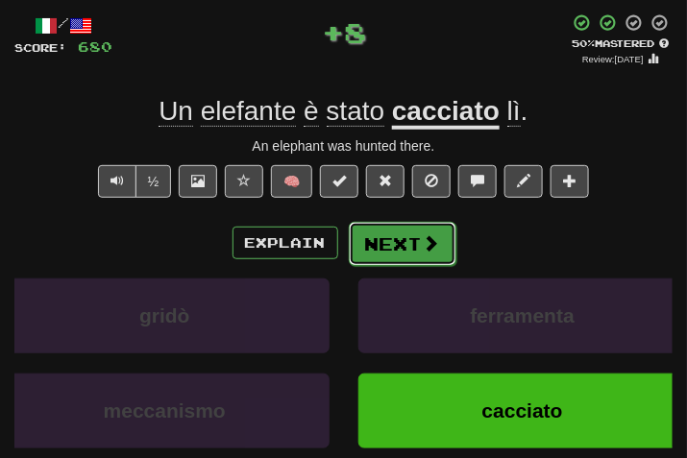
click at [423, 248] on span at bounding box center [431, 243] width 17 height 17
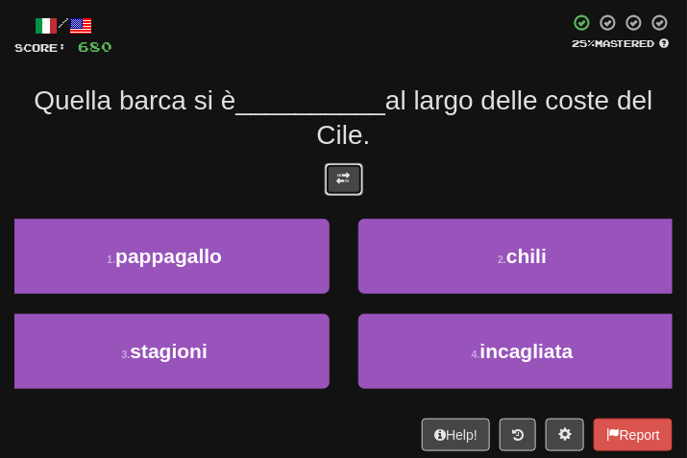
click at [338, 187] on button at bounding box center [344, 179] width 38 height 33
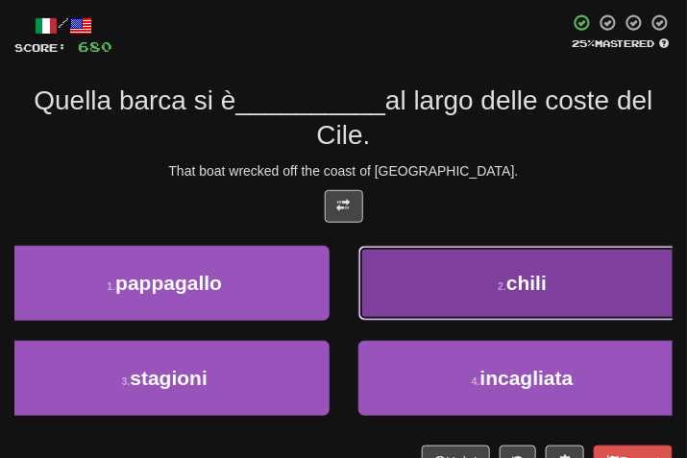
click at [445, 280] on button "2 . chili" at bounding box center [523, 283] width 330 height 75
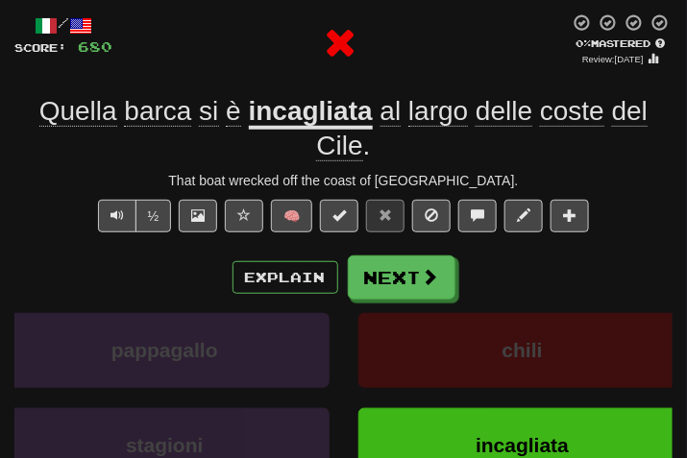
click at [401, 243] on div "/ Score: 680 0 % Mastered Review: 2025-08-19 Quella barca si è incagliata al la…" at bounding box center [343, 293] width 658 height 561
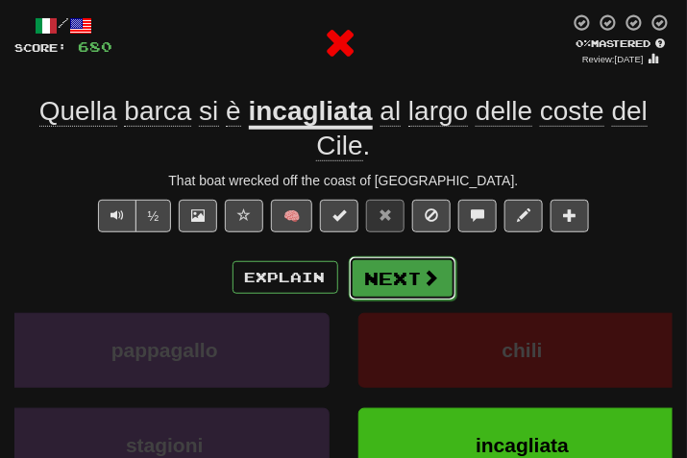
click at [405, 266] on button "Next" at bounding box center [403, 279] width 108 height 44
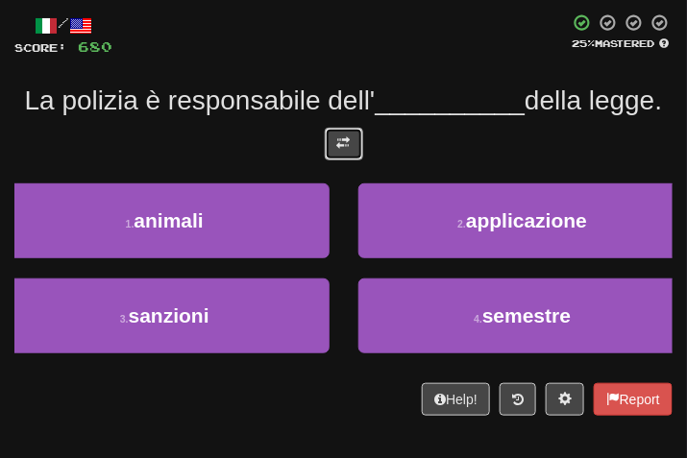
click at [343, 161] on button at bounding box center [344, 144] width 38 height 33
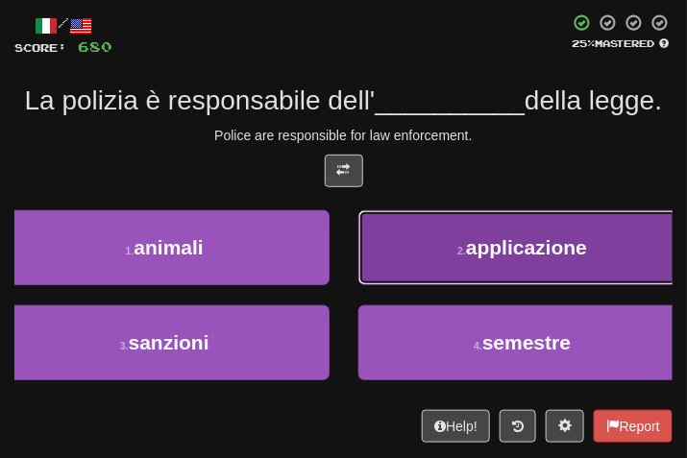
click at [476, 285] on button "2 . applicazione" at bounding box center [523, 247] width 330 height 75
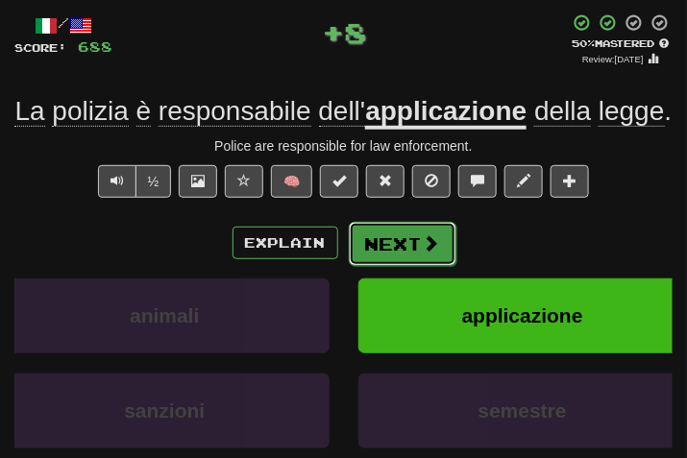
click at [413, 259] on button "Next" at bounding box center [403, 244] width 108 height 44
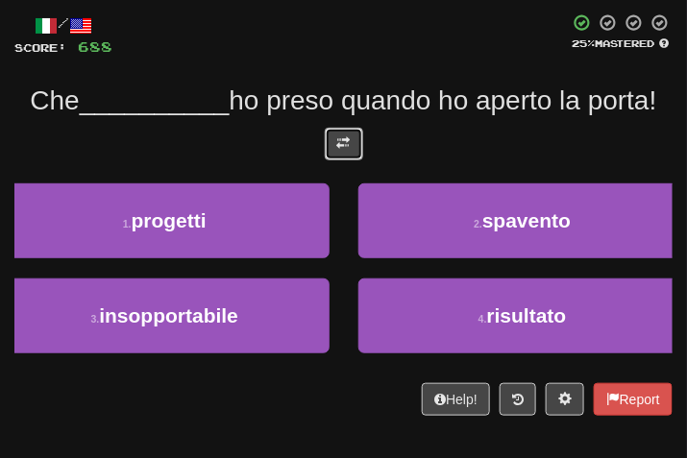
click at [353, 147] on button at bounding box center [344, 144] width 38 height 33
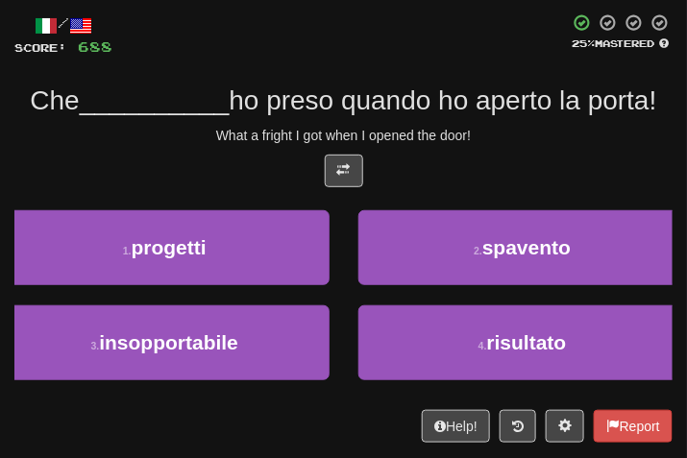
click at [436, 164] on div at bounding box center [343, 176] width 658 height 42
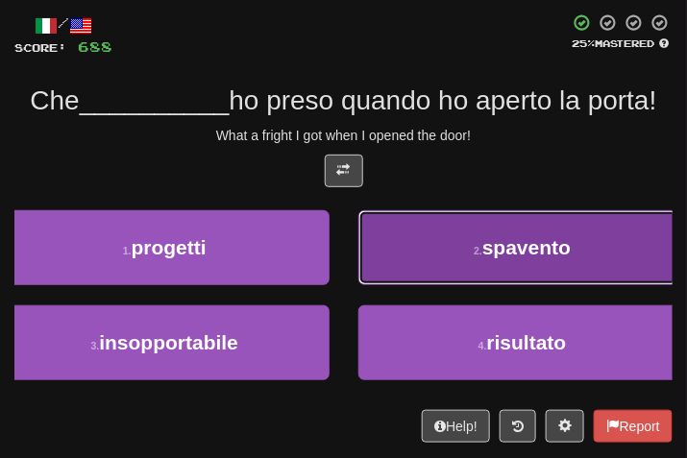
click at [462, 265] on button "2 . spavento" at bounding box center [523, 247] width 330 height 75
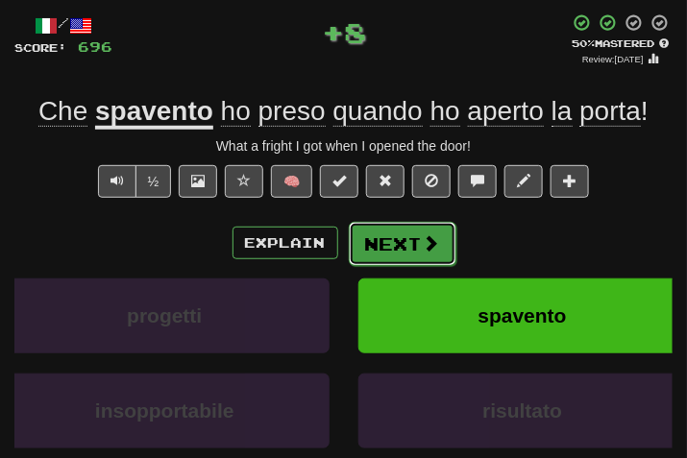
click at [423, 237] on span at bounding box center [431, 243] width 17 height 17
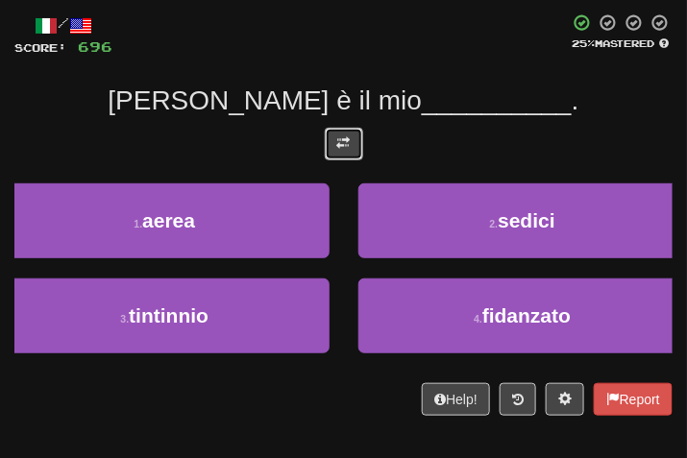
click at [332, 147] on button at bounding box center [344, 144] width 38 height 33
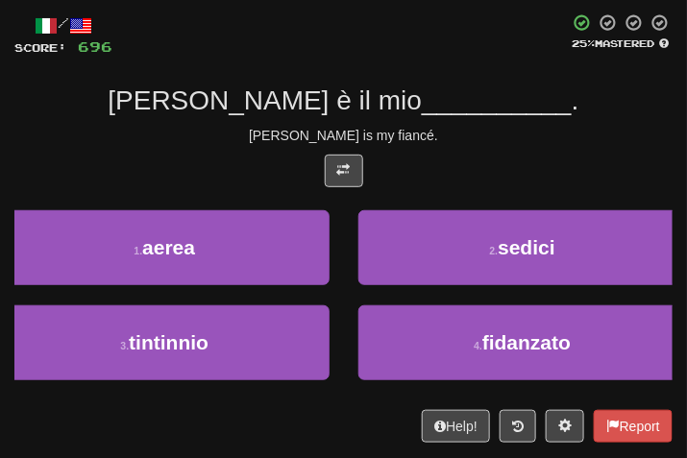
click at [474, 139] on div "Tom is my fiancé." at bounding box center [343, 135] width 658 height 19
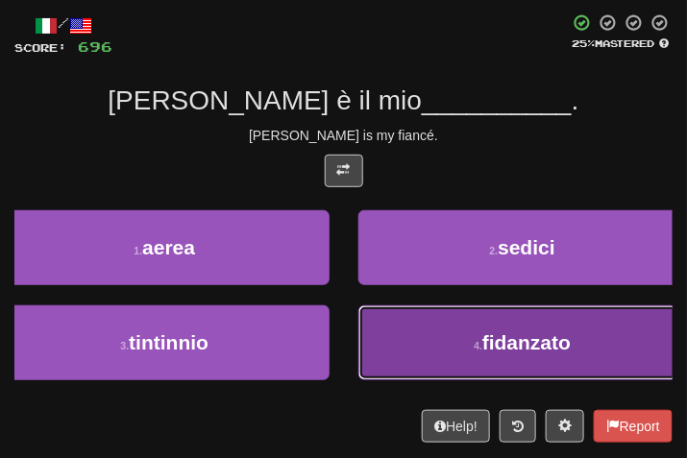
click at [516, 321] on button "4 . fidanzato" at bounding box center [523, 343] width 330 height 75
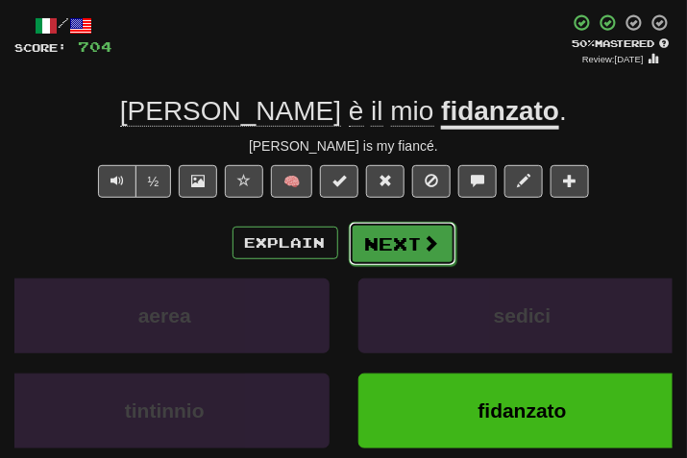
click at [433, 259] on button "Next" at bounding box center [403, 244] width 108 height 44
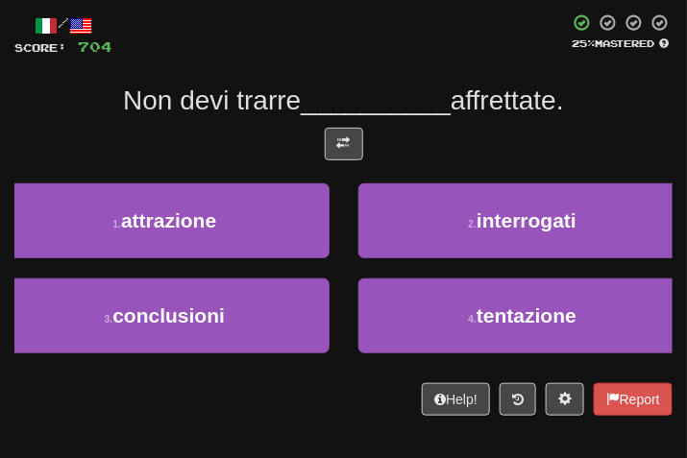
click at [321, 122] on div "/ Score: 704 25 % Mastered Non devi trarre __________ affrettate. 1 . attrazion…" at bounding box center [343, 214] width 658 height 403
click at [332, 138] on button at bounding box center [344, 144] width 38 height 33
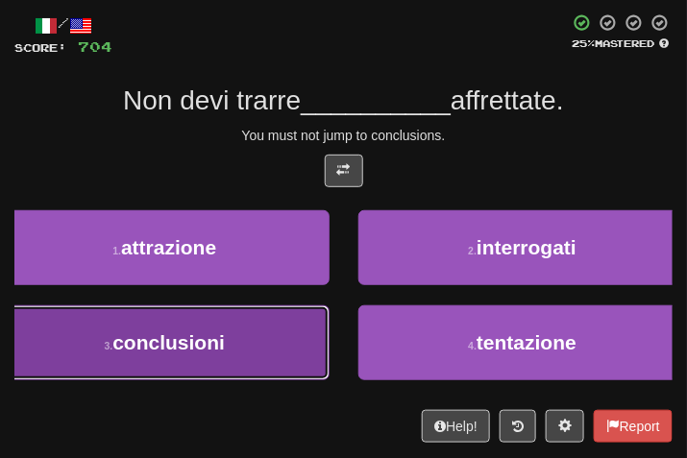
click at [245, 356] on button "3 . conclusioni" at bounding box center [165, 343] width 330 height 75
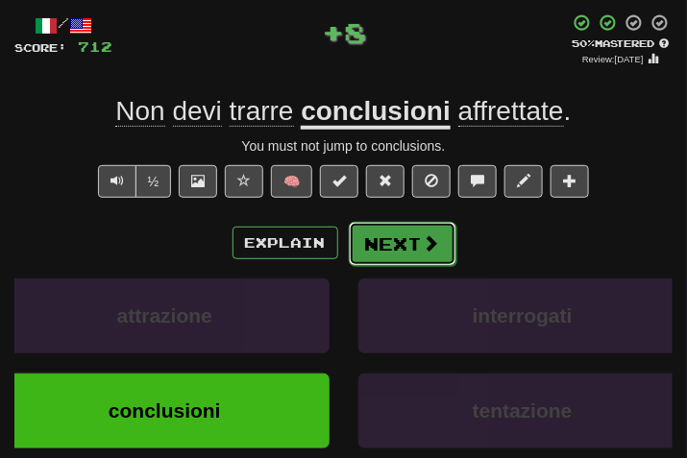
click at [413, 235] on button "Next" at bounding box center [403, 244] width 108 height 44
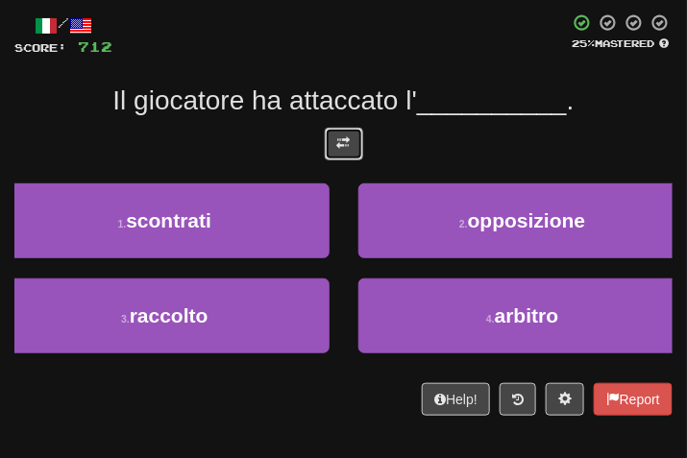
click at [349, 159] on button at bounding box center [344, 144] width 38 height 33
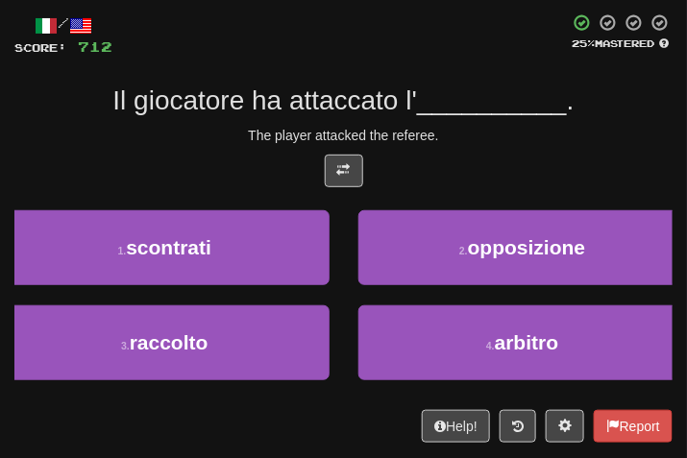
click at [592, 155] on div at bounding box center [343, 176] width 658 height 42
click at [496, 145] on div "/ Score: 712 25 % Mastered Il giocatore ha attaccato l' __________ . The player…" at bounding box center [343, 228] width 658 height 430
click at [569, 124] on div "/ Score: 712 25 % Mastered Il giocatore ha attaccato l' __________ . The player…" at bounding box center [343, 228] width 658 height 430
click at [556, 170] on div at bounding box center [343, 176] width 658 height 42
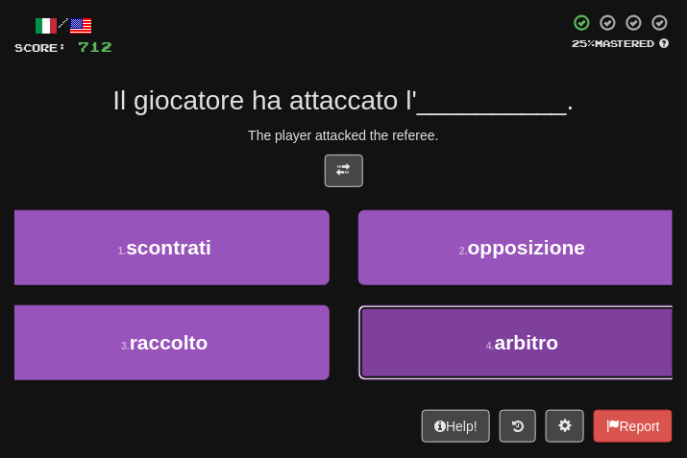
click at [608, 337] on button "4 . arbitro" at bounding box center [523, 343] width 330 height 75
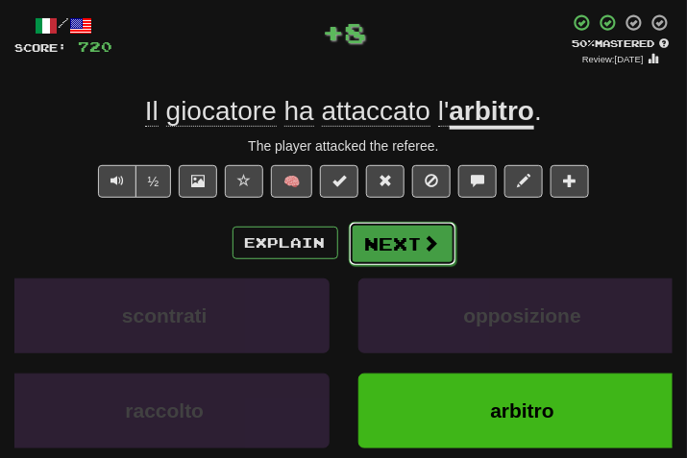
click at [405, 222] on button "Next" at bounding box center [403, 244] width 108 height 44
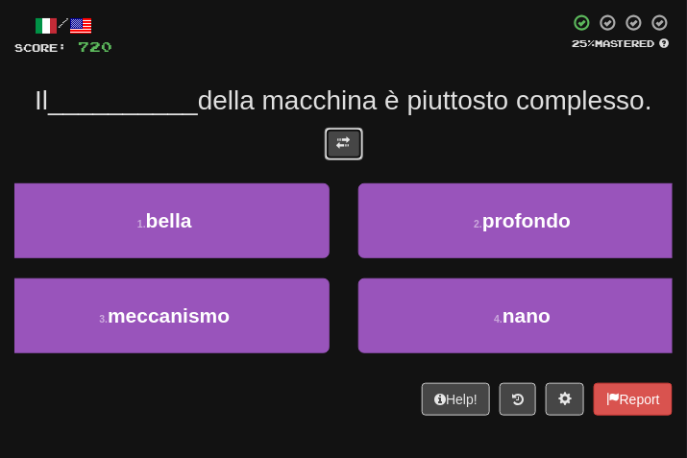
click at [335, 154] on button at bounding box center [344, 144] width 38 height 33
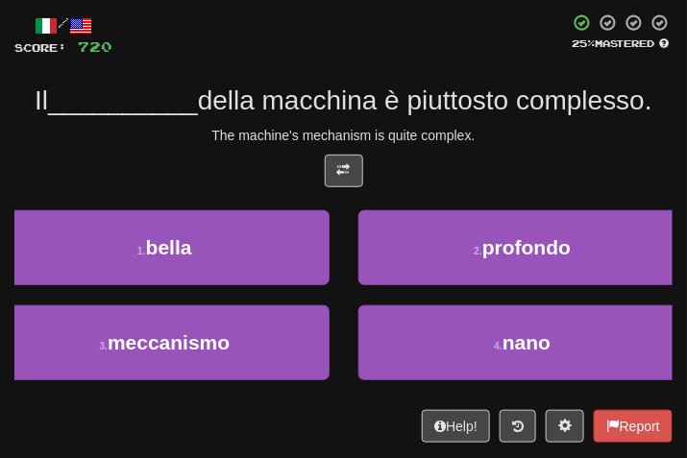
drag, startPoint x: 493, startPoint y: 147, endPoint x: 474, endPoint y: 150, distance: 19.4
click at [479, 150] on div "/ Score: 720 25 % Mastered Il __________ della macchina è piuttosto complesso. …" at bounding box center [343, 228] width 658 height 430
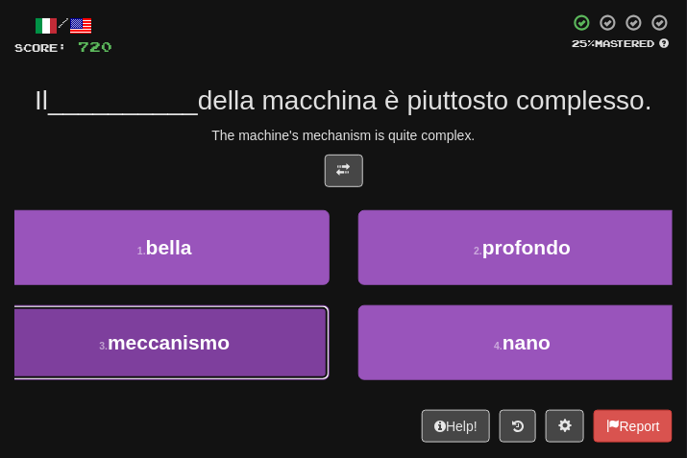
click at [240, 366] on button "3 . meccanismo" at bounding box center [165, 343] width 330 height 75
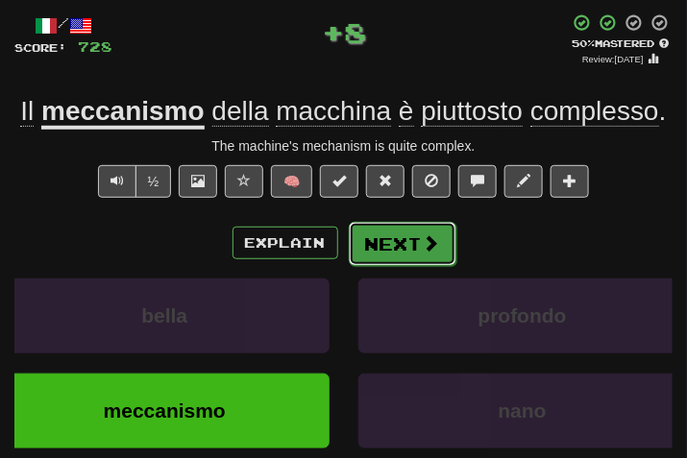
click at [390, 266] on button "Next" at bounding box center [403, 244] width 108 height 44
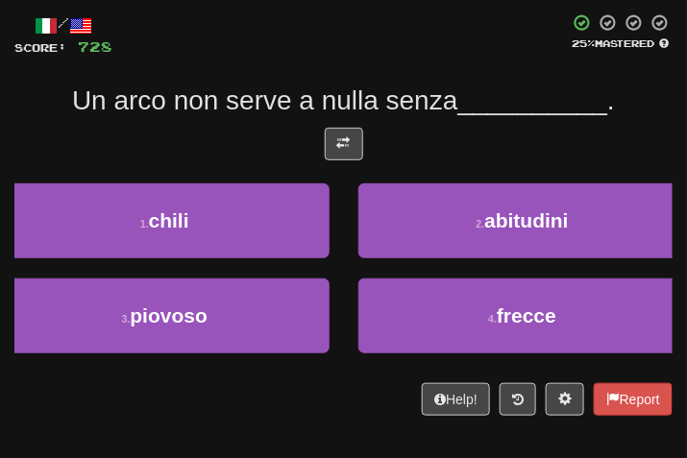
click at [337, 162] on div at bounding box center [343, 149] width 658 height 42
click at [346, 153] on button at bounding box center [344, 144] width 38 height 33
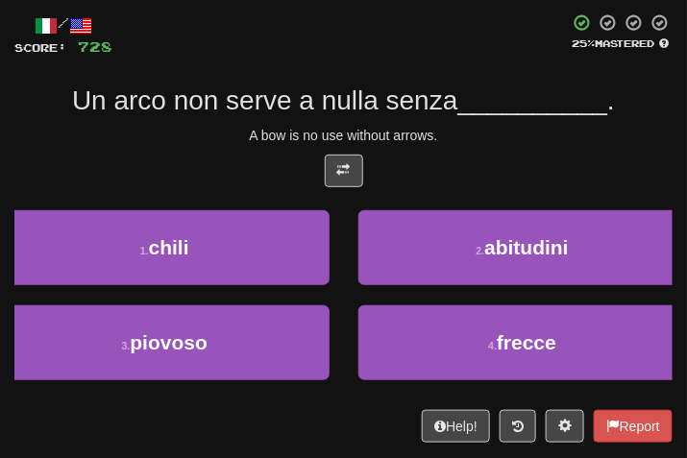
click at [458, 155] on div at bounding box center [343, 176] width 658 height 42
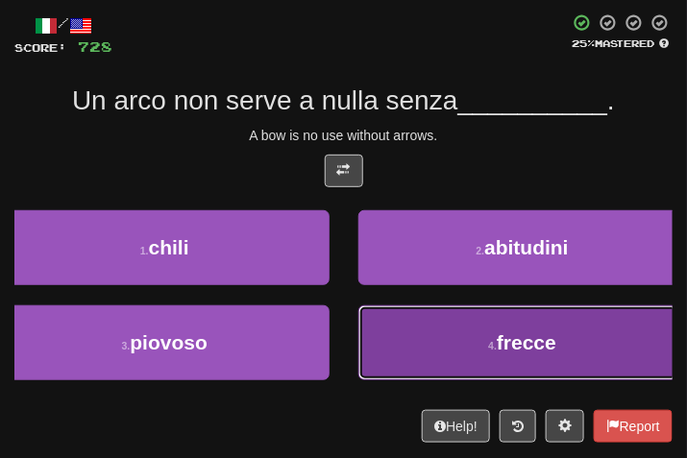
click at [432, 341] on button "4 . frecce" at bounding box center [523, 343] width 330 height 75
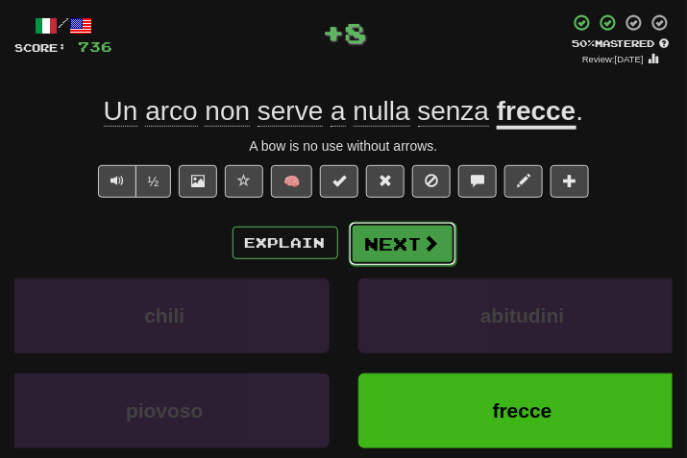
click at [387, 226] on button "Next" at bounding box center [403, 244] width 108 height 44
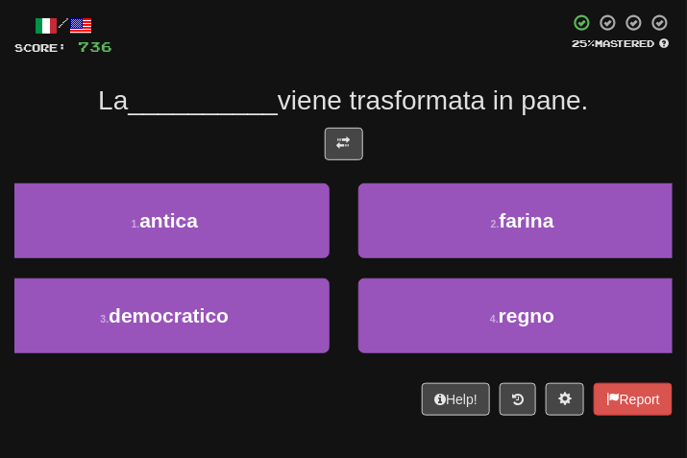
click at [356, 161] on div at bounding box center [343, 149] width 658 height 42
click at [344, 150] on button at bounding box center [344, 144] width 38 height 33
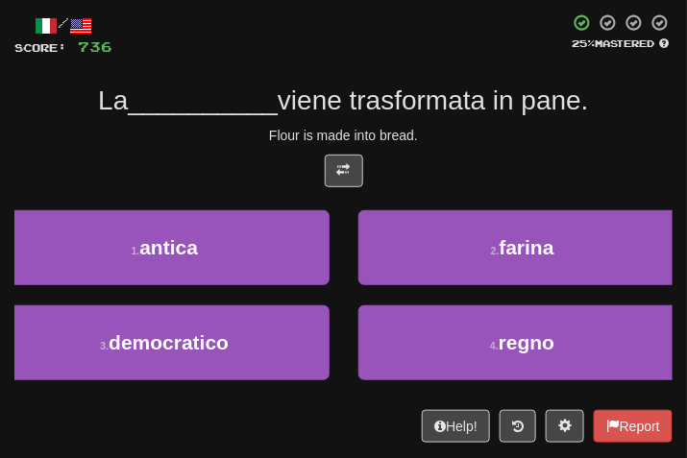
click at [457, 150] on div "/ Score: 736 25 % Mastered La __________ viene trasformata in pane. Flour is ma…" at bounding box center [343, 228] width 658 height 430
click at [506, 119] on div "/ Score: 736 25 % Mastered La __________ viene trasformata in pane. Flour is ma…" at bounding box center [343, 228] width 658 height 430
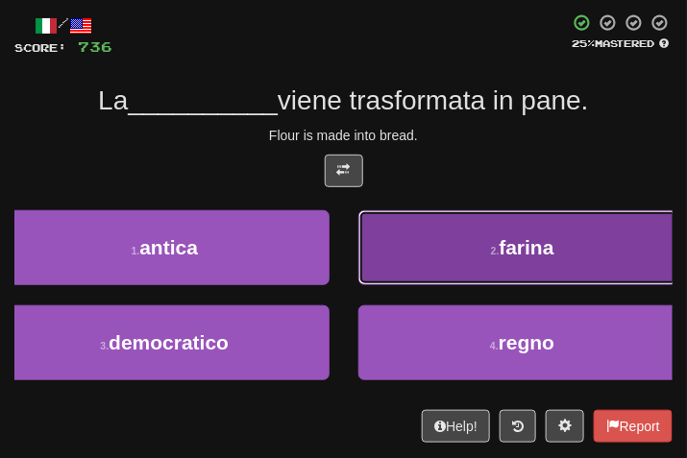
click at [464, 254] on button "2 . farina" at bounding box center [523, 247] width 330 height 75
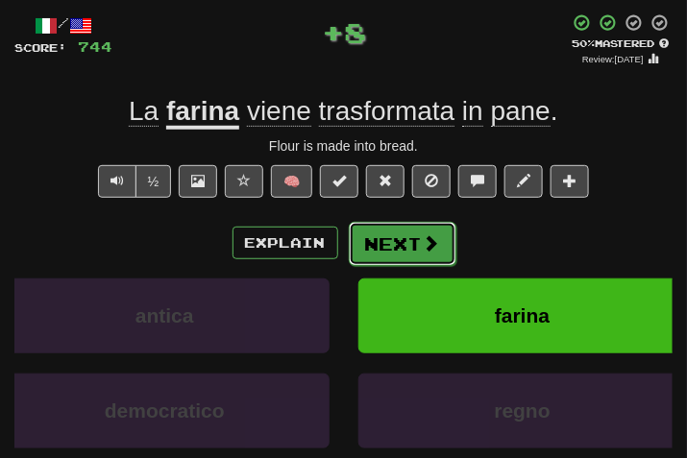
click at [439, 232] on button "Next" at bounding box center [403, 244] width 108 height 44
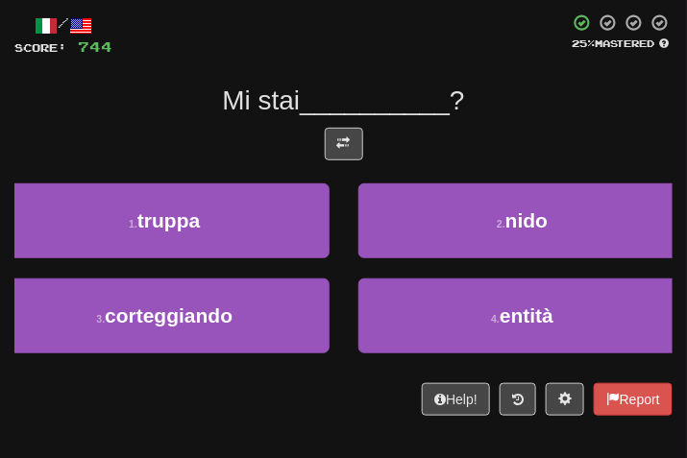
click at [326, 162] on div at bounding box center [343, 149] width 658 height 42
click at [340, 139] on span at bounding box center [343, 142] width 13 height 13
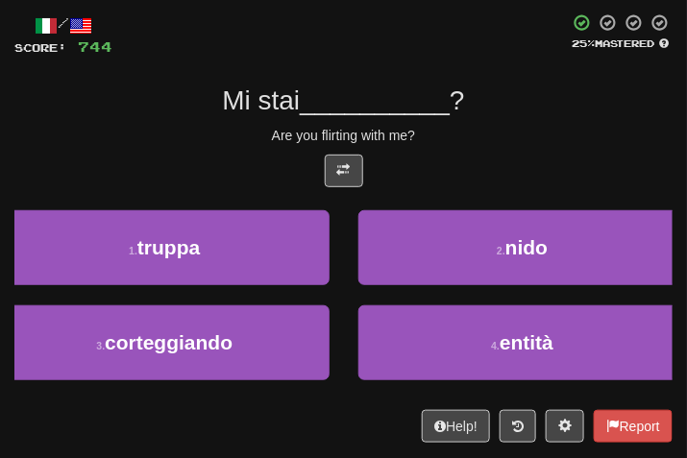
click at [439, 162] on div at bounding box center [343, 176] width 658 height 42
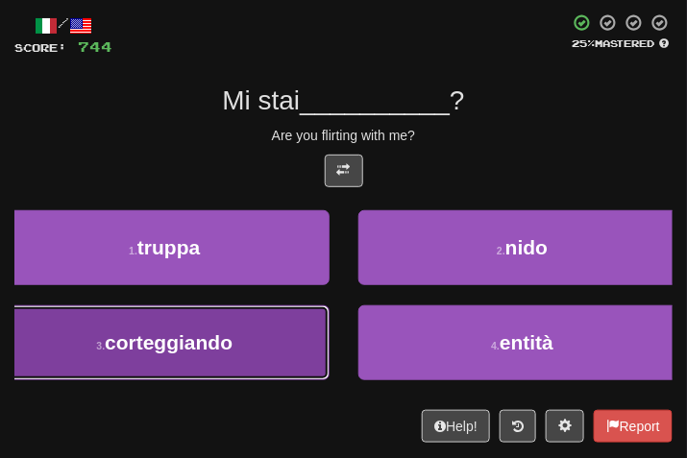
click at [295, 353] on button "3 . corteggiando" at bounding box center [165, 343] width 330 height 75
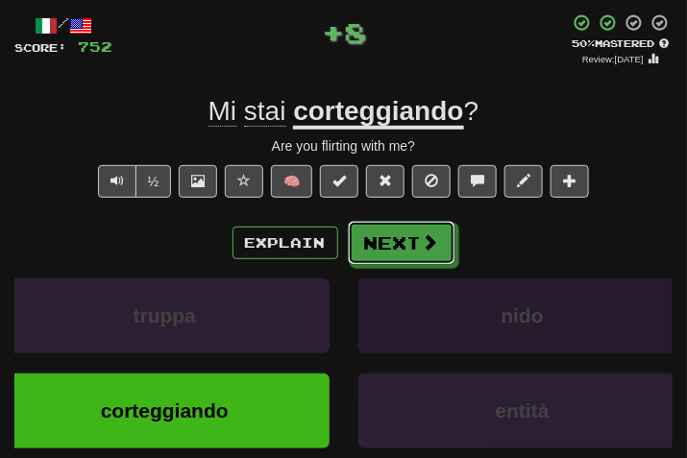
click at [398, 254] on button "Next" at bounding box center [402, 243] width 108 height 44
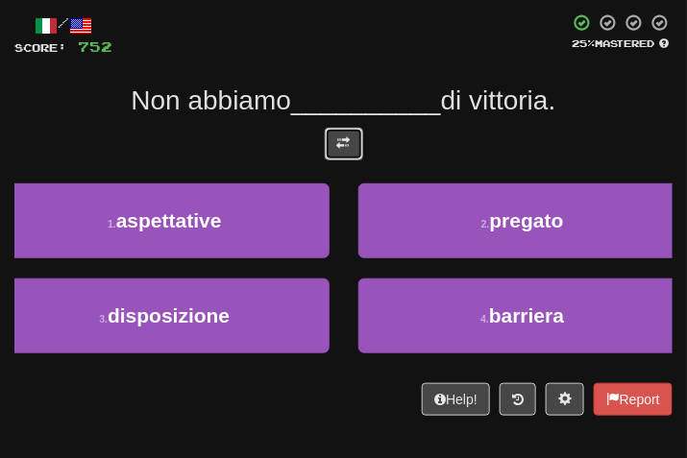
click at [343, 139] on span at bounding box center [343, 142] width 13 height 13
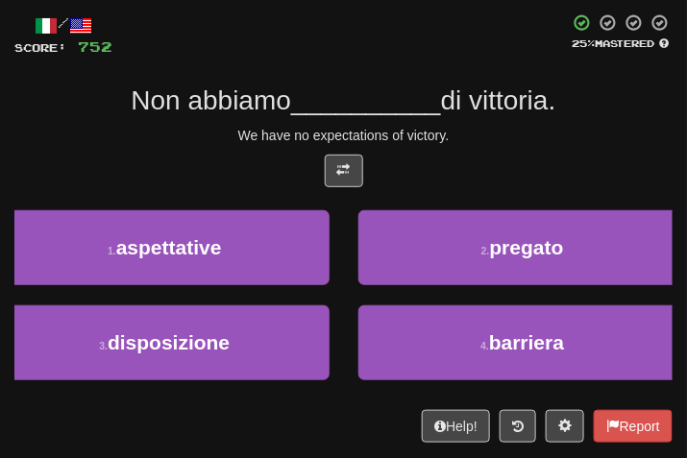
drag, startPoint x: 517, startPoint y: 154, endPoint x: 496, endPoint y: 150, distance: 21.5
click at [516, 155] on div at bounding box center [343, 176] width 658 height 42
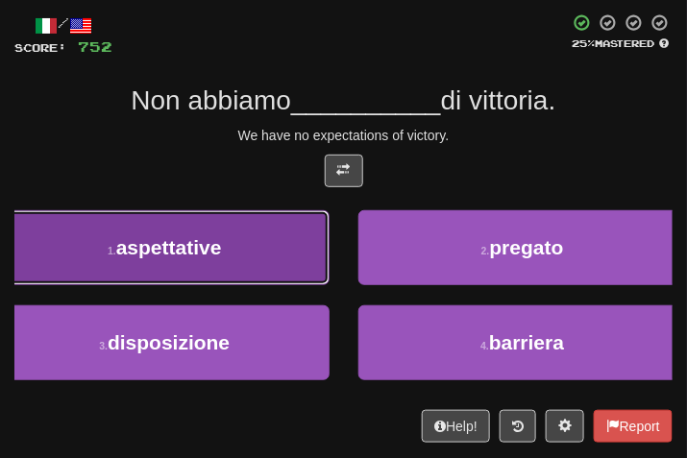
click at [235, 258] on button "1 . aspettative" at bounding box center [165, 247] width 330 height 75
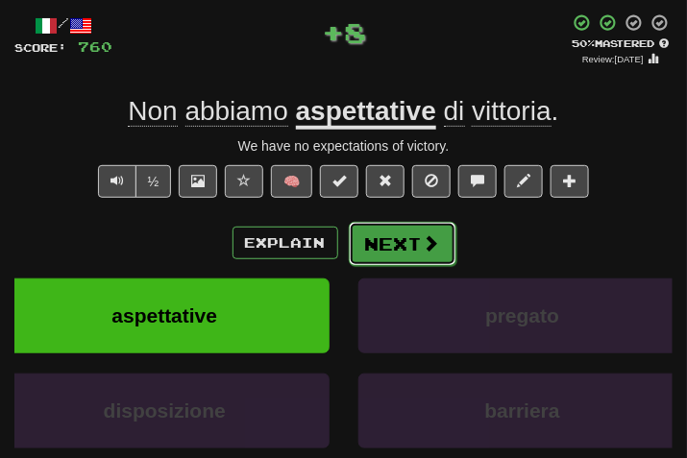
click at [361, 254] on button "Next" at bounding box center [403, 244] width 108 height 44
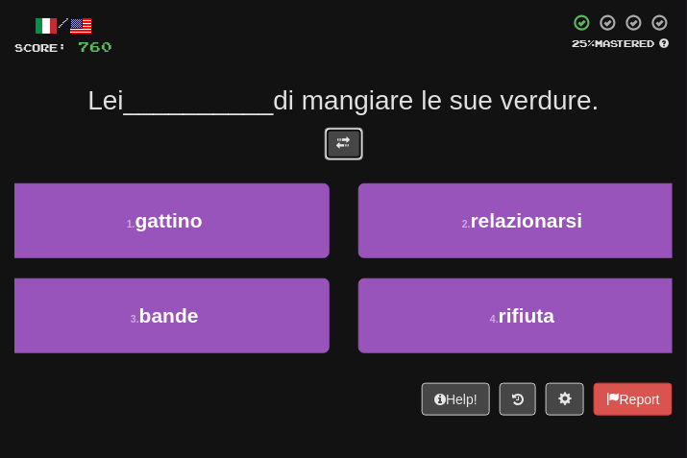
click at [358, 139] on button at bounding box center [344, 144] width 38 height 33
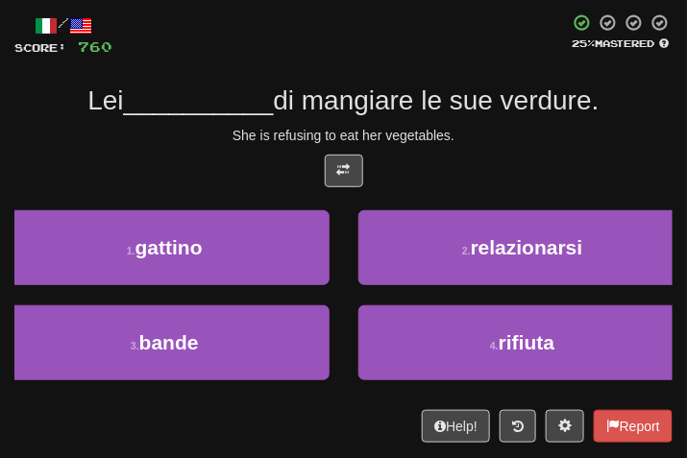
drag, startPoint x: 583, startPoint y: 105, endPoint x: 568, endPoint y: 96, distance: 17.6
click at [578, 102] on span "di mangiare le sue verdure." at bounding box center [436, 101] width 326 height 30
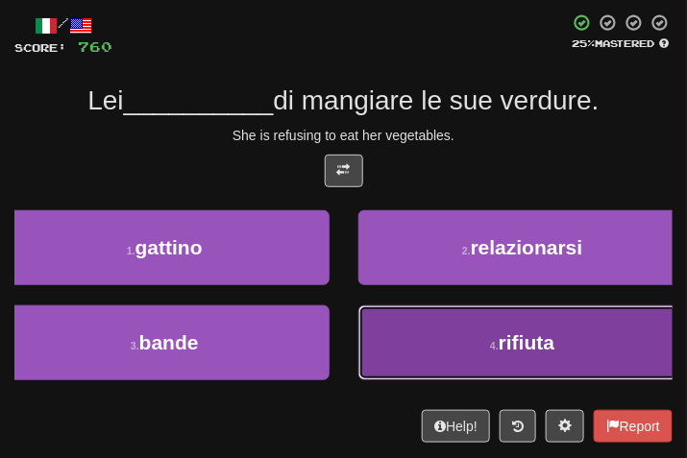
click at [514, 324] on button "4 . rifiuta" at bounding box center [523, 343] width 330 height 75
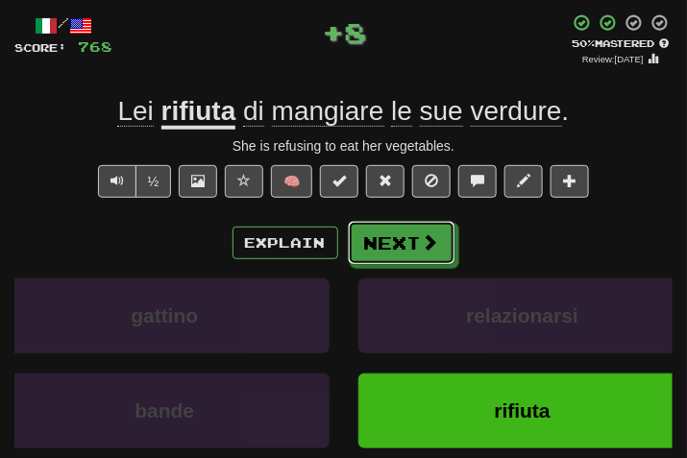
click at [422, 232] on button "Next" at bounding box center [402, 243] width 108 height 44
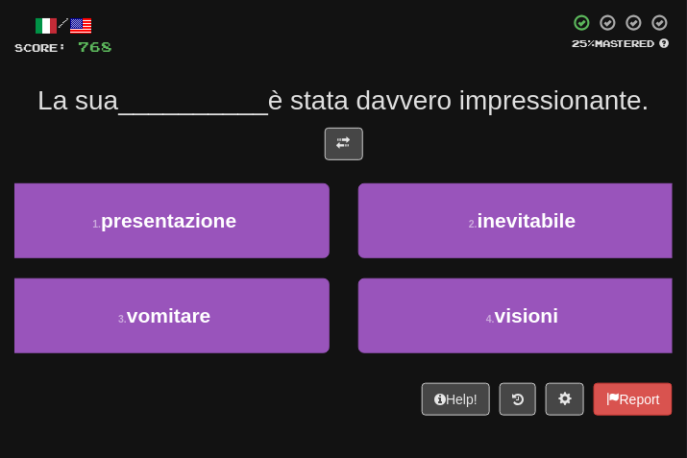
drag, startPoint x: 370, startPoint y: 122, endPoint x: 353, endPoint y: 125, distance: 17.5
click at [366, 122] on div "/ Score: 768 25 % Mastered La sua __________ è stata davvero impressionante. 1 …" at bounding box center [343, 214] width 658 height 403
click at [352, 125] on div "/ Score: 768 25 % Mastered La sua __________ è stata davvero impressionante. 1 …" at bounding box center [343, 214] width 658 height 403
click at [353, 141] on button at bounding box center [344, 144] width 38 height 33
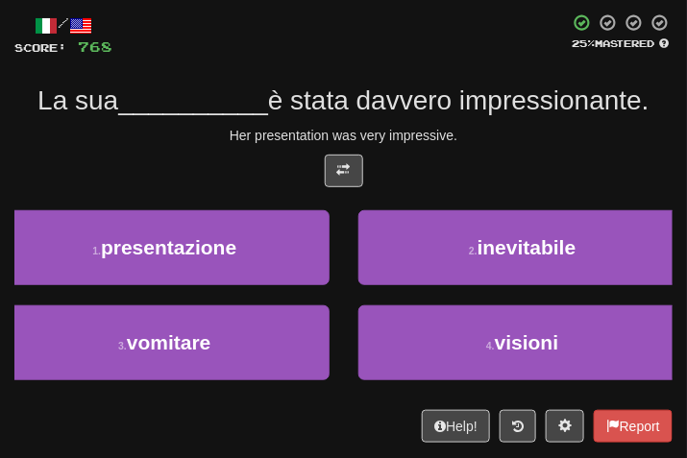
click at [428, 136] on div "Her presentation was very impressive." at bounding box center [343, 135] width 658 height 19
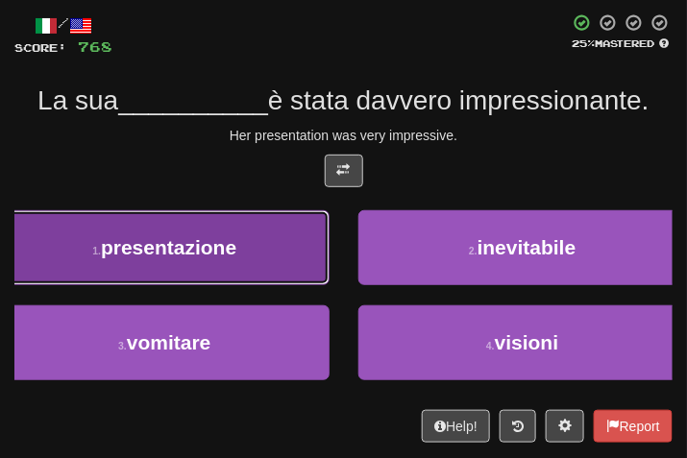
click at [197, 236] on span "presentazione" at bounding box center [169, 247] width 136 height 22
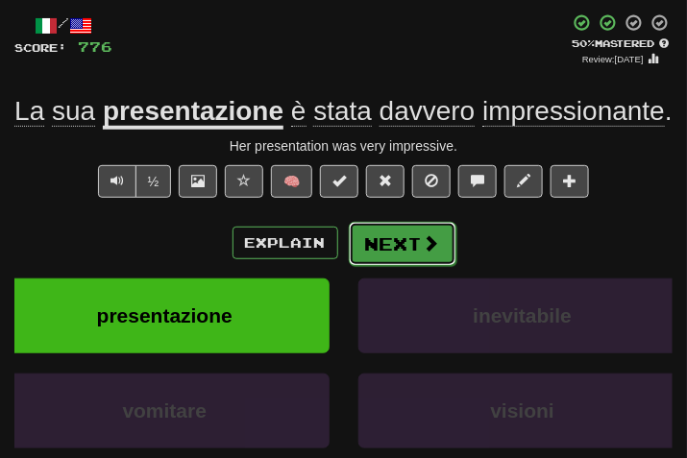
click at [392, 266] on button "Next" at bounding box center [403, 244] width 108 height 44
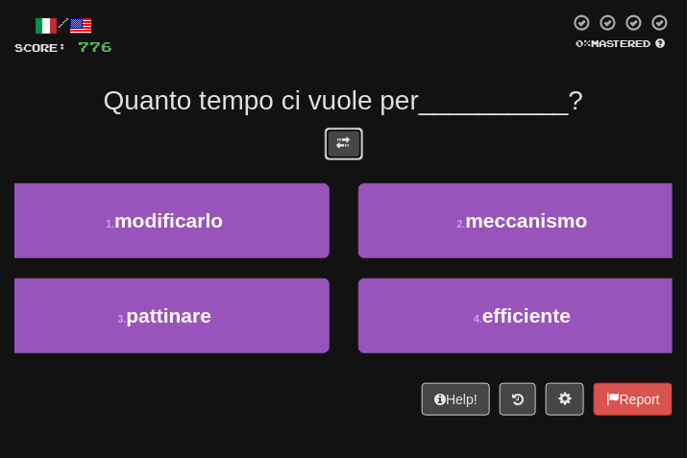
click at [353, 150] on button at bounding box center [344, 144] width 38 height 33
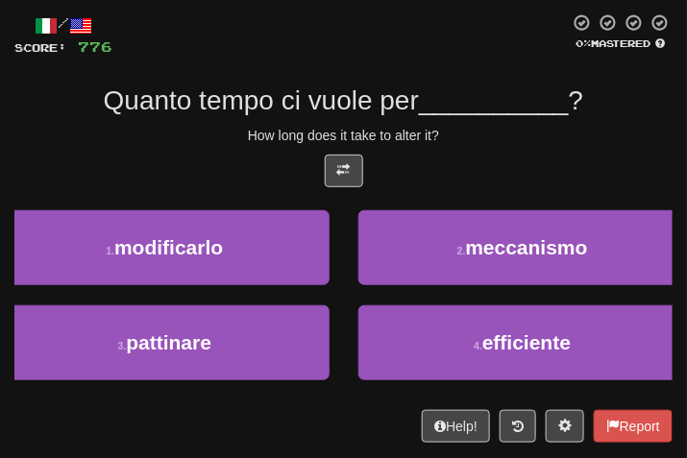
click at [441, 133] on div "How long does it take to alter it?" at bounding box center [343, 135] width 658 height 19
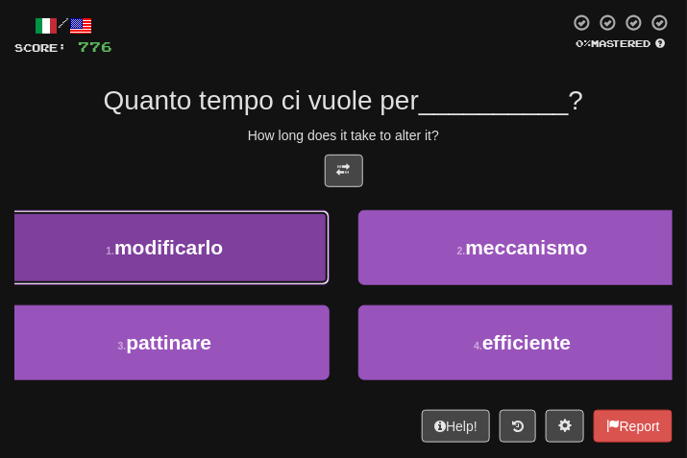
click at [258, 254] on button "1 . modificarlo" at bounding box center [165, 247] width 330 height 75
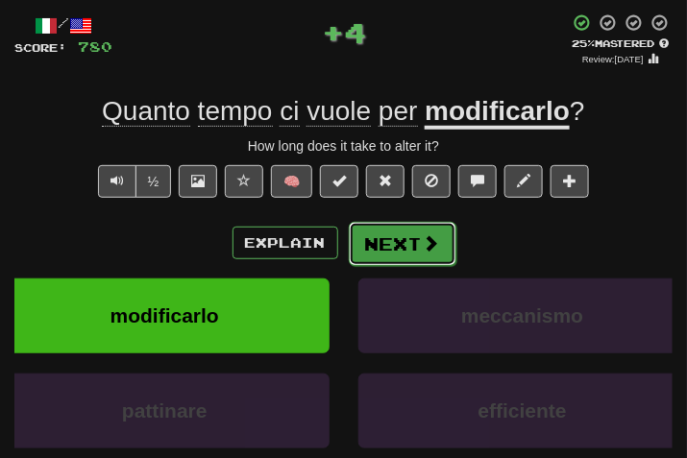
click at [419, 232] on button "Next" at bounding box center [403, 244] width 108 height 44
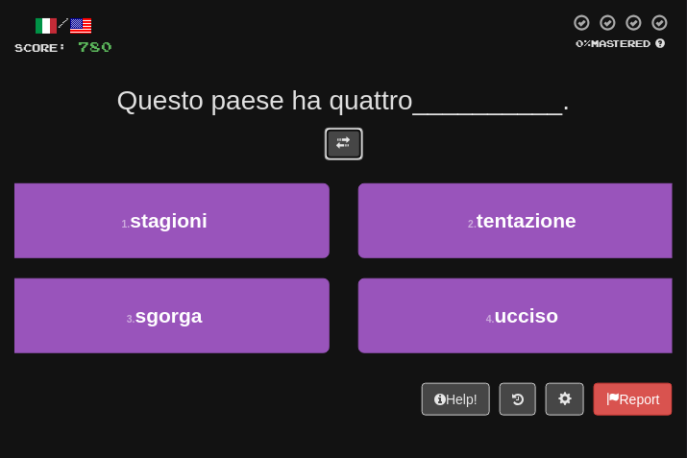
click at [347, 136] on span at bounding box center [343, 142] width 13 height 13
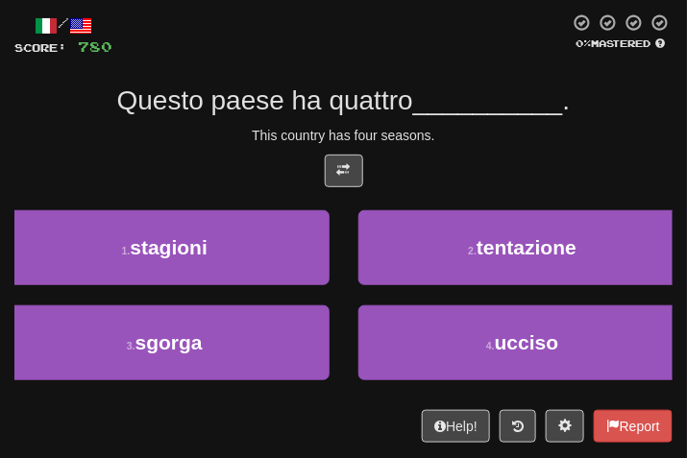
click at [442, 138] on div "This country has four seasons." at bounding box center [343, 135] width 658 height 19
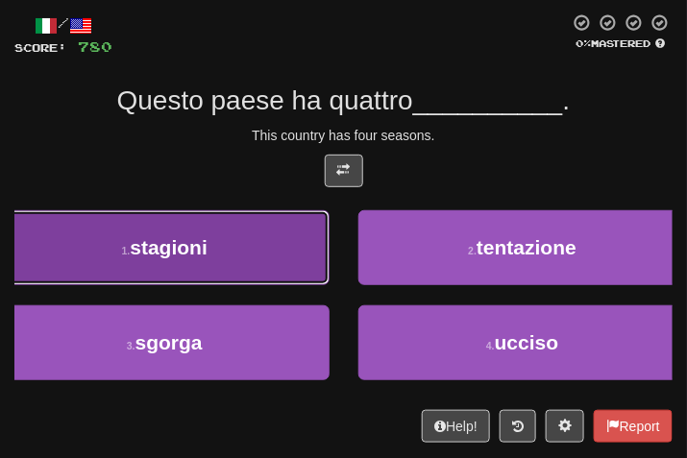
click at [223, 243] on button "1 . stagioni" at bounding box center [165, 247] width 330 height 75
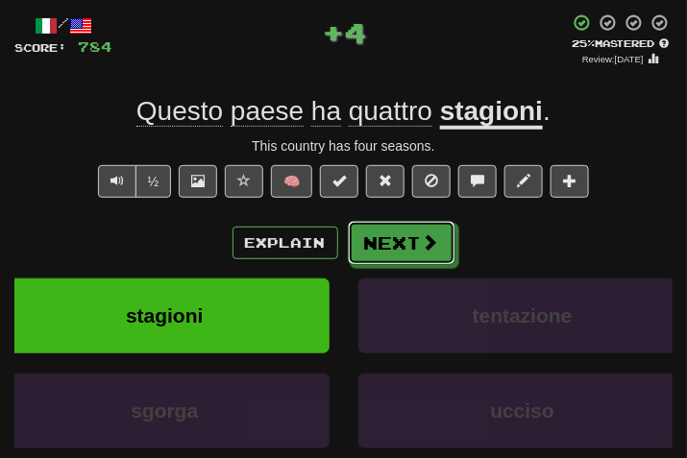
click at [361, 228] on button "Next" at bounding box center [402, 243] width 108 height 44
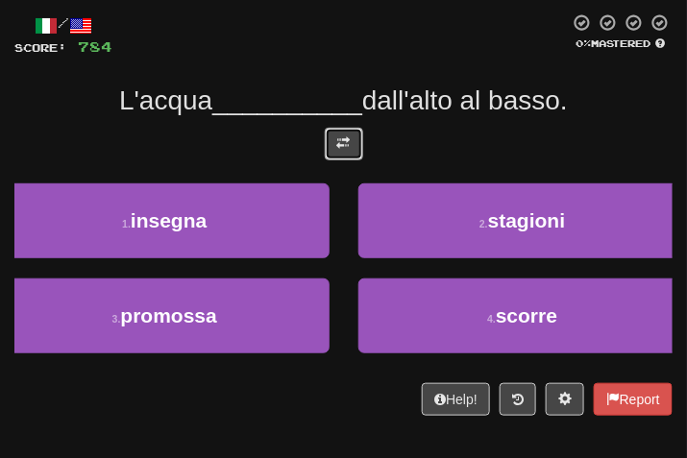
click at [350, 153] on button at bounding box center [344, 144] width 38 height 33
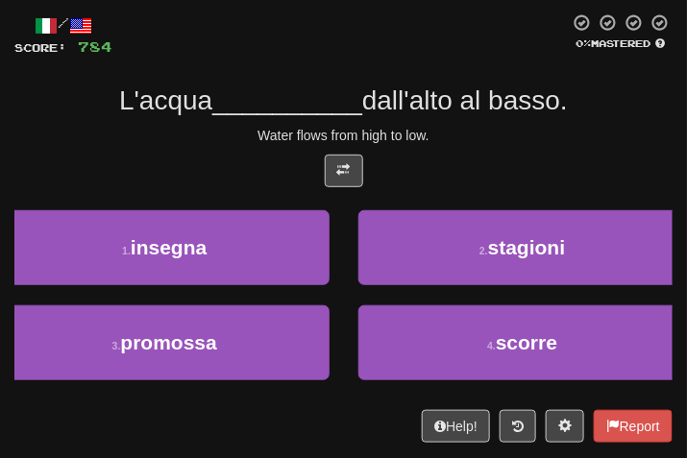
click at [427, 165] on div at bounding box center [343, 176] width 658 height 42
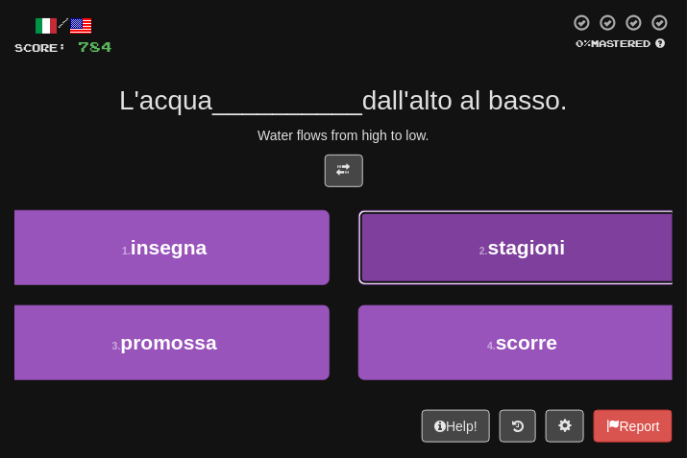
click at [500, 265] on button "2 . stagioni" at bounding box center [523, 247] width 330 height 75
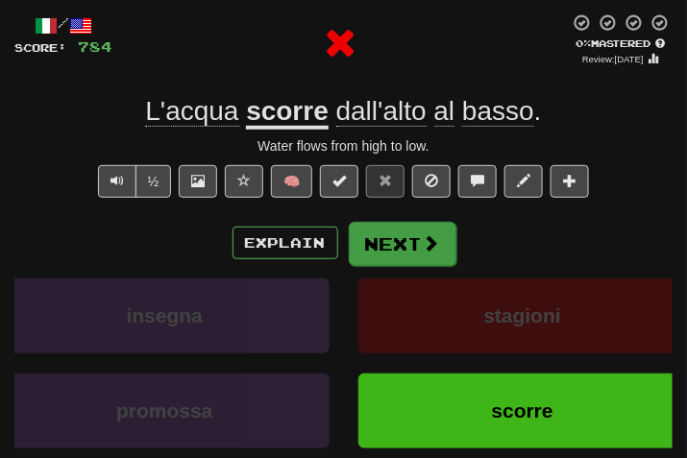
click at [418, 245] on div "Explain Next" at bounding box center [343, 243] width 658 height 44
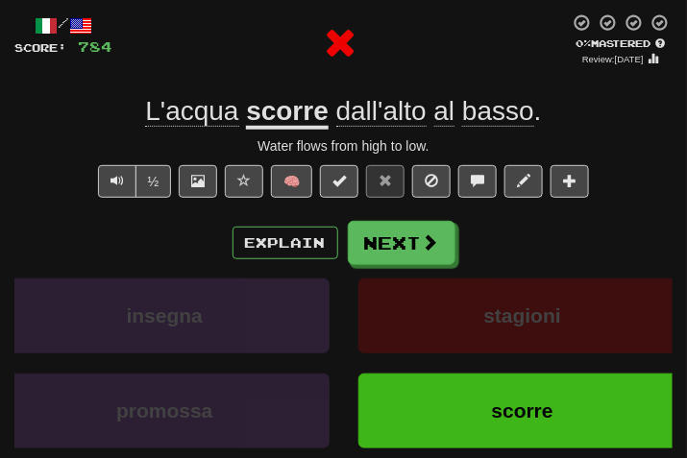
drag, startPoint x: 418, startPoint y: 245, endPoint x: 408, endPoint y: 217, distance: 29.8
click at [408, 217] on div "/ Score: 784 0 % Mastered Review: 2025-08-19 L'acqua scorre dall'alto al basso …" at bounding box center [343, 276] width 658 height 527
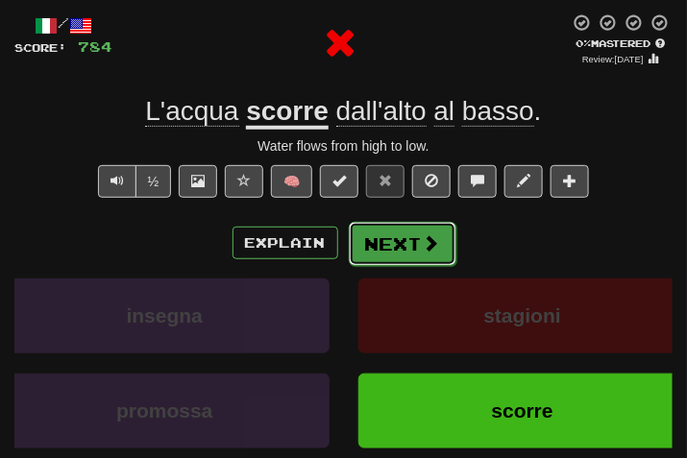
click at [401, 236] on button "Next" at bounding box center [403, 244] width 108 height 44
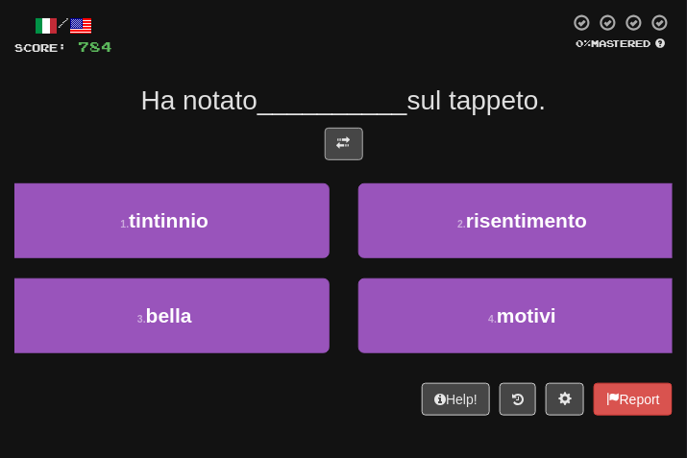
drag, startPoint x: 360, startPoint y: 167, endPoint x: 353, endPoint y: 159, distance: 11.6
click at [353, 161] on div at bounding box center [343, 149] width 658 height 42
click at [353, 159] on button at bounding box center [344, 144] width 38 height 33
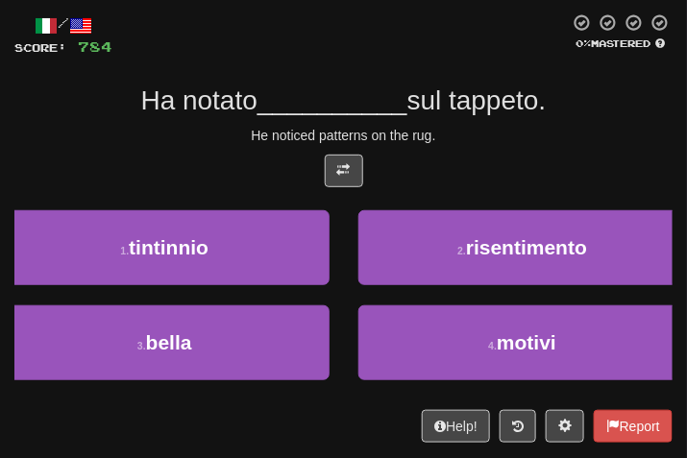
click at [436, 150] on div "/ Score: 784 0 % Mastered Ha notato __________ sul tappeto. He noticed patterns…" at bounding box center [343, 228] width 658 height 430
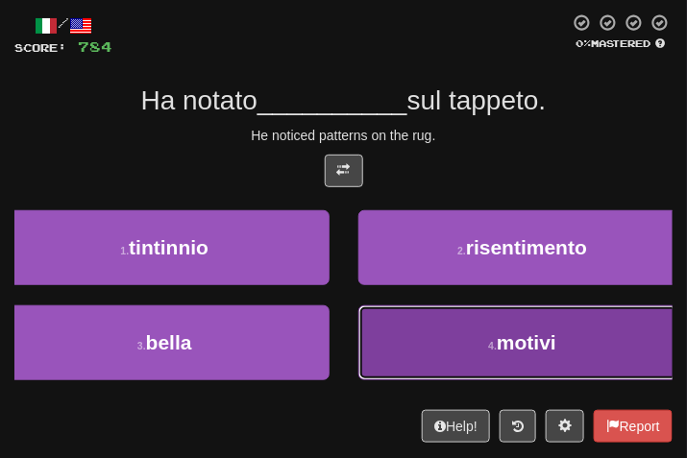
click at [470, 375] on button "4 . motivi" at bounding box center [523, 343] width 330 height 75
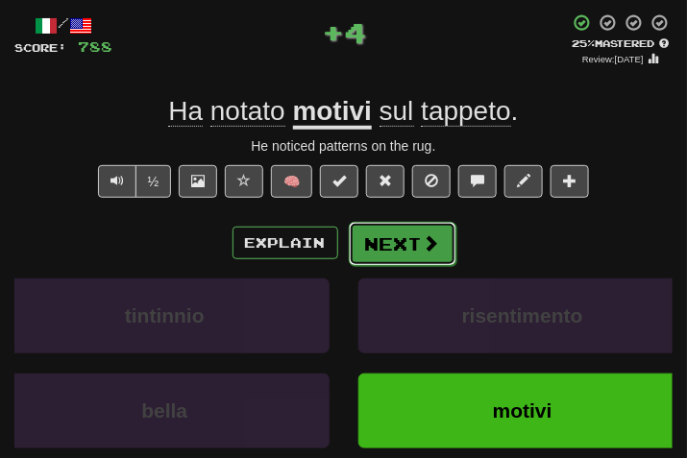
click at [404, 222] on button "Next" at bounding box center [403, 244] width 108 height 44
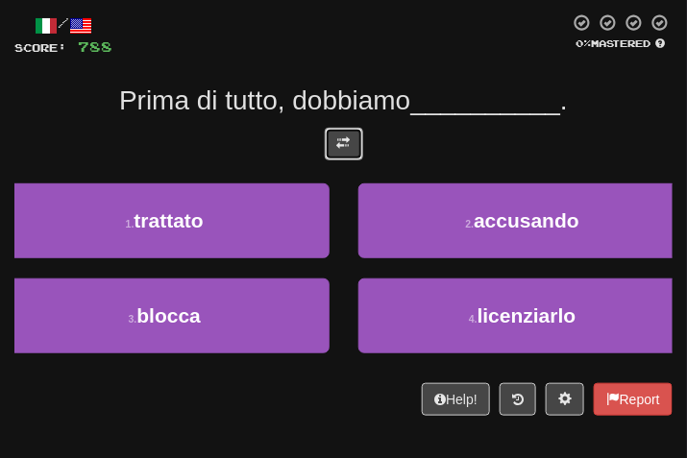
click at [358, 133] on button at bounding box center [344, 144] width 38 height 33
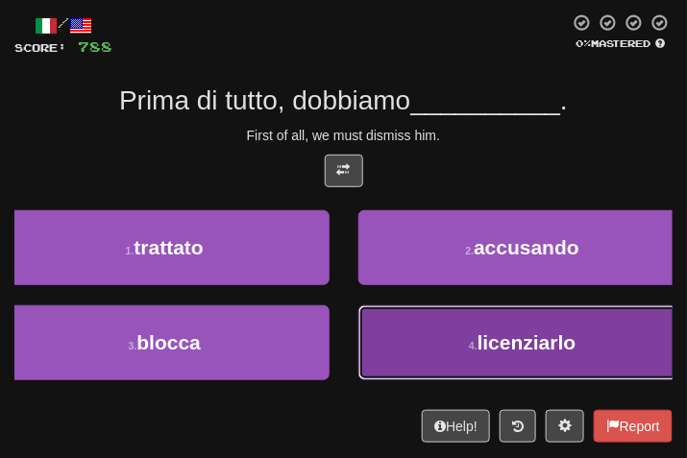
click at [508, 352] on span "licenziarlo" at bounding box center [527, 343] width 99 height 22
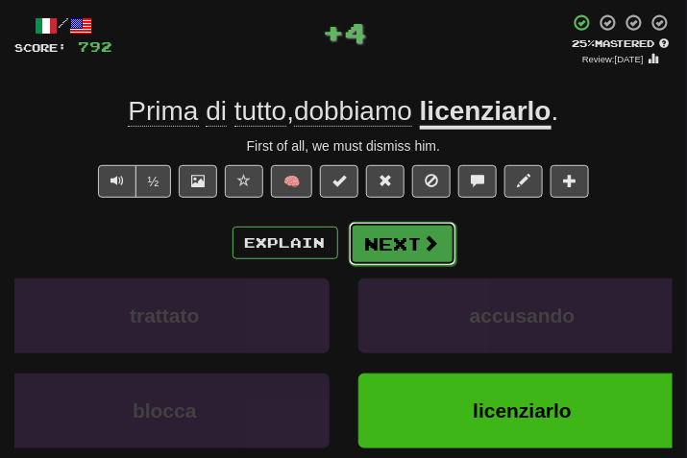
click at [409, 239] on button "Next" at bounding box center [403, 244] width 108 height 44
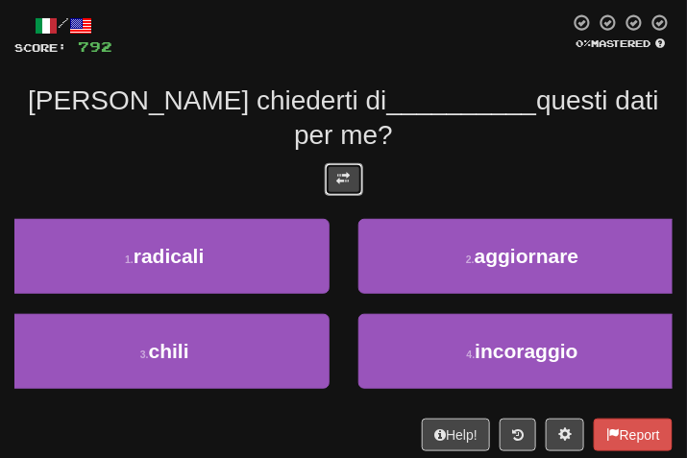
click at [338, 163] on button at bounding box center [344, 179] width 38 height 33
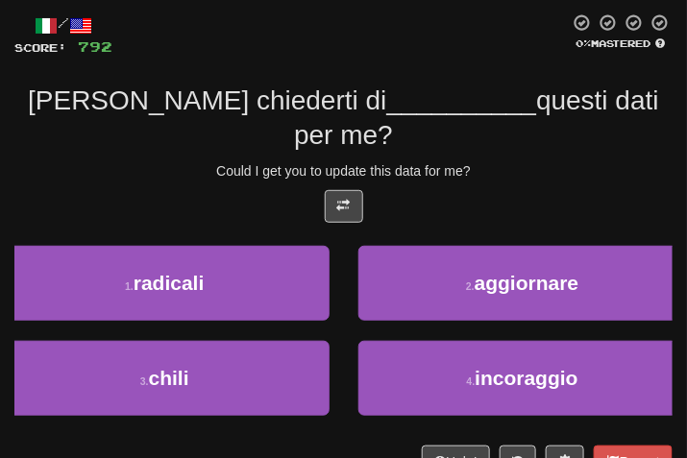
click at [559, 161] on div "Could I get you to update this data for me?" at bounding box center [343, 170] width 658 height 19
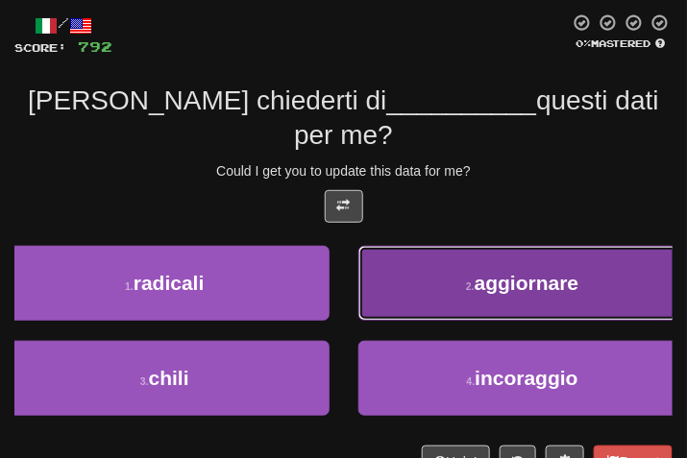
click at [517, 269] on button "2 . aggiornare" at bounding box center [523, 283] width 330 height 75
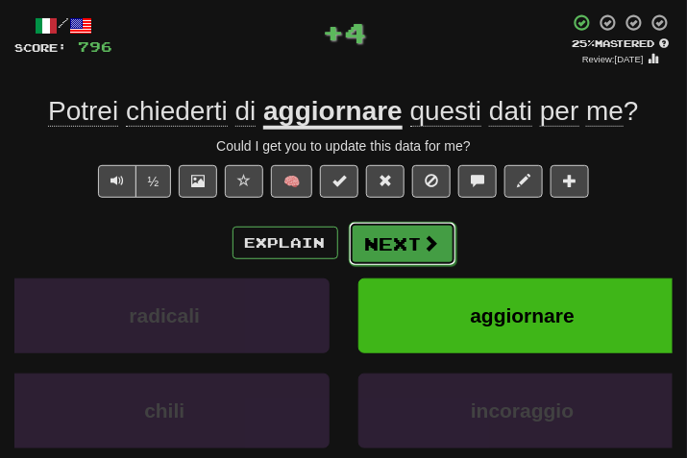
click at [447, 243] on button "Next" at bounding box center [403, 244] width 108 height 44
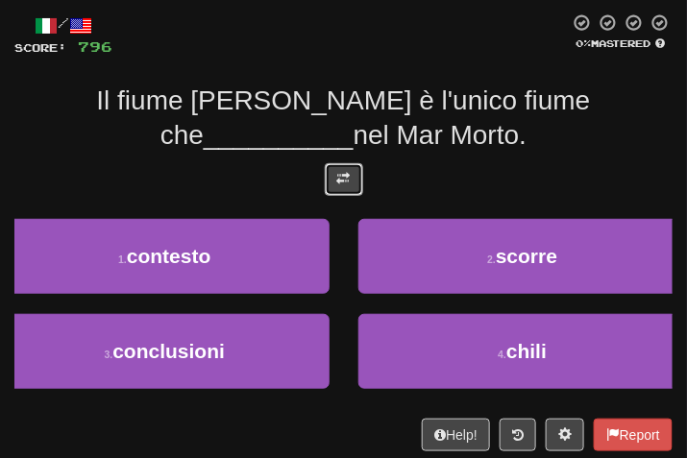
click at [349, 167] on button at bounding box center [344, 179] width 38 height 33
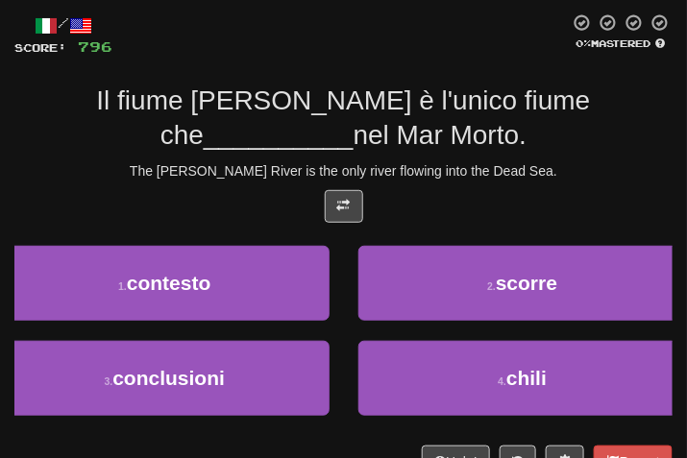
click at [508, 154] on div "/ Score: 796 0 % Mastered Il fiume Giordano è l'unico fiume che __________ nel …" at bounding box center [343, 245] width 658 height 464
click at [531, 156] on div "/ Score: 796 0 % Mastered Il fiume Giordano è l'unico fiume che __________ nel …" at bounding box center [343, 245] width 658 height 464
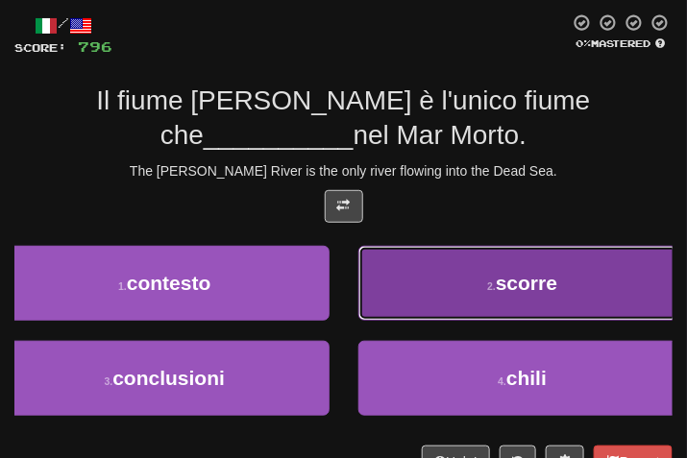
click at [428, 284] on button "2 . scorre" at bounding box center [523, 283] width 330 height 75
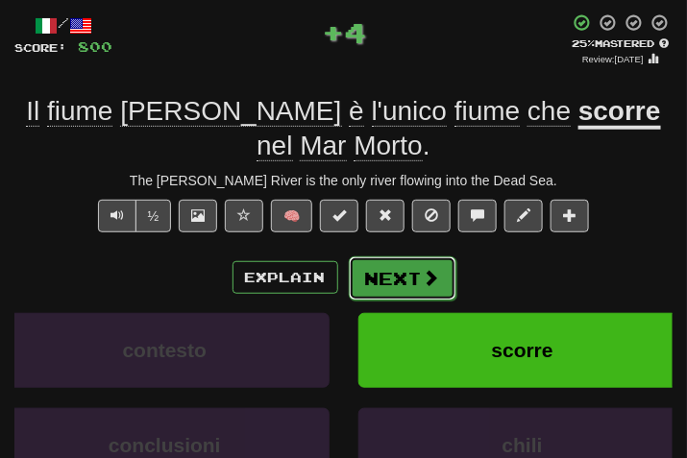
click at [401, 268] on button "Next" at bounding box center [403, 279] width 108 height 44
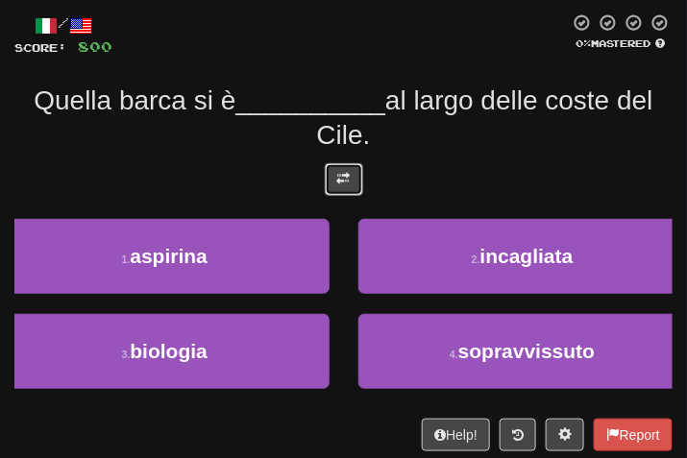
click at [360, 183] on button at bounding box center [344, 179] width 38 height 33
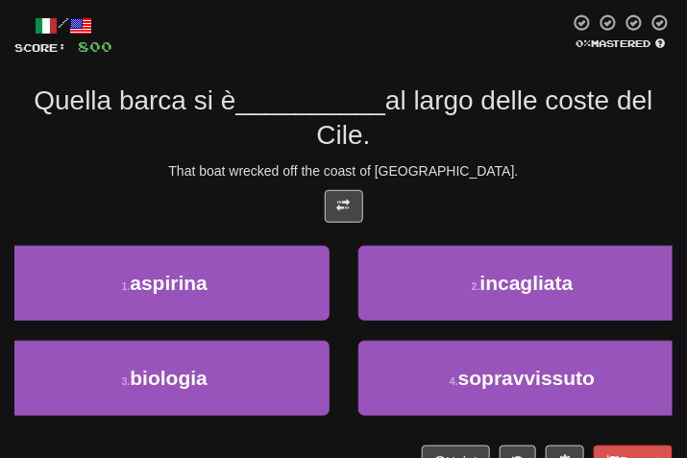
click at [480, 157] on div "/ Score: 800 0 % Mastered Quella barca si è __________ al largo delle coste del…" at bounding box center [343, 245] width 658 height 464
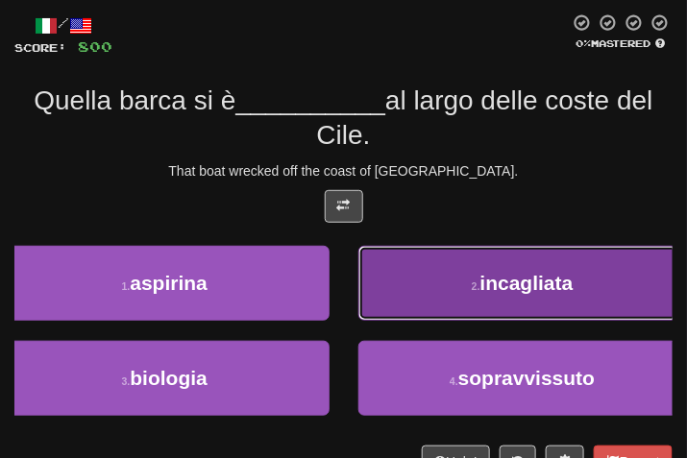
click at [477, 281] on small "2 ." at bounding box center [476, 287] width 9 height 12
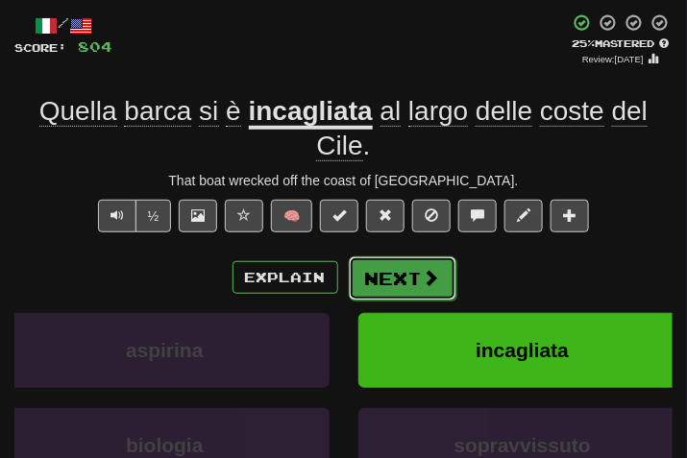
click at [430, 262] on button "Next" at bounding box center [403, 279] width 108 height 44
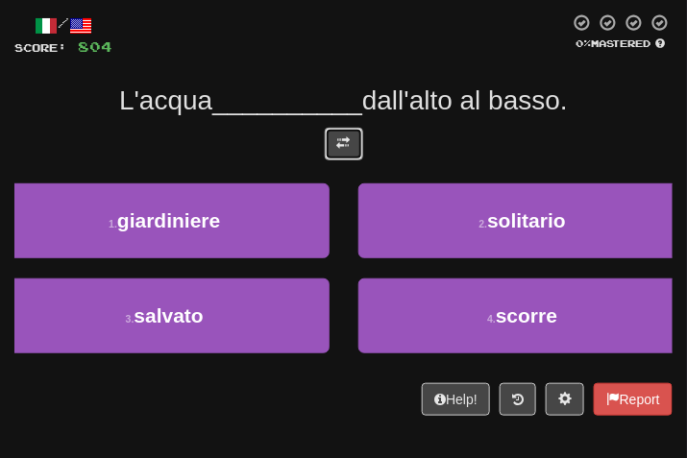
click at [340, 136] on span at bounding box center [343, 142] width 13 height 13
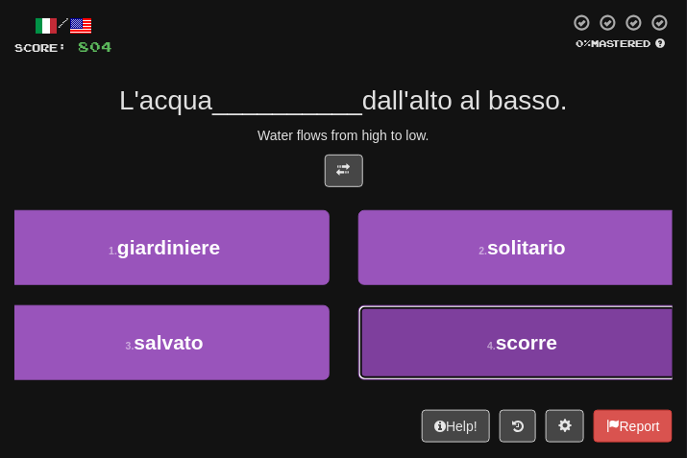
click at [536, 370] on button "4 . scorre" at bounding box center [523, 343] width 330 height 75
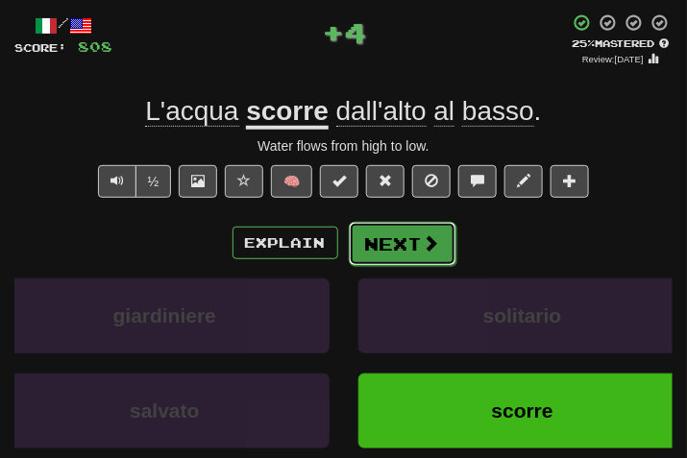
click at [389, 240] on button "Next" at bounding box center [403, 244] width 108 height 44
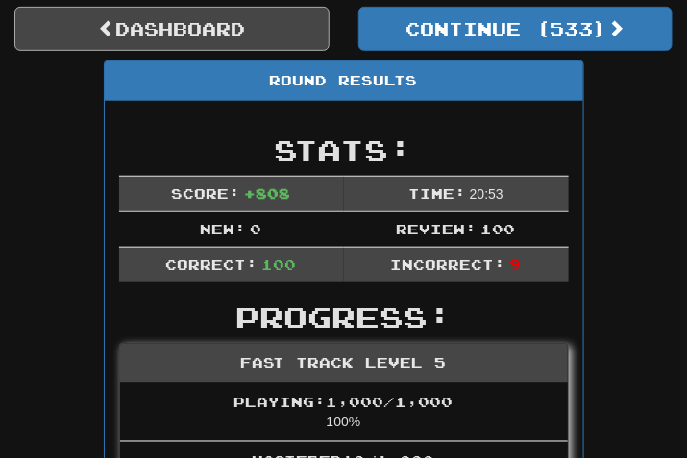
scroll to position [174, 0]
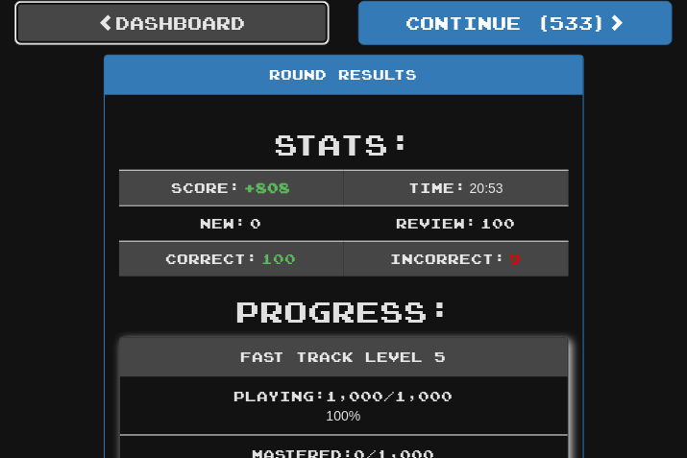
click at [234, 29] on link "Dashboard" at bounding box center [171, 23] width 315 height 44
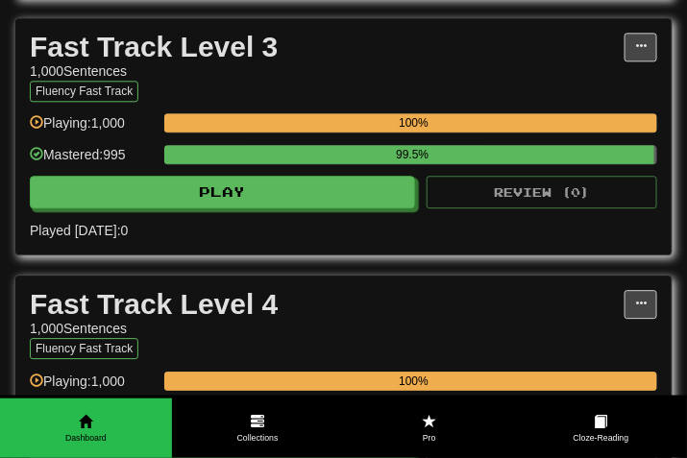
scroll to position [1153, 0]
